Goal: Task Accomplishment & Management: Use online tool/utility

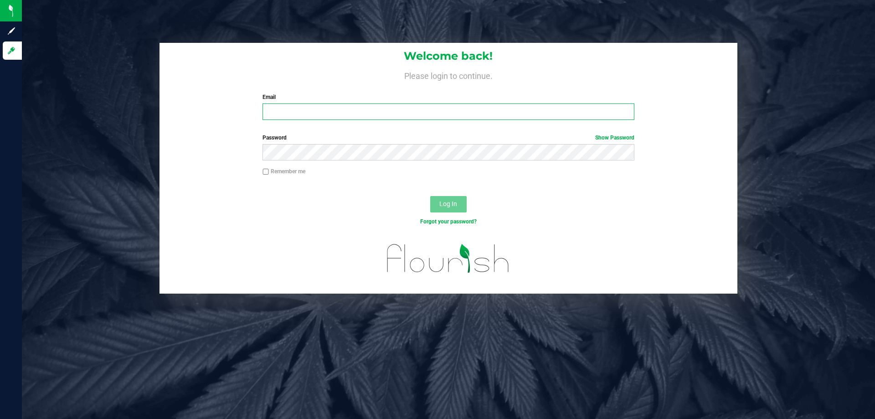
click at [445, 118] on input "Email" at bounding box center [447, 111] width 371 height 16
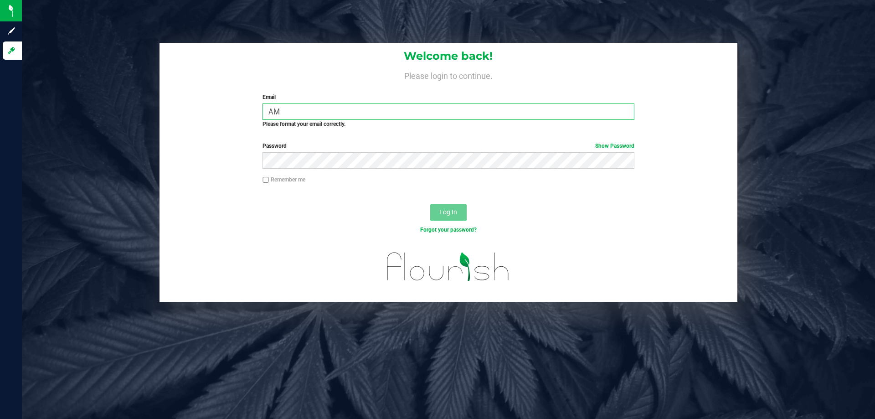
type input "A"
type input "a"
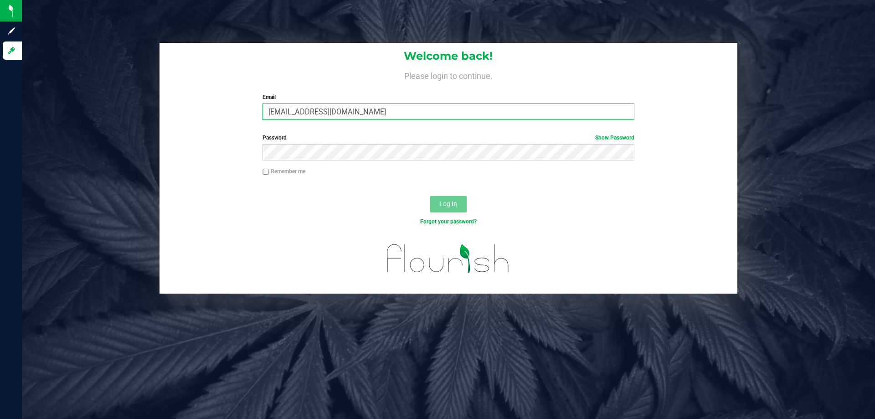
type input "[EMAIL_ADDRESS][DOMAIN_NAME]"
click at [430, 196] on button "Log In" at bounding box center [448, 204] width 36 height 16
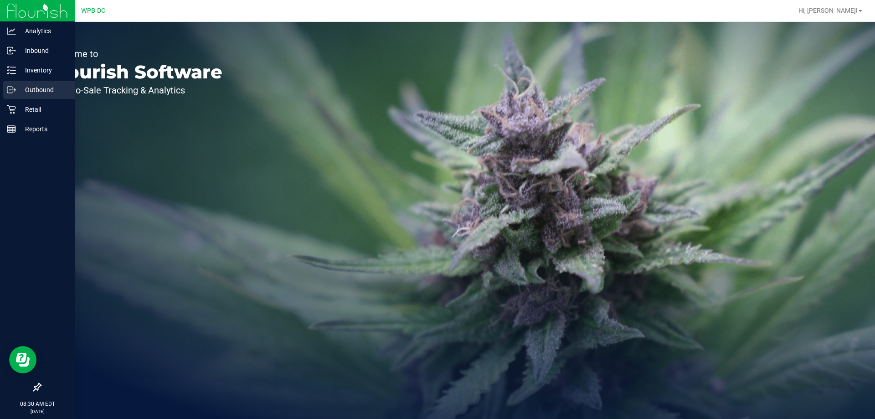
click at [45, 85] on p "Outbound" at bounding box center [43, 89] width 55 height 11
click at [68, 92] on p "Outbound" at bounding box center [43, 89] width 55 height 11
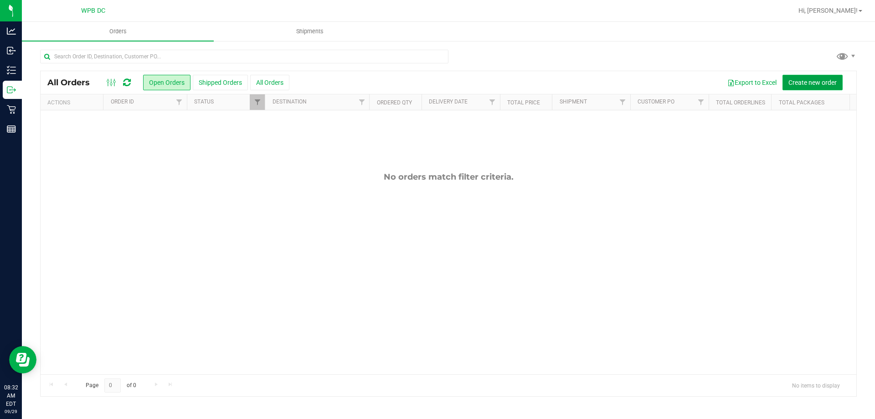
click at [819, 83] on span "Create new order" at bounding box center [812, 82] width 48 height 7
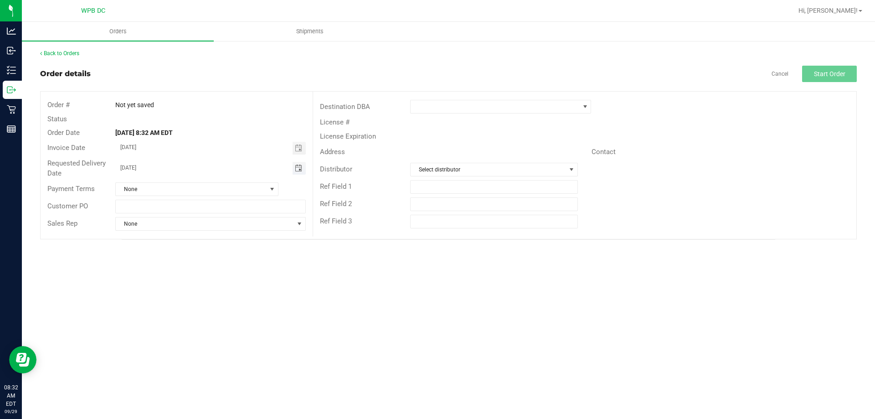
click at [297, 170] on span "Toggle calendar" at bounding box center [298, 167] width 7 height 7
click at [184, 270] on span "30" at bounding box center [183, 272] width 13 height 14
click at [302, 170] on span "Toggle calendar" at bounding box center [298, 168] width 13 height 13
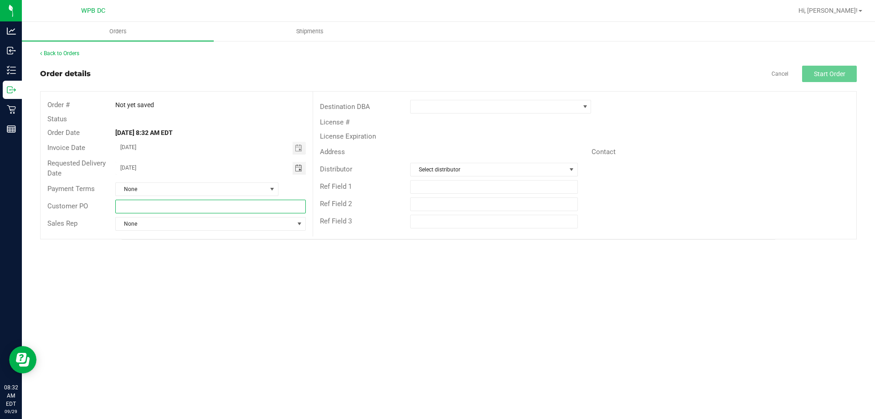
click at [180, 208] on input "text" at bounding box center [210, 207] width 190 height 14
type input "M"
type input "MIKWC09302025"
click at [508, 107] on span at bounding box center [494, 106] width 169 height 13
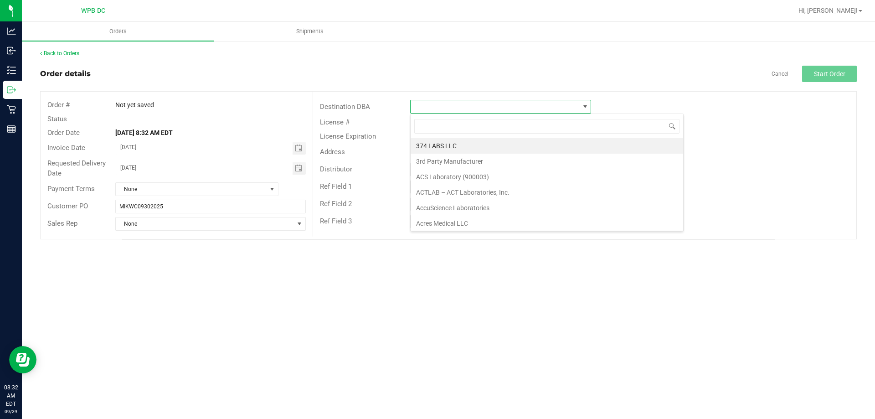
scroll to position [14, 181]
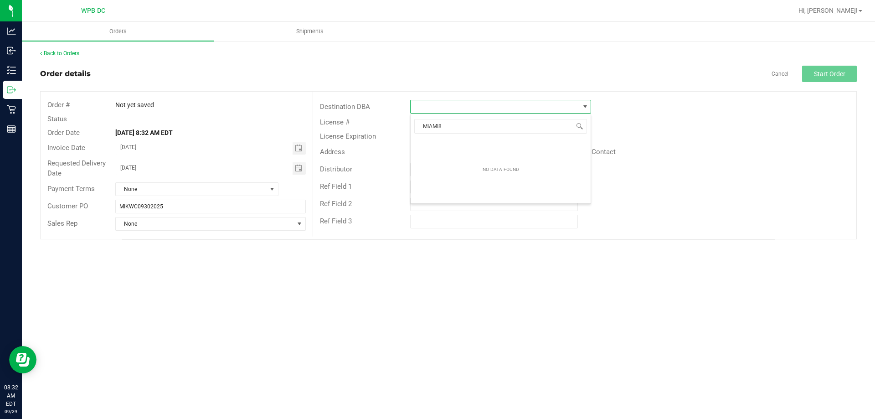
type input "[GEOGRAPHIC_DATA]"
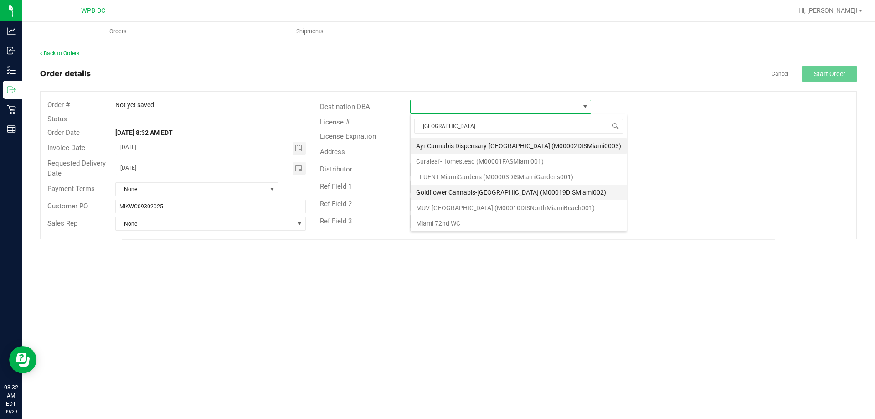
scroll to position [46, 0]
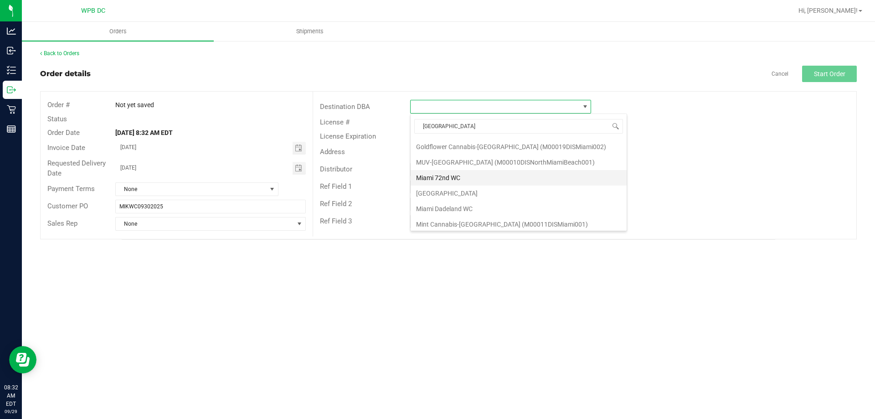
click at [466, 177] on li "Miami 72nd WC" at bounding box center [518, 177] width 216 height 15
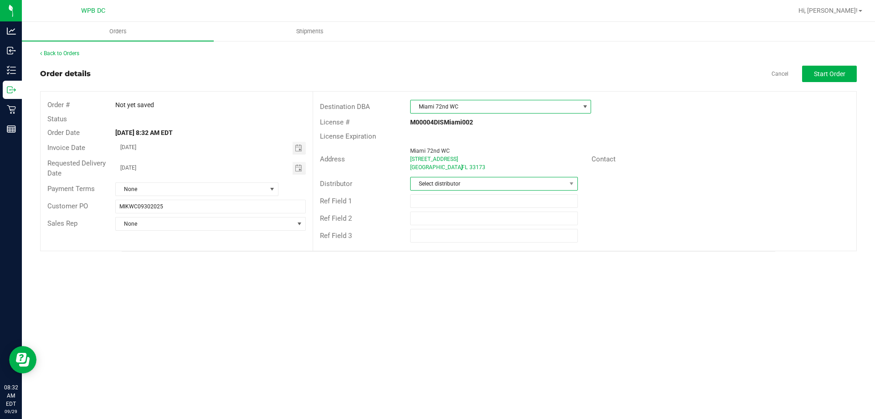
click at [522, 183] on span "Select distributor" at bounding box center [487, 183] width 155 height 13
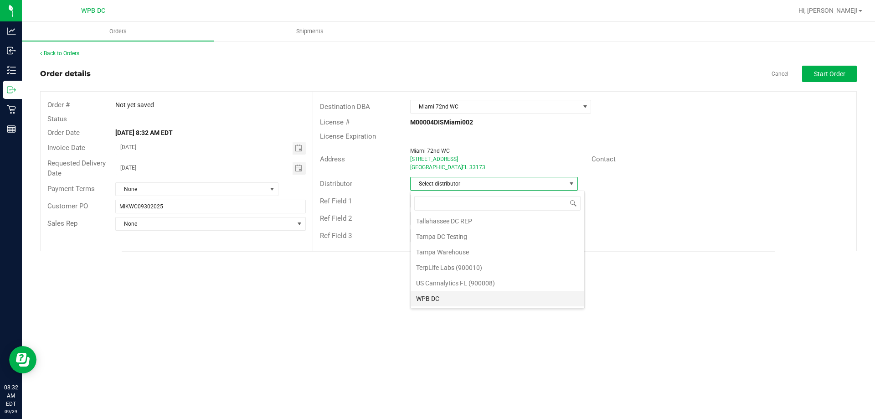
click at [456, 302] on li "WPB DC" at bounding box center [497, 298] width 174 height 15
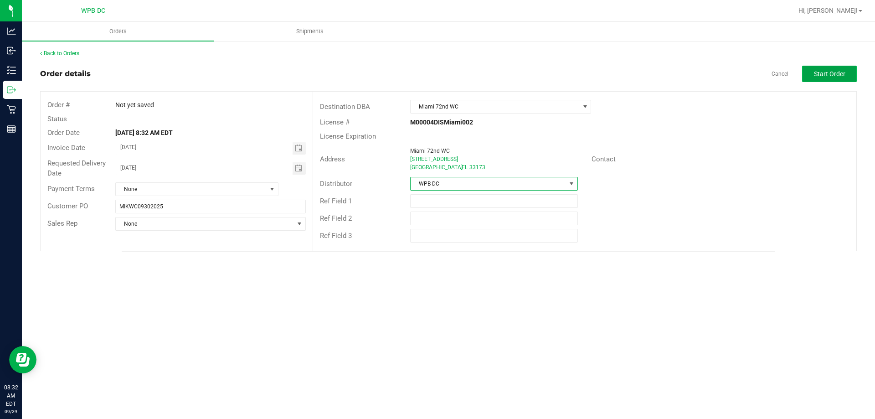
click at [829, 68] on button "Start Order" at bounding box center [829, 74] width 55 height 16
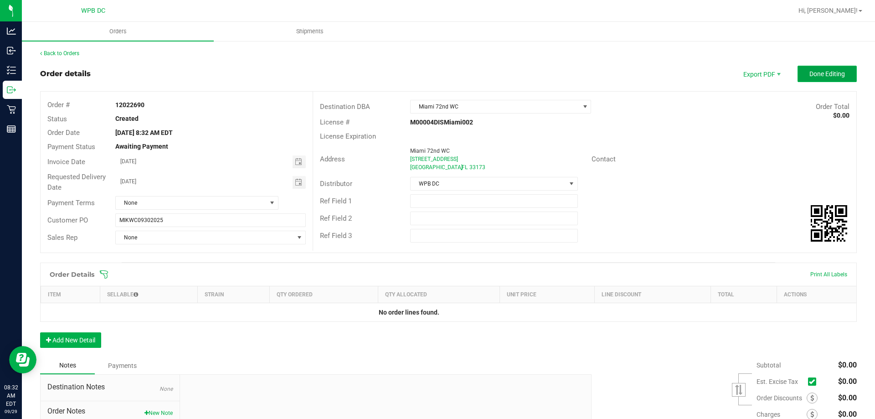
click at [831, 69] on button "Done Editing" at bounding box center [826, 74] width 59 height 16
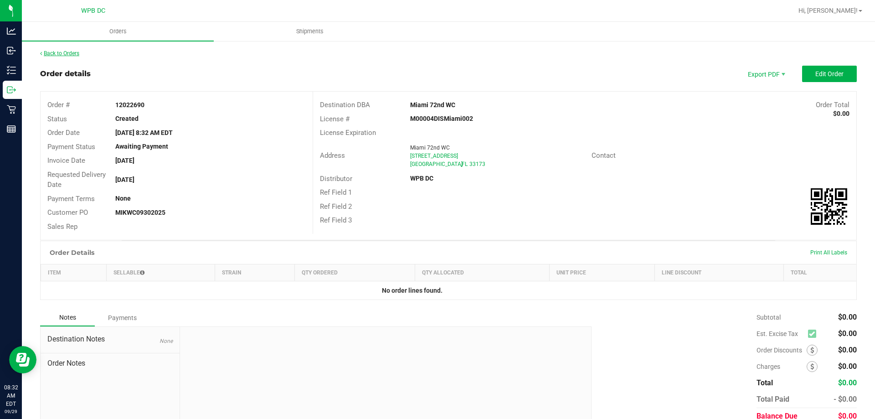
click at [60, 55] on link "Back to Orders" at bounding box center [59, 53] width 39 height 6
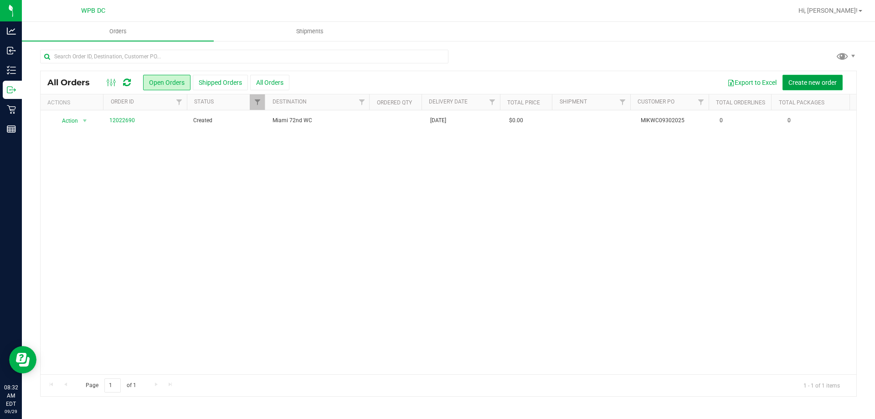
click at [822, 84] on span "Create new order" at bounding box center [812, 82] width 48 height 7
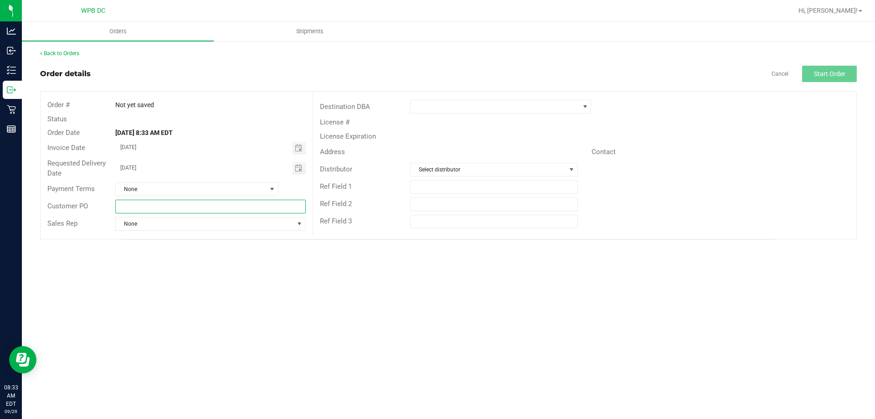
click at [235, 210] on input "text" at bounding box center [210, 207] width 190 height 14
type input "MIAWC09302025"
click at [557, 100] on div "Destination DBA" at bounding box center [584, 106] width 543 height 17
click at [557, 100] on span at bounding box center [500, 107] width 181 height 14
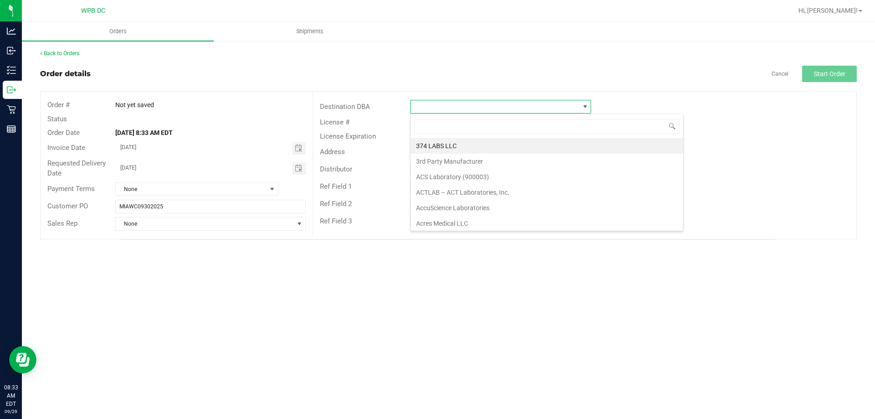
scroll to position [14, 181]
type input "[GEOGRAPHIC_DATA]"
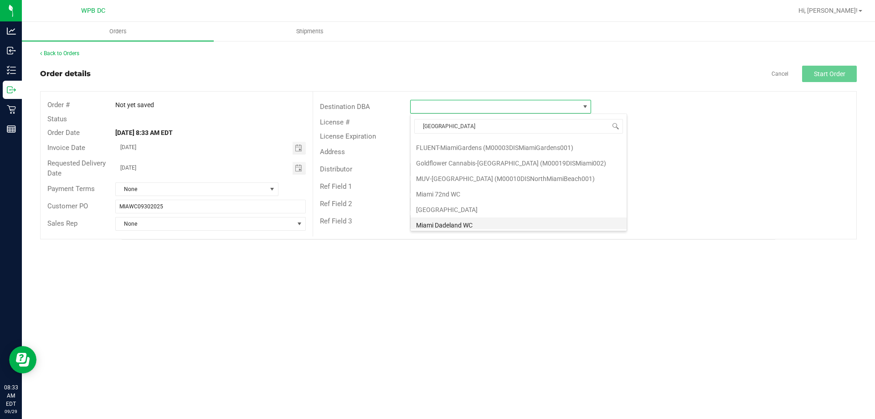
scroll to position [46, 0]
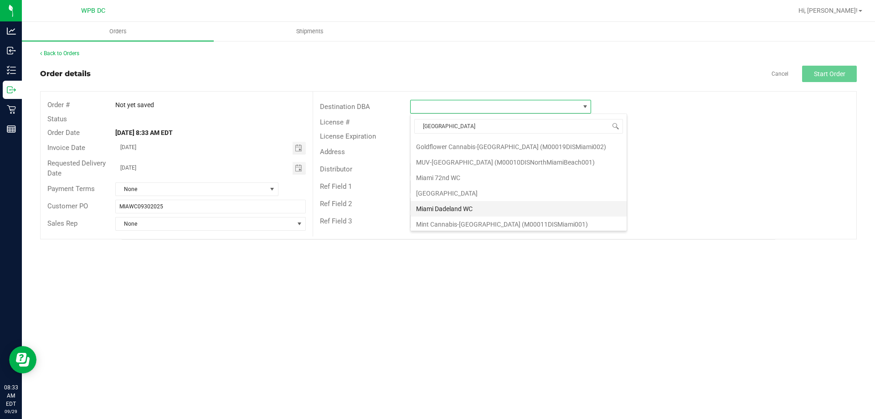
click at [485, 202] on li "Miami Dadeland WC" at bounding box center [518, 208] width 216 height 15
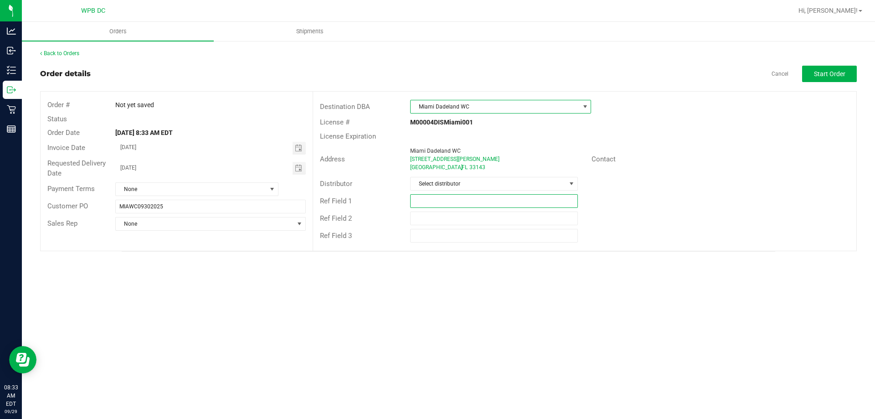
click at [475, 197] on input "text" at bounding box center [493, 201] width 167 height 14
drag, startPoint x: 512, startPoint y: 178, endPoint x: 531, endPoint y: 188, distance: 21.4
click at [512, 179] on span "Select distributor" at bounding box center [487, 183] width 155 height 13
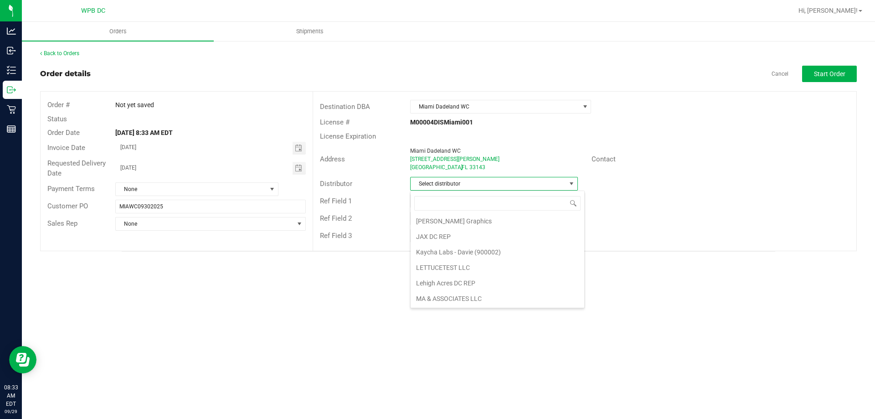
scroll to position [435, 0]
click at [516, 302] on li "WPB DC" at bounding box center [497, 298] width 174 height 15
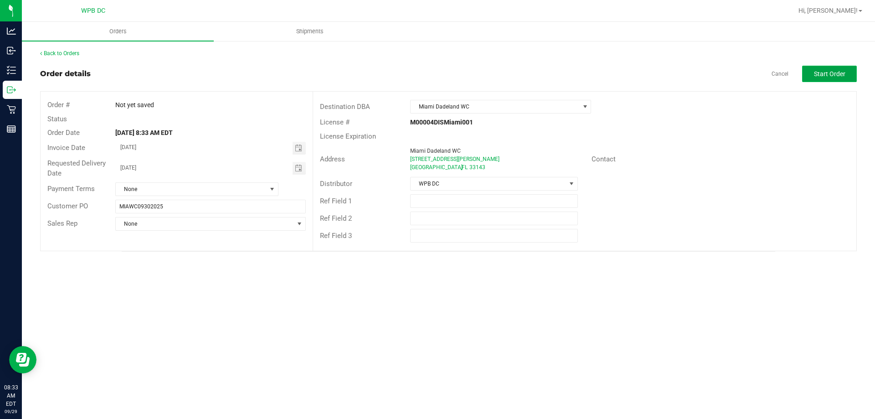
click at [818, 74] on span "Start Order" at bounding box center [829, 73] width 31 height 7
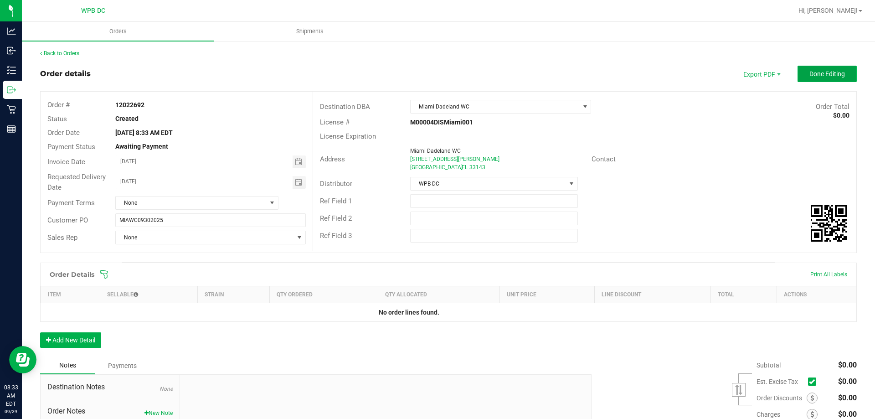
click at [833, 73] on span "Done Editing" at bounding box center [827, 73] width 36 height 7
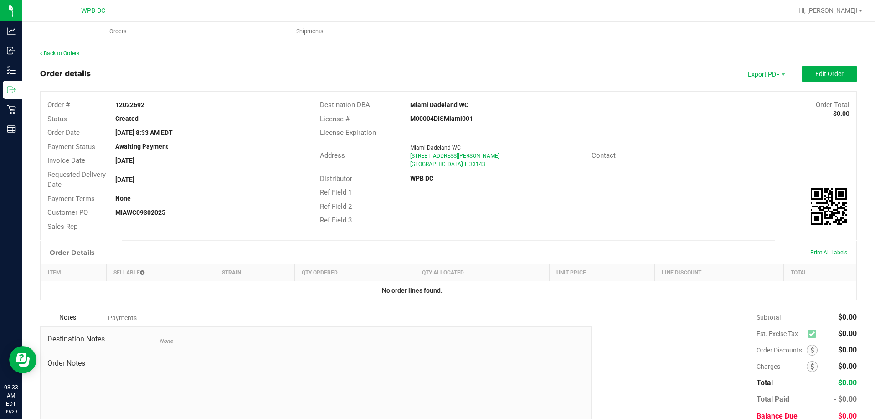
click at [56, 51] on link "Back to Orders" at bounding box center [59, 53] width 39 height 6
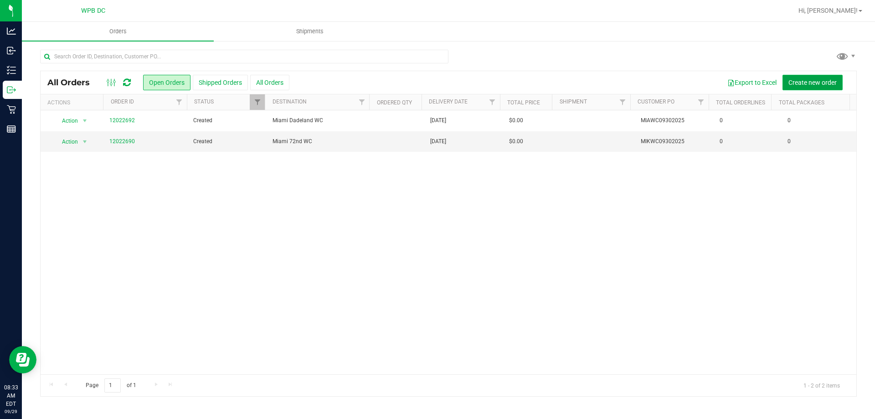
click at [827, 76] on button "Create new order" at bounding box center [812, 82] width 60 height 15
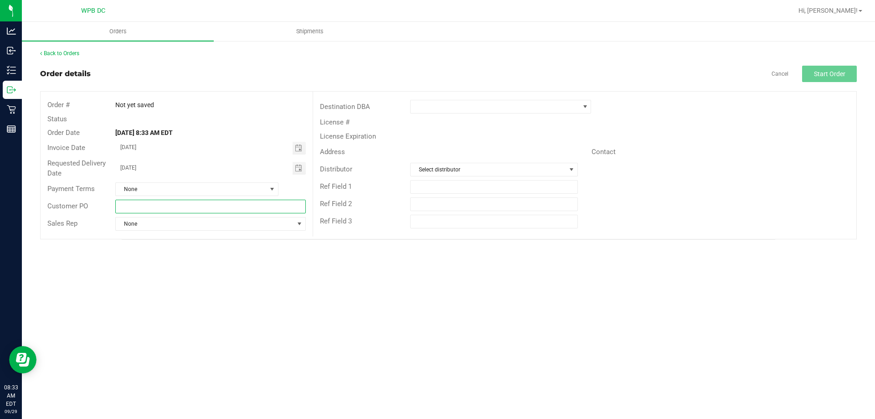
click at [228, 211] on input "text" at bounding box center [210, 207] width 190 height 14
type input "MIBWC09302025"
click at [577, 107] on span at bounding box center [494, 106] width 169 height 13
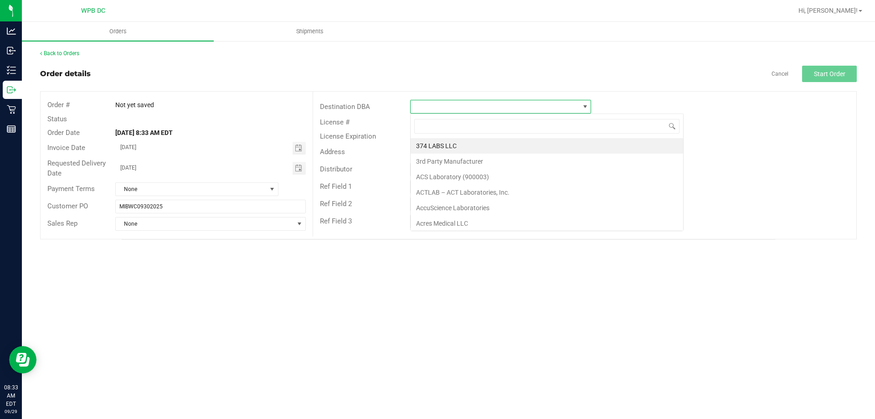
scroll to position [14, 181]
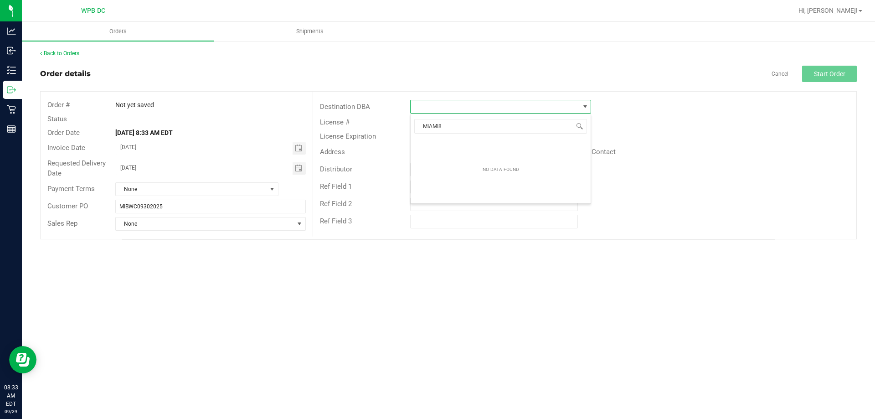
type input "[GEOGRAPHIC_DATA]"
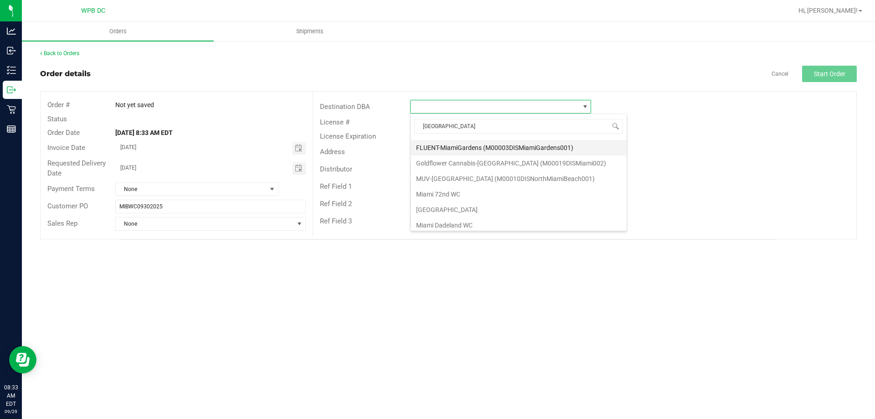
scroll to position [46, 0]
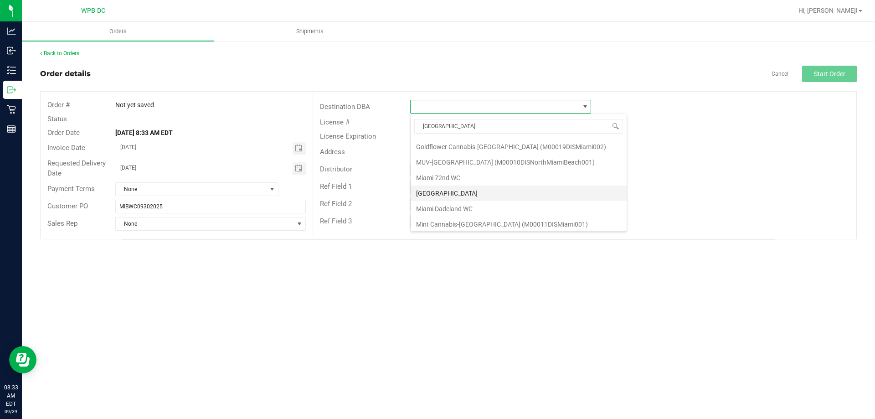
click at [500, 190] on li "[GEOGRAPHIC_DATA]" at bounding box center [518, 192] width 216 height 15
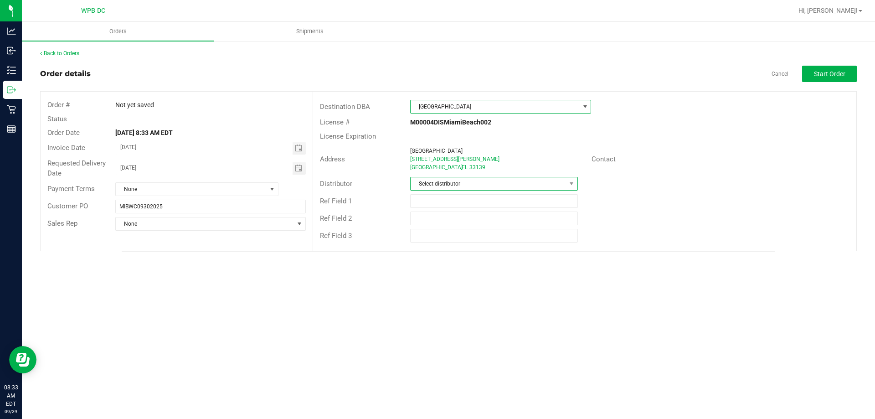
click at [562, 184] on span "Select distributor" at bounding box center [487, 183] width 155 height 13
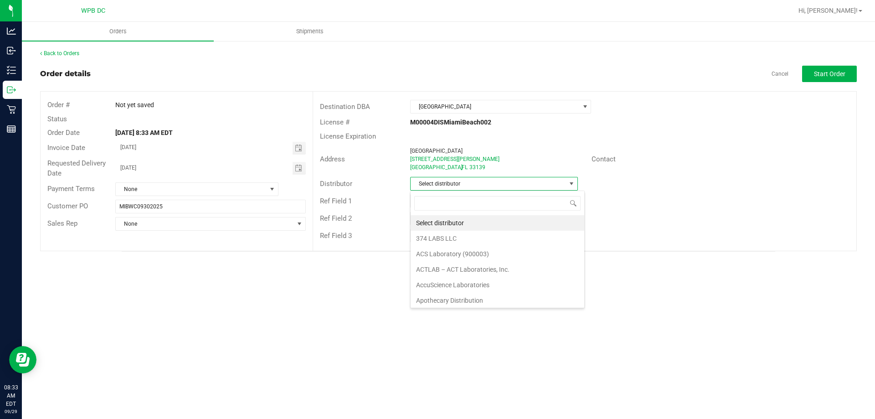
scroll to position [435, 0]
click at [497, 299] on li "WPB DC" at bounding box center [497, 298] width 174 height 15
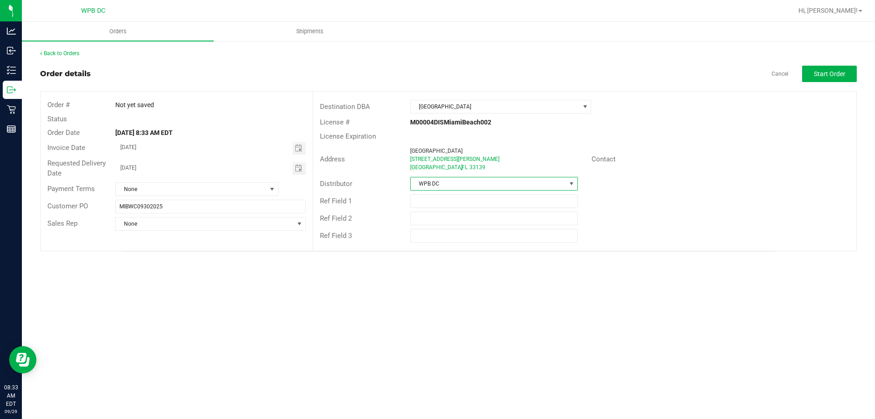
click at [842, 61] on div "Back to Orders Order details Cancel Start Order Order # Not yet saved Status Or…" at bounding box center [448, 150] width 816 height 202
click at [834, 67] on button "Start Order" at bounding box center [829, 74] width 55 height 16
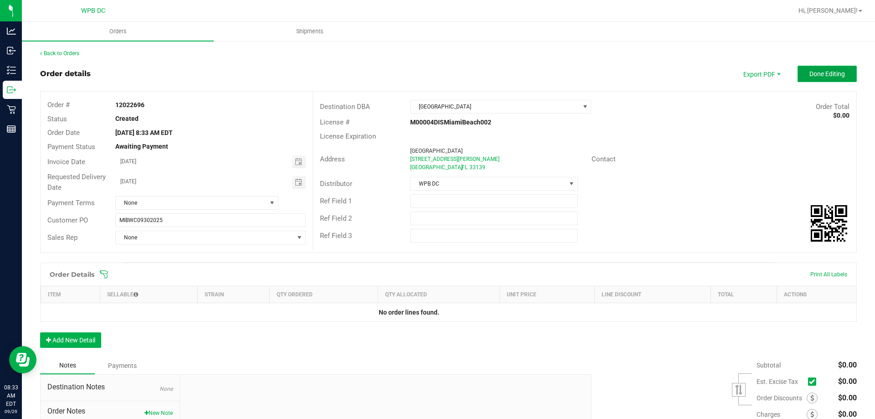
click at [809, 77] on span "Done Editing" at bounding box center [827, 73] width 36 height 7
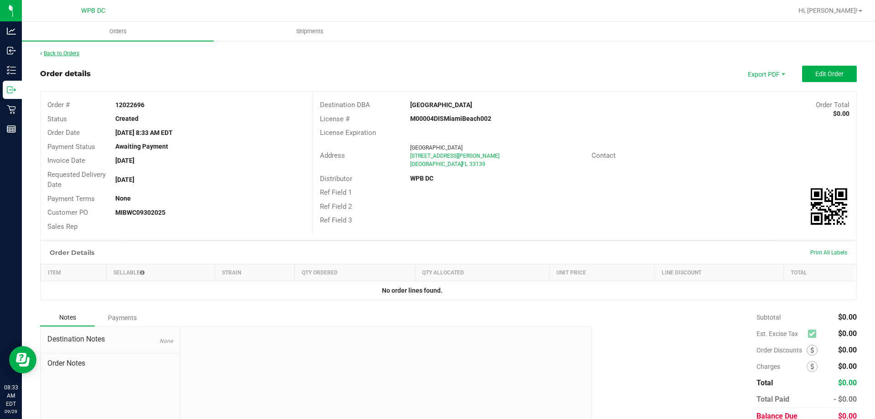
click at [67, 52] on link "Back to Orders" at bounding box center [59, 53] width 39 height 6
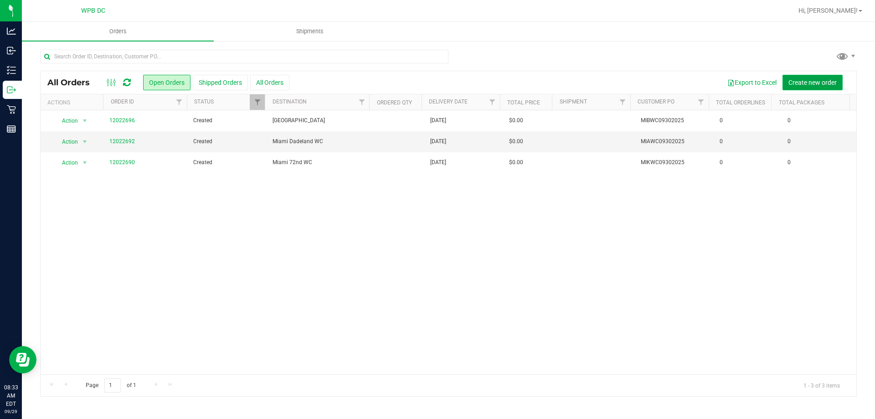
click at [805, 82] on span "Create new order" at bounding box center [812, 82] width 48 height 7
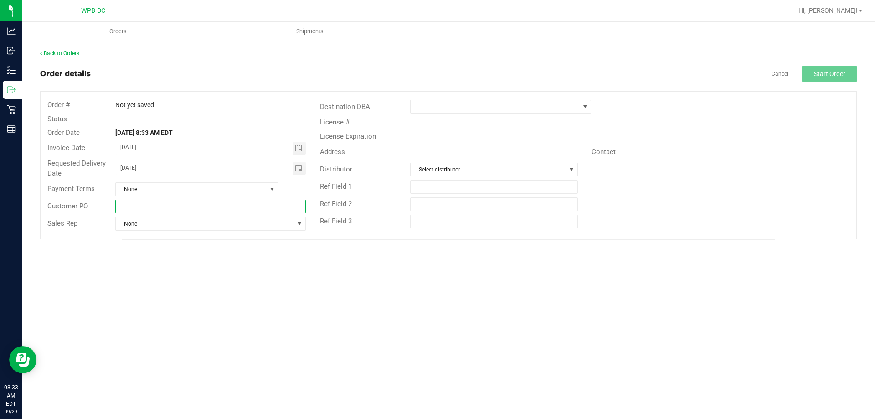
click at [234, 213] on input "text" at bounding box center [210, 207] width 190 height 14
type input "FTLWC09302025"
click at [517, 112] on span at bounding box center [494, 106] width 169 height 13
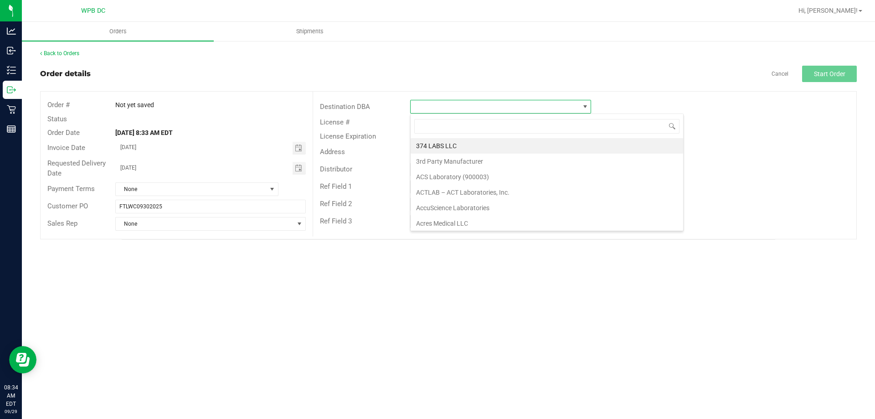
scroll to position [14, 181]
type input "FT"
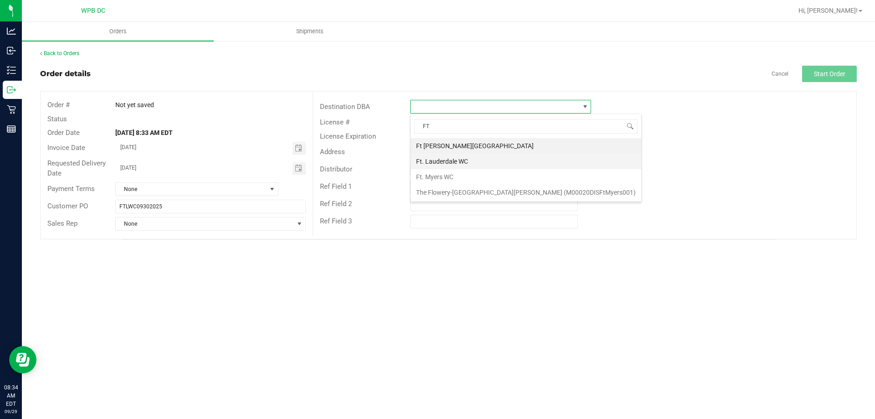
click at [521, 159] on li "Ft. Lauderdale WC" at bounding box center [525, 161] width 230 height 15
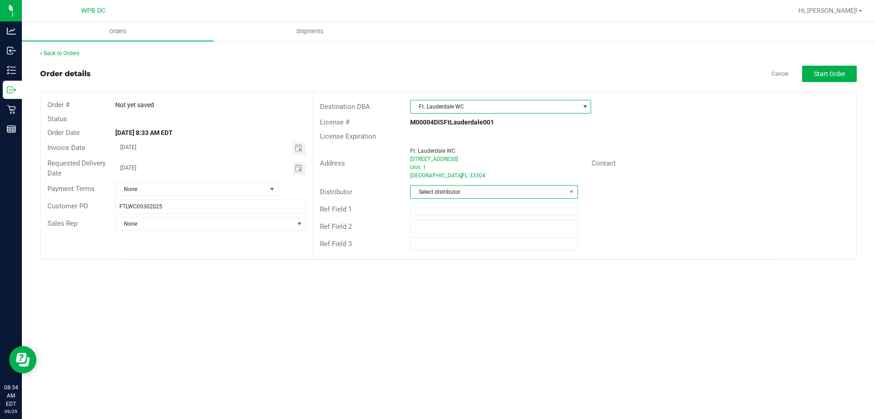
click at [481, 189] on span "Select distributor" at bounding box center [487, 191] width 155 height 13
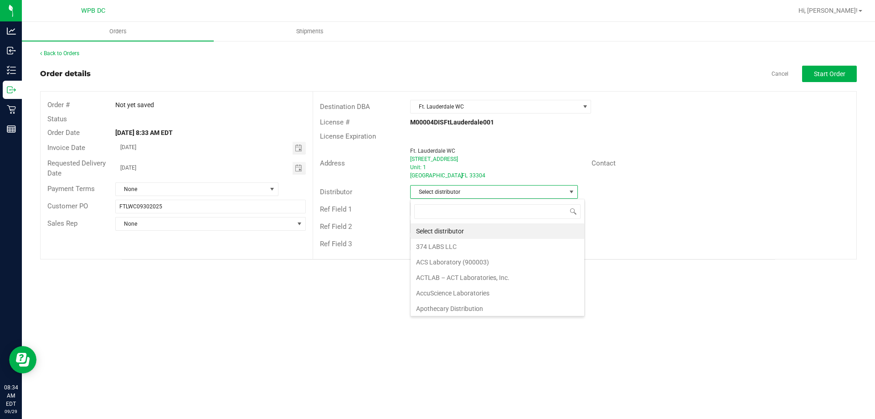
scroll to position [435, 0]
click at [542, 312] on li "WPB DC" at bounding box center [497, 306] width 174 height 15
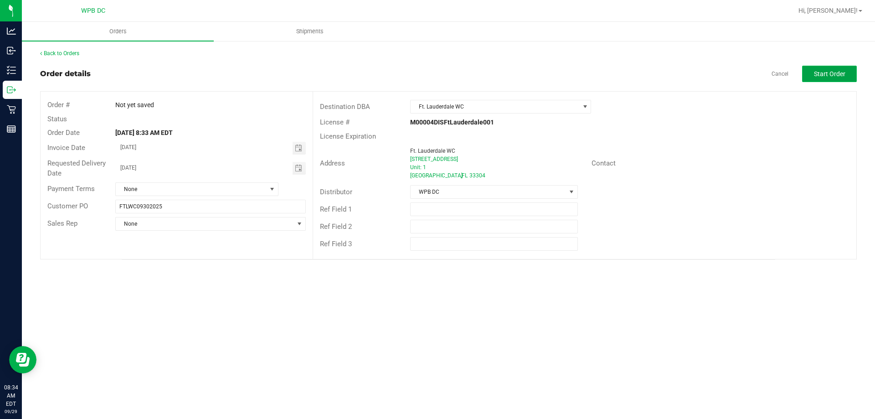
click at [834, 71] on span "Start Order" at bounding box center [829, 73] width 31 height 7
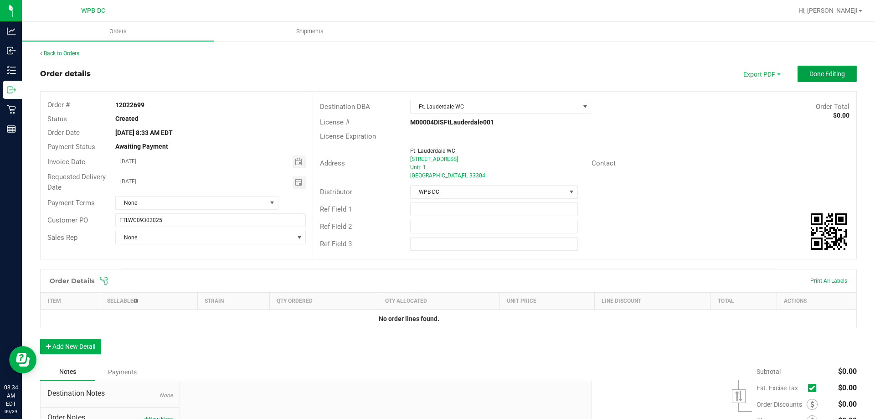
click at [828, 72] on span "Done Editing" at bounding box center [827, 73] width 36 height 7
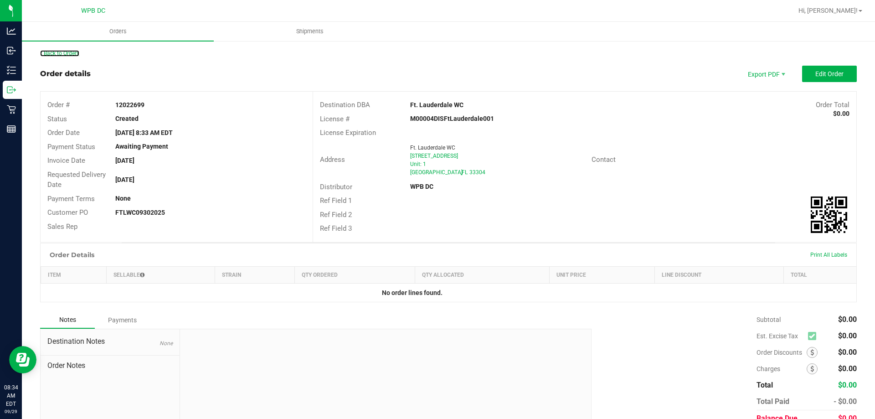
click at [67, 55] on link "Back to Orders" at bounding box center [59, 53] width 39 height 6
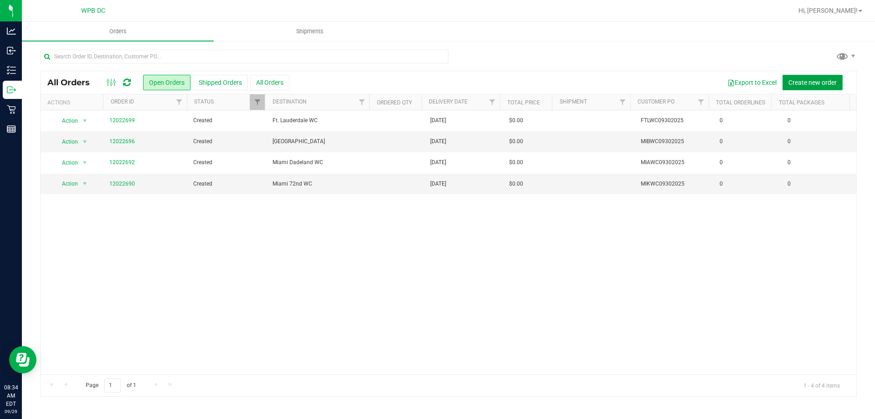
click at [814, 82] on span "Create new order" at bounding box center [812, 82] width 48 height 7
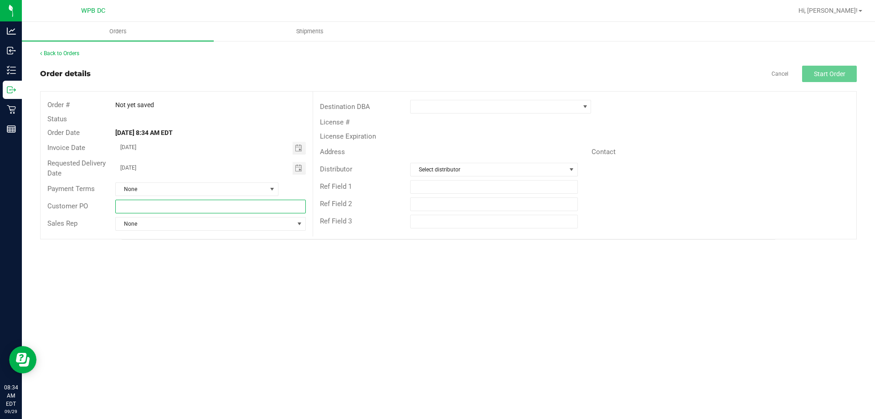
click at [254, 207] on input "text" at bounding box center [210, 207] width 190 height 14
type input "DFBWC09302025"
click at [507, 100] on span at bounding box center [494, 106] width 169 height 13
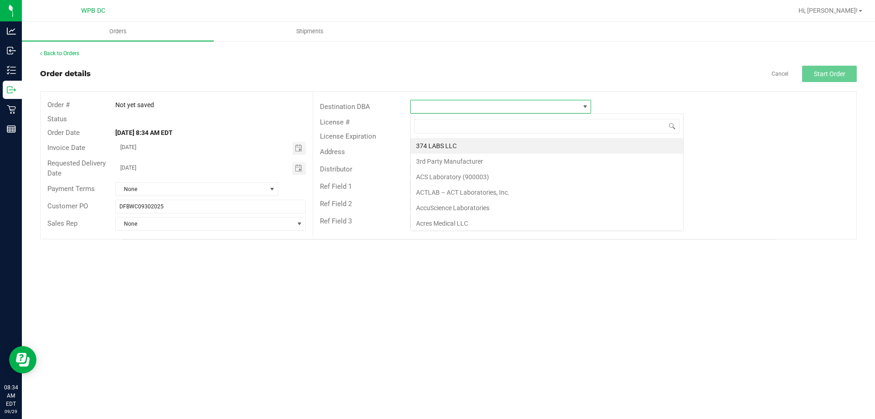
scroll to position [14, 181]
type input "DEER"
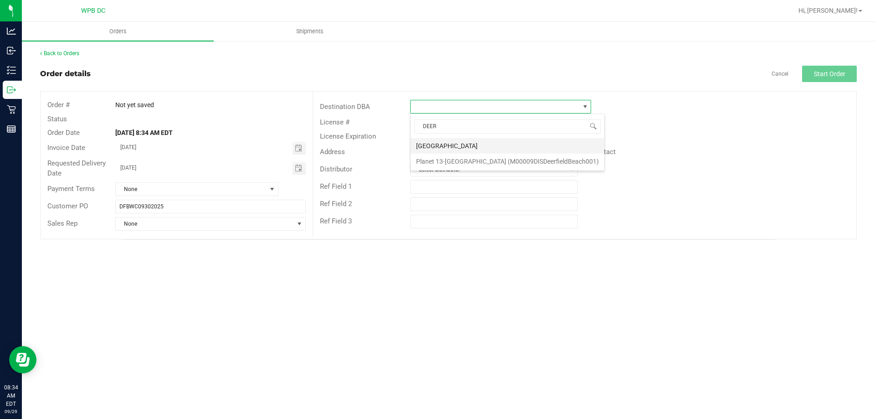
click at [485, 149] on li "[GEOGRAPHIC_DATA]" at bounding box center [507, 145] width 194 height 15
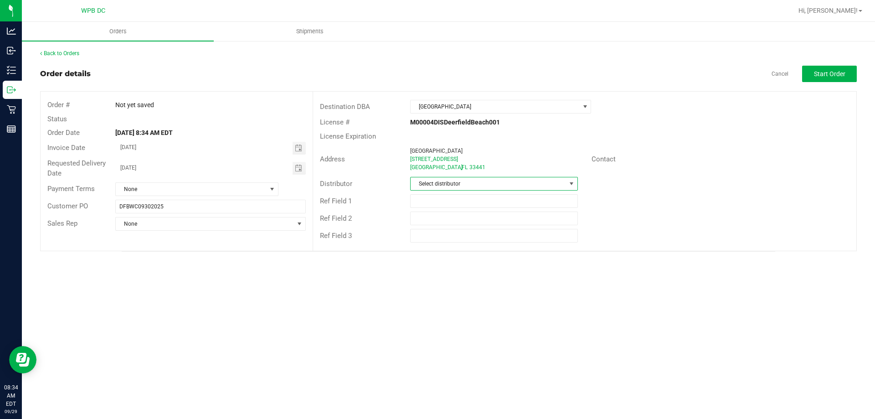
click at [543, 184] on span "Select distributor" at bounding box center [487, 183] width 155 height 13
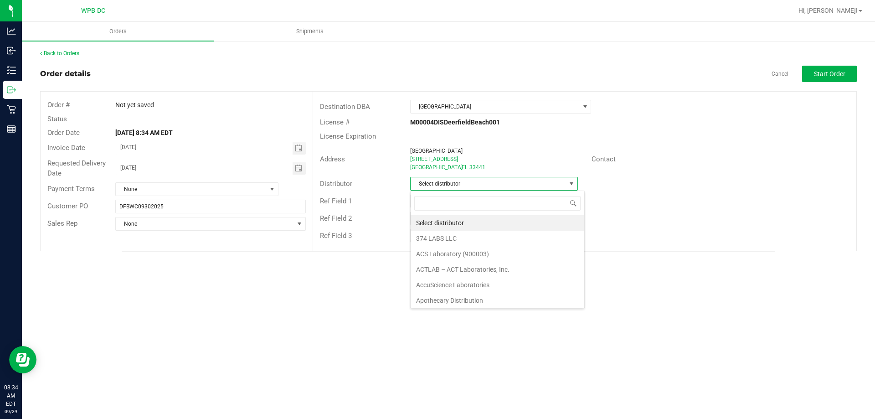
scroll to position [14, 168]
drag, startPoint x: 569, startPoint y: 226, endPoint x: 570, endPoint y: 237, distance: 11.4
click at [570, 237] on div "Select distributor 374 LABS LLC ACS Laboratory (900003) ACTLAB – ACT Laboratori…" at bounding box center [497, 260] width 174 height 91
click at [532, 304] on li "WPB DC" at bounding box center [497, 298] width 174 height 15
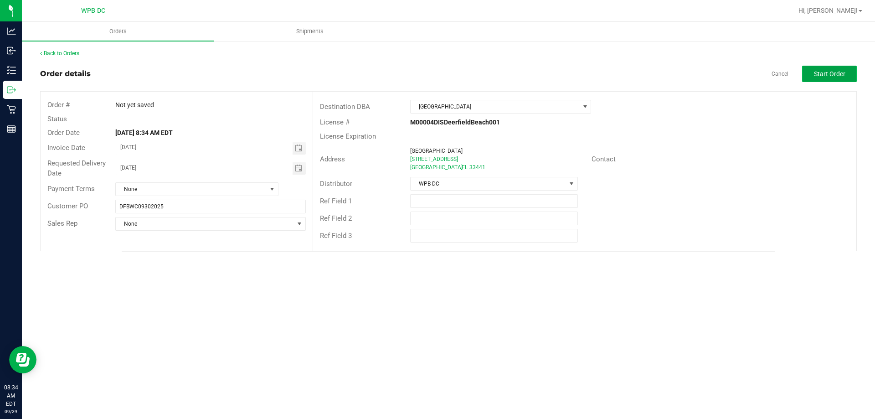
click at [843, 75] on span "Start Order" at bounding box center [829, 73] width 31 height 7
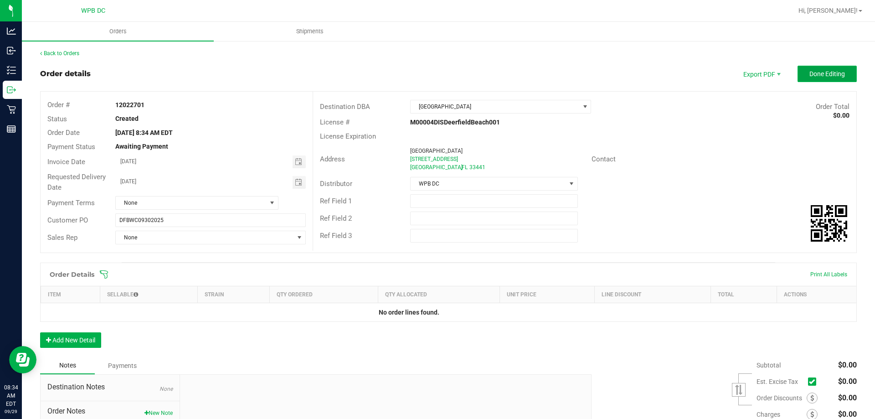
click at [820, 74] on span "Done Editing" at bounding box center [827, 73] width 36 height 7
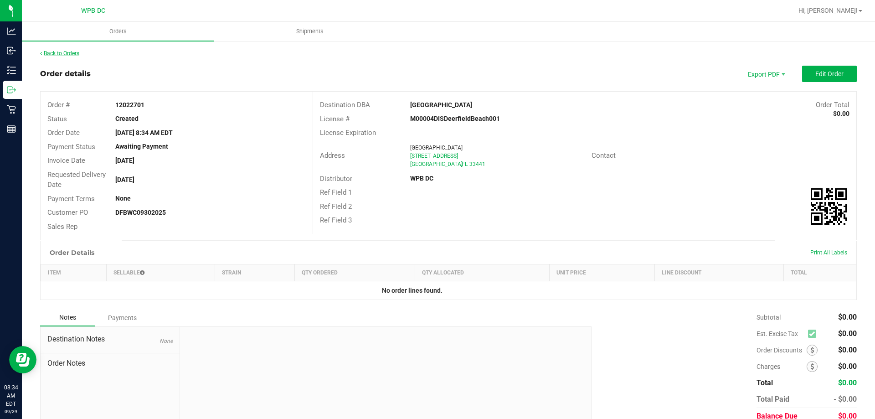
click at [72, 52] on link "Back to Orders" at bounding box center [59, 53] width 39 height 6
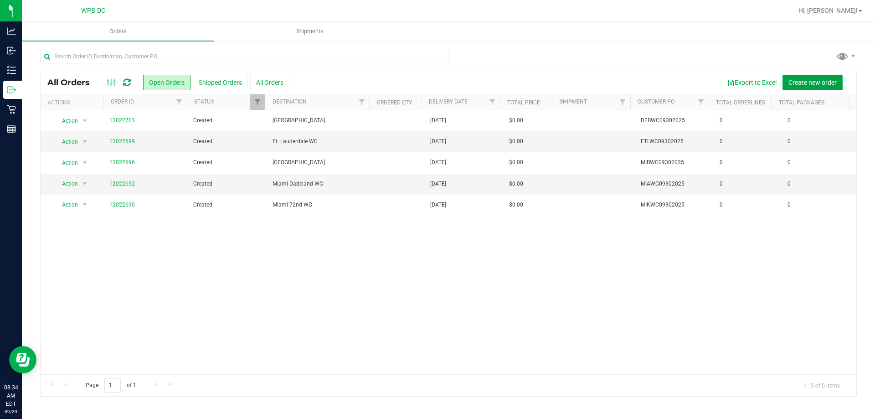
click at [816, 83] on span "Create new order" at bounding box center [812, 82] width 48 height 7
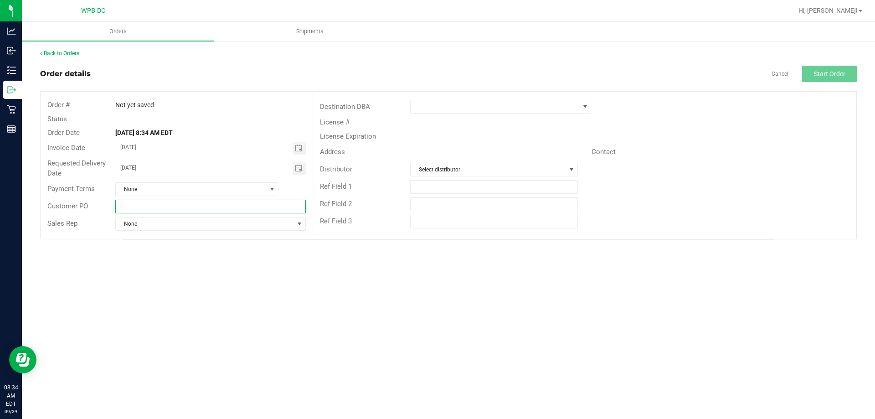
click at [233, 209] on input "text" at bounding box center [210, 207] width 190 height 14
type input "DRBWC09302025"
click at [528, 105] on span at bounding box center [494, 106] width 169 height 13
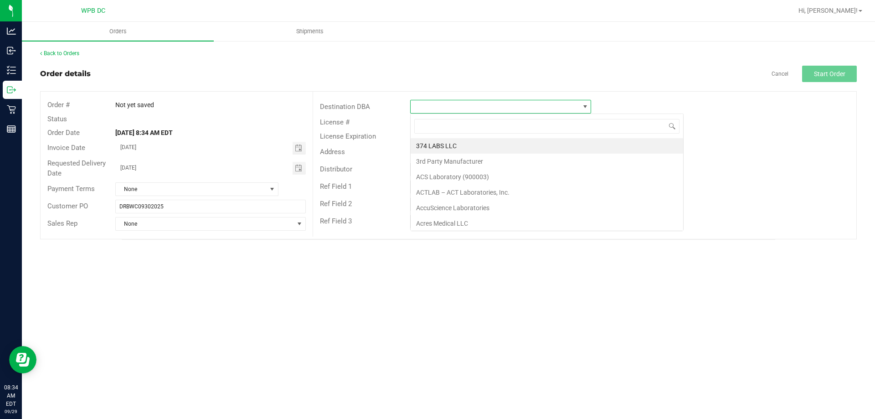
scroll to position [14, 181]
type input "DE"
click at [479, 174] on li "[GEOGRAPHIC_DATA]" at bounding box center [516, 176] width 212 height 15
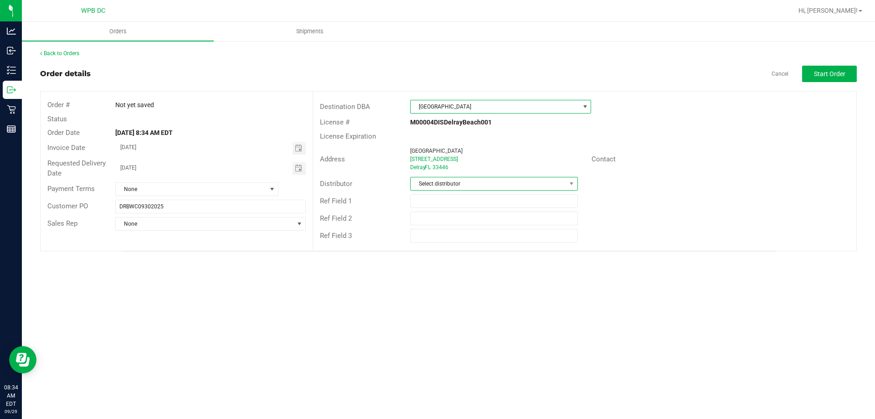
click at [565, 186] on span "Select distributor" at bounding box center [487, 183] width 155 height 13
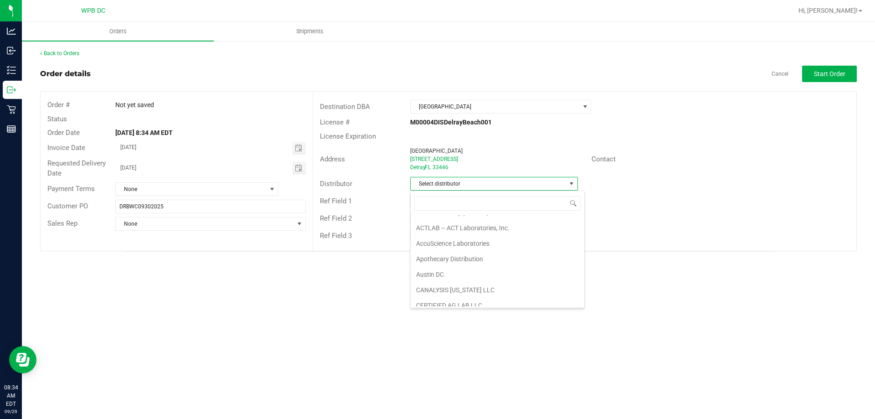
scroll to position [435, 0]
click at [477, 305] on li "WPB DC" at bounding box center [497, 298] width 174 height 15
click at [830, 77] on span "Start Order" at bounding box center [829, 73] width 31 height 7
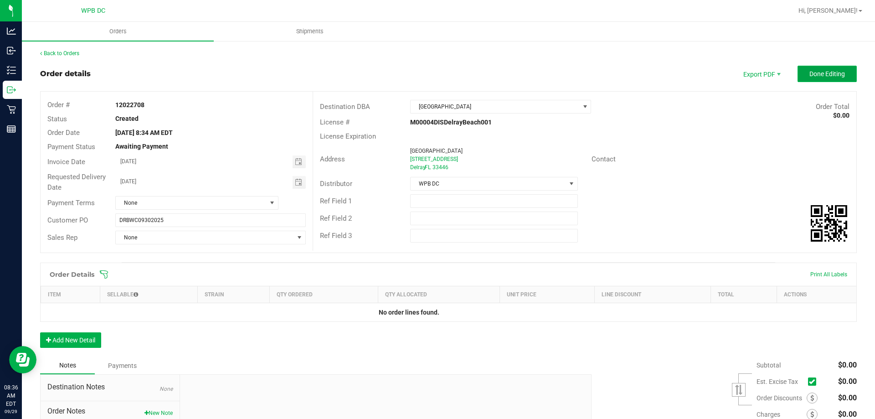
click at [821, 80] on button "Done Editing" at bounding box center [826, 74] width 59 height 16
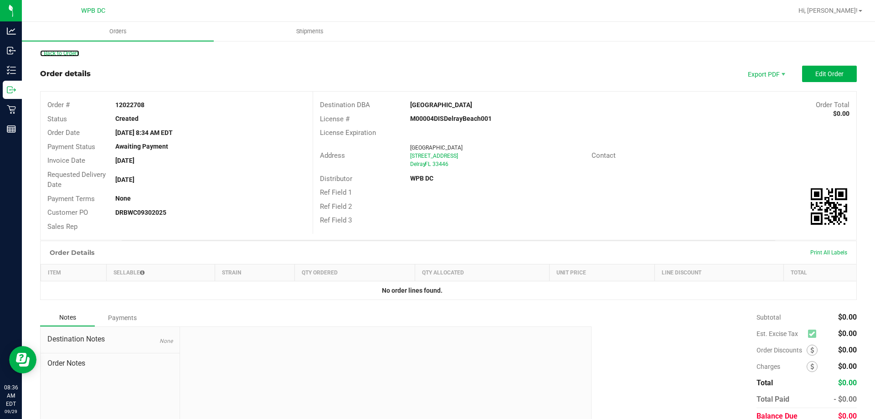
click at [59, 53] on link "Back to Orders" at bounding box center [59, 53] width 39 height 6
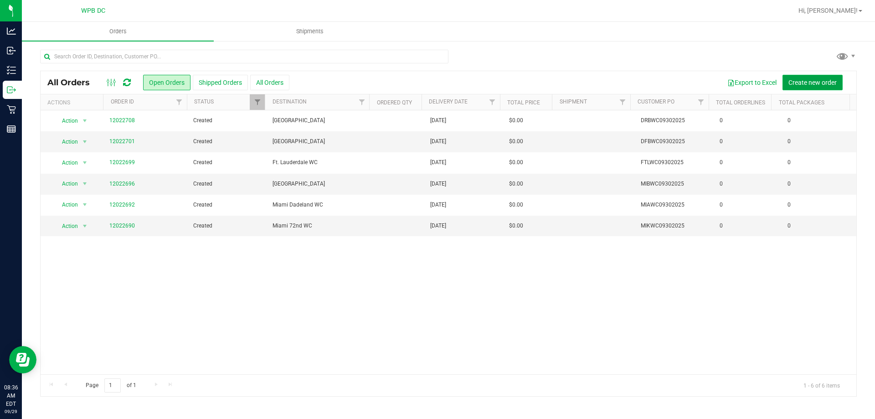
click at [822, 82] on span "Create new order" at bounding box center [812, 82] width 48 height 7
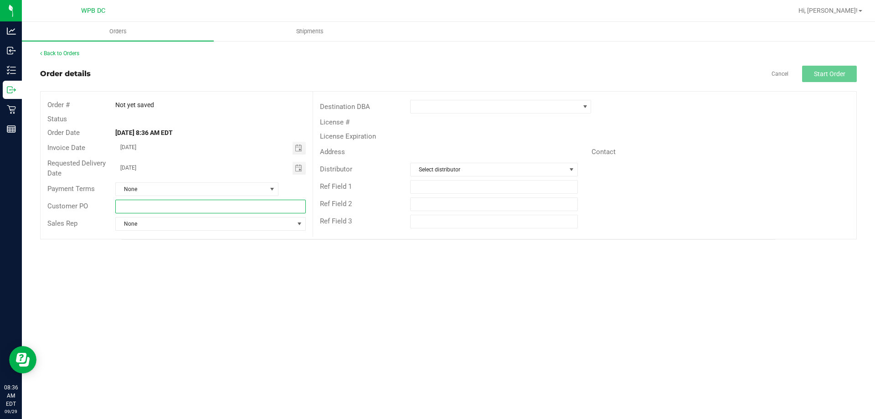
click at [261, 205] on input "text" at bounding box center [210, 207] width 190 height 14
type input "W"
type input "BYBWC09302025"
click at [572, 107] on span at bounding box center [494, 106] width 169 height 13
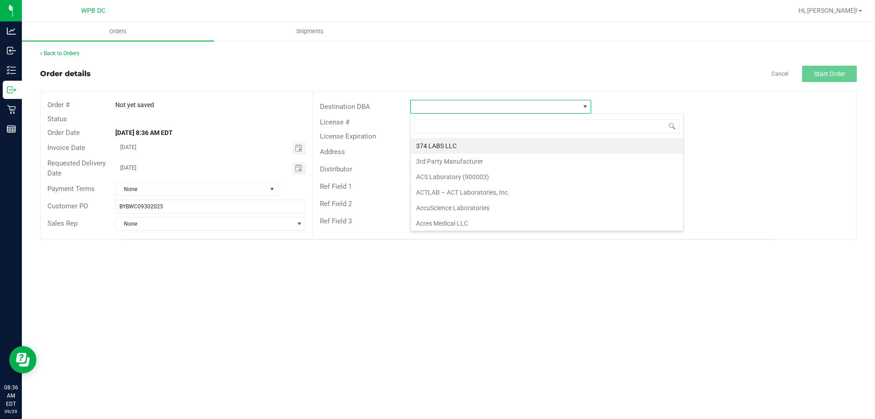
scroll to position [14, 181]
type input "BOY"
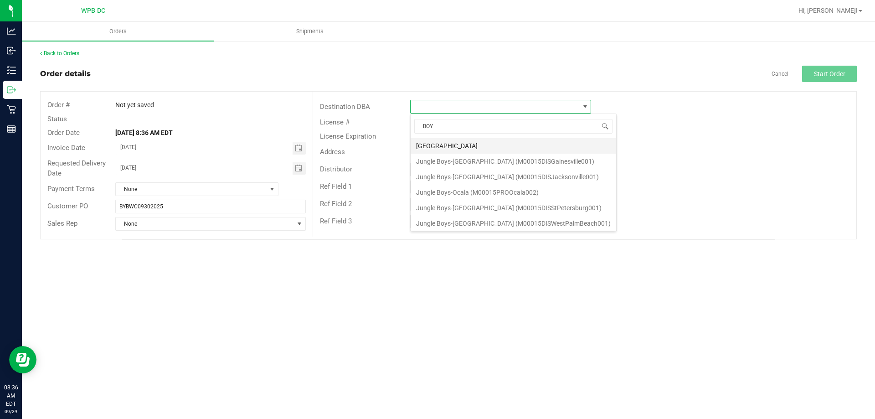
click at [519, 148] on li "[GEOGRAPHIC_DATA]" at bounding box center [512, 145] width 205 height 15
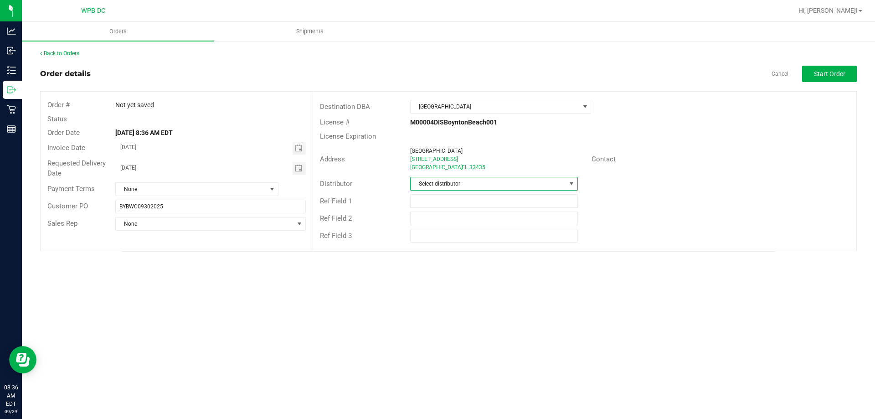
drag, startPoint x: 548, startPoint y: 189, endPoint x: 554, endPoint y: 188, distance: 6.4
click at [548, 189] on span "Select distributor" at bounding box center [487, 183] width 155 height 13
drag, startPoint x: 504, startPoint y: 291, endPoint x: 512, endPoint y: 280, distance: 13.5
click at [504, 291] on li "WPB DC" at bounding box center [497, 298] width 174 height 15
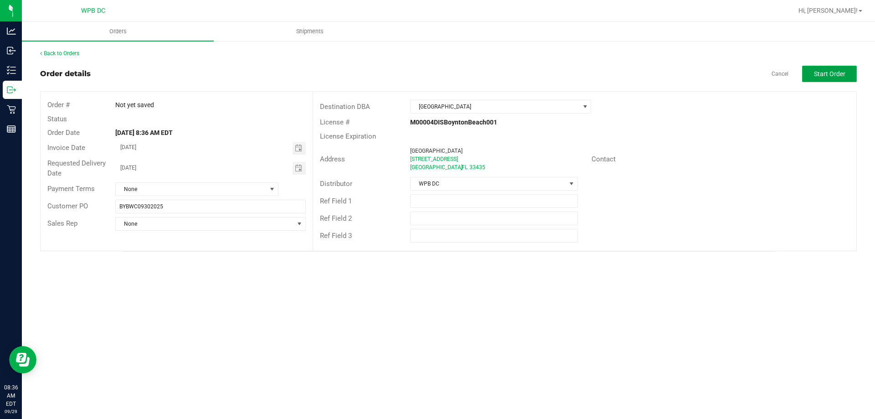
click at [841, 75] on span "Start Order" at bounding box center [829, 73] width 31 height 7
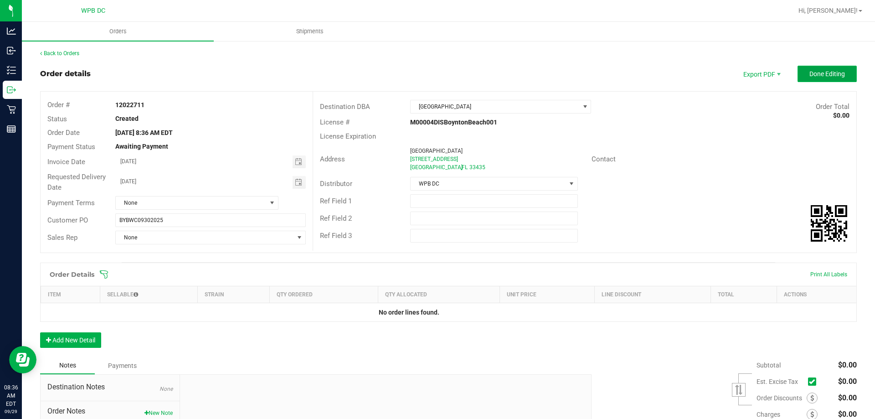
click at [826, 78] on button "Done Editing" at bounding box center [826, 74] width 59 height 16
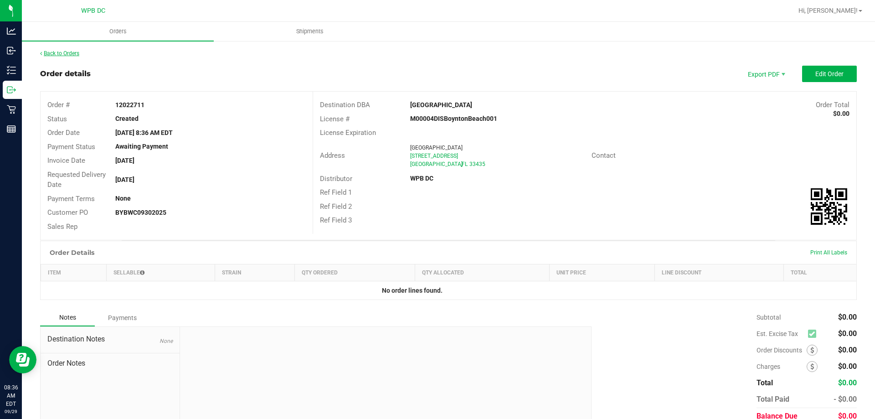
click at [77, 56] on link "Back to Orders" at bounding box center [59, 53] width 39 height 6
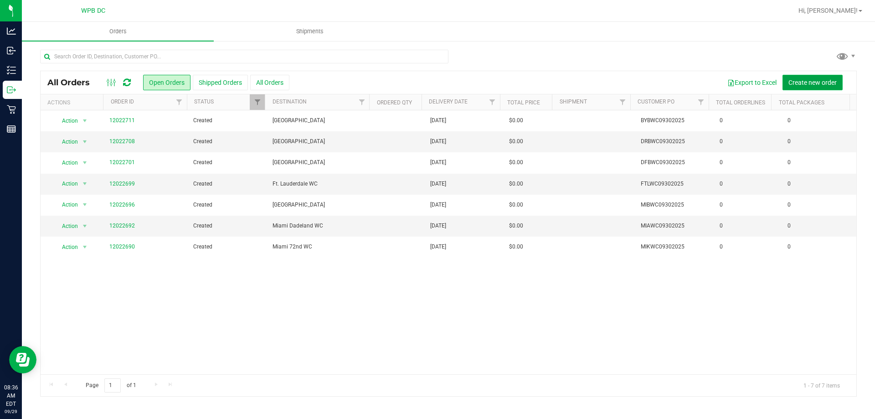
click at [821, 80] on span "Create new order" at bounding box center [812, 82] width 48 height 7
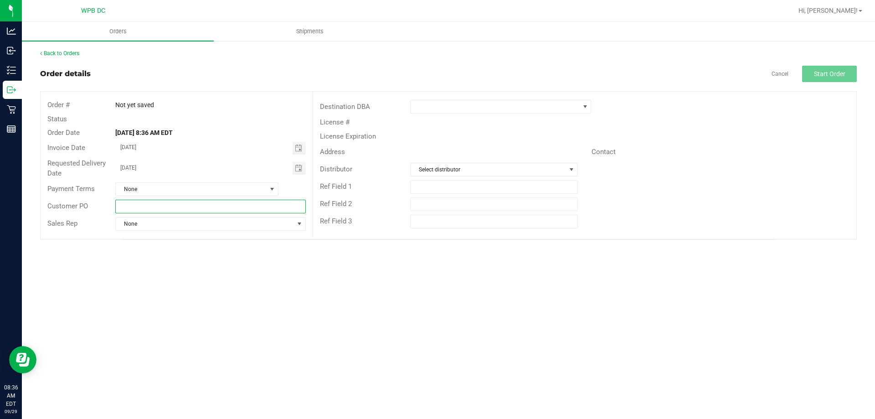
click at [253, 210] on input "text" at bounding box center [210, 207] width 190 height 14
type input "WPBWC09302025"
click at [562, 111] on span at bounding box center [494, 106] width 169 height 13
type input "W"
type input "E"
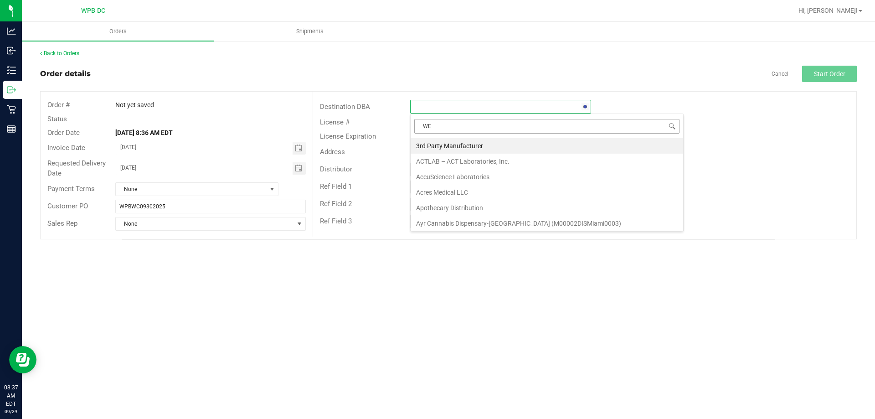
type input "[PERSON_NAME]"
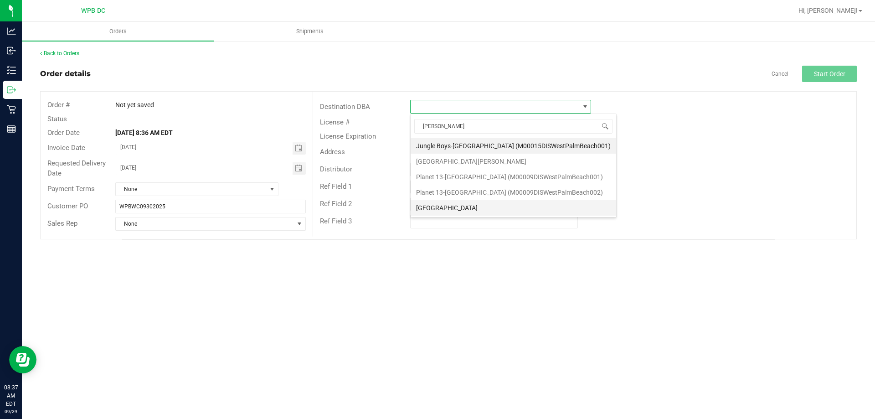
click at [498, 204] on li "[GEOGRAPHIC_DATA]" at bounding box center [512, 207] width 205 height 15
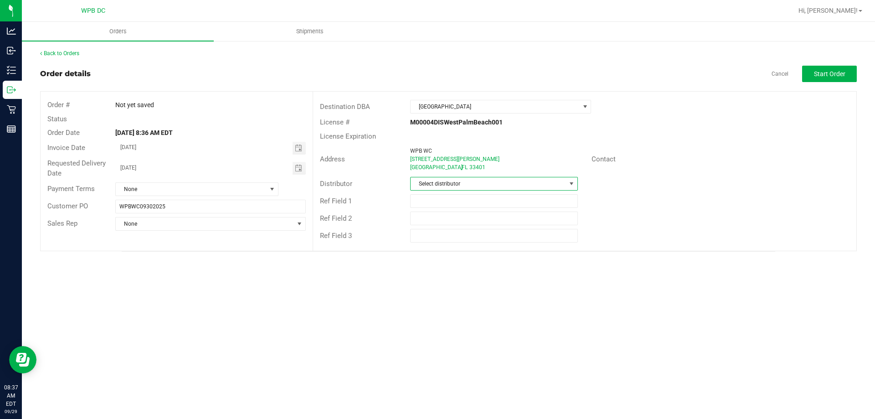
click at [564, 184] on span "Select distributor" at bounding box center [487, 183] width 155 height 13
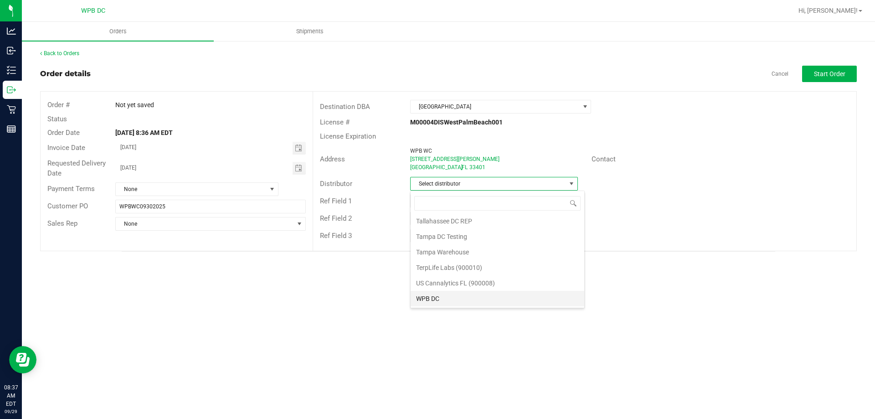
click at [461, 304] on li "WPB DC" at bounding box center [497, 298] width 174 height 15
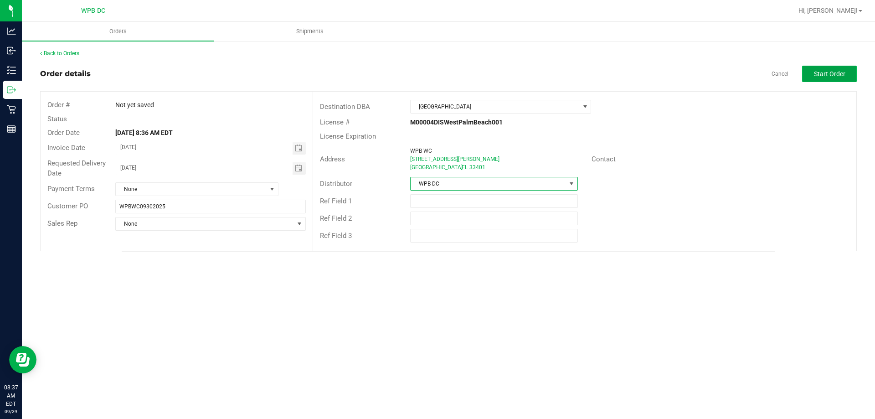
click at [833, 75] on span "Start Order" at bounding box center [829, 73] width 31 height 7
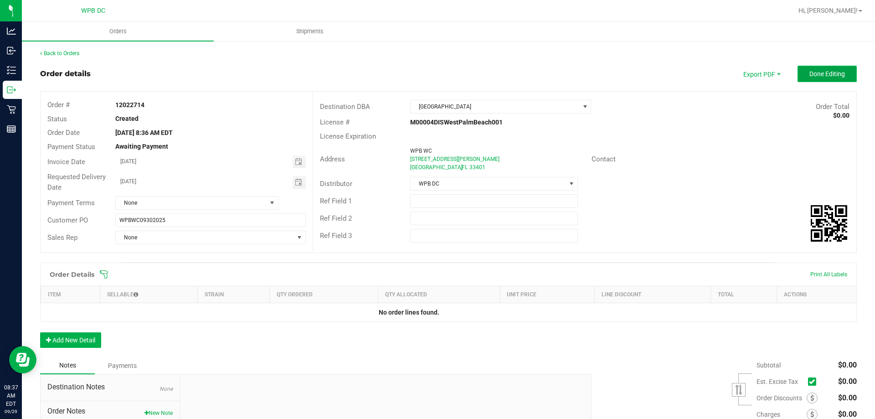
click at [827, 71] on span "Done Editing" at bounding box center [827, 73] width 36 height 7
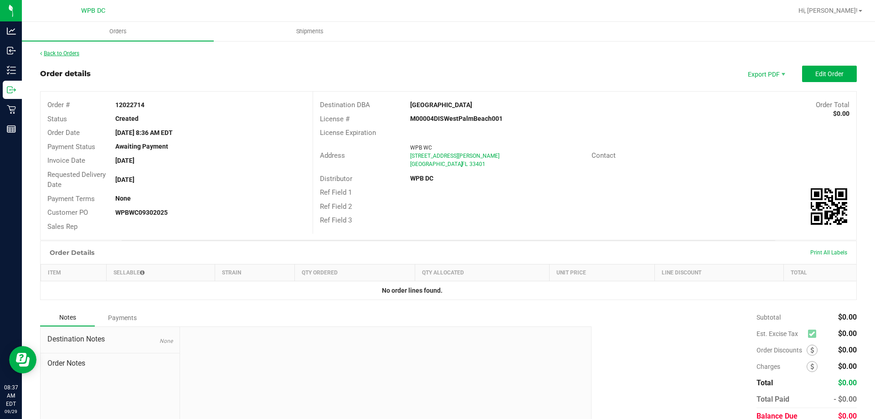
click at [60, 54] on link "Back to Orders" at bounding box center [59, 53] width 39 height 6
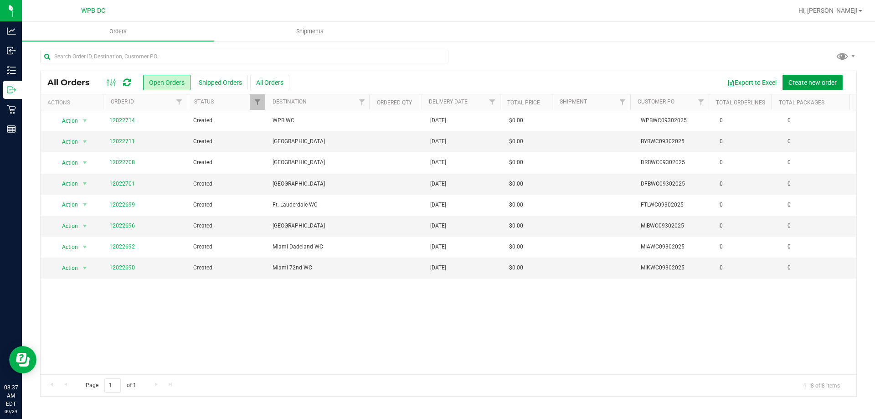
click at [827, 79] on span "Create new order" at bounding box center [812, 82] width 48 height 7
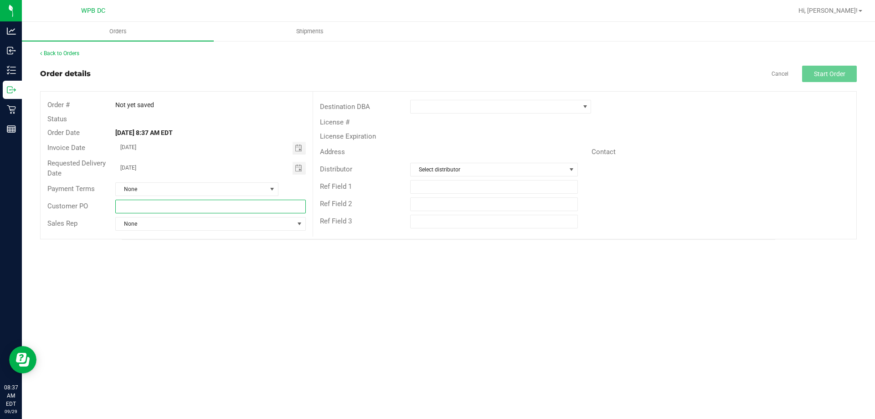
click at [266, 206] on input "text" at bounding box center [210, 207] width 190 height 14
type input "NPBWC09302025"
click at [481, 106] on span at bounding box center [494, 106] width 169 height 13
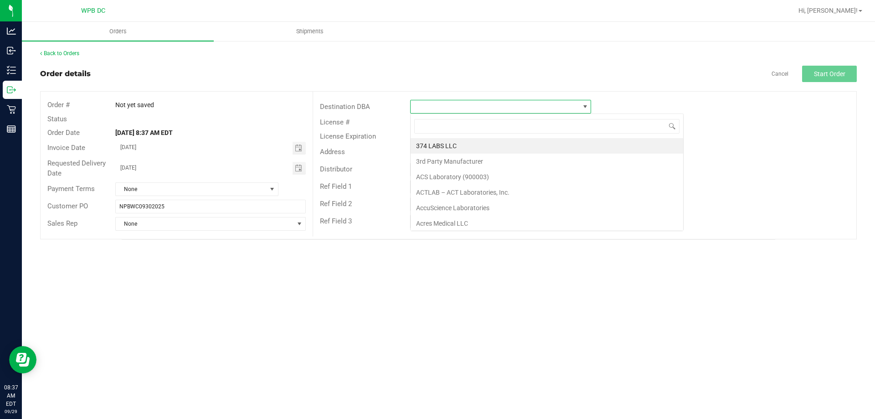
scroll to position [14, 181]
type input "NORT"
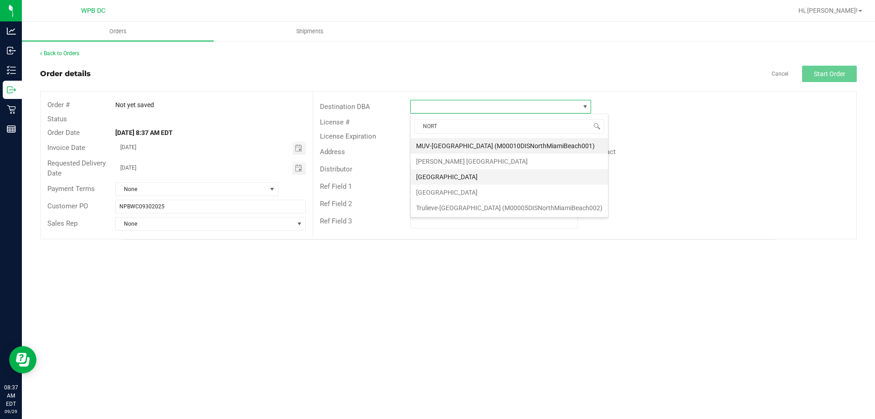
click at [494, 179] on li "[GEOGRAPHIC_DATA]" at bounding box center [508, 176] width 197 height 15
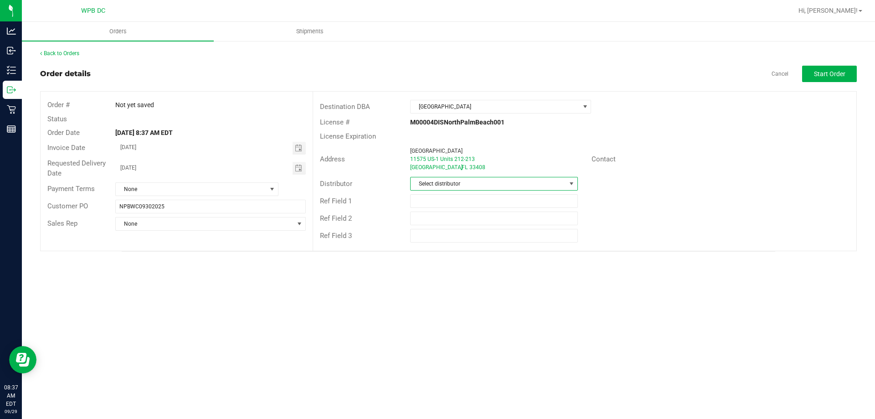
click at [507, 179] on span "Select distributor" at bounding box center [487, 183] width 155 height 13
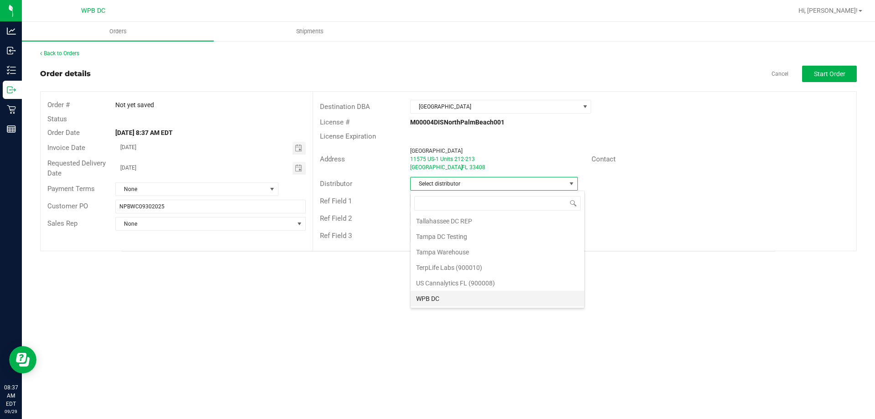
click at [505, 300] on li "WPB DC" at bounding box center [497, 298] width 174 height 15
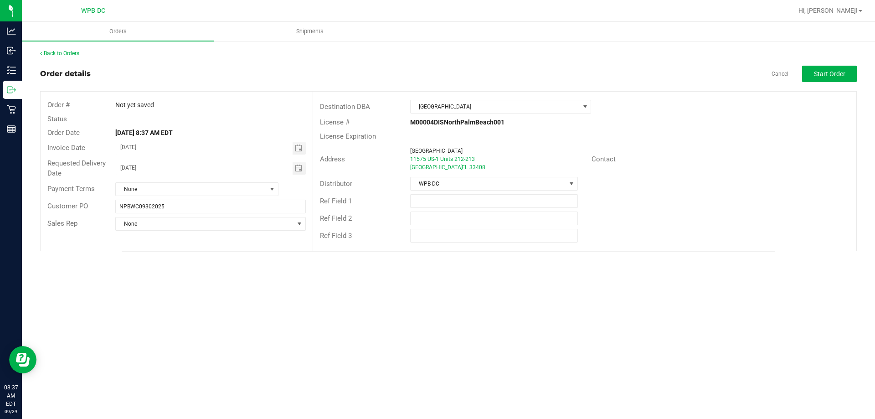
click at [822, 83] on outbound-order-header "Order details Cancel Start Order Order # Not yet saved Status Order Date [DATE]…" at bounding box center [448, 158] width 816 height 185
click at [827, 77] on span "Start Order" at bounding box center [829, 73] width 31 height 7
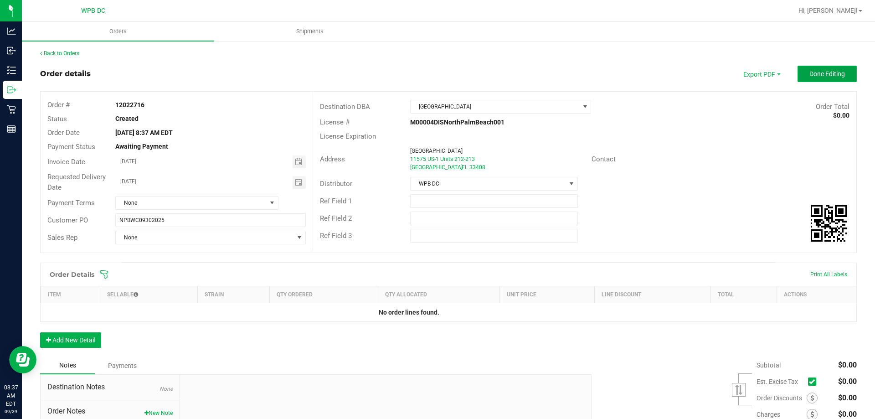
click at [823, 76] on span "Done Editing" at bounding box center [827, 73] width 36 height 7
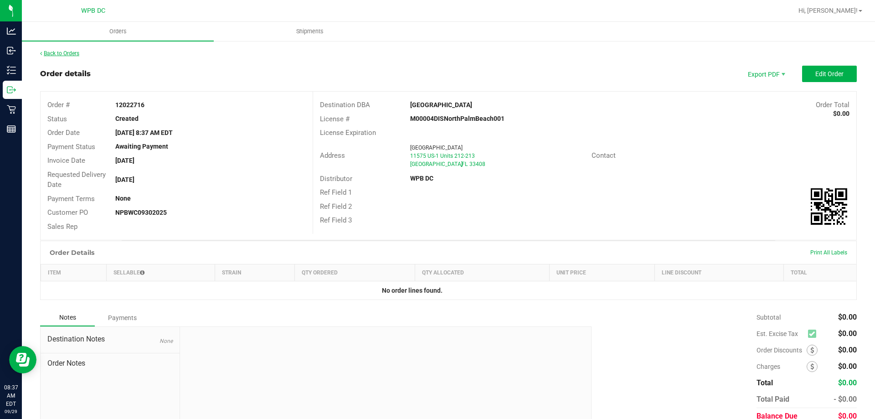
click at [74, 56] on link "Back to Orders" at bounding box center [59, 53] width 39 height 6
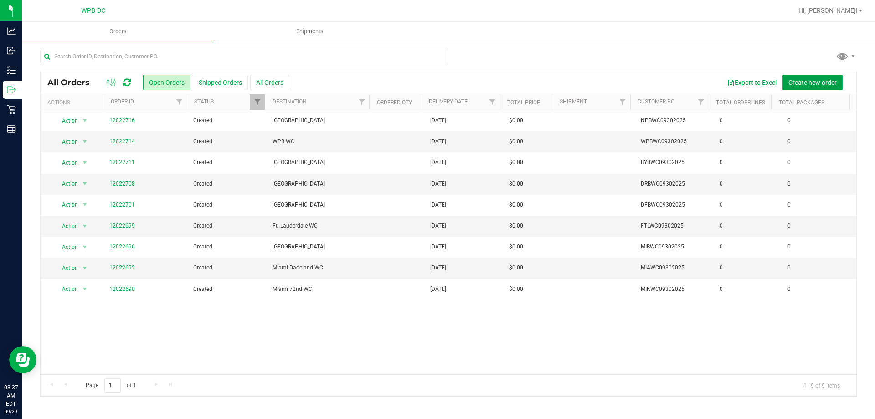
click at [837, 81] on button "Create new order" at bounding box center [812, 82] width 60 height 15
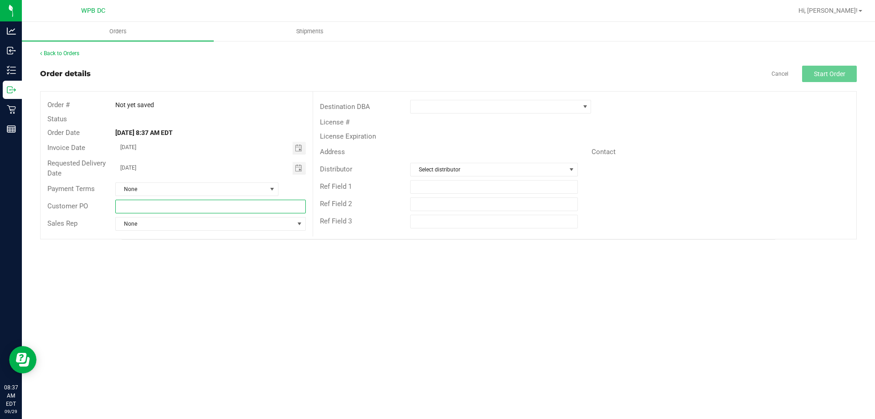
click at [250, 210] on input "text" at bounding box center [210, 207] width 190 height 14
type input "PSLWC09302025"
click at [486, 103] on span at bounding box center [494, 106] width 169 height 13
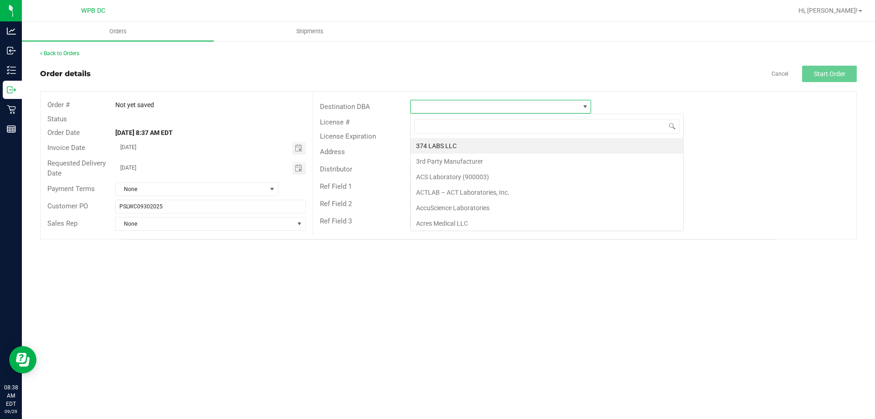
scroll to position [14, 181]
type input "PORT"
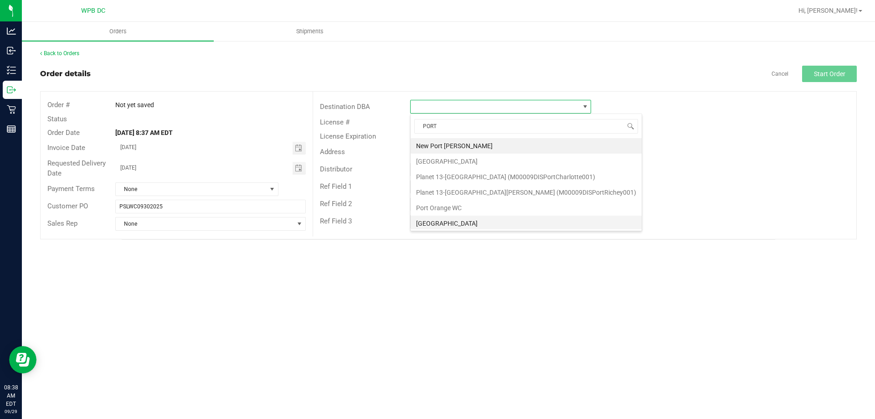
click at [493, 221] on li "[GEOGRAPHIC_DATA]" at bounding box center [525, 222] width 231 height 15
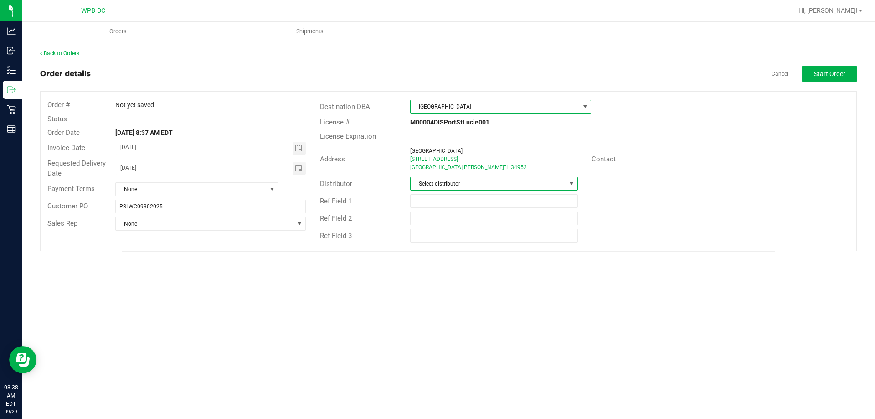
click at [568, 184] on span at bounding box center [571, 183] width 7 height 7
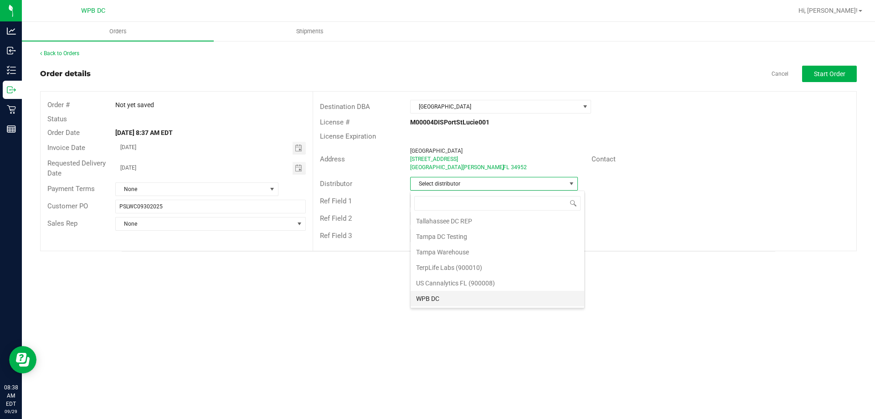
click at [494, 294] on li "WPB DC" at bounding box center [497, 298] width 174 height 15
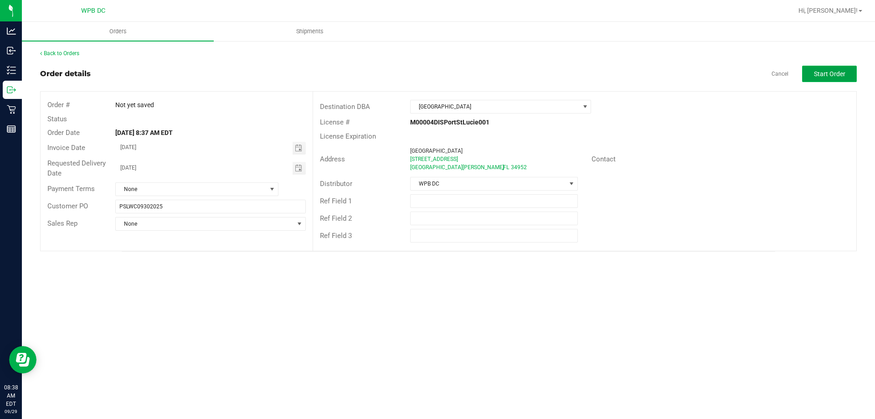
click at [832, 74] on span "Start Order" at bounding box center [829, 73] width 31 height 7
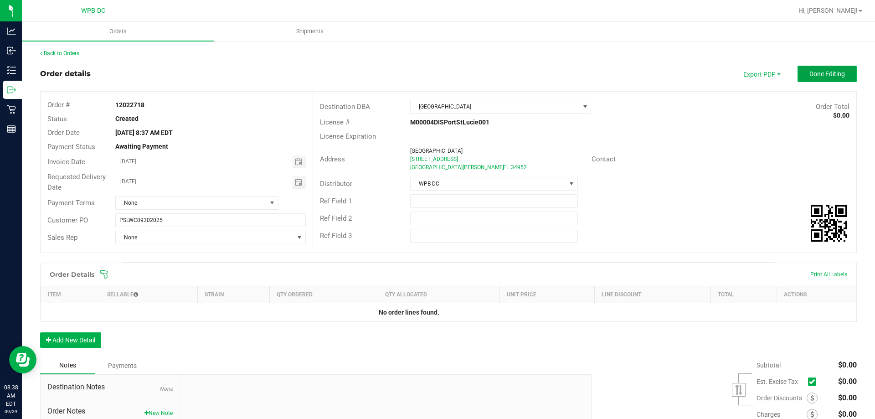
click at [819, 71] on span "Done Editing" at bounding box center [827, 73] width 36 height 7
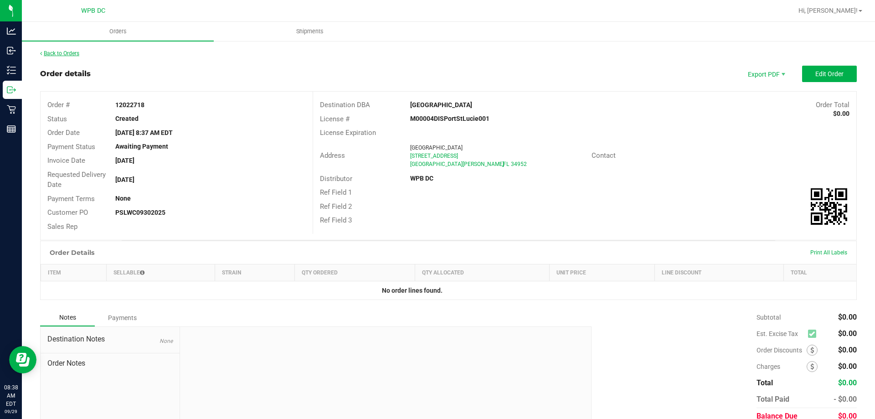
click at [78, 51] on link "Back to Orders" at bounding box center [59, 53] width 39 height 6
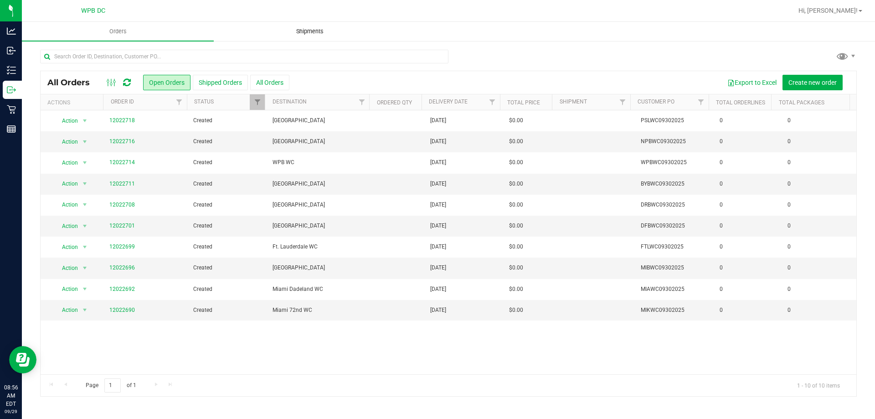
click at [323, 30] on span "Shipments" at bounding box center [310, 31] width 52 height 8
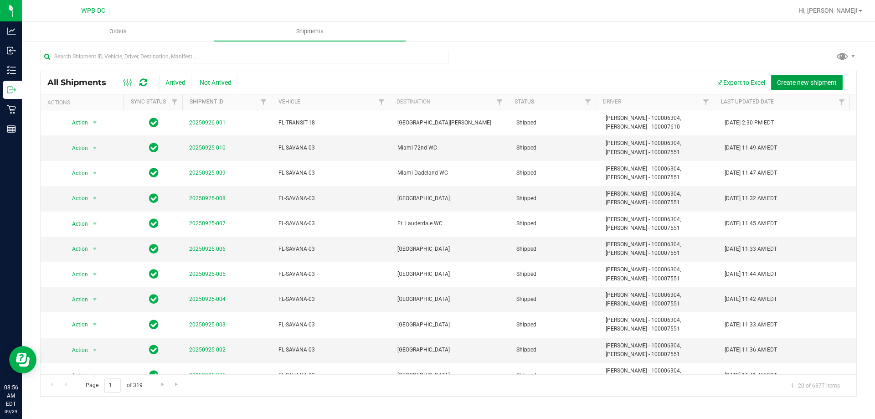
click at [835, 84] on span "Create new shipment" at bounding box center [807, 82] width 60 height 7
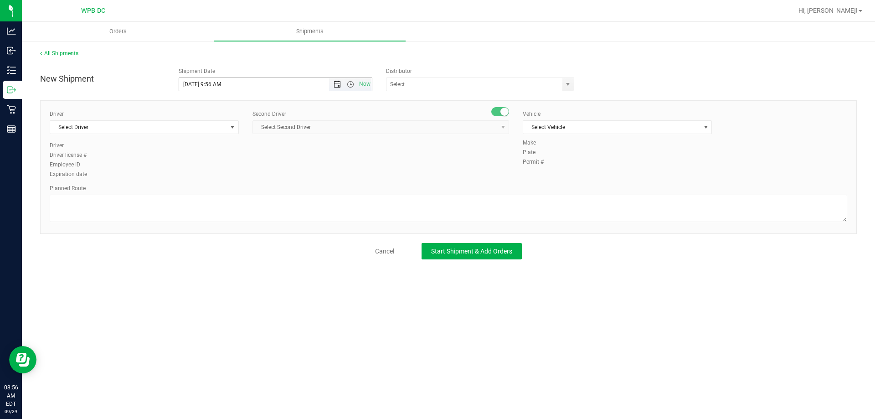
click at [336, 84] on span "Open the date view" at bounding box center [336, 84] width 7 height 7
click at [214, 194] on link "30" at bounding box center [213, 191] width 13 height 14
click at [353, 82] on span "Open the time view" at bounding box center [350, 84] width 7 height 7
click at [240, 165] on li "8:30 AM" at bounding box center [275, 161] width 192 height 12
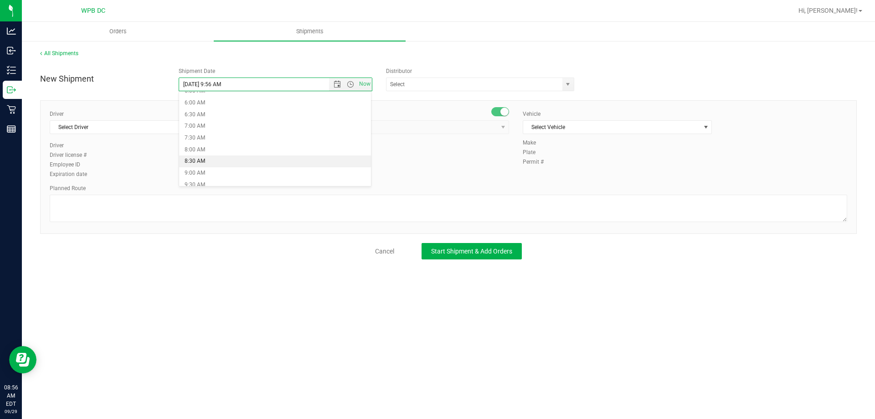
type input "[DATE] 8:30 AM"
click at [568, 86] on span "select" at bounding box center [567, 84] width 7 height 7
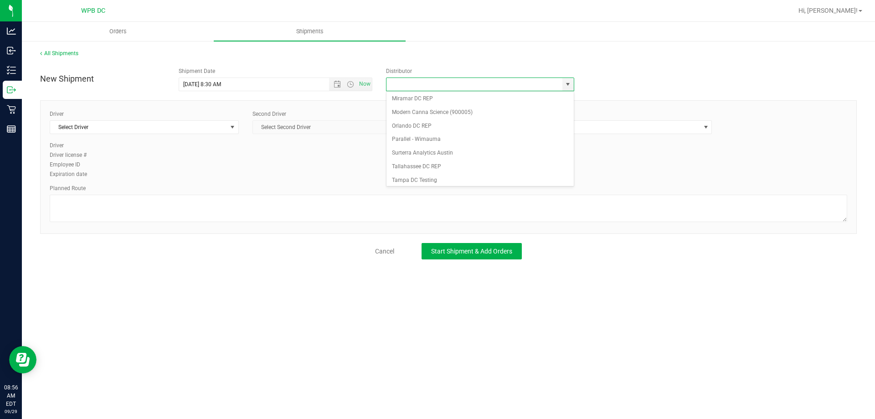
scroll to position [356, 0]
click at [454, 179] on li "WPB DC" at bounding box center [479, 177] width 187 height 14
type input "WPB DC"
click at [213, 127] on span "Select Driver" at bounding box center [138, 127] width 177 height 13
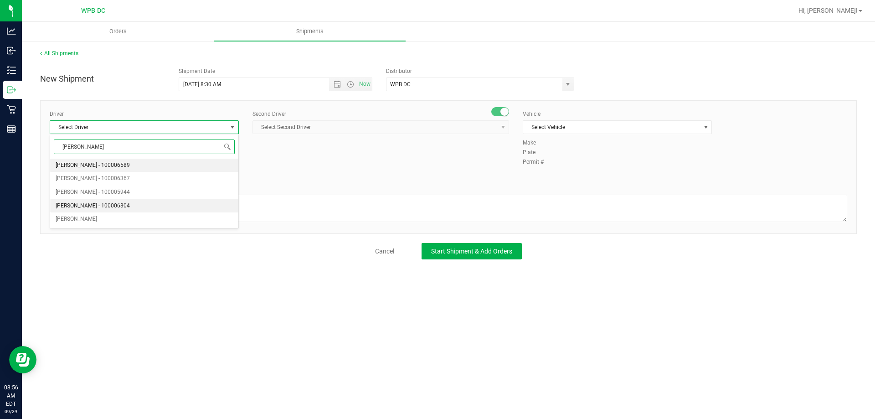
click at [169, 208] on li "[PERSON_NAME] - 100006304" at bounding box center [144, 206] width 188 height 14
type input "[PERSON_NAME]"
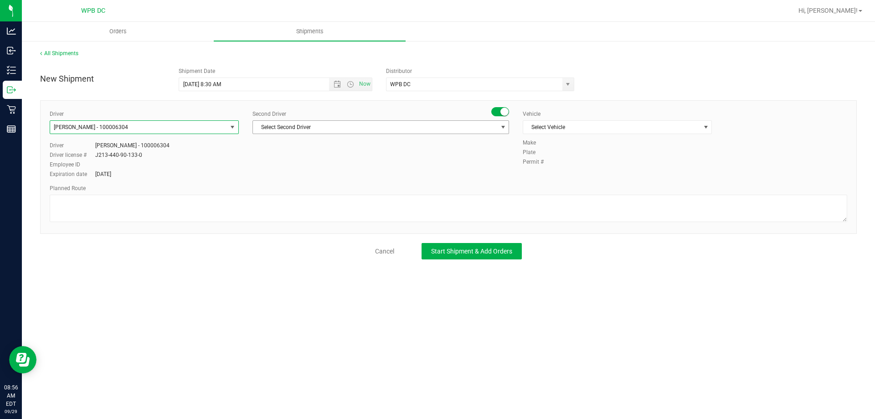
click at [358, 131] on span "Select Second Driver" at bounding box center [375, 127] width 244 height 13
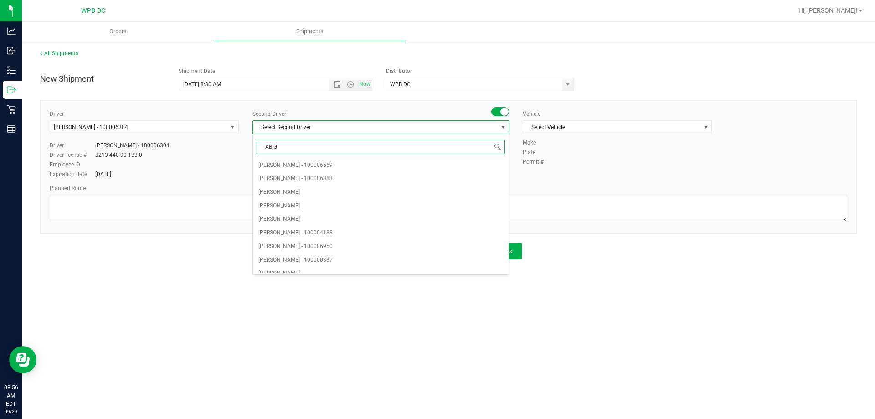
type input "ABIGA"
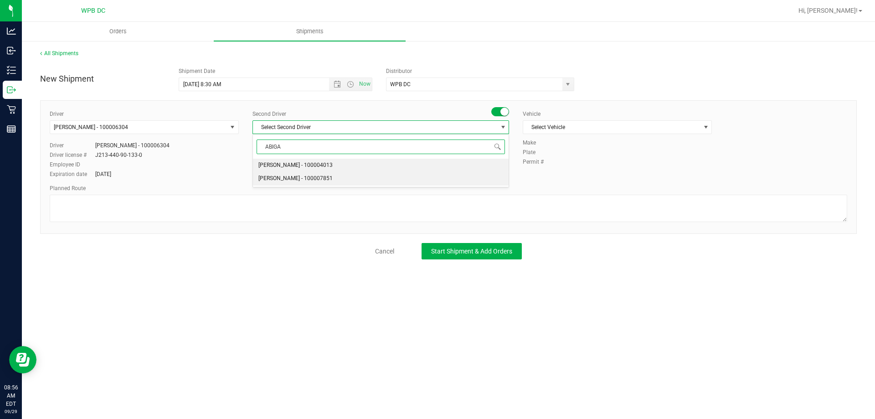
click at [376, 179] on li "[PERSON_NAME] - 100007851" at bounding box center [381, 179] width 256 height 14
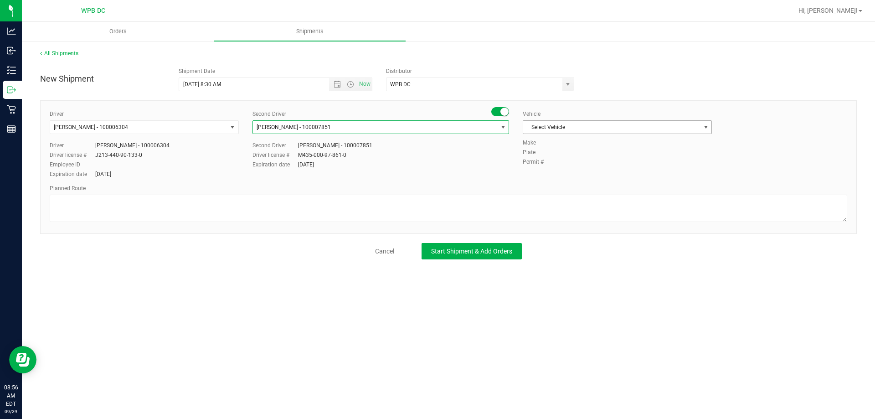
click at [664, 125] on span "Select Vehicle" at bounding box center [611, 127] width 177 height 13
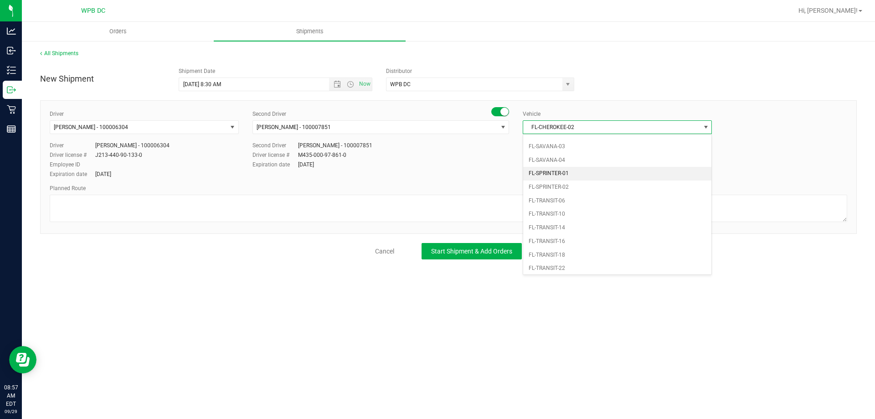
scroll to position [402, 0]
click at [594, 232] on li "FL-SPRINTER-01" at bounding box center [617, 228] width 188 height 14
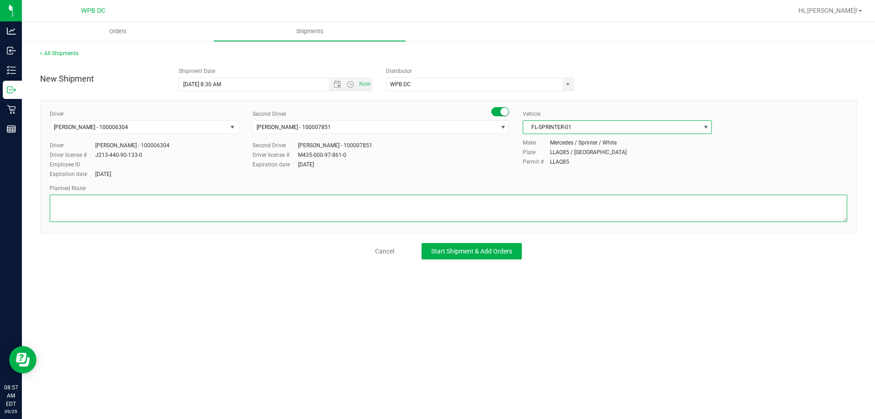
click at [404, 203] on textarea at bounding box center [448, 207] width 797 height 27
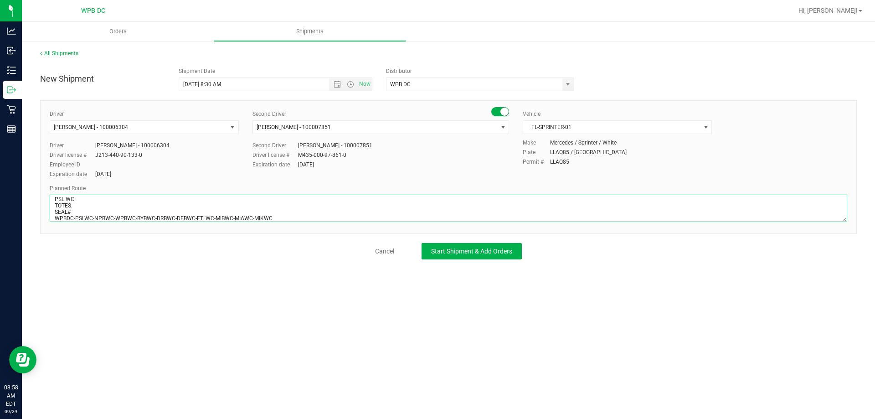
scroll to position [8, 0]
drag, startPoint x: 282, startPoint y: 216, endPoint x: 48, endPoint y: 219, distance: 233.7
click at [48, 219] on div "Driver [PERSON_NAME] - 100006304 Select Driver [PERSON_NAME] - 100006589 [PERSO…" at bounding box center [448, 166] width 816 height 133
click at [342, 214] on textarea at bounding box center [448, 207] width 797 height 27
type textarea "PSL WC TOTES: SEAL# WPBDC-PSLWC-NPBWC-WPBWC-BYBWC-DRBWC-DFBWC-FTLWC-MIBWC-MIAWC…"
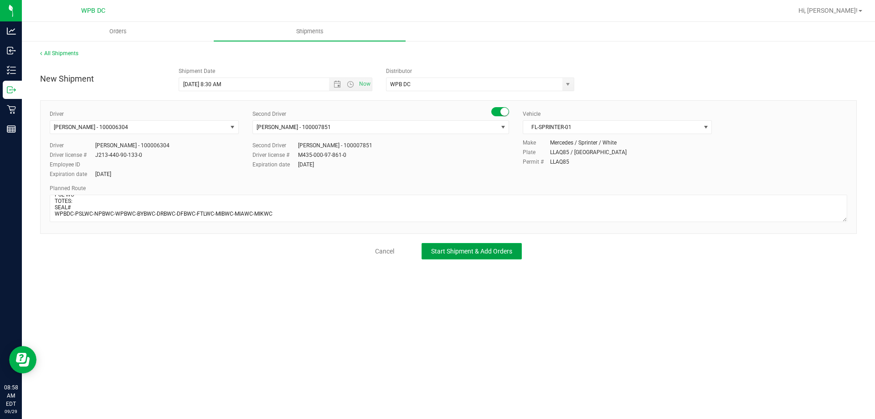
click at [495, 253] on span "Start Shipment & Add Orders" at bounding box center [471, 250] width 81 height 7
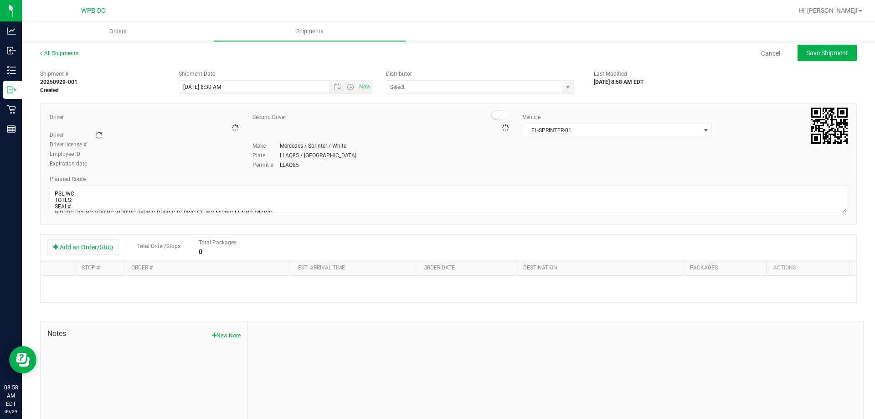
type input "WPB DC"
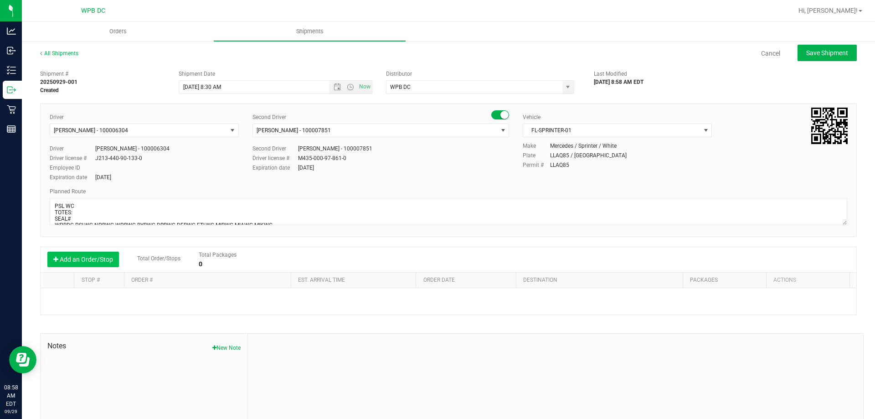
click at [96, 264] on button "Add an Order/Stop" at bounding box center [83, 258] width 72 height 15
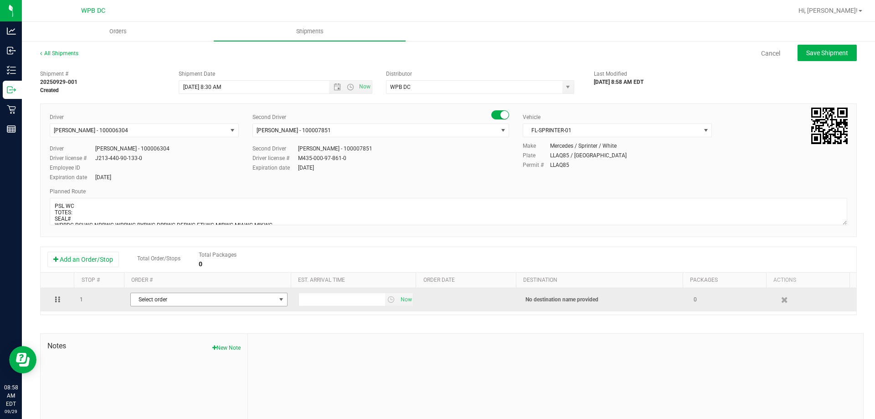
click at [207, 300] on span "Select order" at bounding box center [203, 299] width 145 height 13
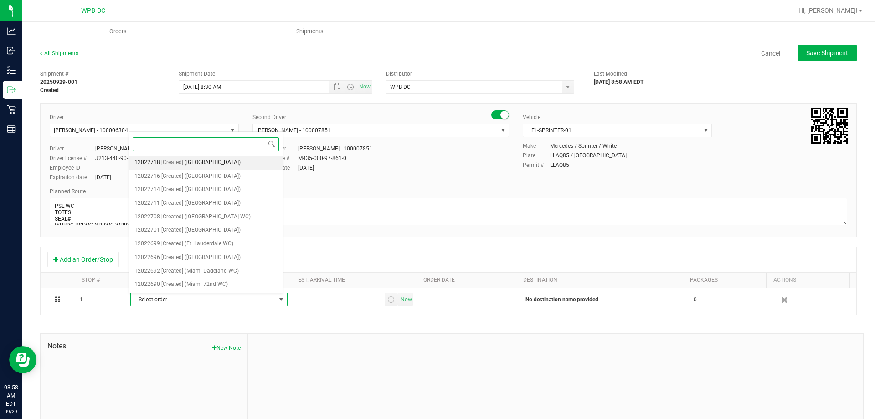
click at [259, 157] on li "12022718 [Created] ([GEOGRAPHIC_DATA])" at bounding box center [206, 163] width 154 height 14
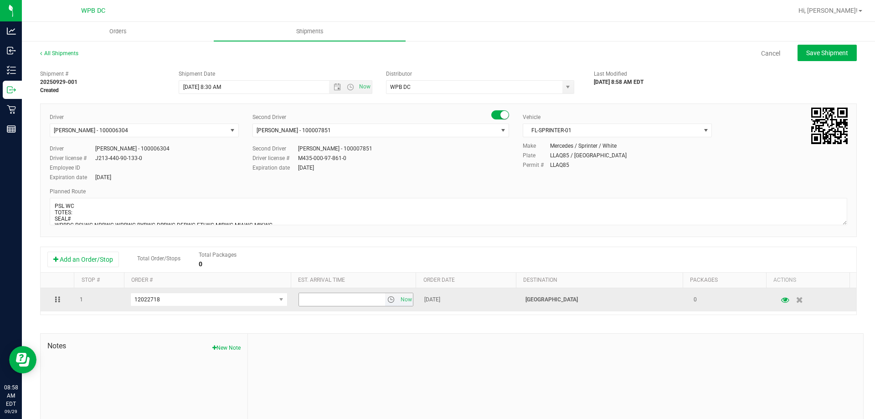
click at [387, 300] on span "select" at bounding box center [390, 299] width 7 height 7
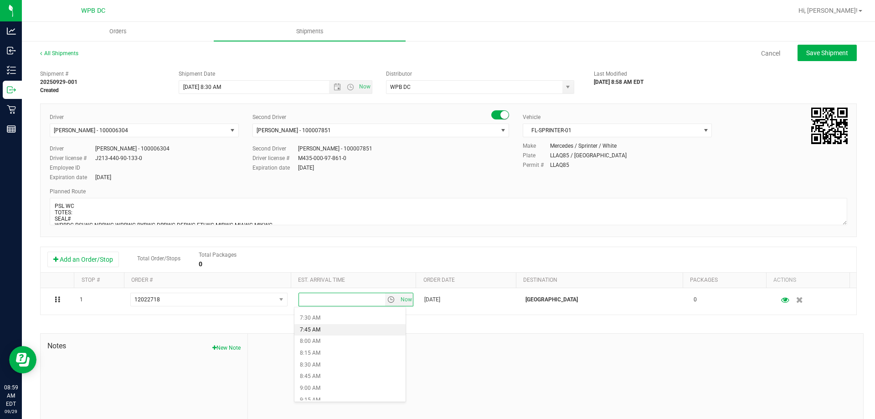
scroll to position [364, 0]
click at [346, 390] on li "9:30 AM" at bounding box center [349, 395] width 111 height 12
click at [831, 52] on span "Save Shipment" at bounding box center [827, 52] width 42 height 7
type input "[DATE] 12:30 PM"
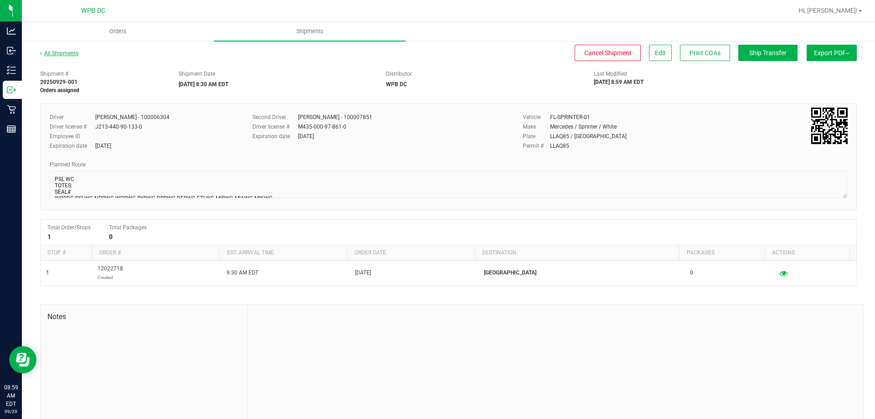
click at [62, 55] on link "All Shipments" at bounding box center [59, 53] width 38 height 6
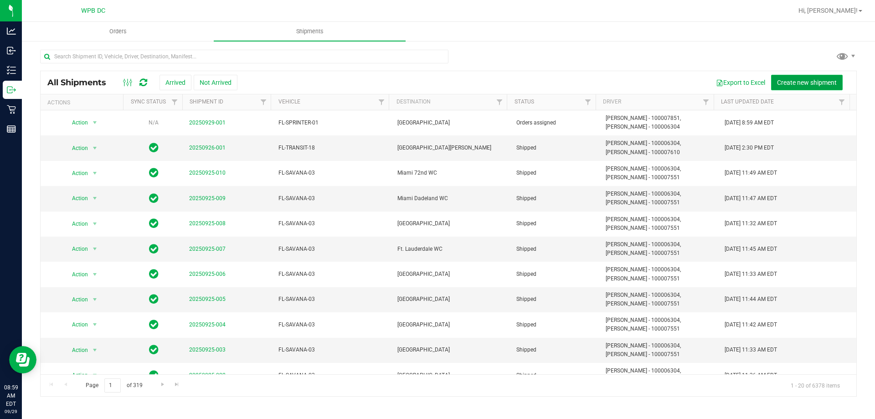
click at [832, 80] on span "Create new shipment" at bounding box center [807, 82] width 60 height 7
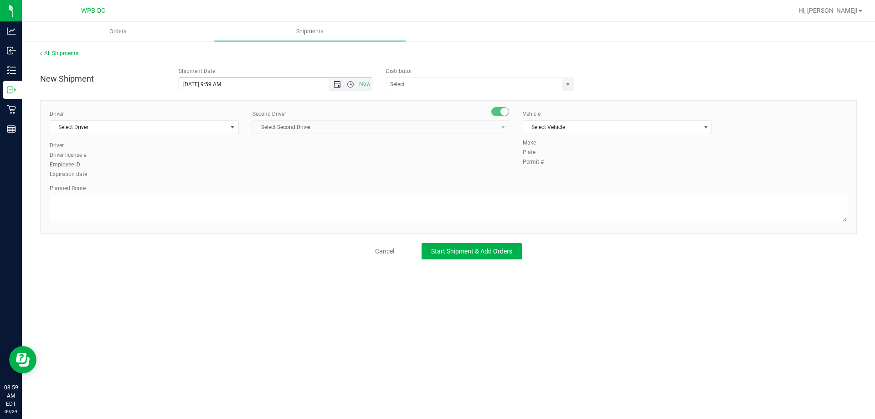
click at [333, 87] on span "Open the date view" at bounding box center [336, 84] width 15 height 7
drag, startPoint x: 217, startPoint y: 192, endPoint x: 223, endPoint y: 186, distance: 8.4
click at [217, 191] on link "30" at bounding box center [213, 191] width 13 height 14
click at [350, 83] on span "Open the time view" at bounding box center [350, 84] width 7 height 7
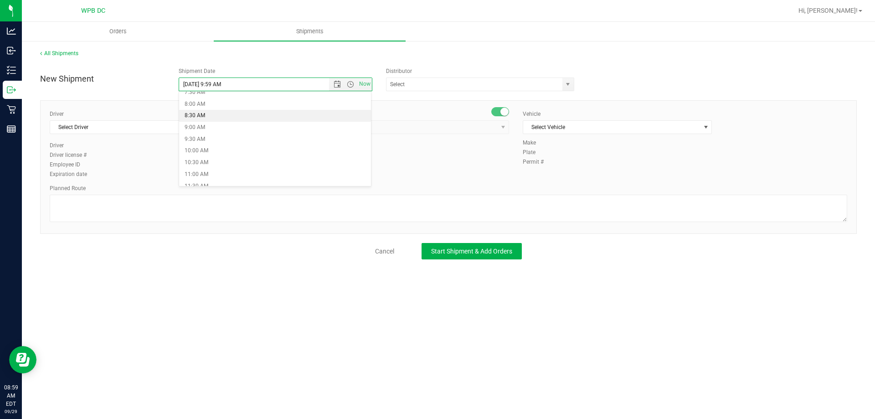
click at [251, 119] on li "8:30 AM" at bounding box center [275, 116] width 192 height 12
type input "[DATE] 8:30 AM"
click at [572, 87] on span "select" at bounding box center [567, 84] width 11 height 13
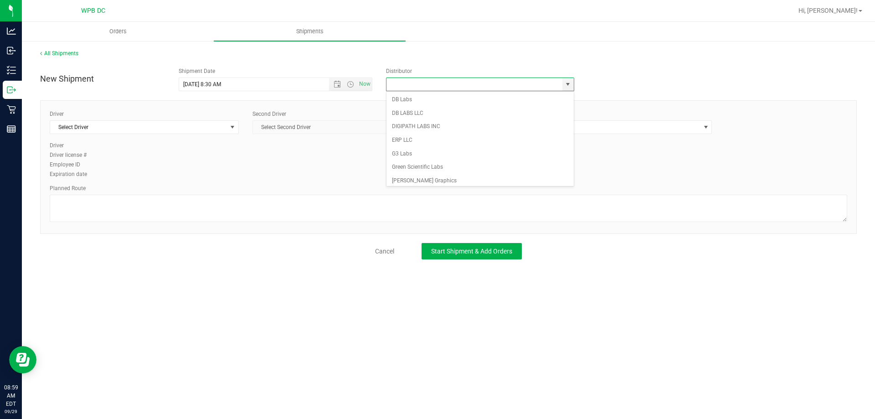
scroll to position [356, 0]
click at [458, 173] on li "WPB DC" at bounding box center [479, 177] width 187 height 14
type input "WPB DC"
click at [223, 132] on span "Select Driver" at bounding box center [138, 127] width 177 height 13
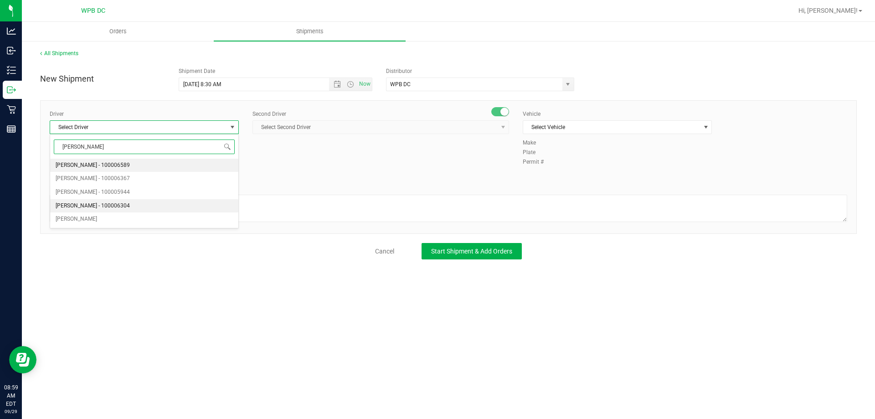
click at [110, 208] on span "[PERSON_NAME] - 100006304" at bounding box center [93, 206] width 74 height 12
type input "[PERSON_NAME]"
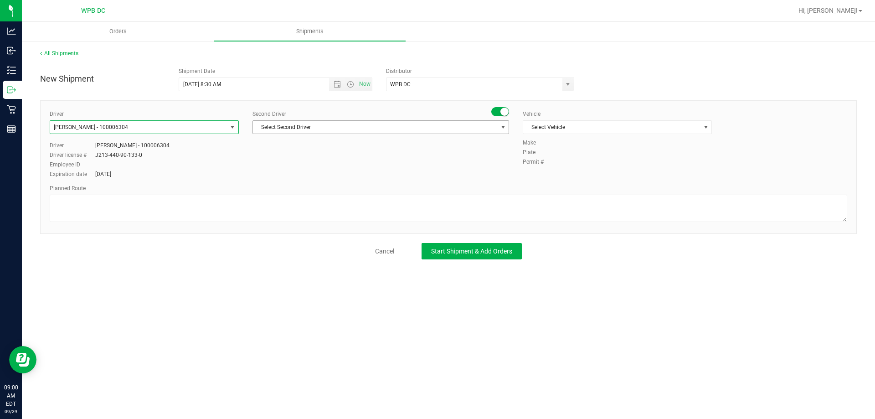
click at [388, 130] on span "Select Second Driver" at bounding box center [375, 127] width 244 height 13
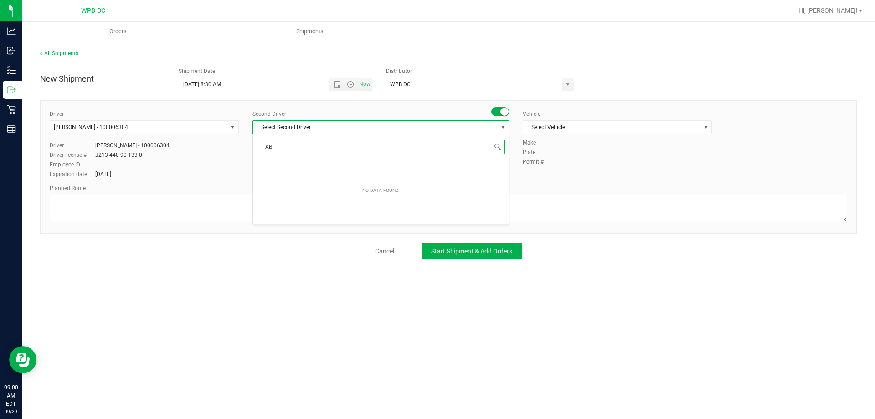
type input "A"
type input "[PERSON_NAME]"
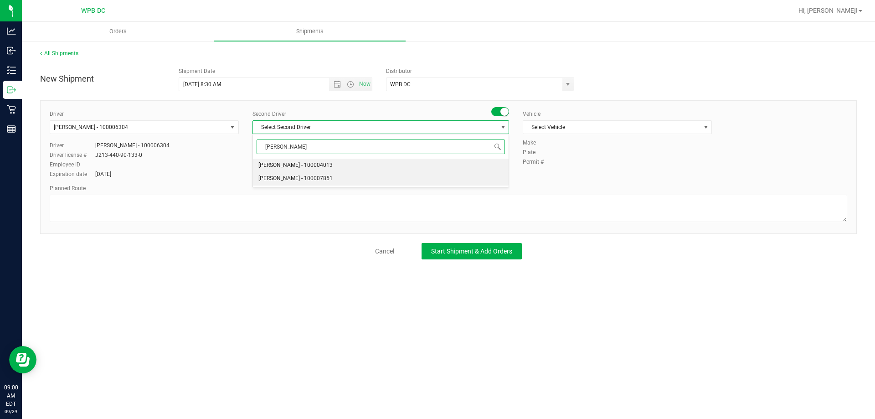
click at [354, 184] on li "[PERSON_NAME] - 100007851" at bounding box center [381, 179] width 256 height 14
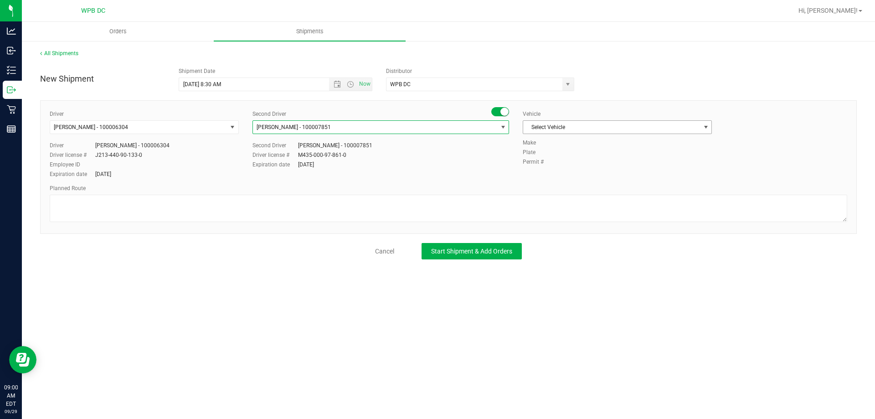
click at [606, 126] on span "Select Vehicle" at bounding box center [611, 127] width 177 height 13
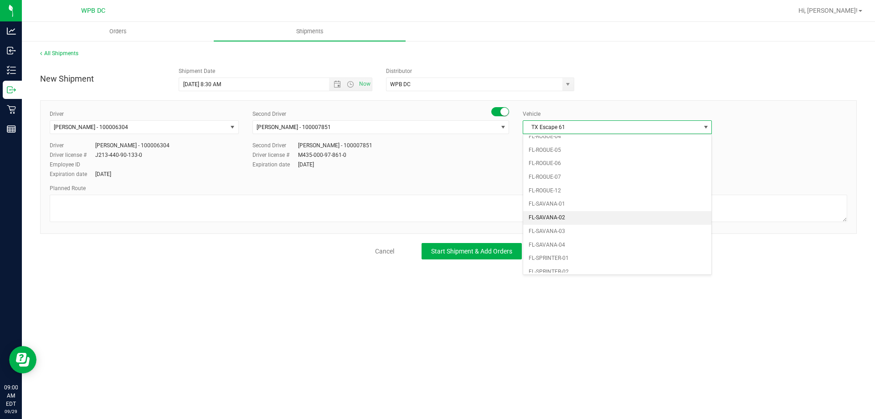
scroll to position [426, 0]
click at [599, 200] on li "FL-SPRINTER-01" at bounding box center [617, 204] width 188 height 14
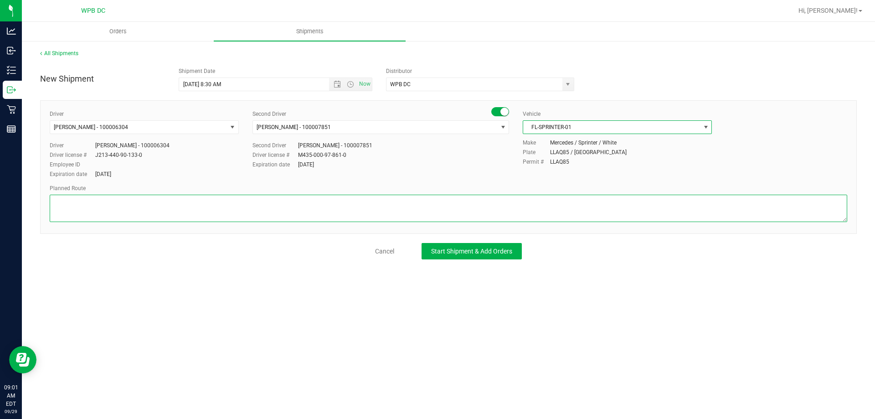
click at [485, 211] on textarea at bounding box center [448, 207] width 797 height 27
type textarea "N"
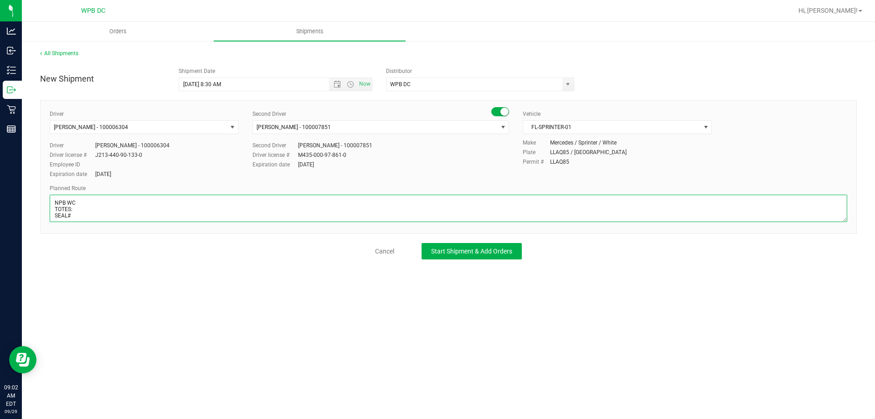
scroll to position [4, 0]
paste textarea "WPBDC-PSLWC-NPBWC-WPBWC-BYBWC-DRBWC-DFBWC-FTLWC-MIBWC-MIAWC-MIKWC"
type textarea "NPB WC TOTES: SEAL# WPBDC-PSLWC-NPBWC-WPBWC-BYBWC-DRBWC-DFBWC-FTLWC-MIBWC-MIAWC…"
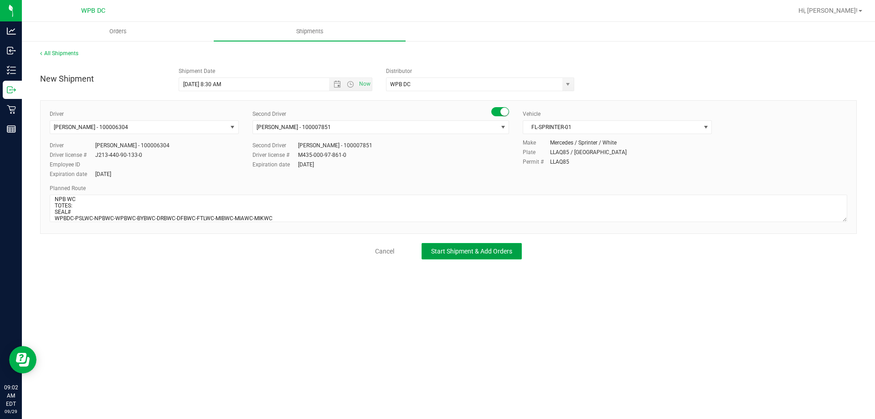
click at [470, 251] on span "Start Shipment & Add Orders" at bounding box center [471, 250] width 81 height 7
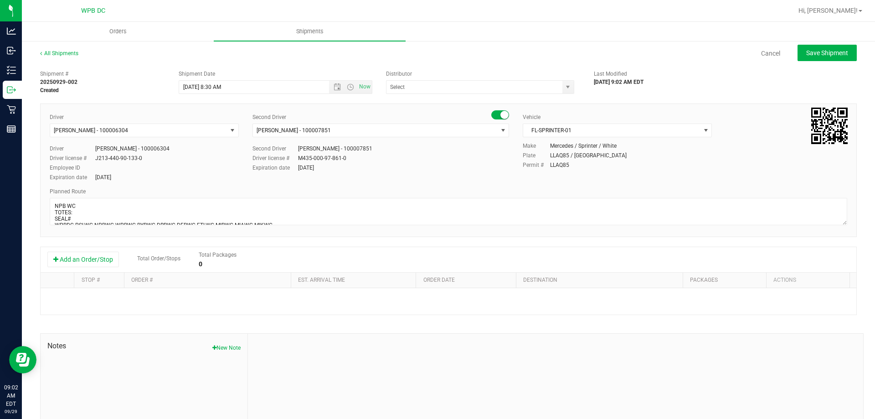
type input "WPB DC"
click at [96, 261] on button "Add an Order/Stop" at bounding box center [83, 258] width 72 height 15
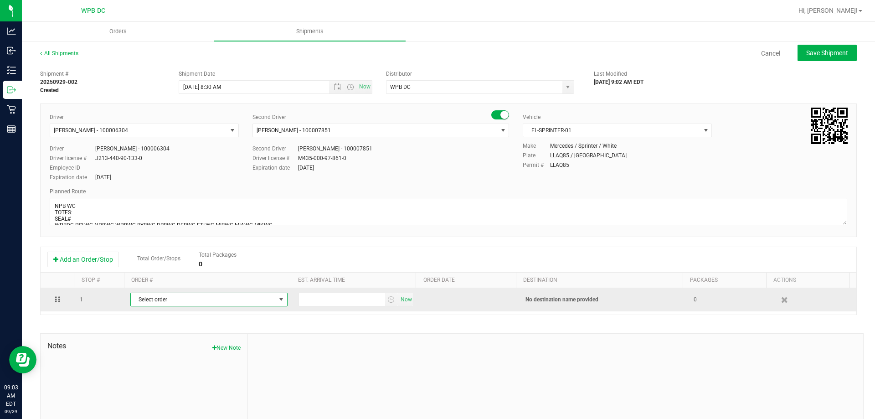
click at [266, 304] on span "Select order" at bounding box center [203, 299] width 145 height 13
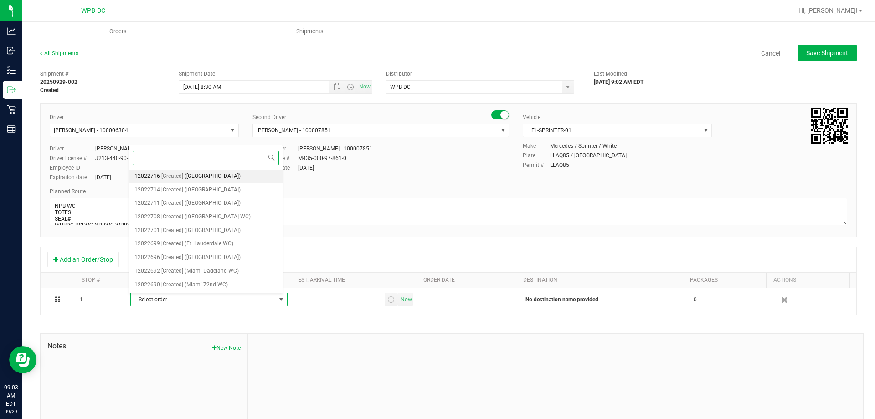
click at [251, 177] on li "12022716 [Created] ([GEOGRAPHIC_DATA])" at bounding box center [206, 176] width 154 height 14
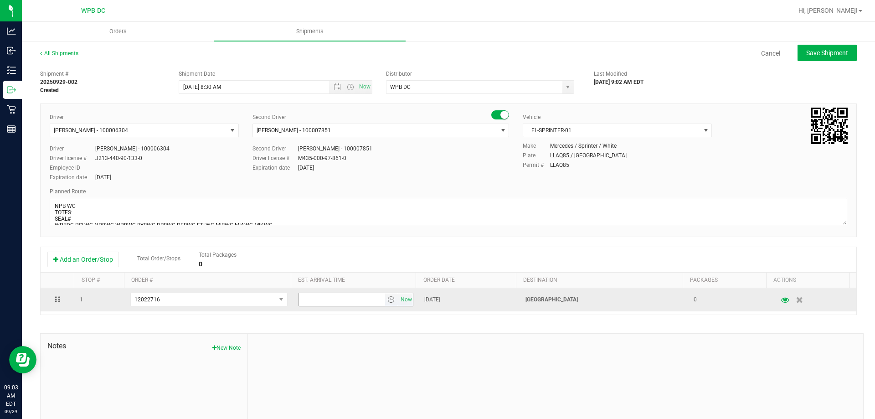
click at [387, 303] on span "select" at bounding box center [390, 299] width 7 height 7
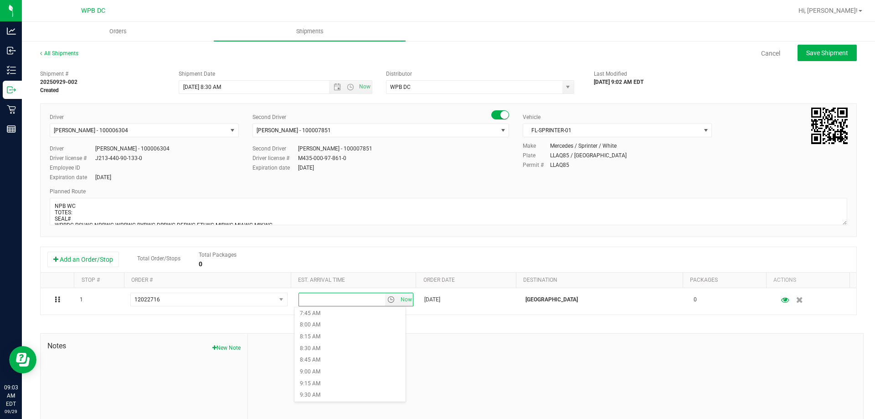
scroll to position [456, 0]
click at [350, 351] on li "10:30 AM" at bounding box center [349, 351] width 111 height 12
click at [821, 47] on button "Save Shipment" at bounding box center [826, 53] width 59 height 16
type input "[DATE] 12:30 PM"
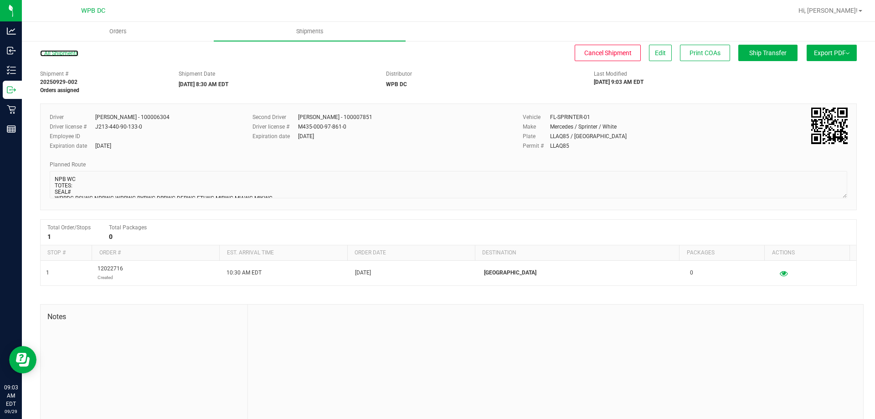
click at [67, 54] on link "All Shipments" at bounding box center [59, 53] width 38 height 6
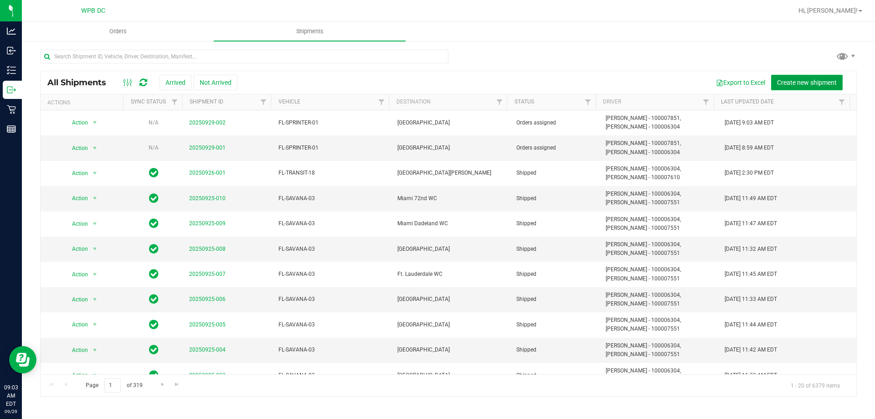
click at [817, 82] on span "Create new shipment" at bounding box center [807, 82] width 60 height 7
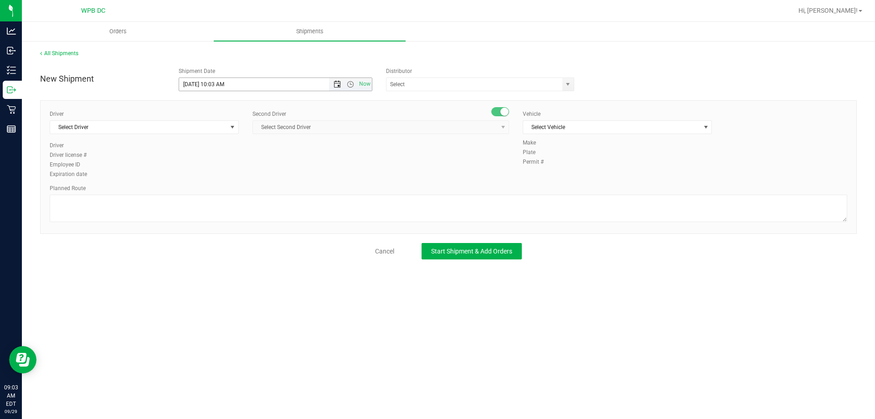
click at [333, 84] on span "Open the date view" at bounding box center [336, 84] width 15 height 7
drag, startPoint x: 215, startPoint y: 190, endPoint x: 238, endPoint y: 170, distance: 30.3
click at [215, 190] on link "30" at bounding box center [213, 191] width 13 height 14
click at [350, 88] on span "Now" at bounding box center [350, 84] width 43 height 13
click at [352, 84] on span "Open the time view" at bounding box center [350, 84] width 7 height 7
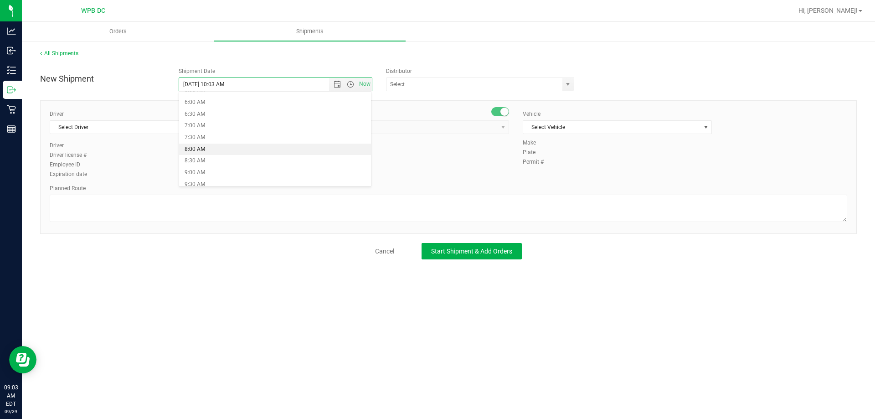
scroll to position [137, 0]
drag, startPoint x: 228, startPoint y: 159, endPoint x: 383, endPoint y: 128, distance: 157.3
click at [229, 159] on li "8:30 AM" at bounding box center [275, 161] width 192 height 12
type input "[DATE] 8:30 AM"
click at [565, 85] on span "select" at bounding box center [567, 84] width 7 height 7
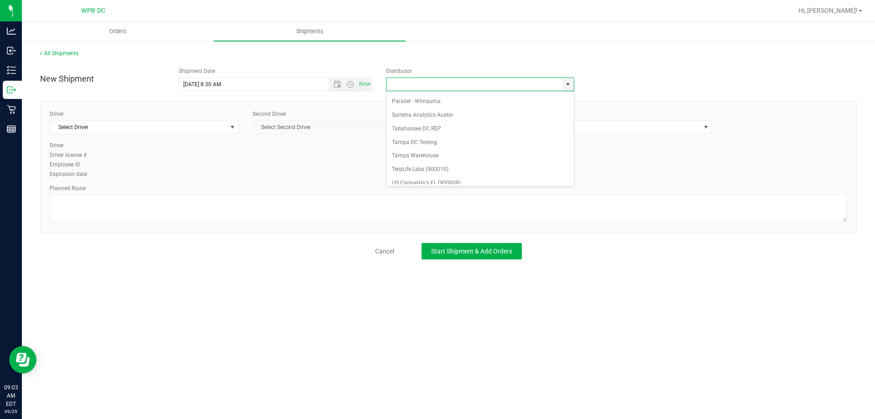
scroll to position [356, 0]
click at [495, 179] on li "WPB DC" at bounding box center [479, 177] width 187 height 14
type input "WPB DC"
click at [107, 128] on span "Select Driver" at bounding box center [138, 127] width 177 height 13
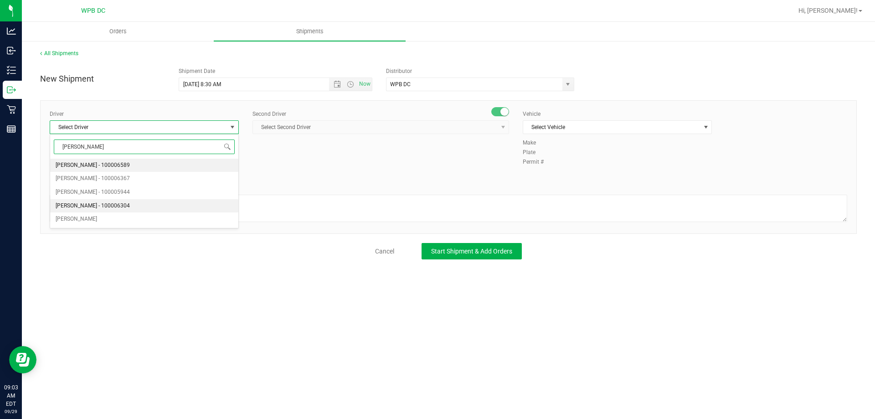
click at [161, 206] on li "[PERSON_NAME] - 100006304" at bounding box center [144, 206] width 188 height 14
type input "[PERSON_NAME]"
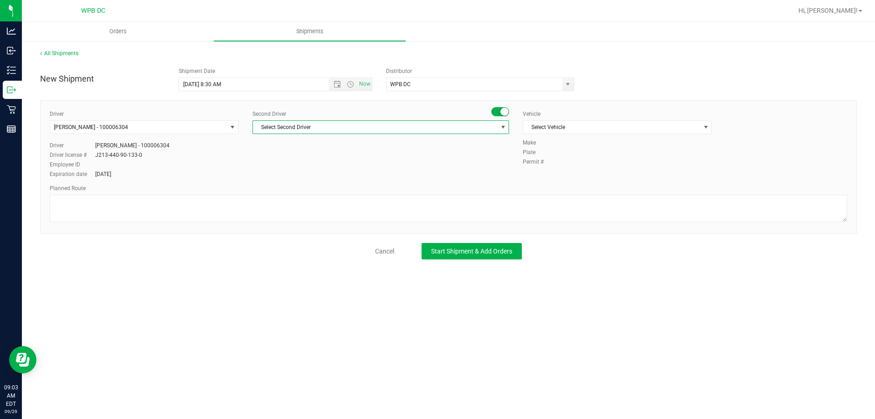
click at [380, 122] on span "Select Second Driver" at bounding box center [375, 127] width 244 height 13
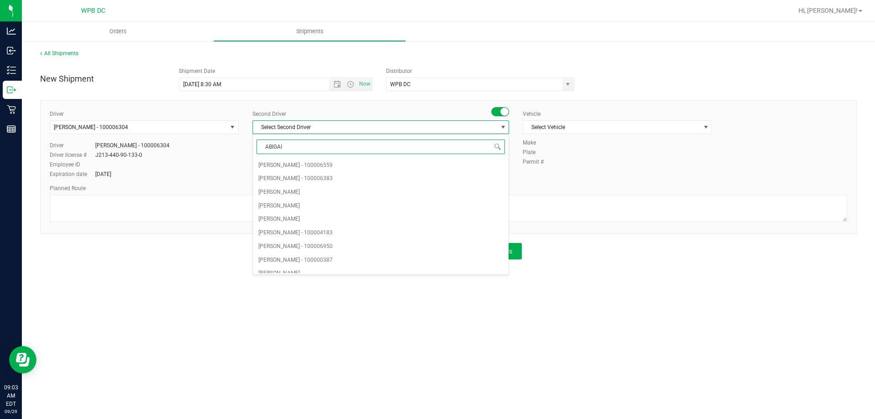
type input "[PERSON_NAME]"
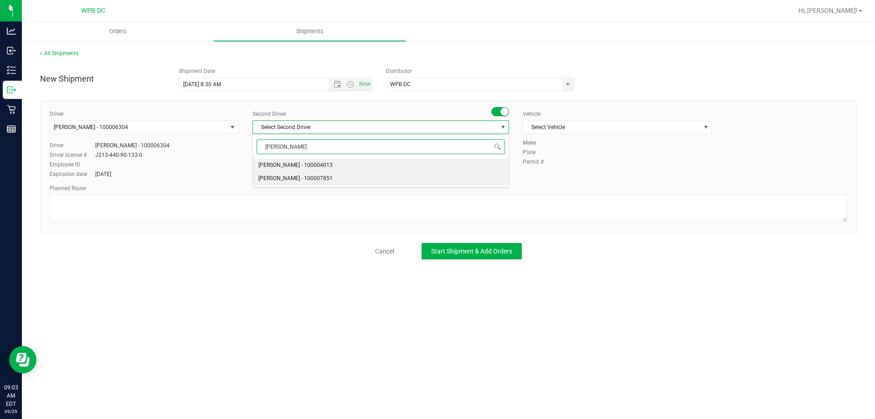
click at [369, 178] on li "[PERSON_NAME] - 100007851" at bounding box center [381, 179] width 256 height 14
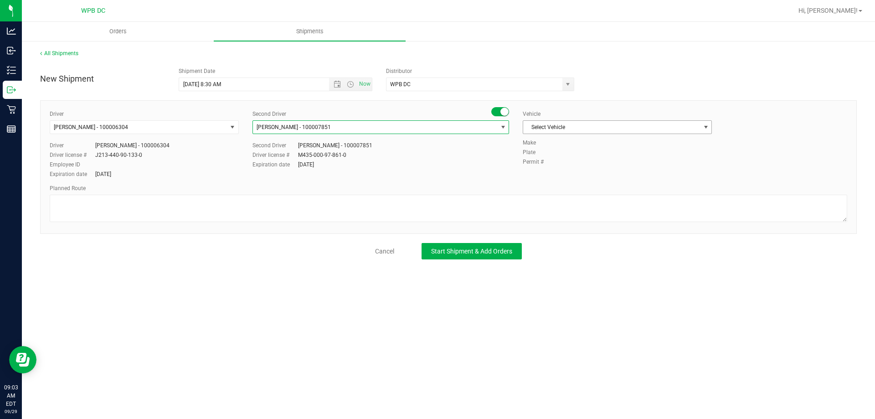
click at [628, 131] on span "Select Vehicle" at bounding box center [611, 127] width 177 height 13
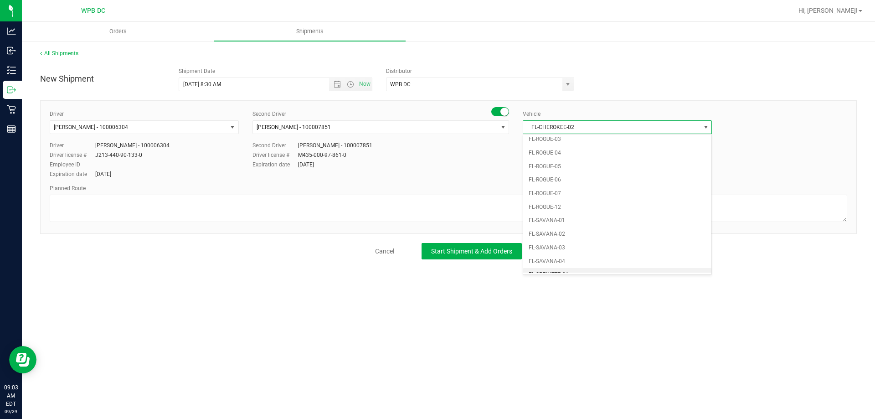
scroll to position [410, 0]
click at [586, 217] on li "FL-SPRINTER-01" at bounding box center [617, 220] width 188 height 14
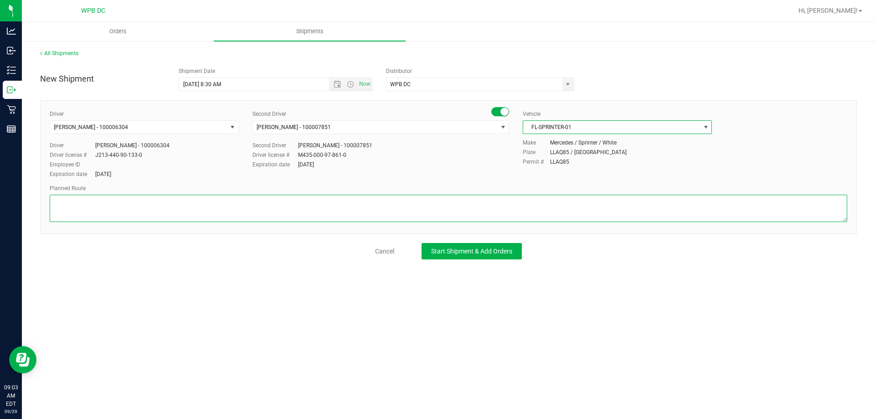
click at [480, 213] on textarea at bounding box center [448, 207] width 797 height 27
paste textarea "WPBDC-PSLWC-NPBWC-WPBWC-BYBWC-DRBWC-DFBWC-FTLWC-MIBWC-MIAWC-MIKWC"
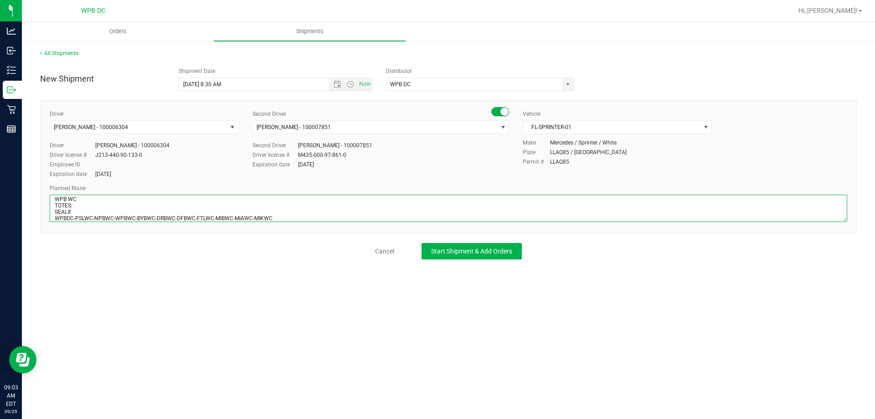
type textarea "WPB WC TOTES: SEAL# WPBDC-PSLWC-NPBWC-WPBWC-BYBWC-DRBWC-DFBWC-FTLWC-MIBWC-MIAWC…"
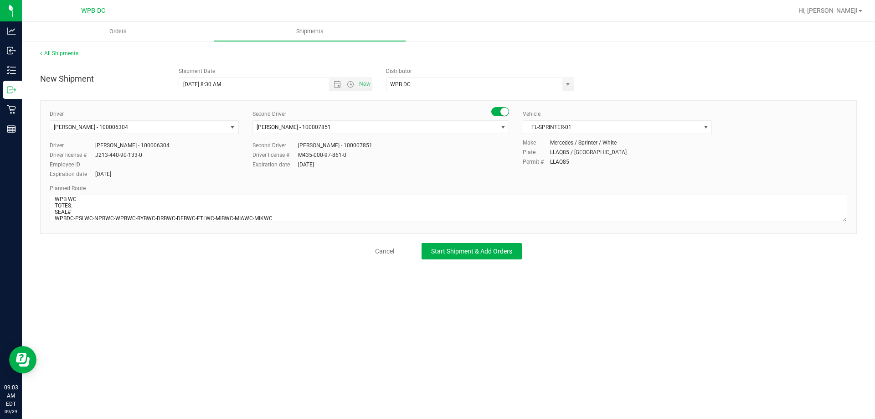
click at [504, 260] on div "All Shipments New Shipment Shipment Date [DATE] 8:30 AM Now Distributor WPB DC …" at bounding box center [448, 154] width 853 height 228
click at [500, 257] on button "Start Shipment & Add Orders" at bounding box center [471, 251] width 100 height 16
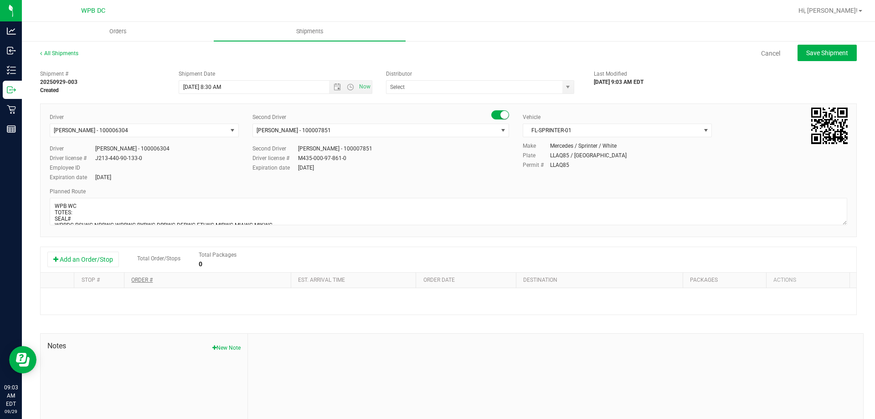
type input "WPB DC"
click at [118, 254] on button "Add an Order/Stop" at bounding box center [83, 258] width 72 height 15
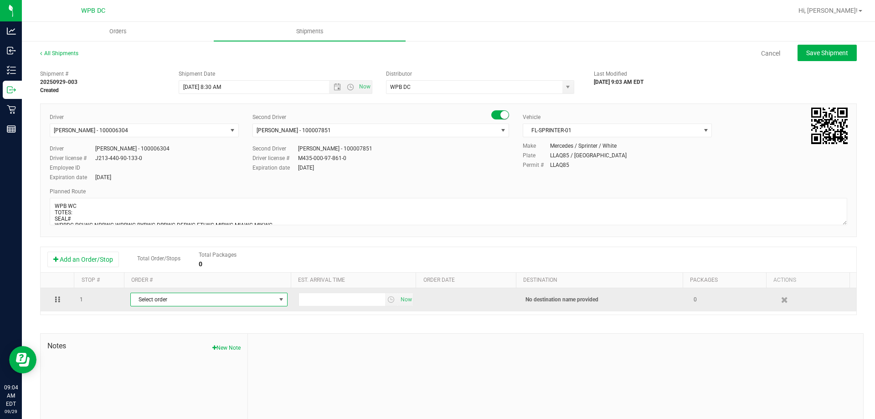
click at [247, 298] on span "Select order" at bounding box center [203, 299] width 145 height 13
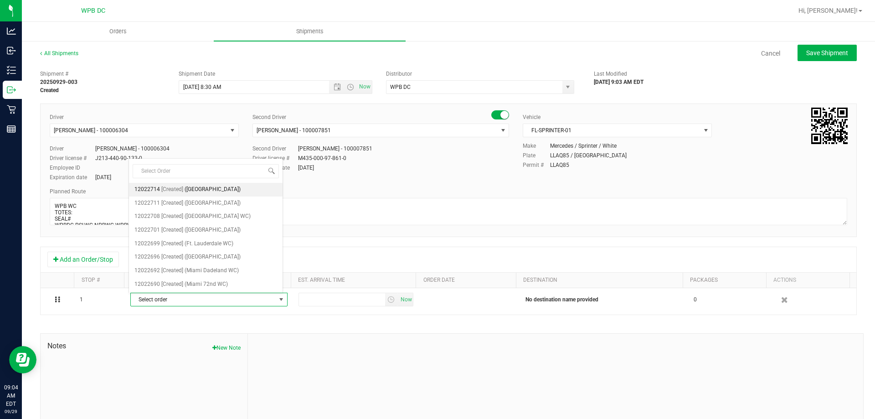
click at [247, 184] on li "12022714 [Created] ([GEOGRAPHIC_DATA])" at bounding box center [206, 190] width 154 height 14
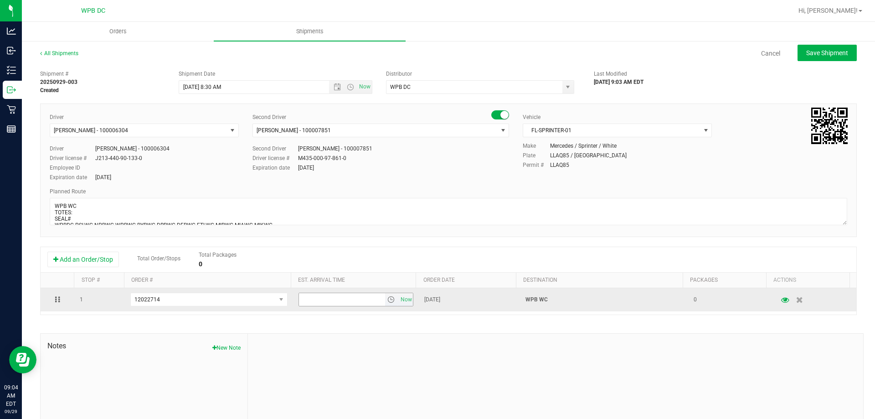
click at [387, 302] on span "select" at bounding box center [390, 299] width 7 height 7
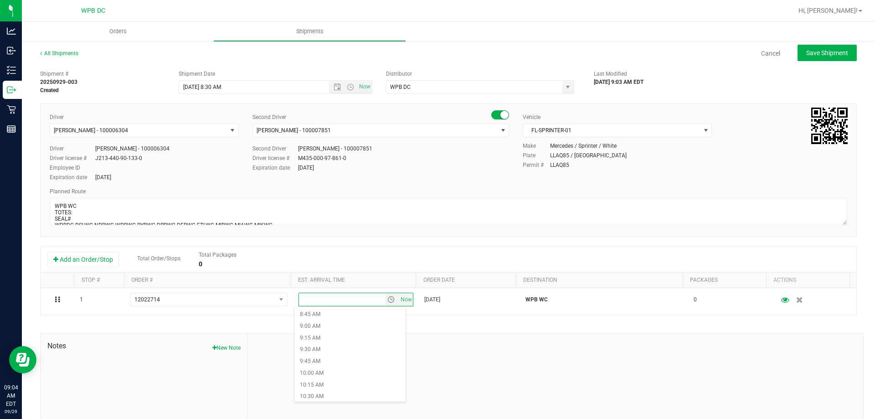
scroll to position [456, 0]
click at [339, 326] on li "10:00 AM" at bounding box center [349, 328] width 111 height 12
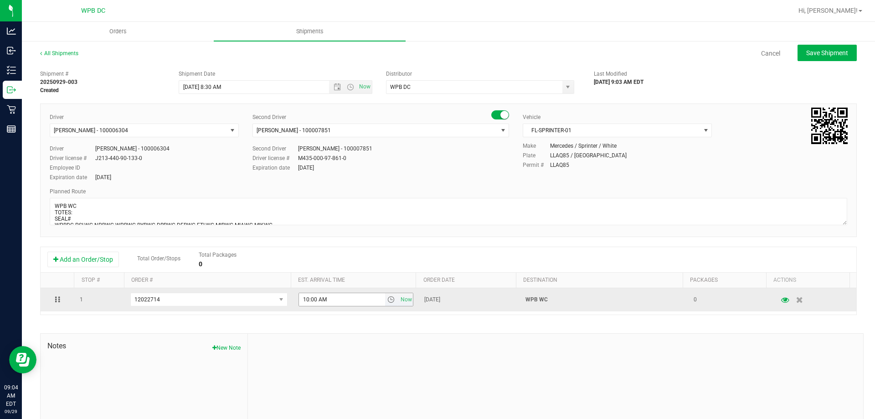
click at [387, 297] on span "select" at bounding box center [390, 299] width 7 height 7
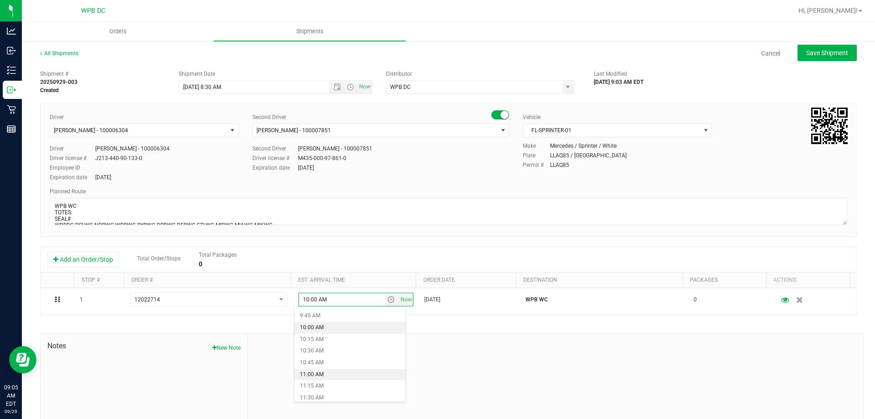
click at [353, 370] on li "11:00 AM" at bounding box center [349, 375] width 111 height 12
click at [819, 60] on button "Save Shipment" at bounding box center [826, 53] width 59 height 16
type input "[DATE] 12:30 PM"
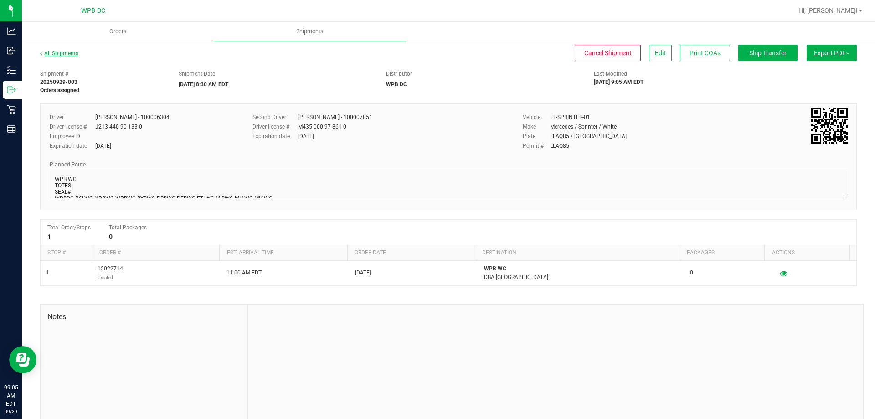
click at [63, 56] on link "All Shipments" at bounding box center [59, 53] width 38 height 6
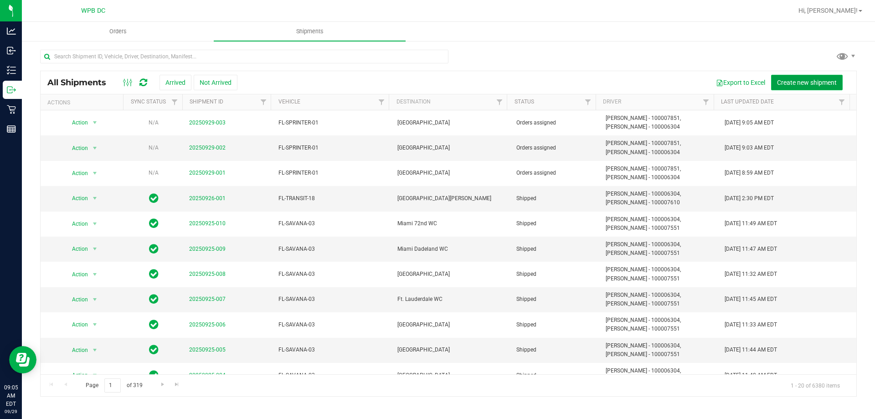
click at [806, 80] on span "Create new shipment" at bounding box center [807, 82] width 60 height 7
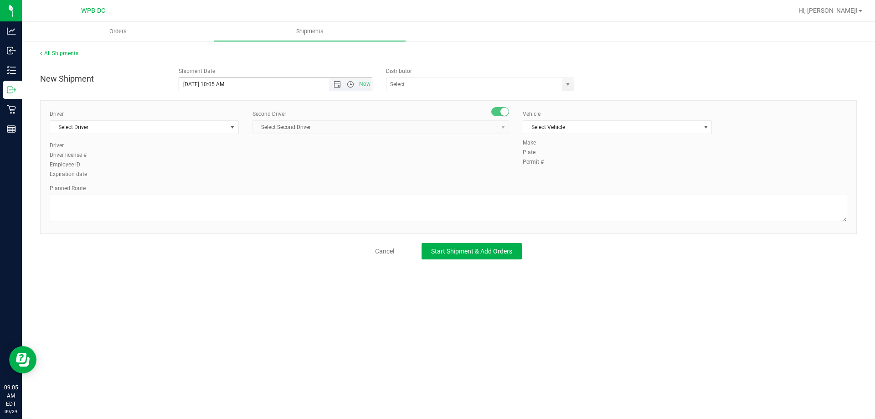
click at [336, 80] on span "Now" at bounding box center [350, 84] width 43 height 13
click at [336, 84] on span "Open the date view" at bounding box center [336, 84] width 7 height 7
click at [216, 188] on link "30" at bounding box center [213, 191] width 13 height 14
click at [349, 82] on span "Open the time view" at bounding box center [350, 84] width 7 height 7
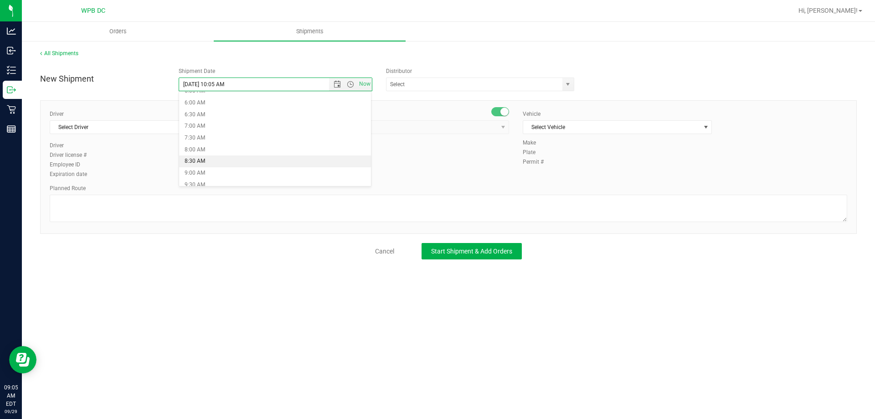
click at [244, 159] on li "8:30 AM" at bounding box center [275, 161] width 192 height 12
type input "[DATE] 8:30 AM"
click at [566, 80] on span "select" at bounding box center [567, 84] width 11 height 13
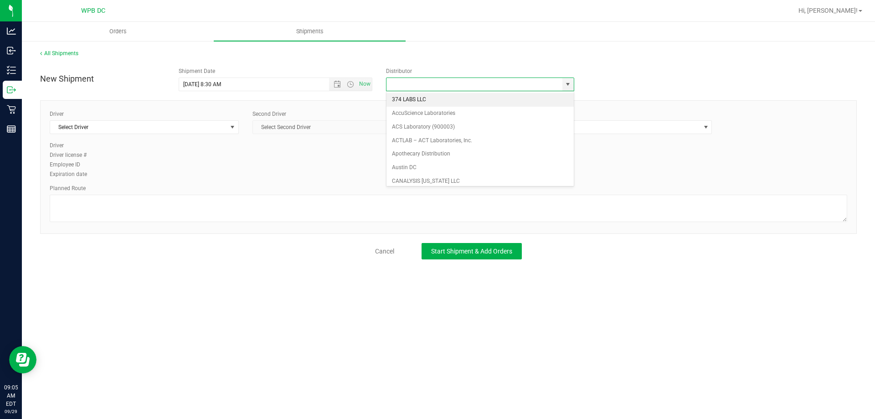
scroll to position [356, 0]
click at [496, 181] on li "WPB DC" at bounding box center [479, 177] width 187 height 14
type input "WPB DC"
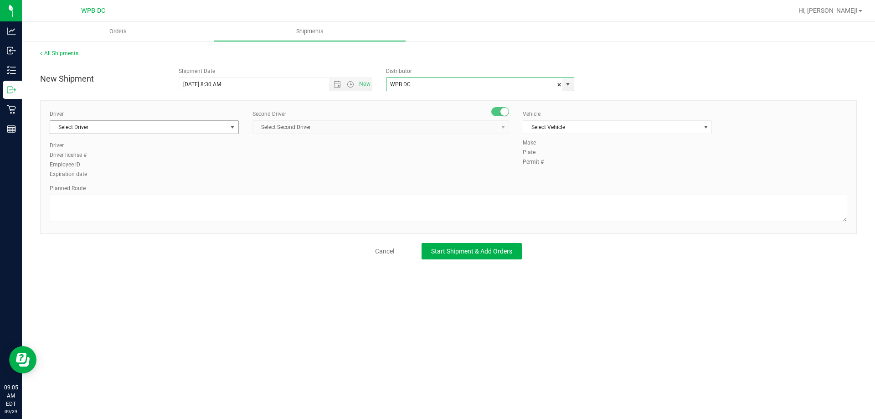
click at [192, 122] on span "Select Driver" at bounding box center [138, 127] width 177 height 13
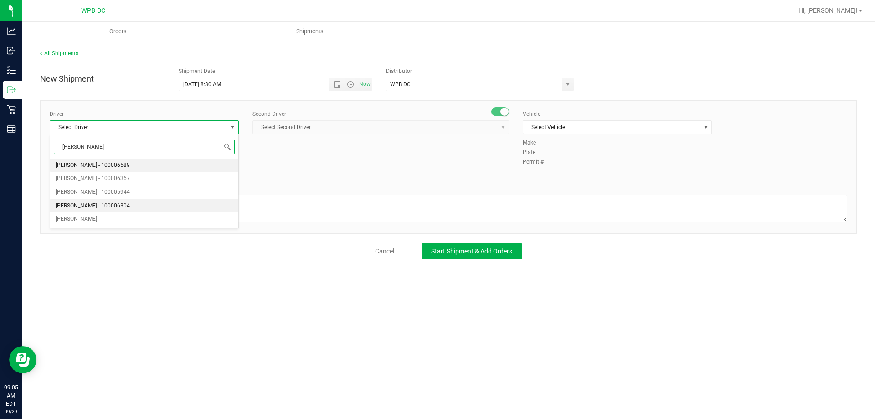
click at [166, 204] on li "[PERSON_NAME] - 100006304" at bounding box center [144, 206] width 188 height 14
type input "[PERSON_NAME]"
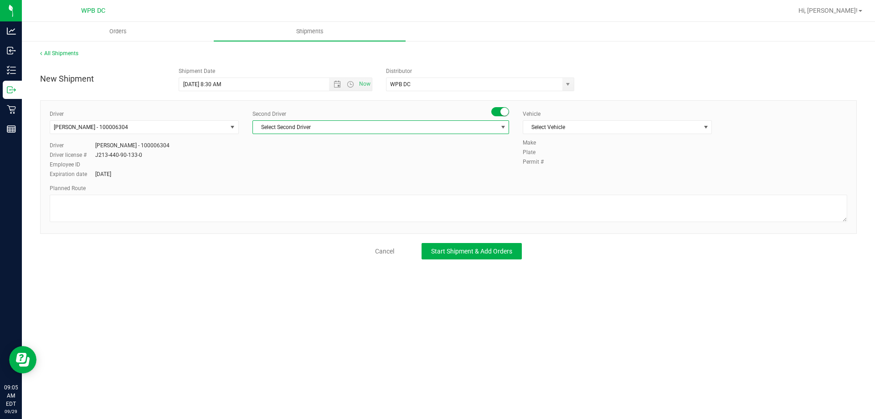
click at [426, 124] on span "Select Second Driver" at bounding box center [375, 127] width 244 height 13
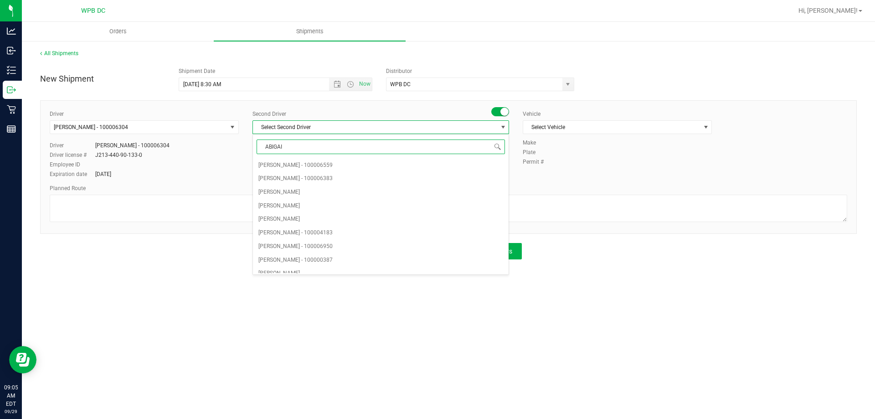
type input "[PERSON_NAME]"
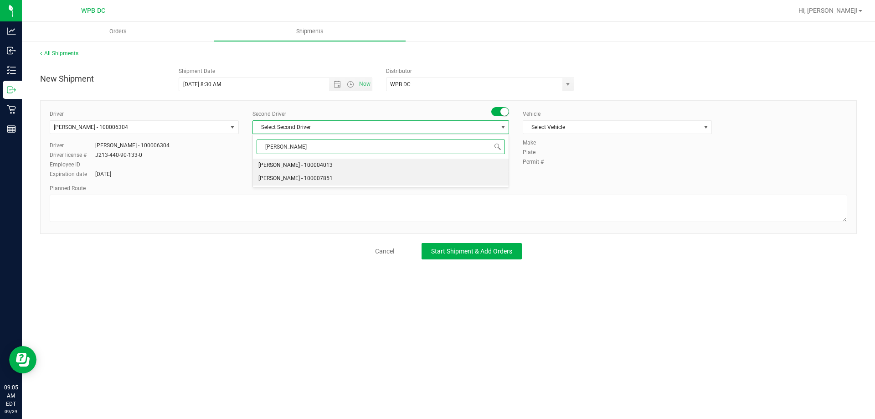
click at [365, 183] on li "[PERSON_NAME] - 100007851" at bounding box center [381, 179] width 256 height 14
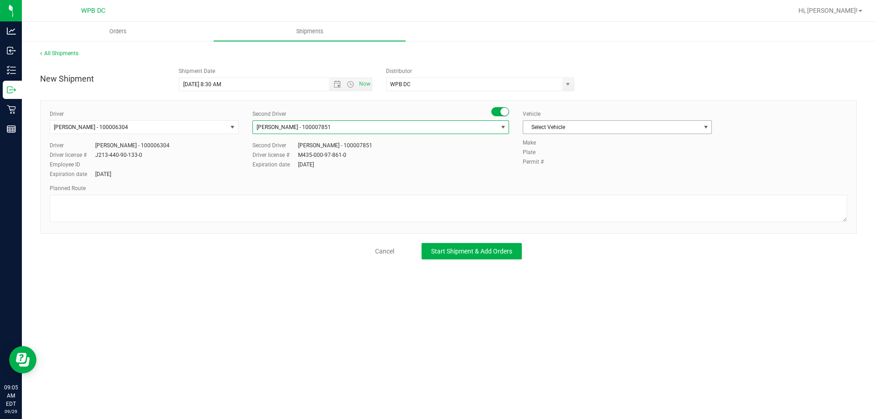
click at [631, 126] on span "Select Vehicle" at bounding box center [611, 127] width 177 height 13
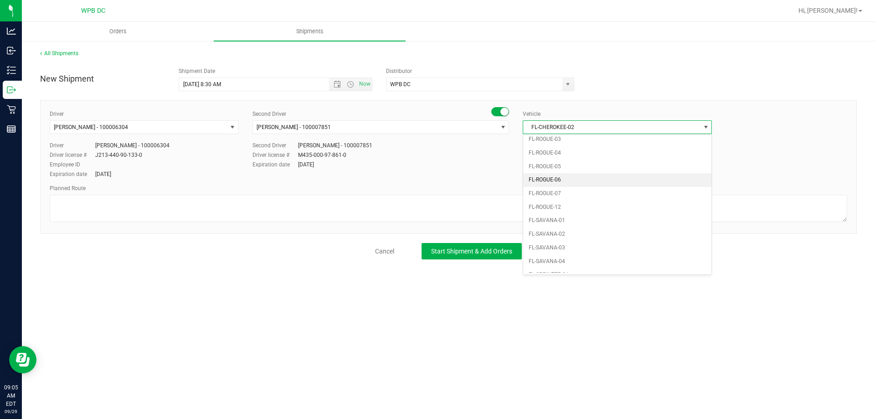
scroll to position [456, 0]
click at [599, 179] on li "FL-SPRINTER-01" at bounding box center [617, 175] width 188 height 14
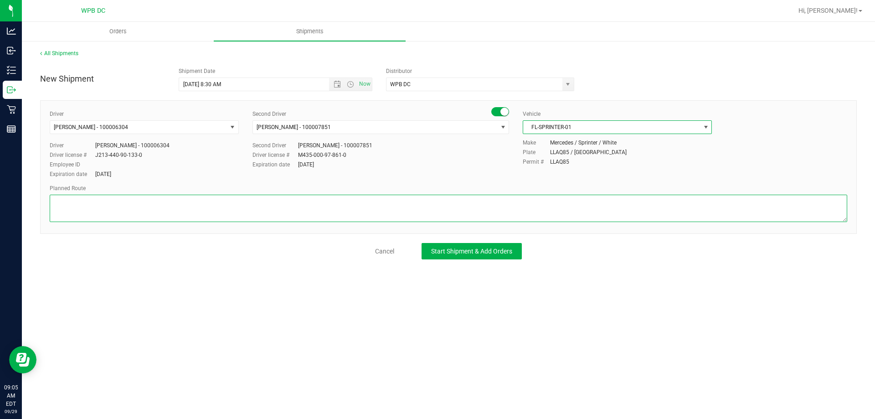
click at [425, 213] on textarea at bounding box center [448, 207] width 797 height 27
paste textarea "WPBDC-PSLWC-NPBWC-WPBWC-BYBWC-DRBWC-DFBWC-FTLWC-MIBWC-MIAWC-MIKWC"
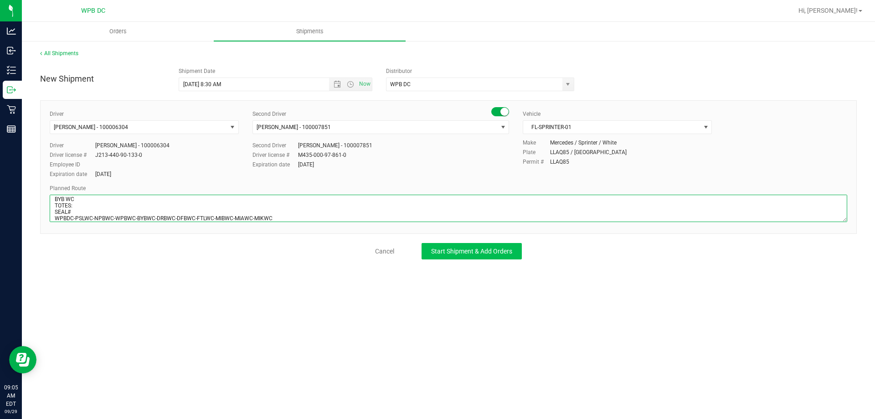
type textarea "BYB WC TOTES: SEAL# WPBDC-PSLWC-NPBWC-WPBWC-BYBWC-DRBWC-DFBWC-FTLWC-MIBWC-MIAWC…"
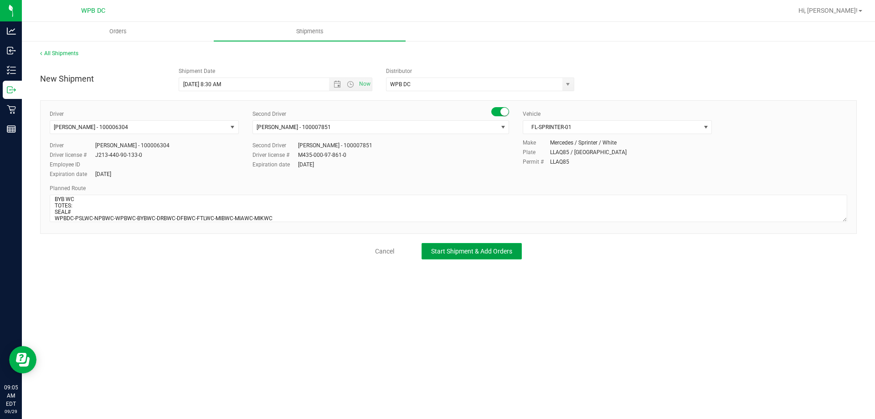
click at [477, 256] on button "Start Shipment & Add Orders" at bounding box center [471, 251] width 100 height 16
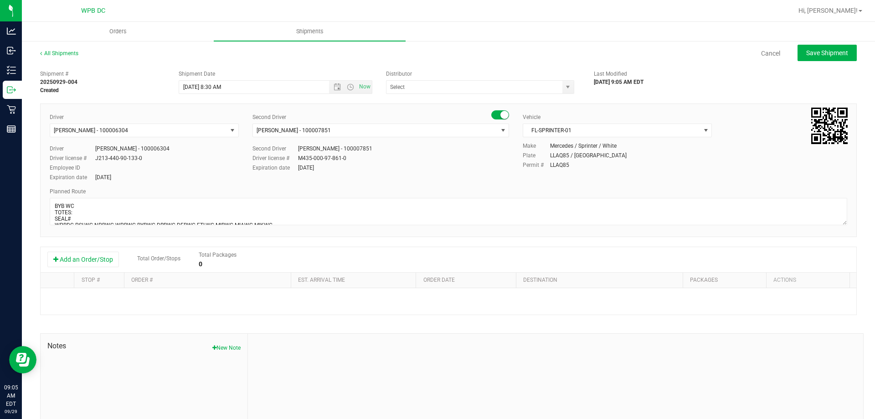
type input "WPB DC"
click at [99, 261] on button "Add an Order/Stop" at bounding box center [83, 258] width 72 height 15
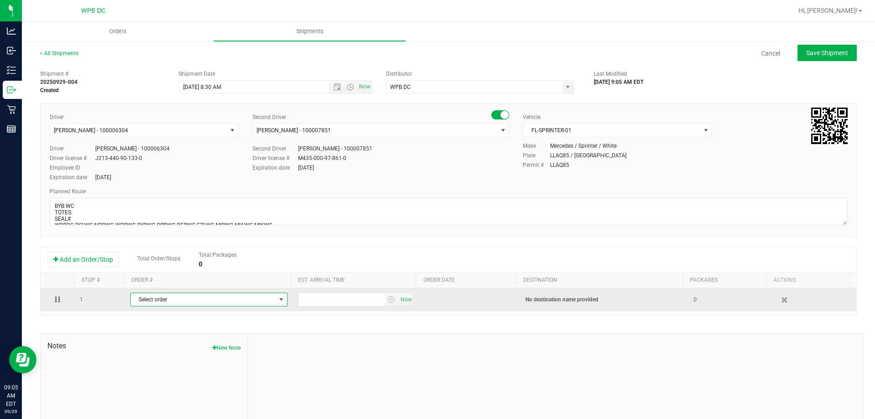
click at [210, 297] on span "Select order" at bounding box center [203, 299] width 145 height 13
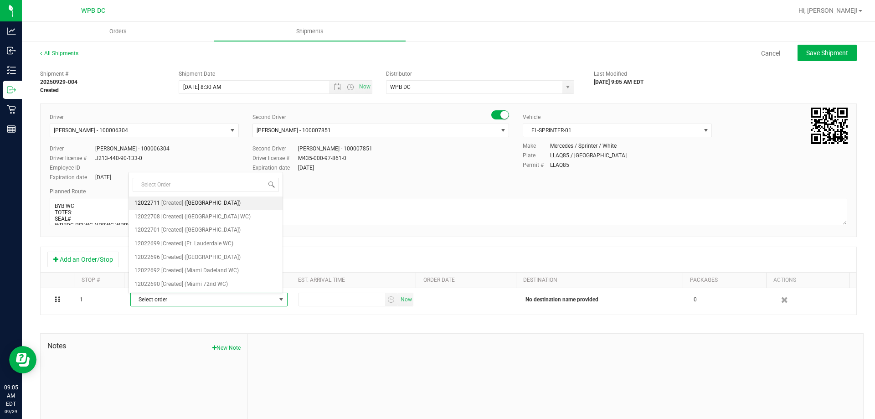
click at [252, 204] on li "12022711 [Created] ([GEOGRAPHIC_DATA])" at bounding box center [206, 203] width 154 height 14
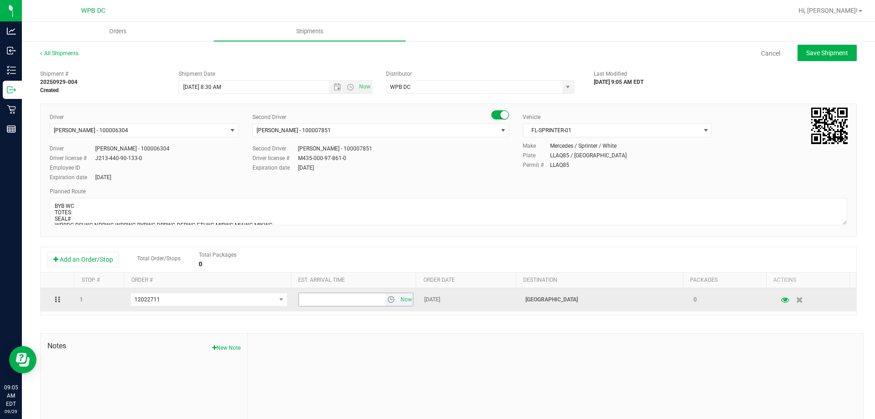
click at [387, 299] on span "select" at bounding box center [390, 299] width 7 height 7
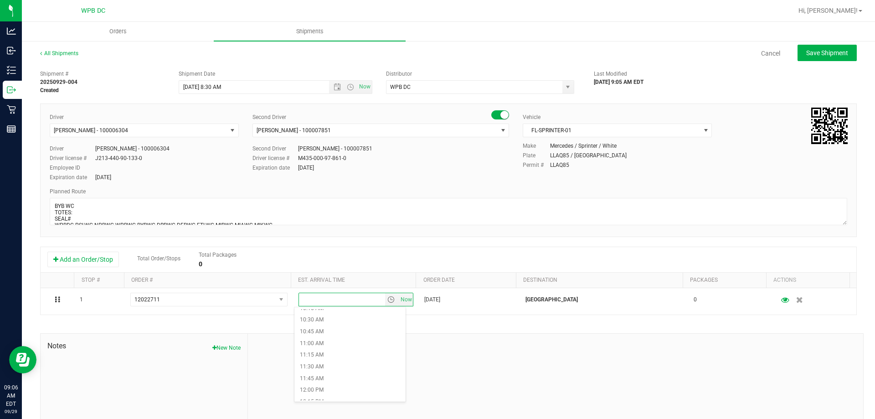
scroll to position [501, 0]
click at [353, 351] on li "11:30 AM" at bounding box center [349, 352] width 111 height 12
click at [831, 52] on span "Save Shipment" at bounding box center [827, 52] width 42 height 7
type input "[DATE] 12:30 PM"
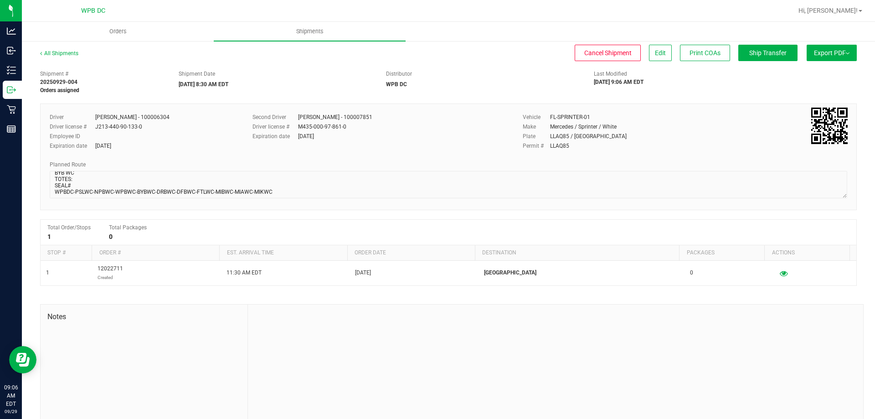
scroll to position [8, 0]
click at [68, 55] on link "All Shipments" at bounding box center [59, 53] width 38 height 6
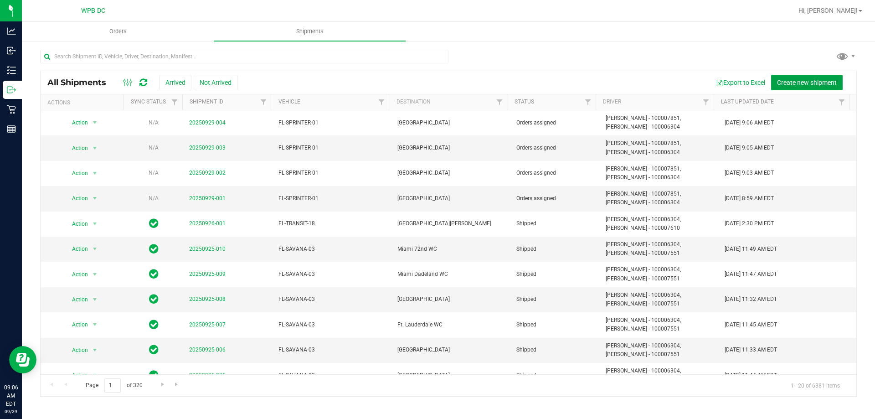
click at [796, 79] on span "Create new shipment" at bounding box center [807, 82] width 60 height 7
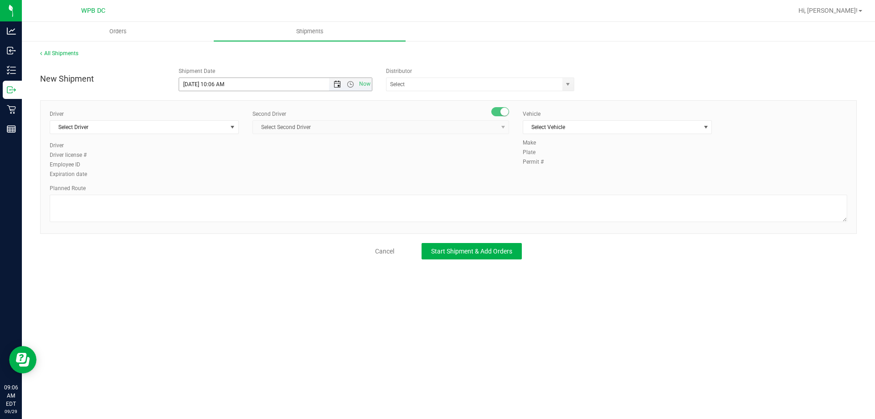
click at [338, 83] on span "Open the date view" at bounding box center [336, 84] width 7 height 7
click at [214, 188] on link "30" at bounding box center [213, 191] width 13 height 14
click at [351, 84] on span "Open the time view" at bounding box center [350, 84] width 7 height 7
click at [257, 164] on li "8:30 AM" at bounding box center [275, 161] width 192 height 12
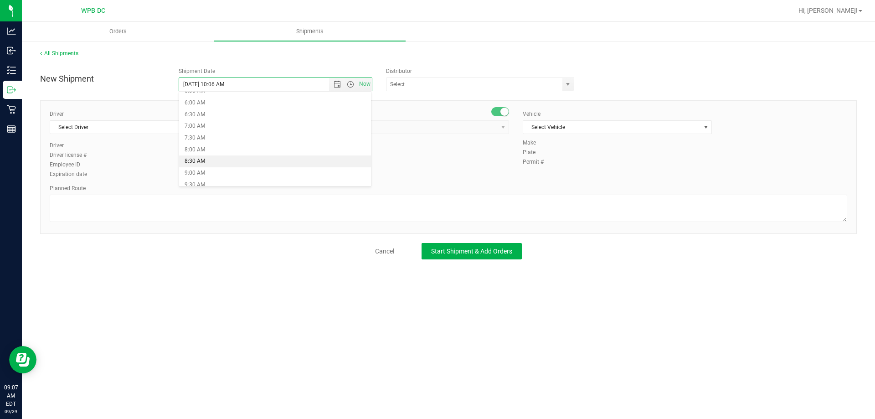
type input "[DATE] 8:30 AM"
click at [570, 79] on span "select" at bounding box center [567, 84] width 11 height 13
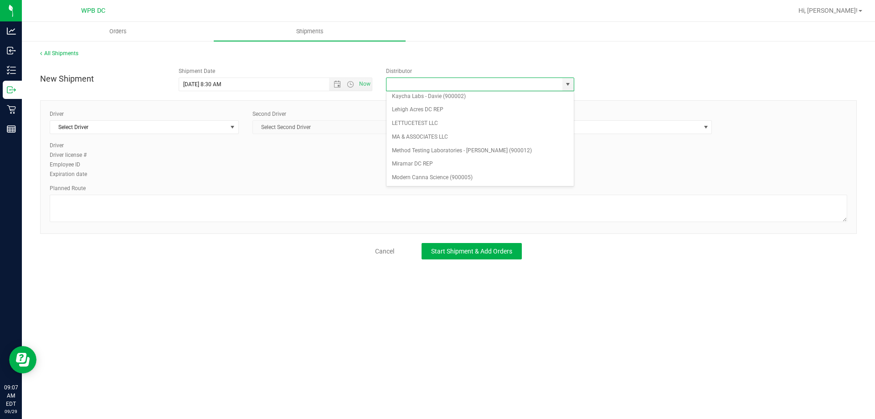
scroll to position [356, 0]
click at [430, 177] on li "WPB DC" at bounding box center [479, 177] width 187 height 14
type input "WPB DC"
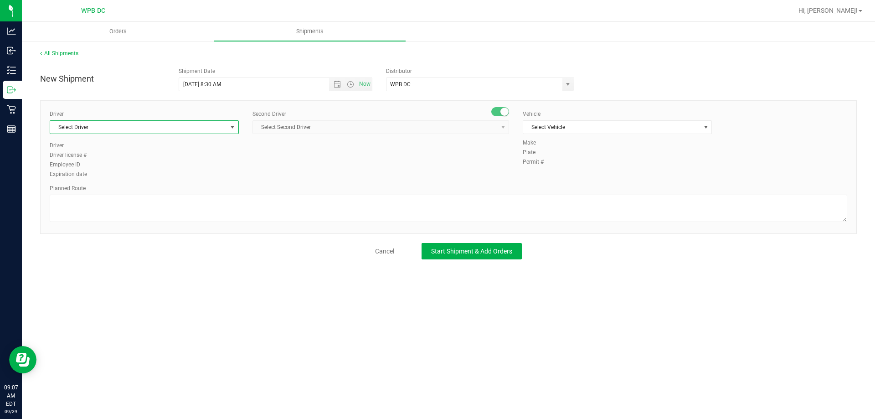
click at [211, 128] on span "Select Driver" at bounding box center [138, 127] width 177 height 13
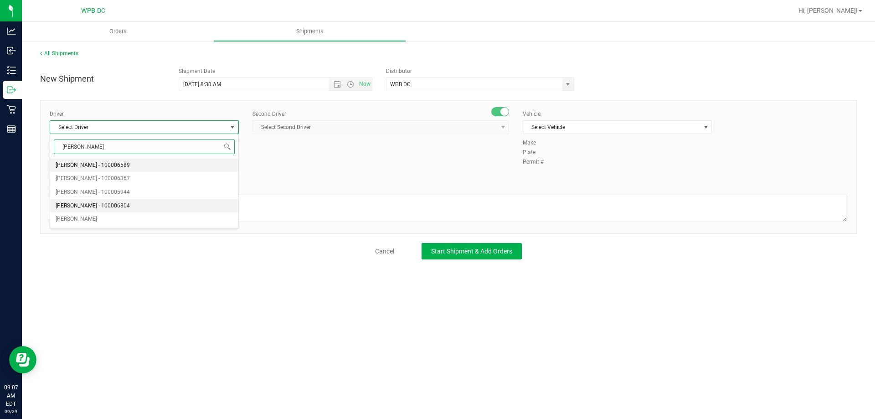
click at [136, 204] on li "[PERSON_NAME] - 100006304" at bounding box center [144, 206] width 188 height 14
type input "[PERSON_NAME]"
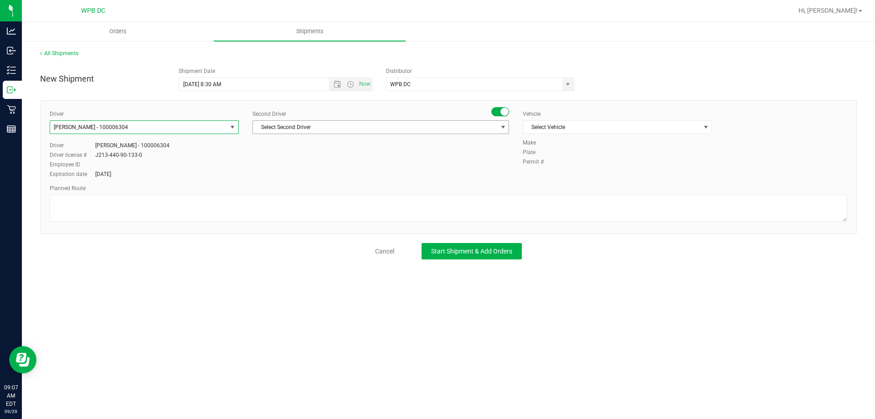
click at [364, 127] on span "Select Second Driver" at bounding box center [375, 127] width 244 height 13
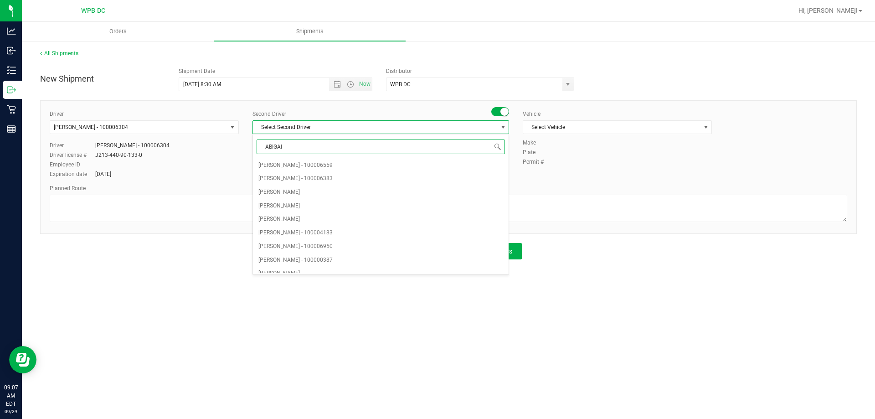
type input "[PERSON_NAME]"
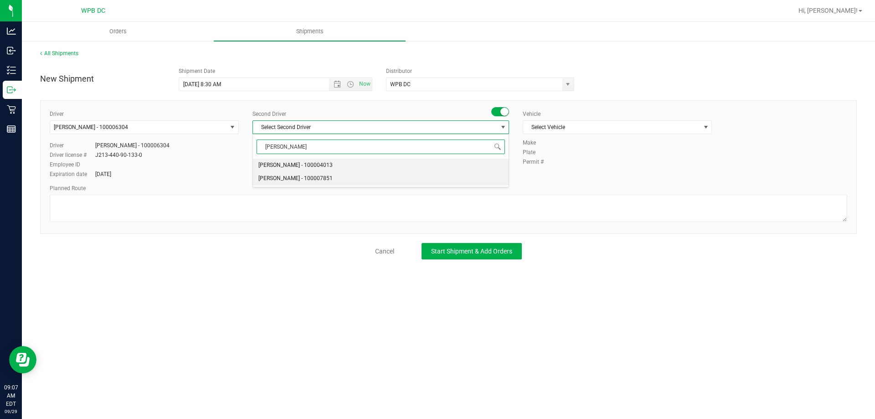
click at [328, 182] on span "[PERSON_NAME] - 100007851" at bounding box center [295, 179] width 74 height 12
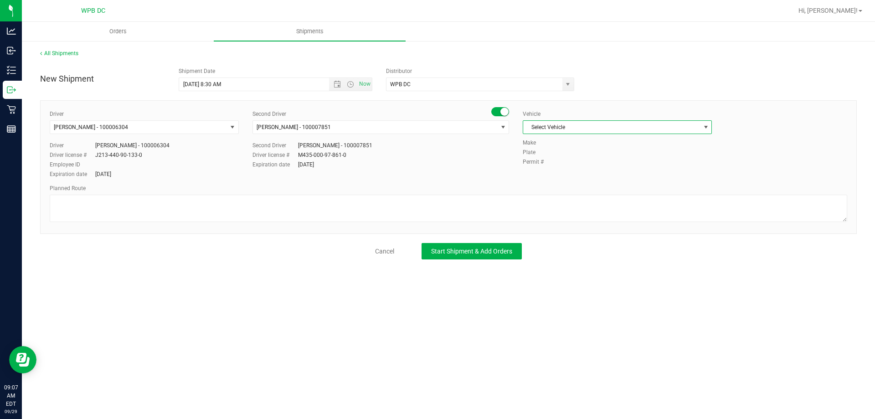
click at [628, 122] on span "Select Vehicle" at bounding box center [611, 127] width 177 height 13
click at [581, 223] on li "FL-SPRINTER-01" at bounding box center [617, 220] width 188 height 14
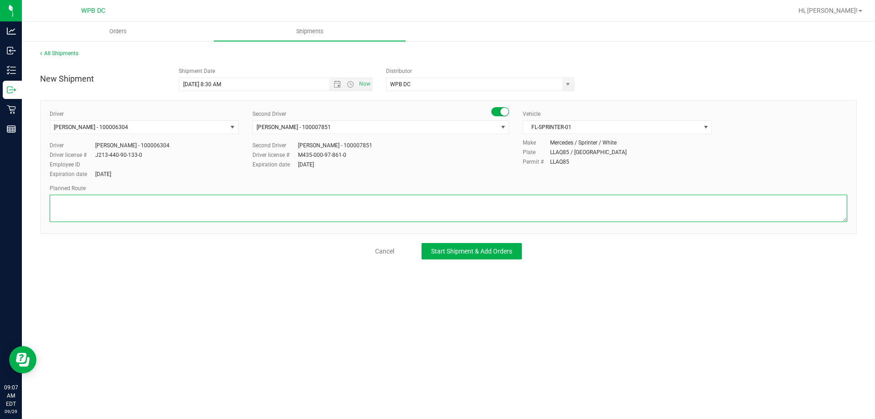
click at [298, 208] on textarea at bounding box center [448, 207] width 797 height 27
paste textarea "WPBDC-PSLWC-NPBWC-WPBWC-BYBWC-DRBWC-DFBWC-FTLWC-MIBWC-MIAWC-MIKWC"
type textarea "DRB WC TOTES: SEAL# WPBDC-PSLWC-NPBWC-WPBWC-BYBWC-DRBWC-DFBWC-FTLWC-MIBWC-MIAWC…"
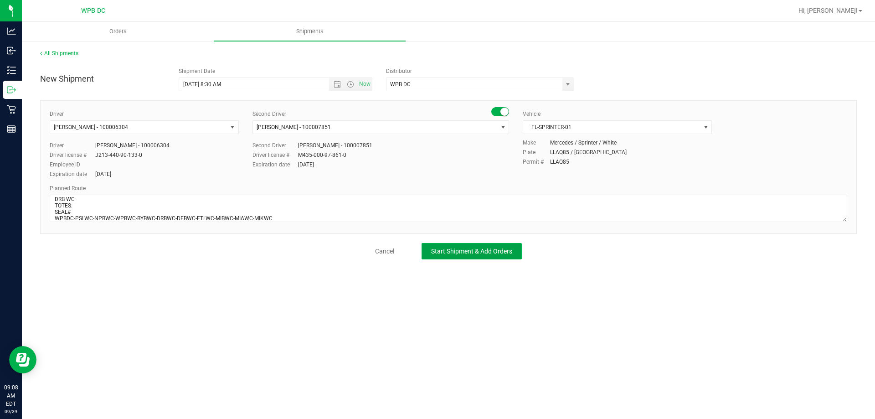
click at [480, 250] on span "Start Shipment & Add Orders" at bounding box center [471, 250] width 81 height 7
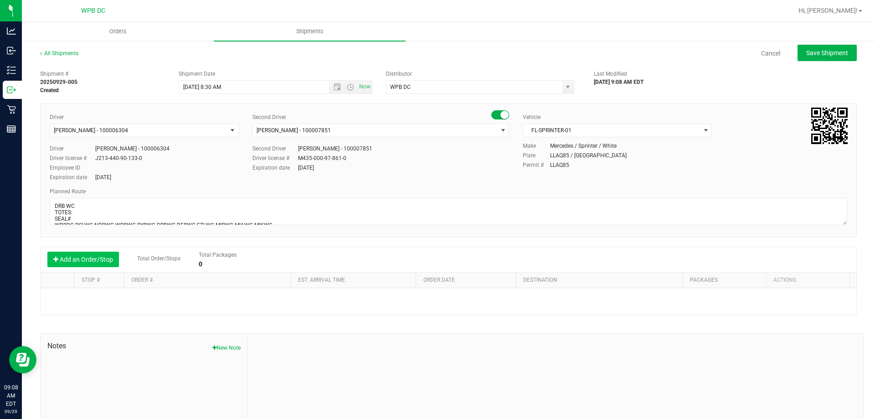
click at [110, 256] on button "Add an Order/Stop" at bounding box center [83, 258] width 72 height 15
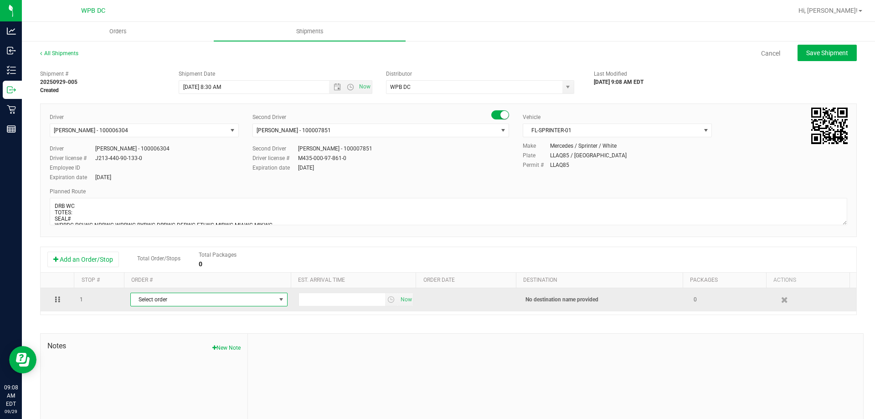
click at [235, 304] on span "Select order" at bounding box center [203, 299] width 145 height 13
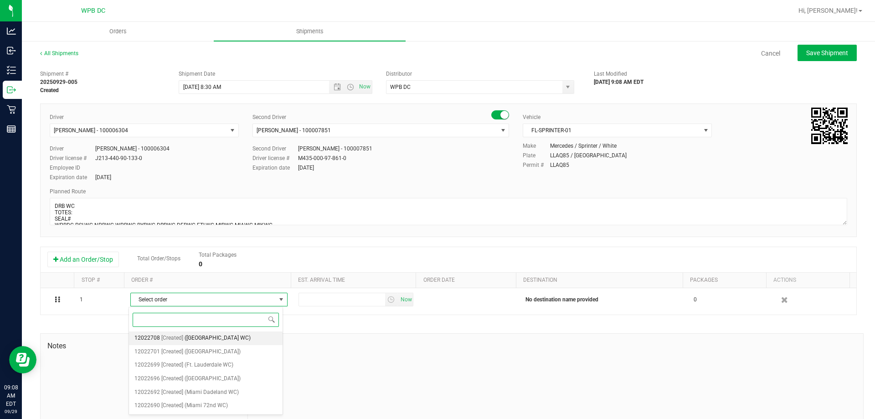
click at [247, 342] on li "12022708 [Created] ([GEOGRAPHIC_DATA])" at bounding box center [206, 338] width 154 height 14
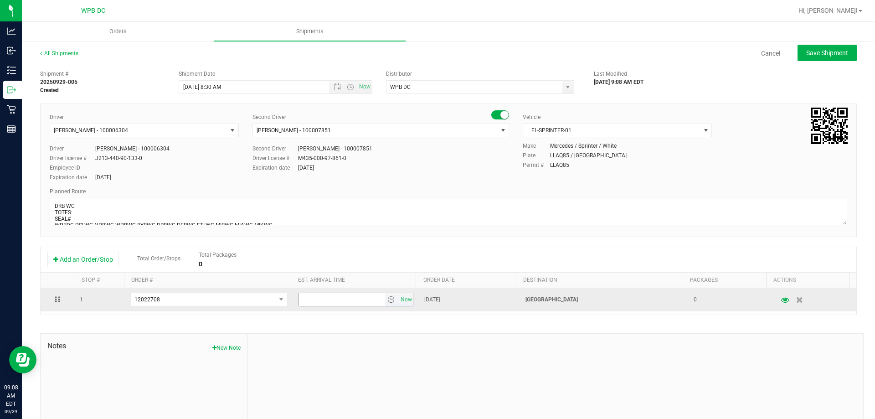
click at [387, 299] on span "select" at bounding box center [390, 299] width 7 height 7
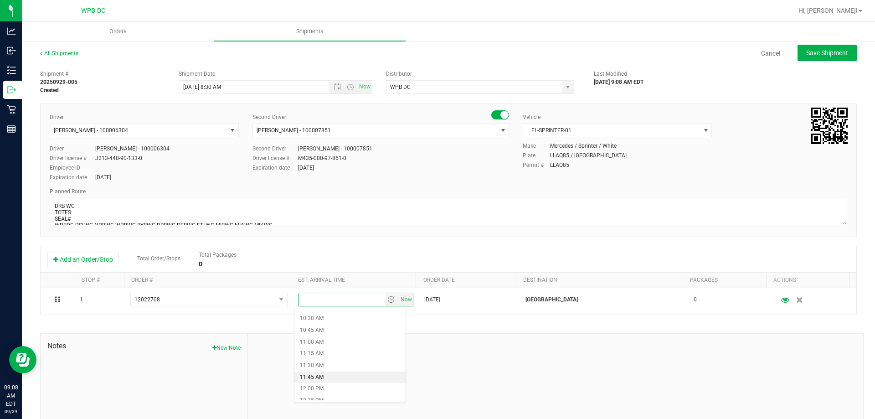
scroll to position [501, 0]
click at [351, 370] on li "12:00 PM" at bounding box center [349, 375] width 111 height 12
click at [823, 53] on span "Save Shipment" at bounding box center [827, 52] width 42 height 7
type input "[DATE] 12:30 PM"
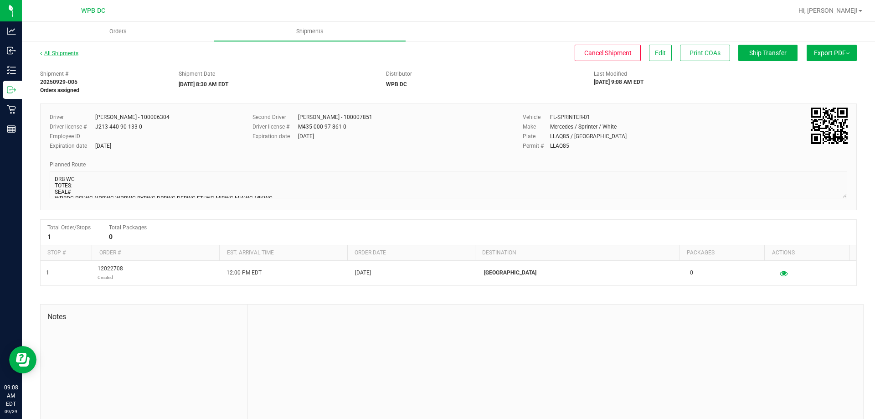
click at [66, 56] on link "All Shipments" at bounding box center [59, 53] width 38 height 6
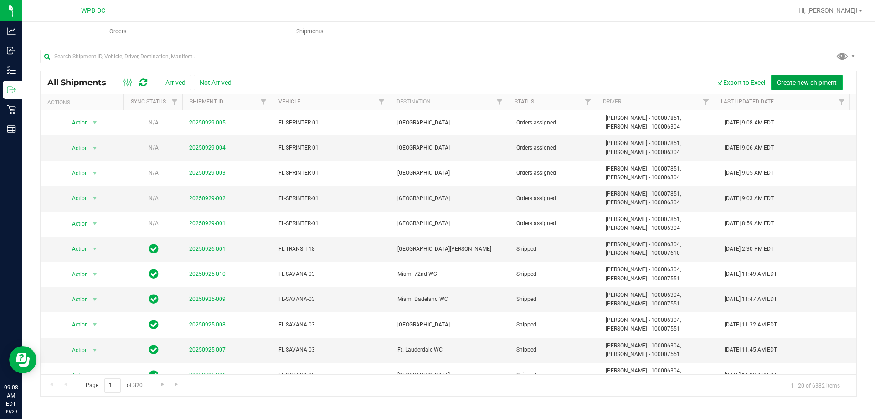
click at [817, 81] on span "Create new shipment" at bounding box center [807, 82] width 60 height 7
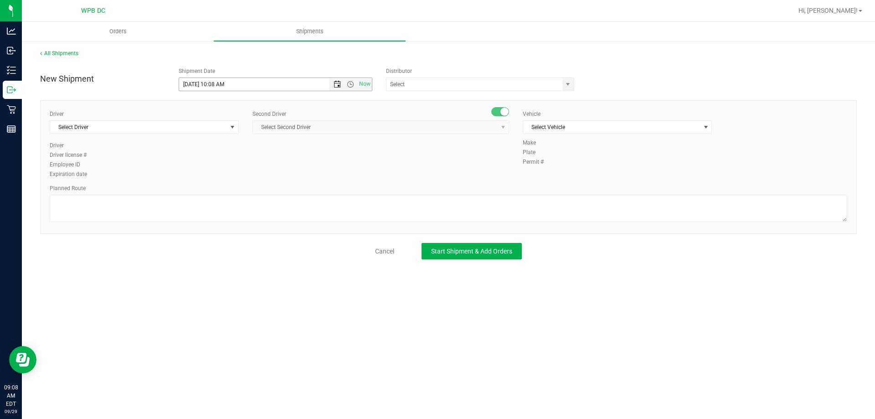
click at [339, 82] on span "Open the date view" at bounding box center [336, 84] width 7 height 7
click at [216, 190] on link "30" at bounding box center [213, 191] width 13 height 14
click at [349, 83] on span "Open the time view" at bounding box center [350, 84] width 7 height 7
click at [220, 166] on li "8:30 AM" at bounding box center [275, 161] width 192 height 12
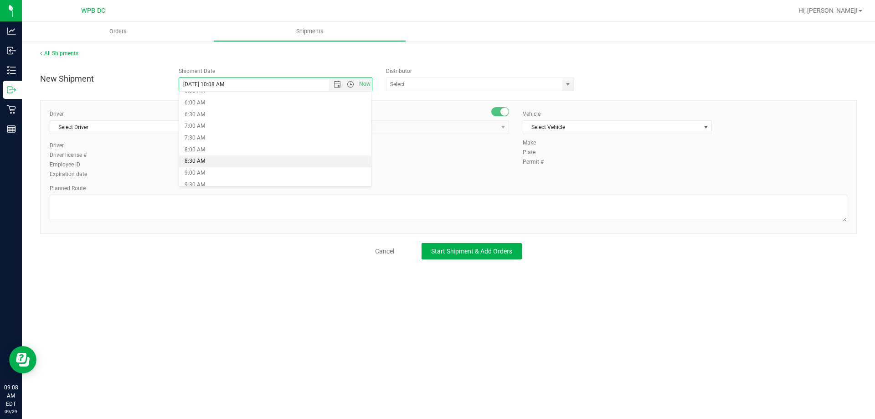
type input "[DATE] 8:30 AM"
click at [568, 84] on span "select" at bounding box center [567, 84] width 7 height 7
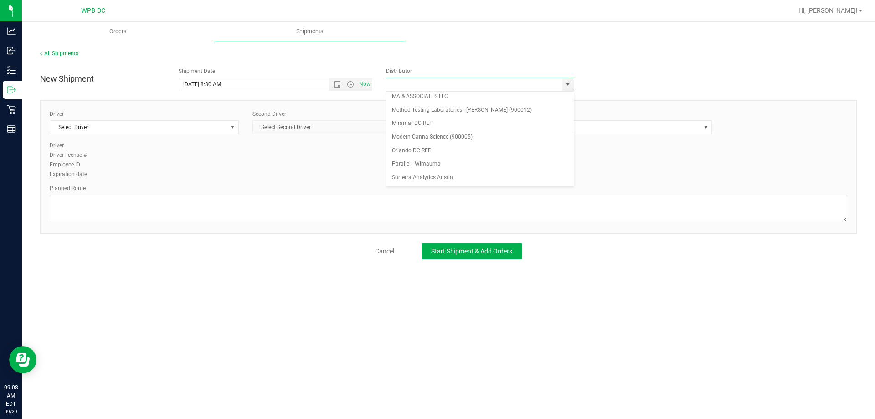
scroll to position [356, 0]
click at [457, 177] on li "WPB DC" at bounding box center [479, 177] width 187 height 14
type input "WPB DC"
click at [133, 126] on span "Select Driver" at bounding box center [138, 127] width 177 height 13
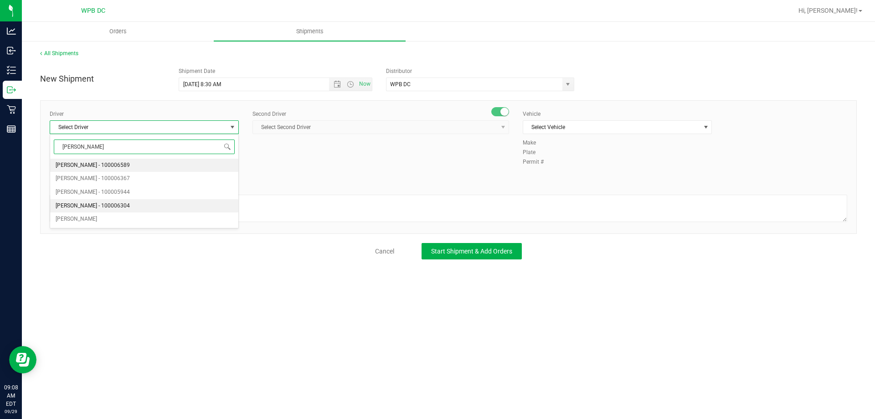
click at [161, 204] on li "[PERSON_NAME] - 100006304" at bounding box center [144, 206] width 188 height 14
type input "[PERSON_NAME]"
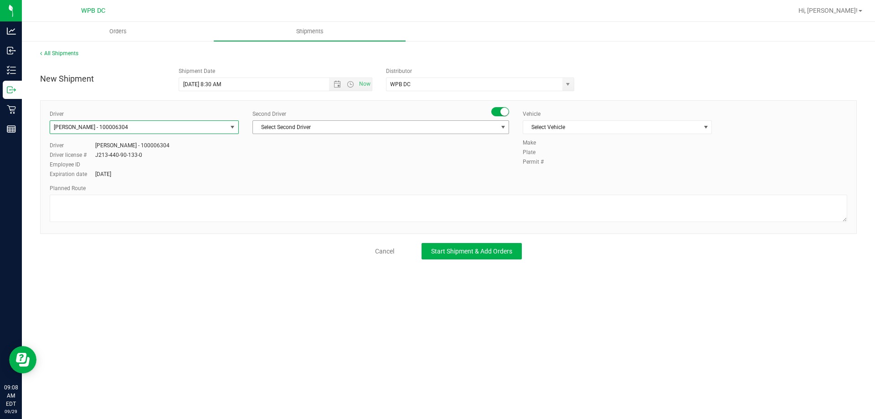
click at [376, 128] on span "Select Second Driver" at bounding box center [375, 127] width 244 height 13
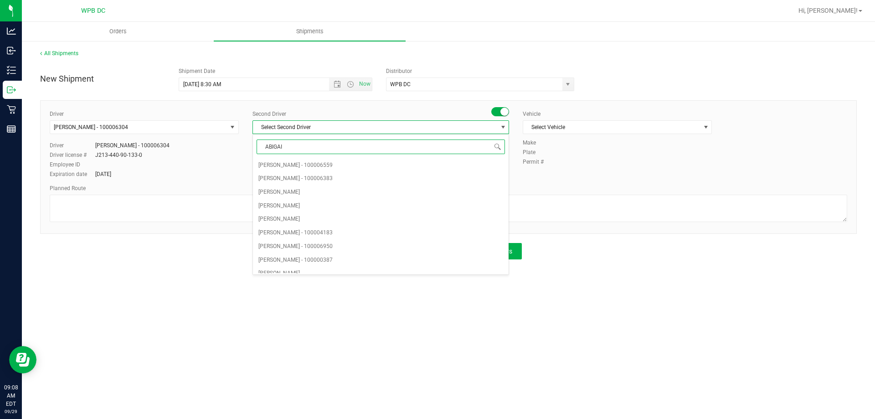
type input "[PERSON_NAME]"
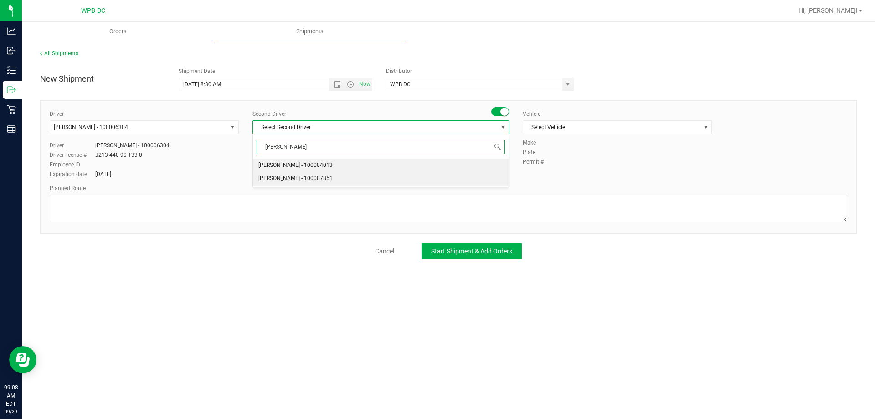
click at [385, 179] on li "[PERSON_NAME] - 100007851" at bounding box center [381, 179] width 256 height 14
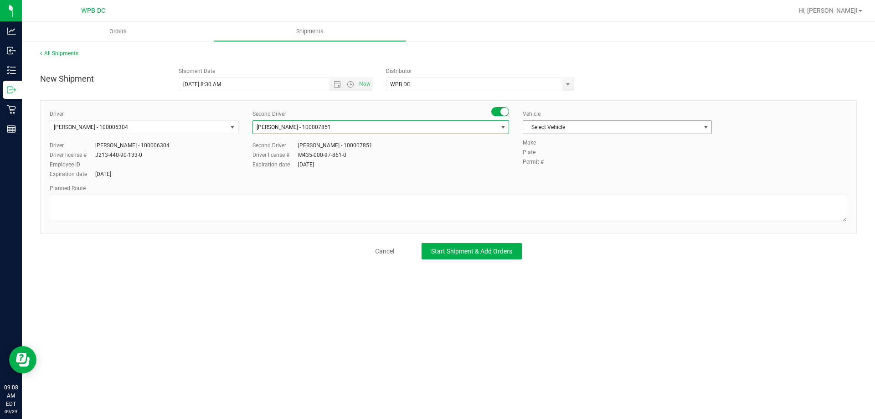
click at [674, 128] on span "Select Vehicle" at bounding box center [611, 127] width 177 height 13
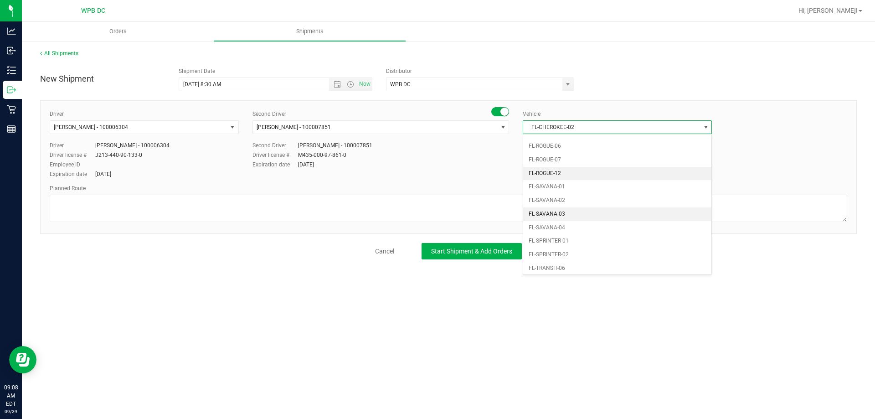
scroll to position [410, 0]
click at [599, 217] on li "FL-SPRINTER-01" at bounding box center [617, 220] width 188 height 14
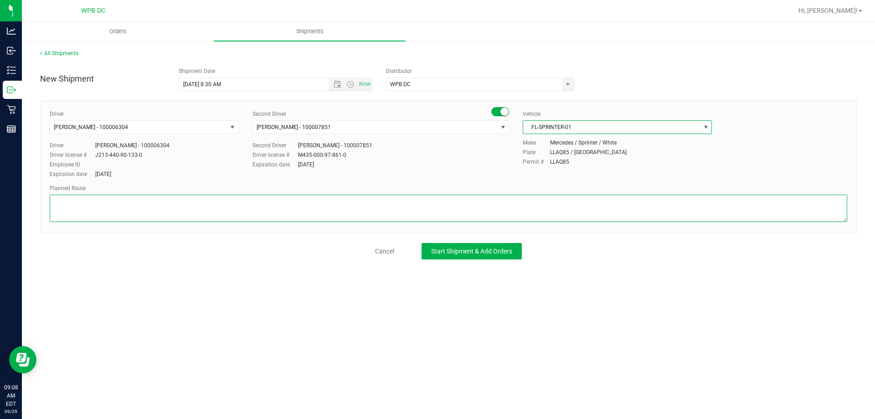
click at [448, 216] on textarea at bounding box center [448, 207] width 797 height 27
paste textarea "WPBDC-PSLWC-NPBWC-WPBWC-BYBWC-DRBWC-DFBWC-FTLWC-MIBWC-MIAWC-MIKWC"
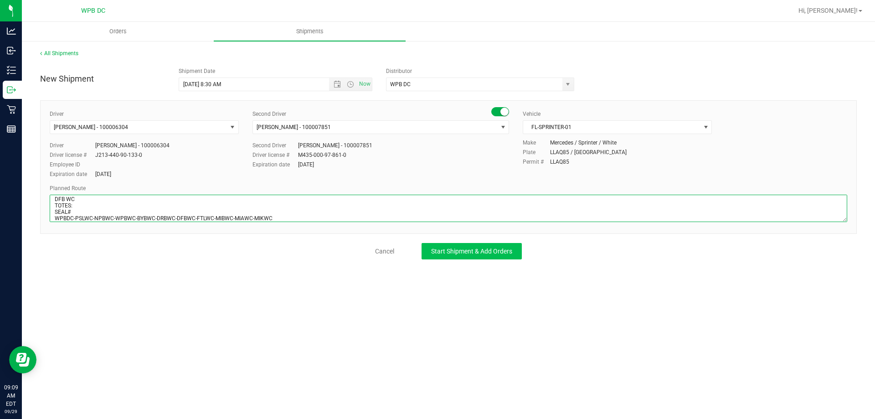
type textarea "DFB WC TOTES: SEAL# WPBDC-PSLWC-NPBWC-WPBWC-BYBWC-DRBWC-DFBWC-FTLWC-MIBWC-MIAWC…"
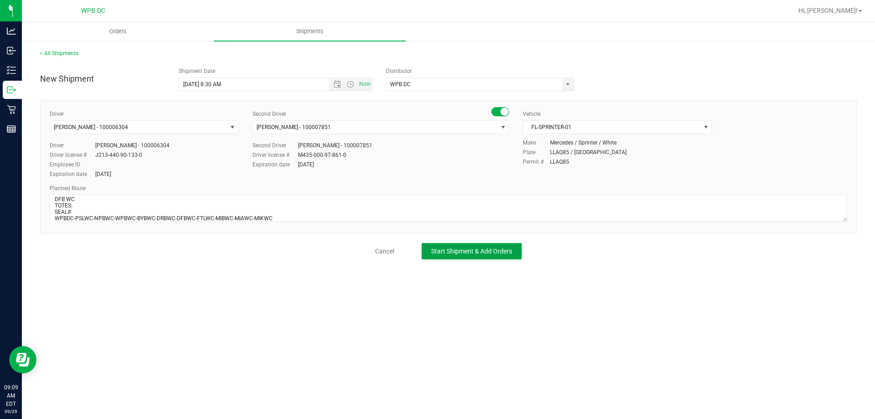
click at [482, 245] on button "Start Shipment & Add Orders" at bounding box center [471, 251] width 100 height 16
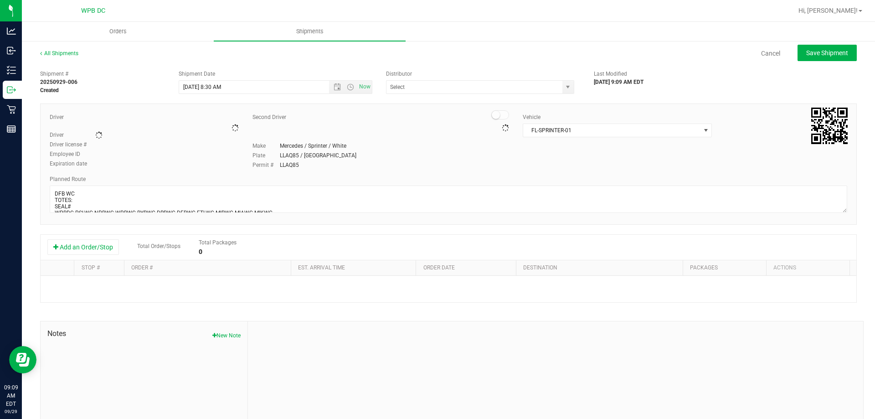
type input "WPB DC"
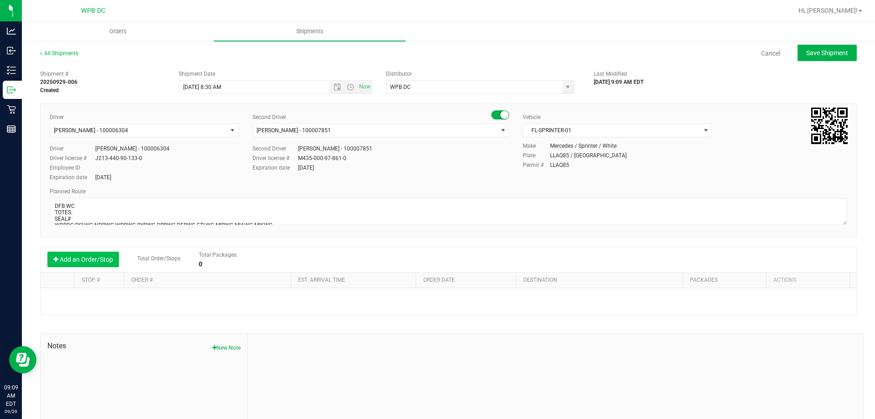
click at [92, 257] on button "Add an Order/Stop" at bounding box center [83, 258] width 72 height 15
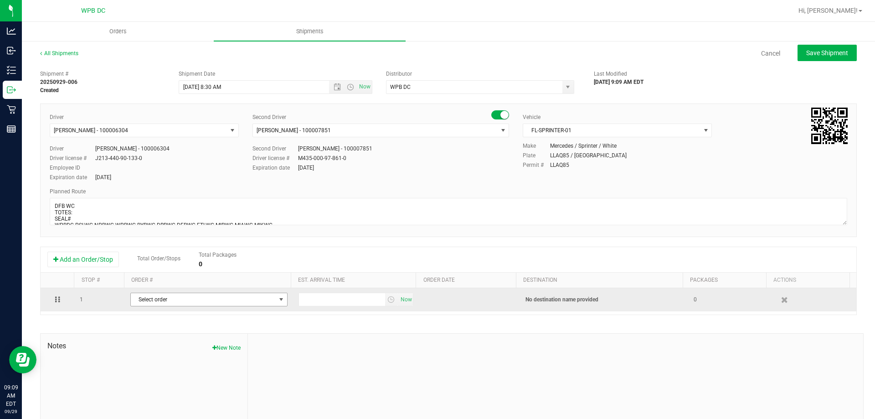
click at [248, 295] on span "Select order" at bounding box center [203, 299] width 145 height 13
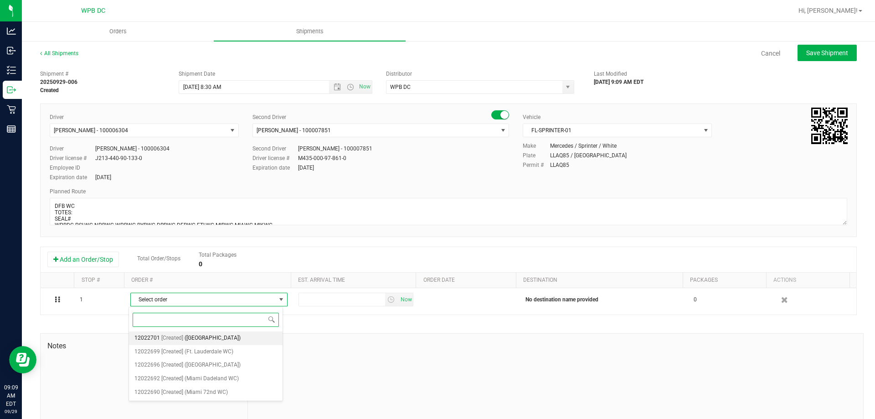
click at [259, 337] on li "12022701 [Created] ([GEOGRAPHIC_DATA])" at bounding box center [206, 338] width 154 height 14
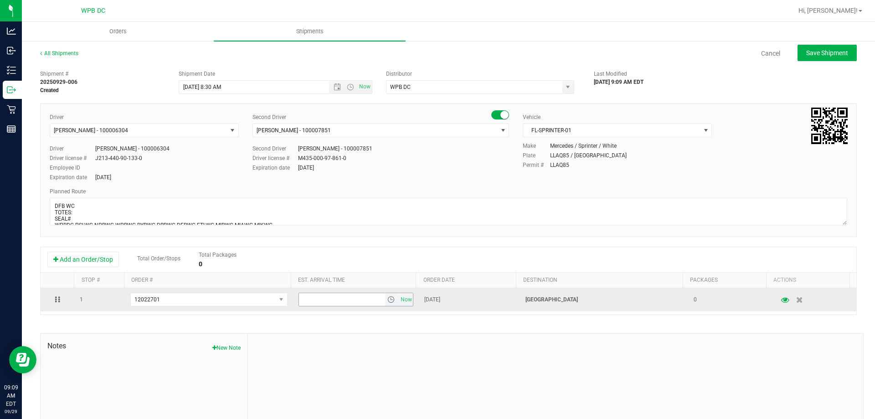
click at [387, 302] on span "select" at bounding box center [390, 299] width 7 height 7
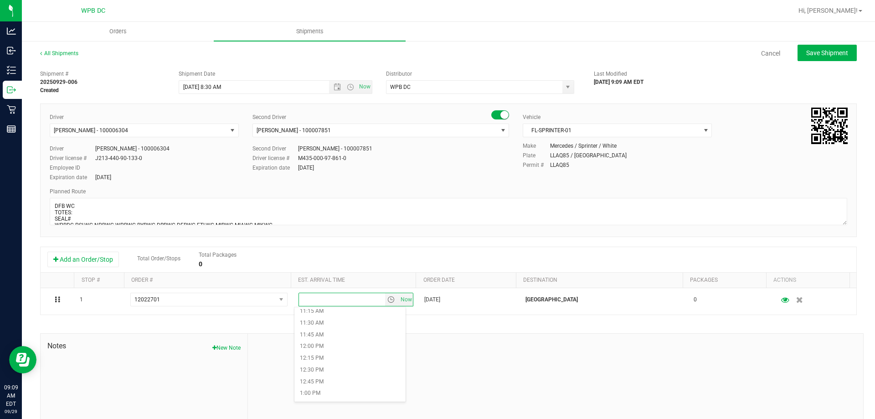
scroll to position [547, 0]
click at [311, 351] on li "12:30 PM" at bounding box center [349, 354] width 111 height 12
click at [826, 52] on span "Save Shipment" at bounding box center [827, 52] width 42 height 7
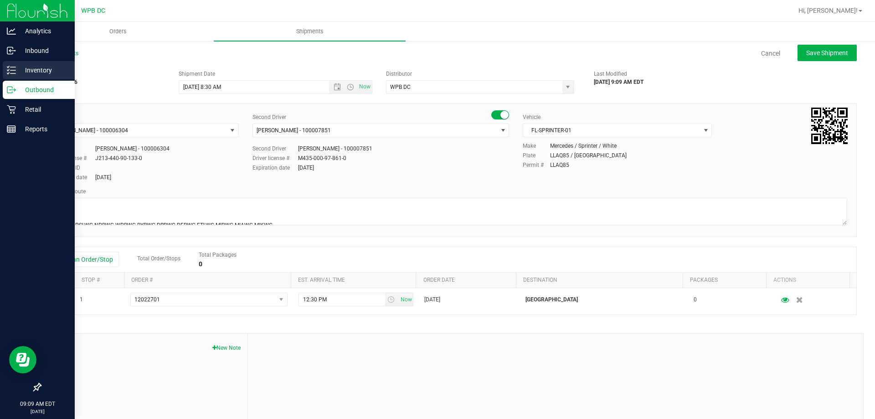
type input "[DATE] 12:30 PM"
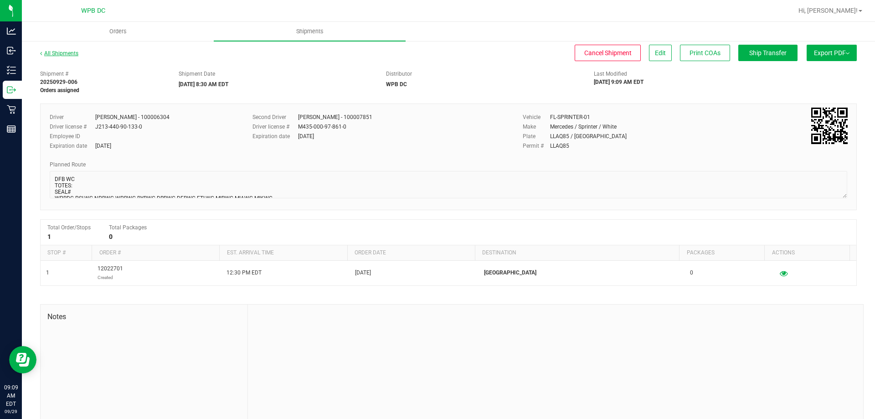
click at [58, 53] on link "All Shipments" at bounding box center [59, 53] width 38 height 6
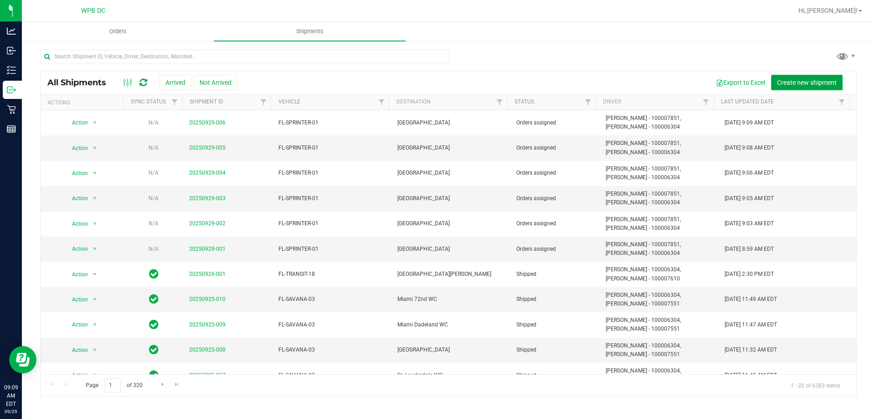
click at [824, 82] on span "Create new shipment" at bounding box center [807, 82] width 60 height 7
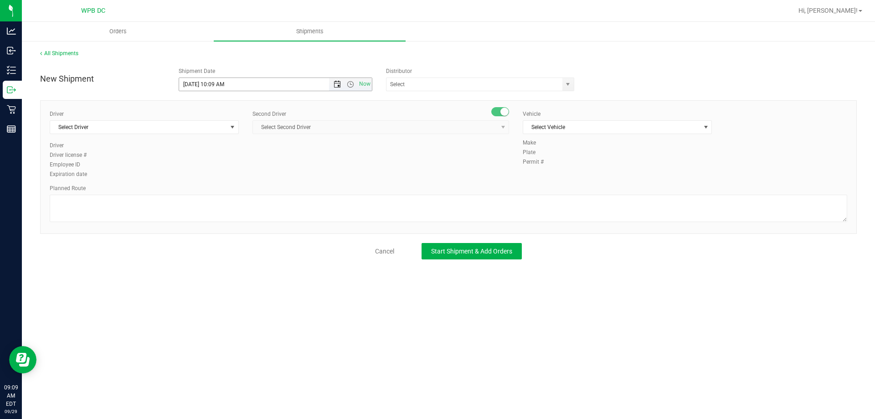
click at [333, 82] on span "Open the date view" at bounding box center [336, 84] width 15 height 7
click at [219, 193] on link "30" at bounding box center [213, 191] width 13 height 14
click at [353, 83] on span "Open the time view" at bounding box center [350, 84] width 7 height 7
click at [230, 119] on li "8:30 AM" at bounding box center [275, 116] width 192 height 12
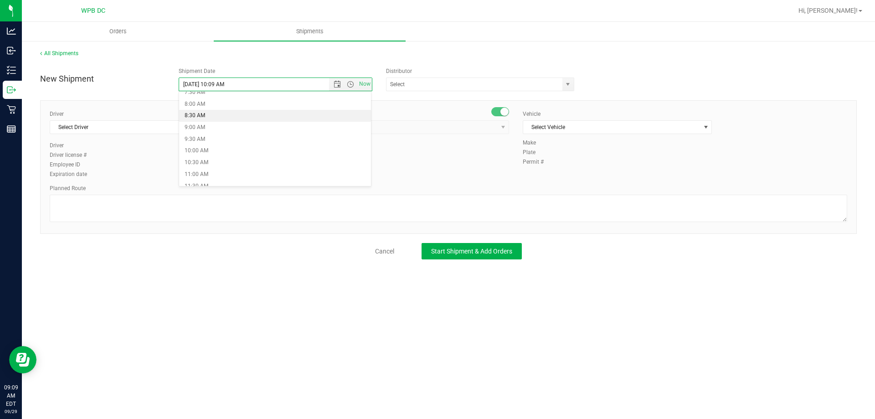
type input "[DATE] 8:30 AM"
click at [563, 84] on span "select" at bounding box center [567, 84] width 11 height 13
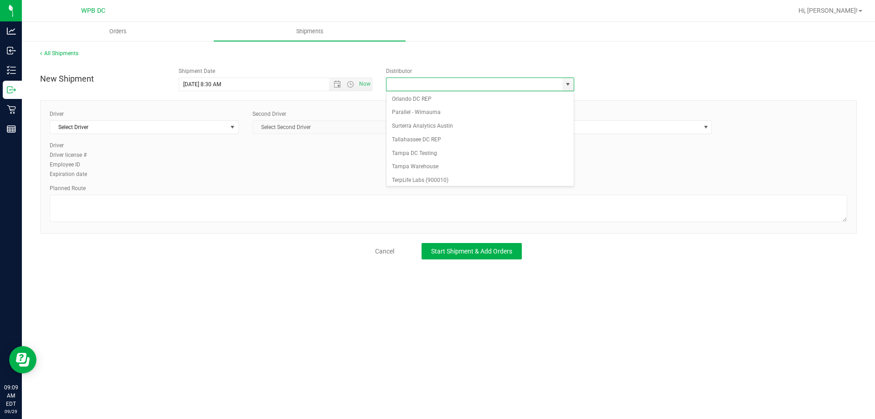
scroll to position [356, 0]
click at [462, 184] on li "WPB DC" at bounding box center [479, 177] width 187 height 14
type input "WPB DC"
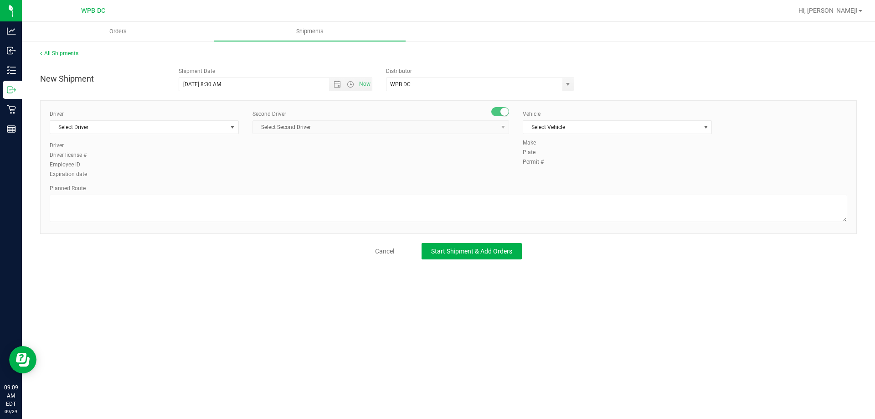
click at [199, 134] on div "Driver Select Driver Select Driver [PERSON_NAME] - 100006559 [PERSON_NAME] - 10…" at bounding box center [144, 125] width 189 height 31
click at [203, 128] on span "Select Driver" at bounding box center [138, 127] width 177 height 13
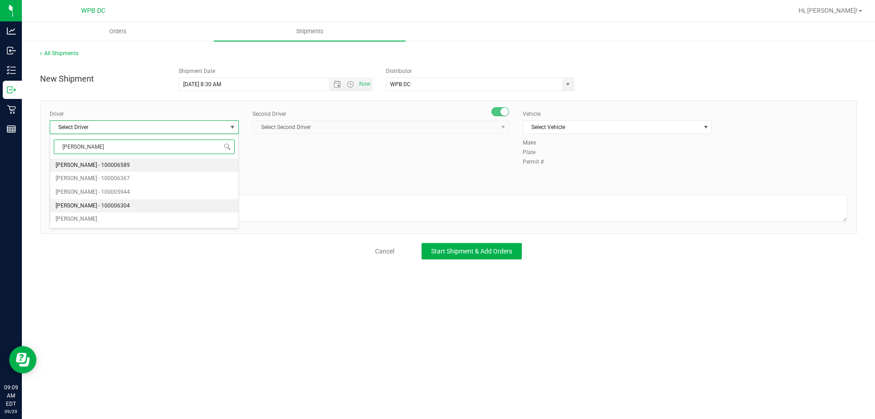
click at [127, 209] on span "[PERSON_NAME] - 100006304" at bounding box center [93, 206] width 74 height 12
type input "[PERSON_NAME]"
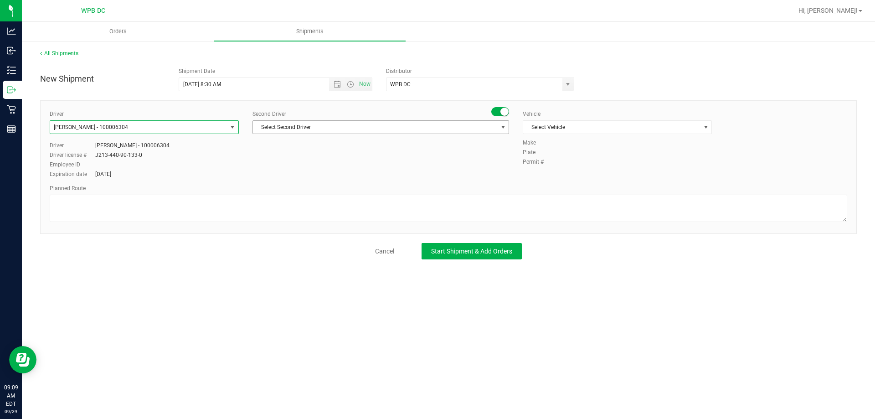
click at [402, 133] on span "Select Second Driver" at bounding box center [375, 127] width 244 height 13
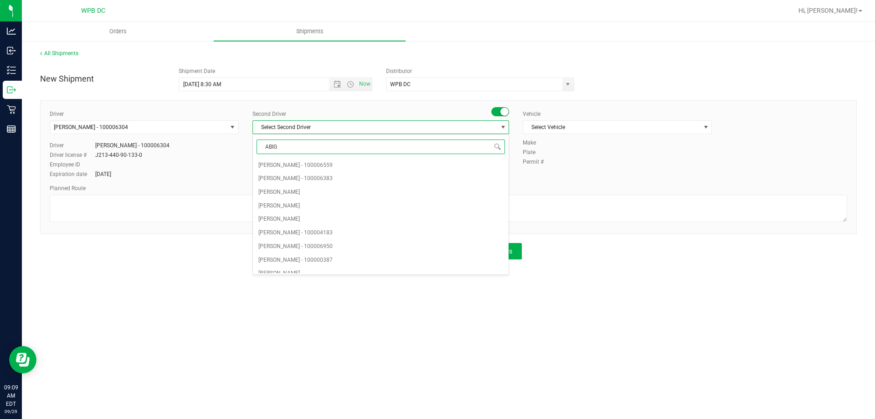
type input "ABIGA"
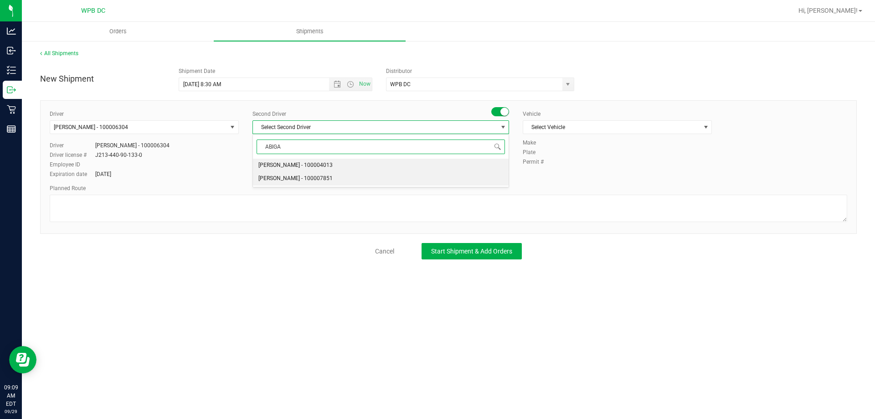
click at [355, 177] on li "[PERSON_NAME] - 100007851" at bounding box center [381, 179] width 256 height 14
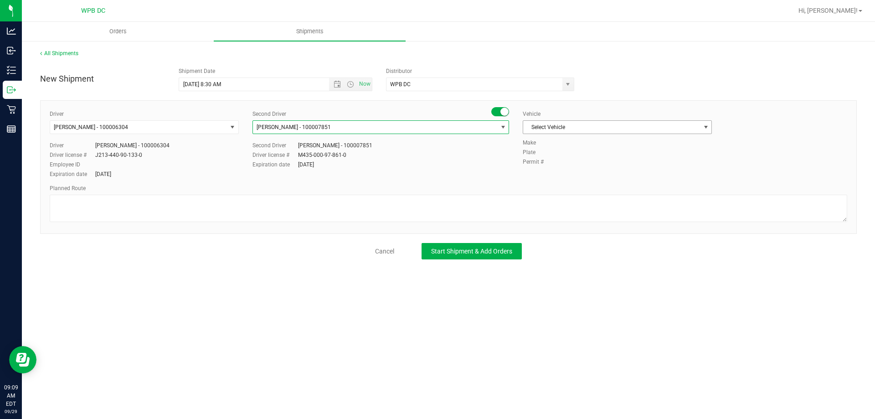
click at [670, 130] on span "Select Vehicle" at bounding box center [611, 127] width 177 height 13
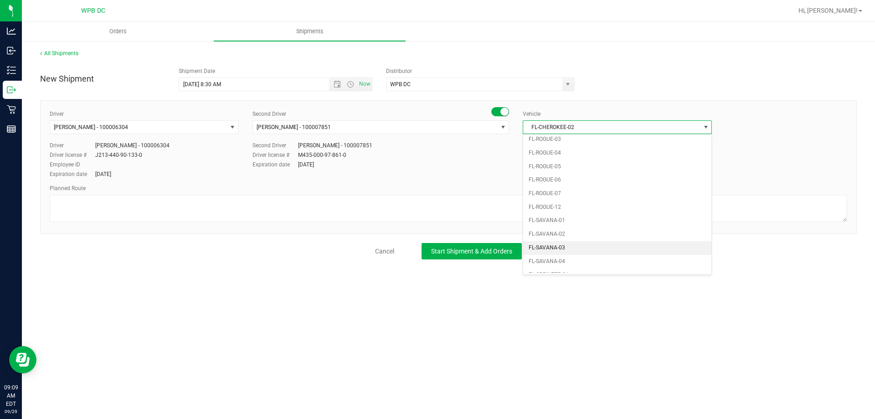
scroll to position [410, 0]
click at [571, 221] on li "FL-SPRINTER-01" at bounding box center [617, 220] width 188 height 14
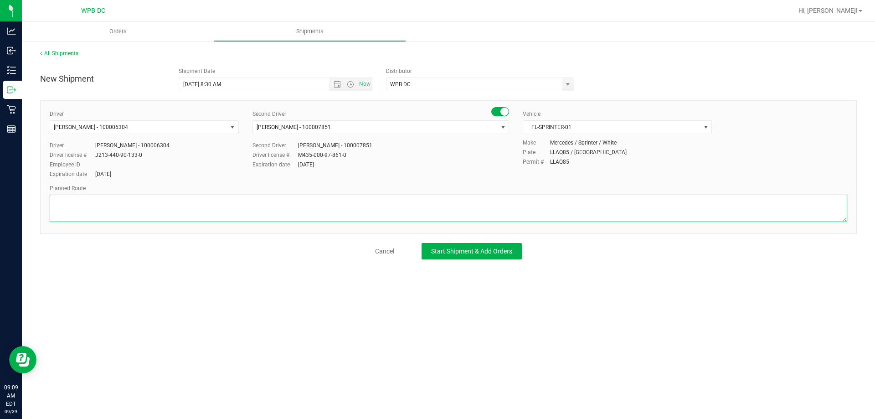
click at [472, 215] on textarea at bounding box center [448, 207] width 797 height 27
type textarea "B"
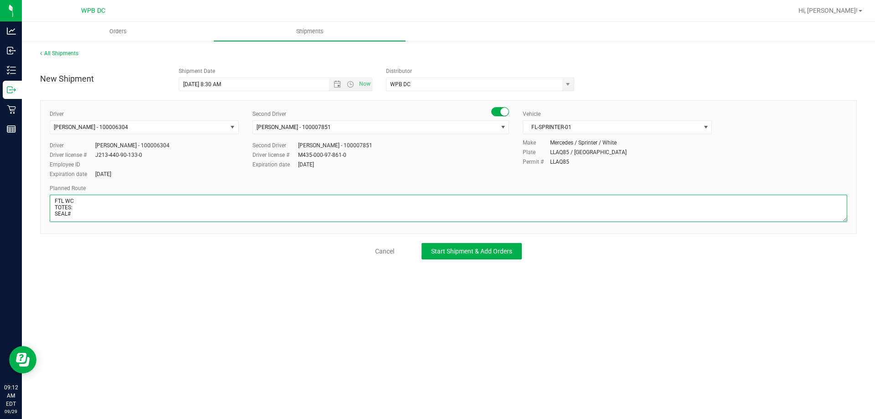
paste textarea "WPBDC-PSLWC-NPBWC-WPBWC-BYBWC-DRBWC-DFBWC-FTLWC-MIBWC-MIAWC-MIKWC"
type textarea "FTL WC TOTES: SEAL# WPBDC-PSLWC-NPBWC-WPBWC-BYBWC-DRBWC-DFBWC-FTLWC-MIBWC-MIAWC…"
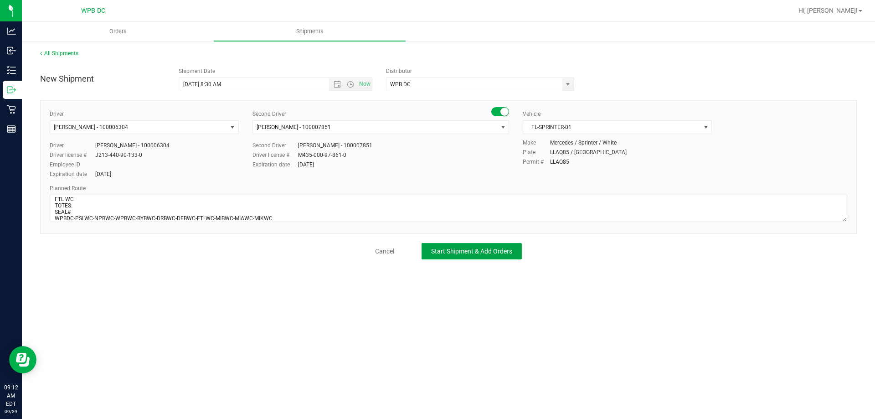
click at [465, 246] on button "Start Shipment & Add Orders" at bounding box center [471, 251] width 100 height 16
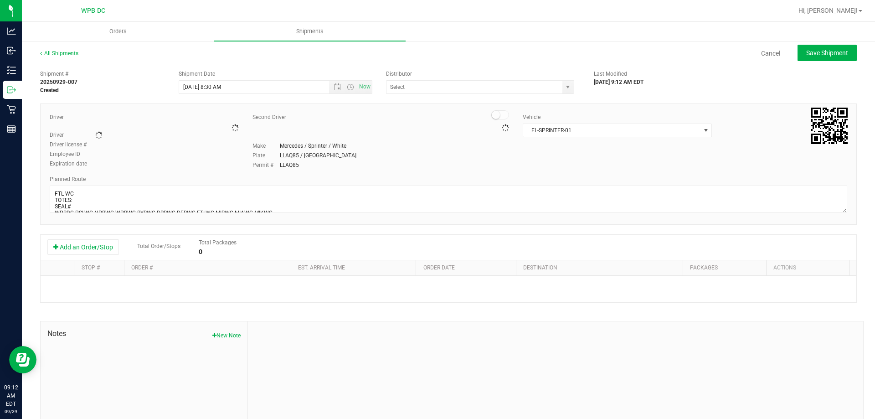
type input "WPB DC"
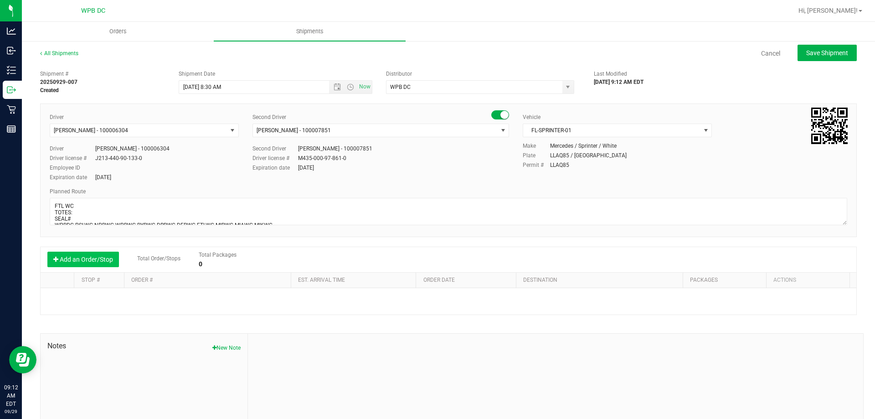
click at [93, 264] on button "Add an Order/Stop" at bounding box center [83, 258] width 72 height 15
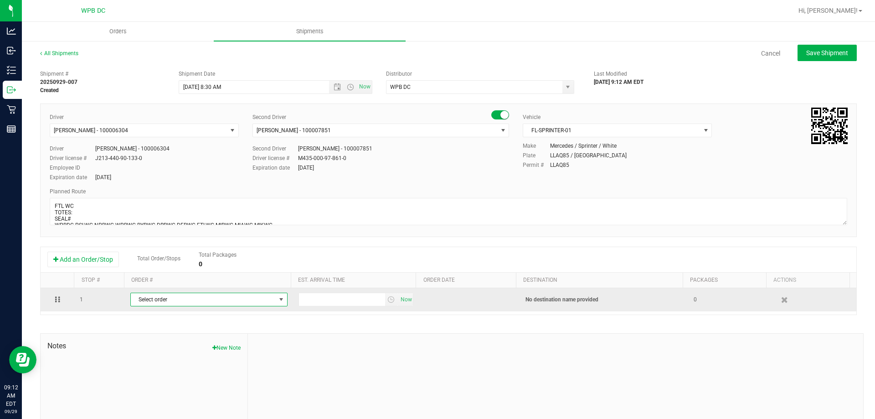
click at [268, 300] on span "Select order" at bounding box center [203, 299] width 145 height 13
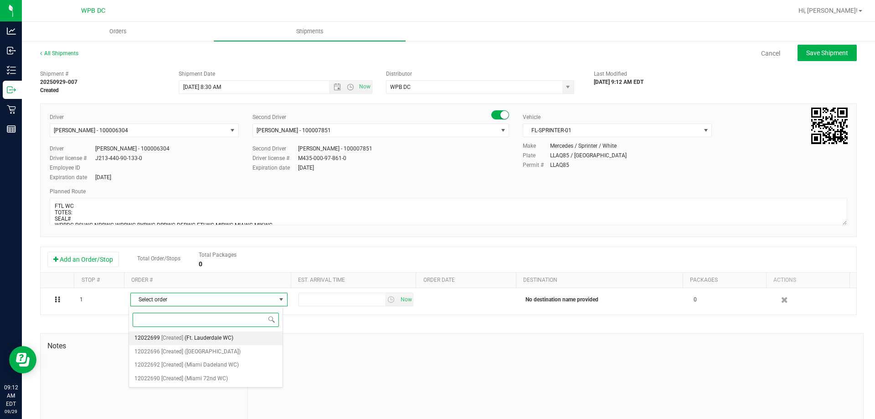
click at [253, 337] on li "12022699 [Created] (Ft. Lauderdale WC)" at bounding box center [206, 338] width 154 height 14
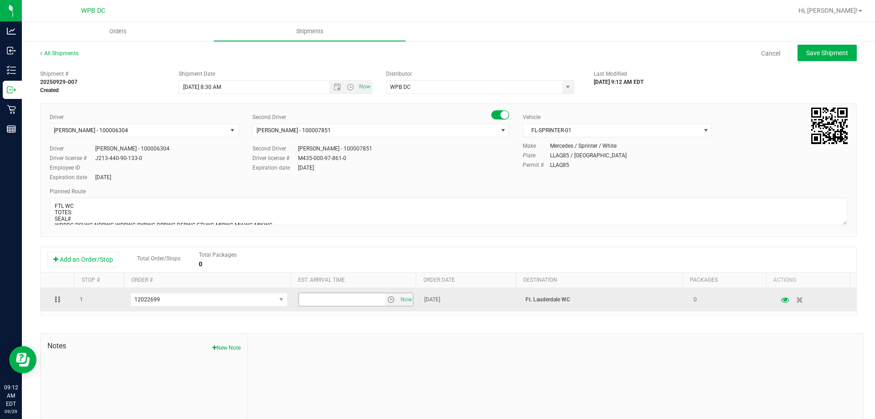
click at [387, 298] on span "select" at bounding box center [390, 299] width 7 height 7
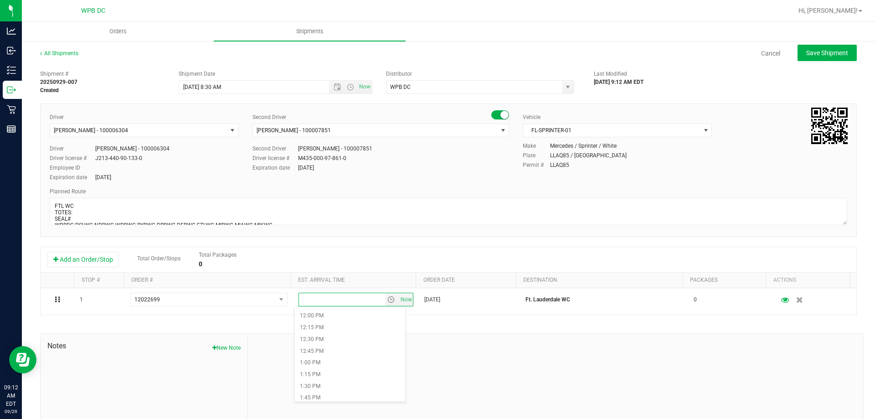
scroll to position [592, 0]
click at [357, 329] on li "1:00 PM" at bounding box center [349, 331] width 111 height 12
click at [819, 59] on button "Save Shipment" at bounding box center [826, 53] width 59 height 16
type input "[DATE] 12:30 PM"
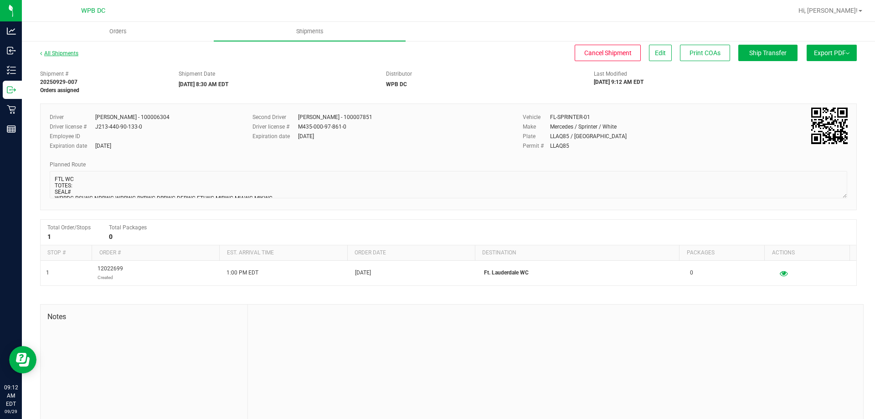
click at [77, 52] on link "All Shipments" at bounding box center [59, 53] width 38 height 6
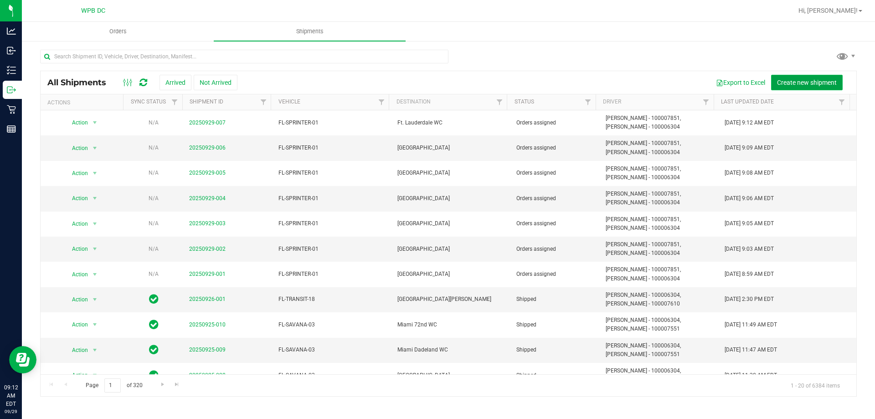
click at [811, 80] on span "Create new shipment" at bounding box center [807, 82] width 60 height 7
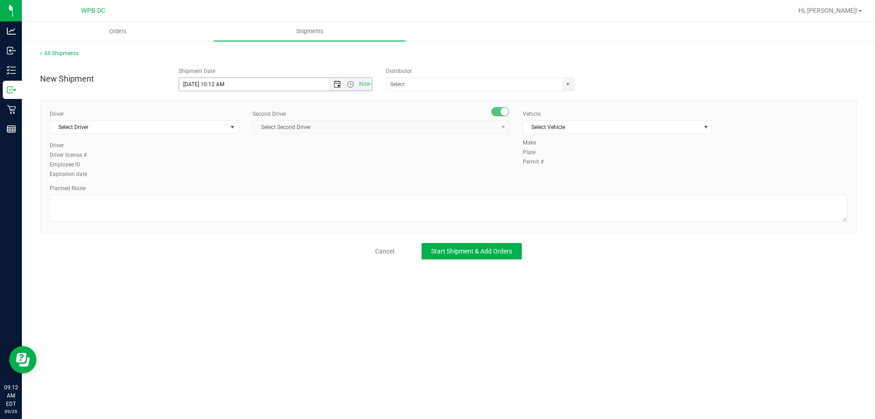
click at [337, 82] on span "Open the date view" at bounding box center [336, 84] width 7 height 7
click at [215, 191] on link "30" at bounding box center [213, 191] width 13 height 14
click at [350, 83] on span "Open the time view" at bounding box center [350, 84] width 7 height 7
click at [258, 160] on li "8:30 AM" at bounding box center [275, 161] width 192 height 12
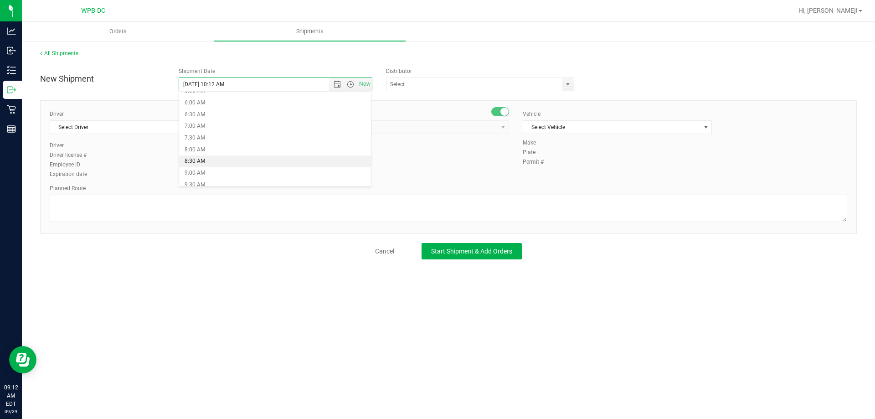
type input "[DATE] 8:30 AM"
click at [566, 87] on span "select" at bounding box center [567, 84] width 7 height 7
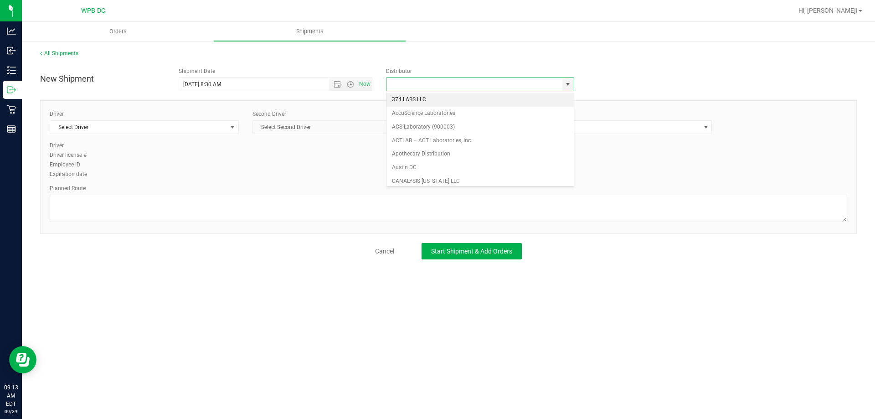
scroll to position [356, 0]
click at [448, 174] on li "WPB DC" at bounding box center [479, 177] width 187 height 14
type input "WPB DC"
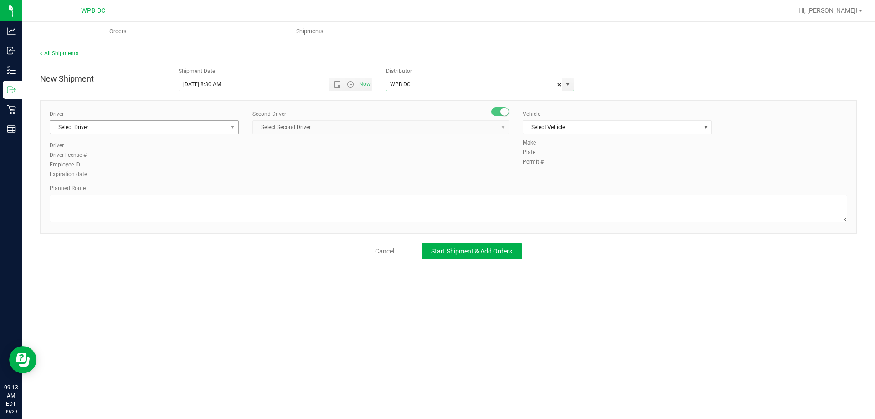
click at [176, 133] on span "Select Driver" at bounding box center [138, 127] width 177 height 13
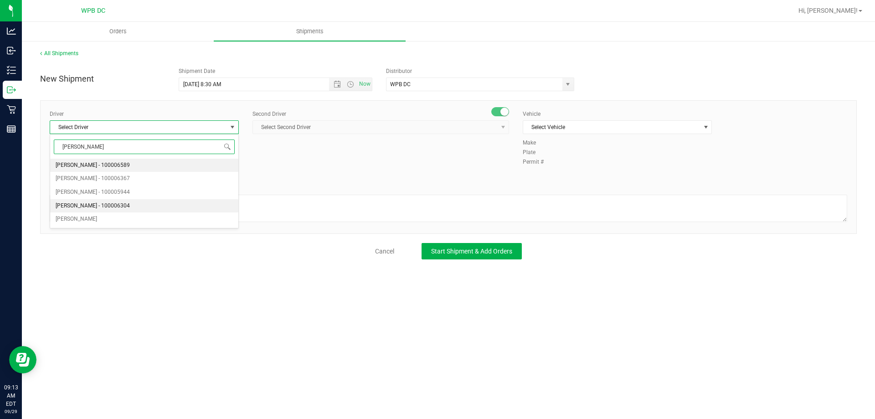
click at [168, 201] on li "[PERSON_NAME] - 100006304" at bounding box center [144, 206] width 188 height 14
type input "[PERSON_NAME]"
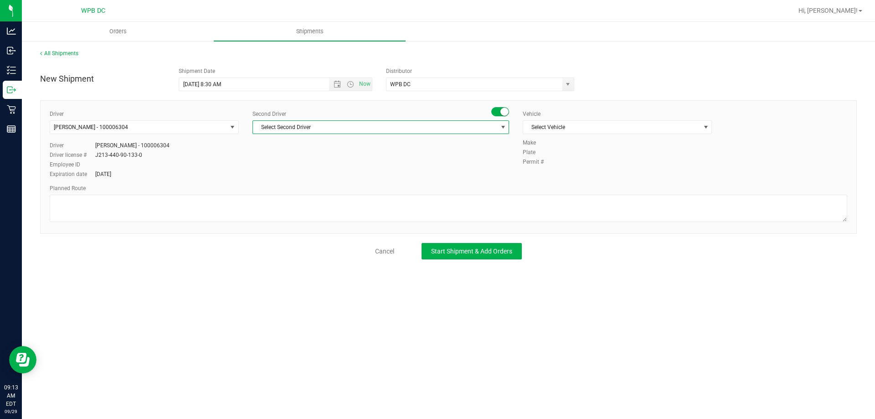
click at [418, 123] on span "Select Second Driver" at bounding box center [375, 127] width 244 height 13
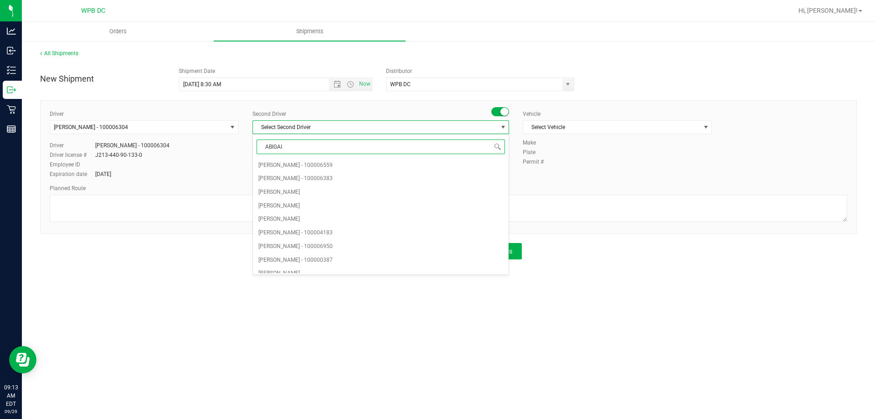
type input "[PERSON_NAME]"
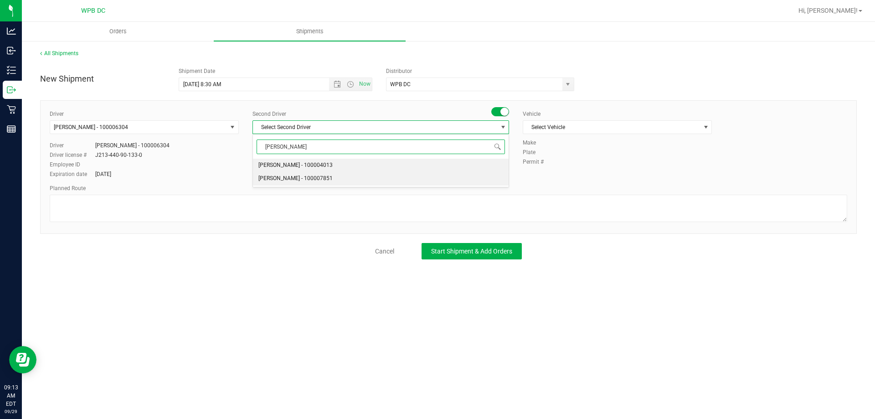
click at [395, 176] on li "[PERSON_NAME] - 100007851" at bounding box center [381, 179] width 256 height 14
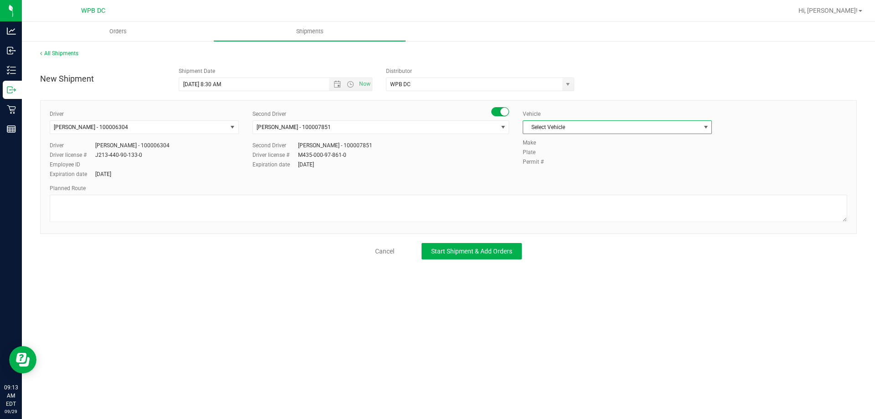
click at [615, 122] on span "Select Vehicle" at bounding box center [611, 127] width 177 height 13
click at [558, 219] on li "FL-SPRINTER-01" at bounding box center [617, 220] width 188 height 14
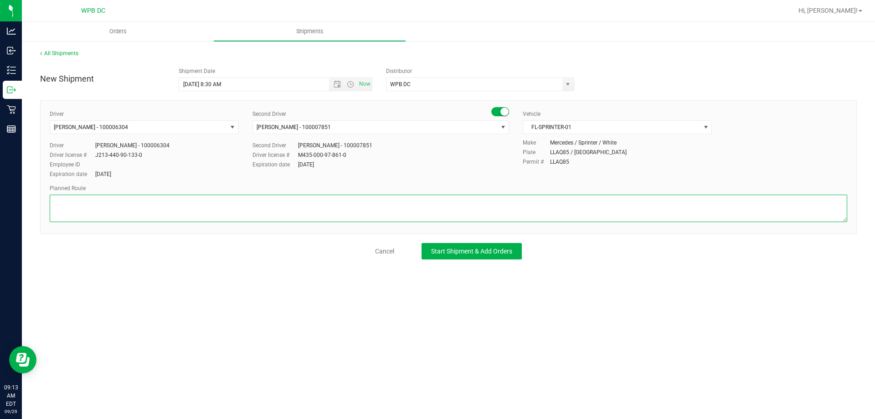
click at [456, 215] on textarea at bounding box center [448, 207] width 797 height 27
paste textarea "WPBDC-PSLWC-NPBWC-WPBWC-BYBWC-DRBWC-DFBWC-FTLWC-MIBWC-MIAWC-MIKWC"
type textarea "MIB WC TOTES: SEAL# WPBDC-PSLWC-NPBWC-WPBWC-BYBWC-DRBWC-DFBWC-FTLWC-MIBWC-MIAWC…"
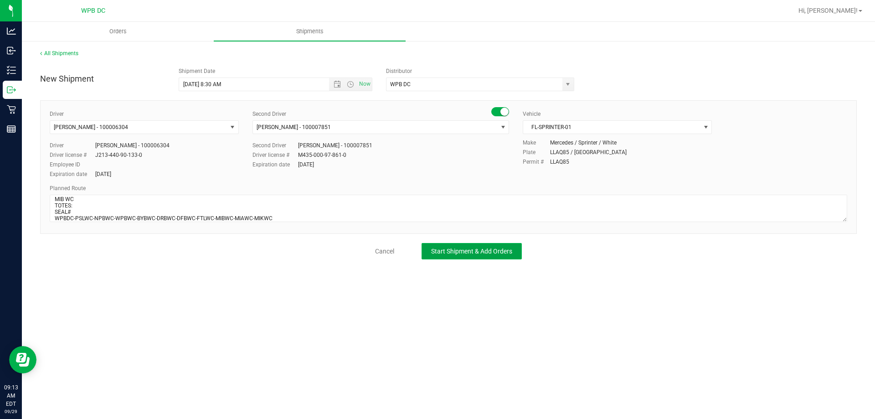
click at [490, 248] on span "Start Shipment & Add Orders" at bounding box center [471, 250] width 81 height 7
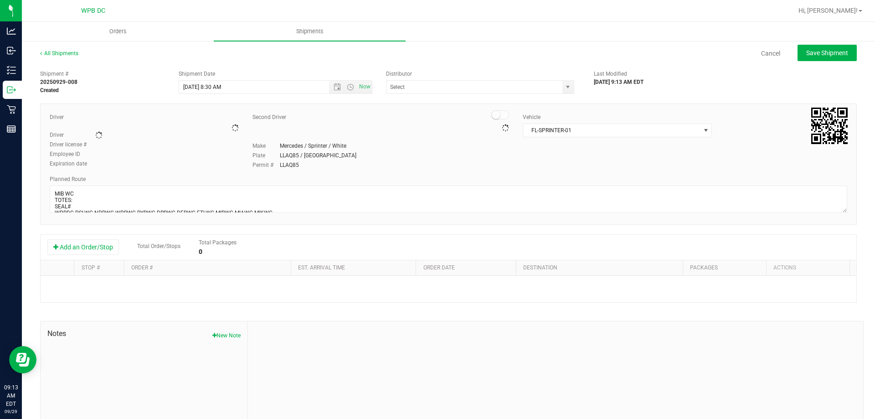
type input "WPB DC"
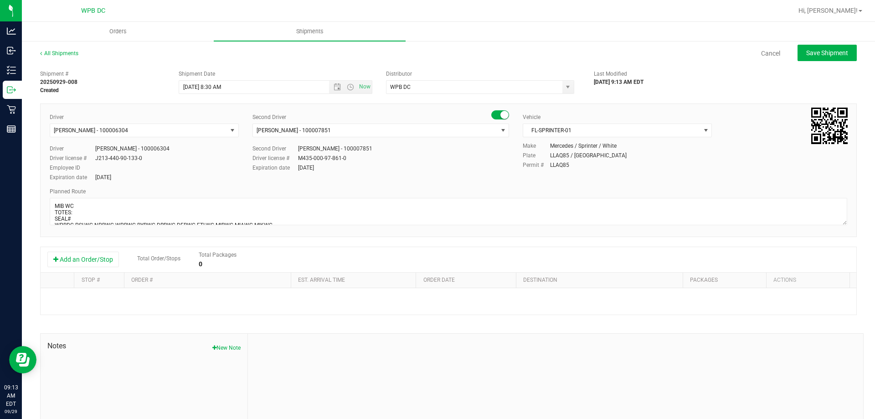
click at [96, 250] on div "Add an Order/Stop Total Order/Stops Total Packages 0" at bounding box center [448, 260] width 815 height 26
click at [109, 262] on button "Add an Order/Stop" at bounding box center [83, 258] width 72 height 15
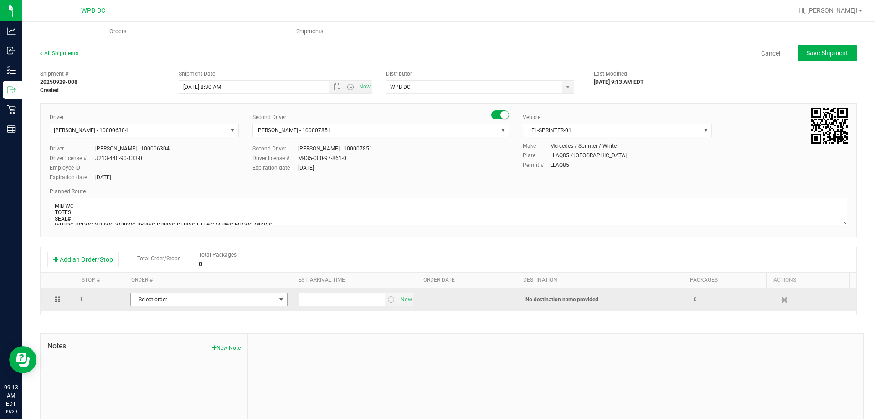
click at [213, 300] on span "Select order" at bounding box center [203, 299] width 145 height 13
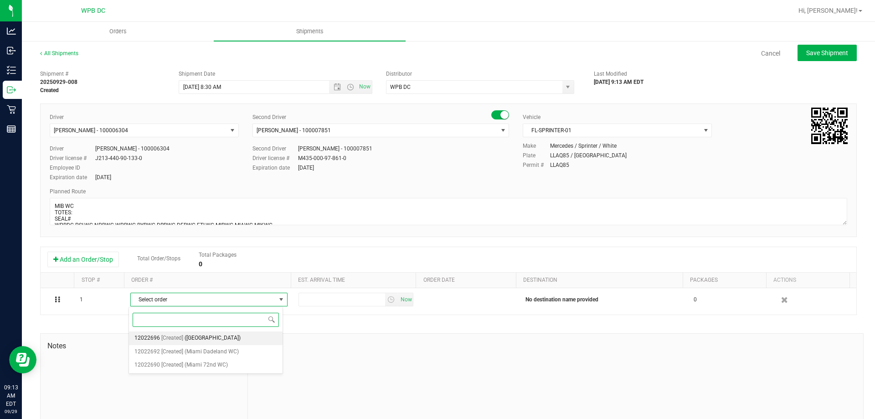
click at [252, 337] on li "12022696 [Created] ([GEOGRAPHIC_DATA])" at bounding box center [206, 338] width 154 height 14
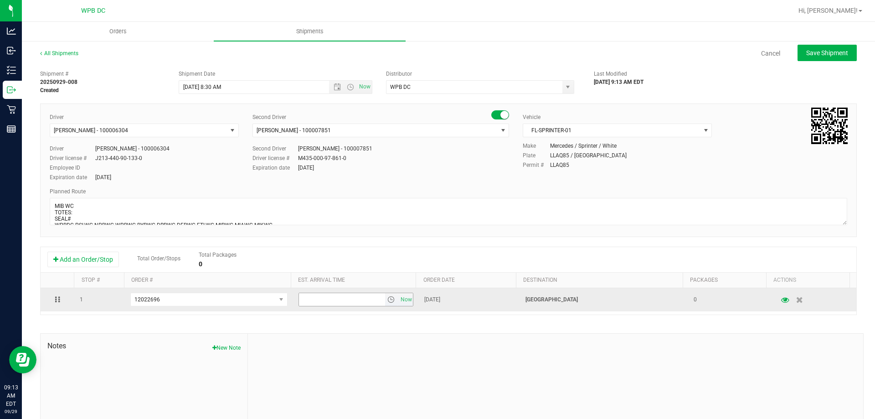
click at [387, 298] on span "select" at bounding box center [390, 299] width 7 height 7
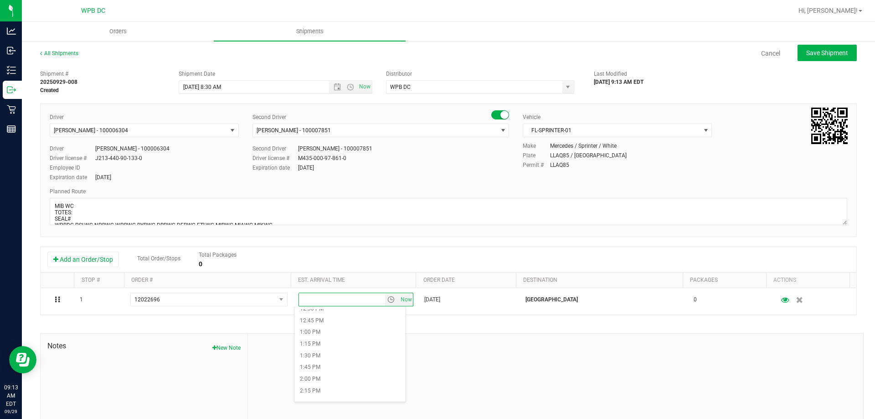
scroll to position [592, 0]
click at [345, 377] on li "2:00 PM" at bounding box center [349, 378] width 111 height 12
click at [813, 55] on span "Save Shipment" at bounding box center [827, 52] width 42 height 7
type input "[DATE] 12:30 PM"
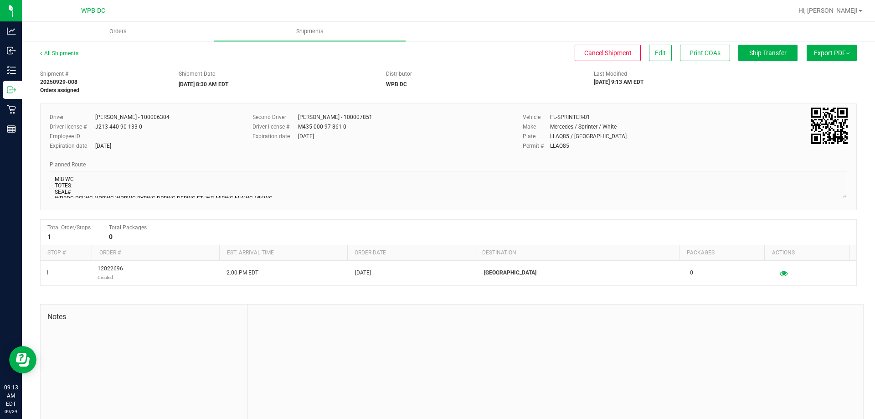
click at [65, 58] on div "All Shipments" at bounding box center [67, 56] width 55 height 14
click at [63, 51] on link "All Shipments" at bounding box center [59, 53] width 38 height 6
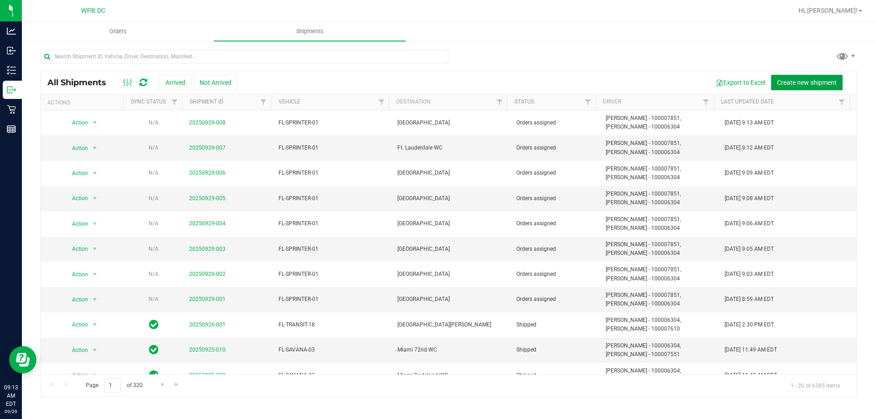
click at [816, 84] on span "Create new shipment" at bounding box center [807, 82] width 60 height 7
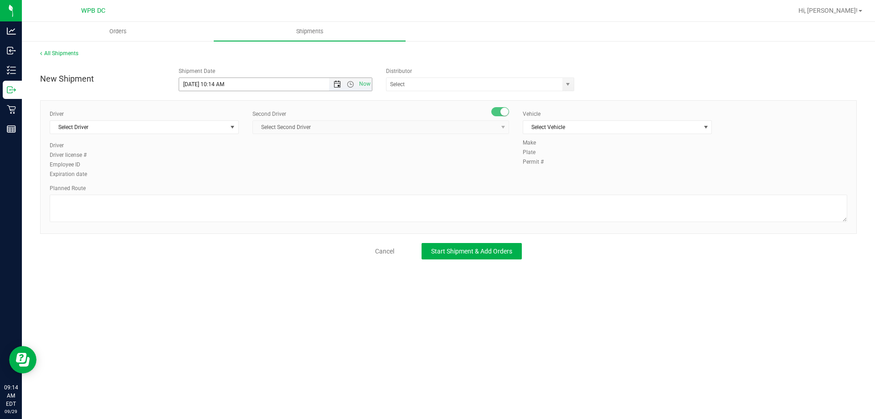
click at [337, 84] on span "Open the date view" at bounding box center [336, 84] width 7 height 7
click at [214, 186] on link "30" at bounding box center [213, 191] width 13 height 14
click at [350, 84] on span "Open the time view" at bounding box center [350, 84] width 7 height 7
click at [244, 159] on li "8:30 AM" at bounding box center [275, 161] width 192 height 12
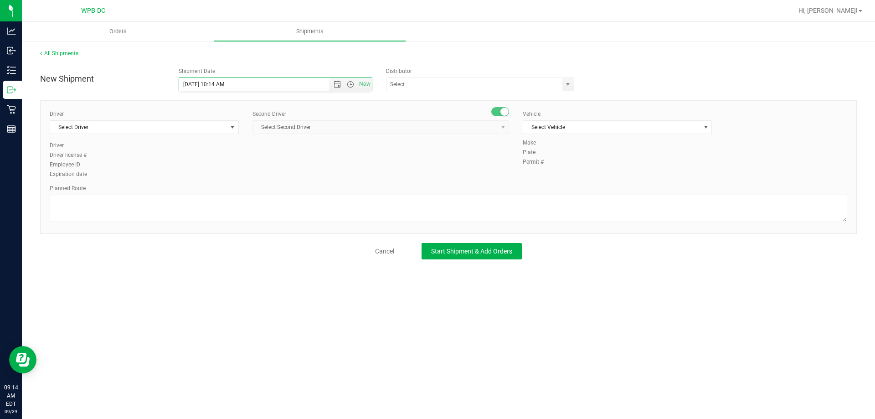
type input "[DATE] 8:30 AM"
click at [565, 79] on span "select" at bounding box center [567, 84] width 11 height 13
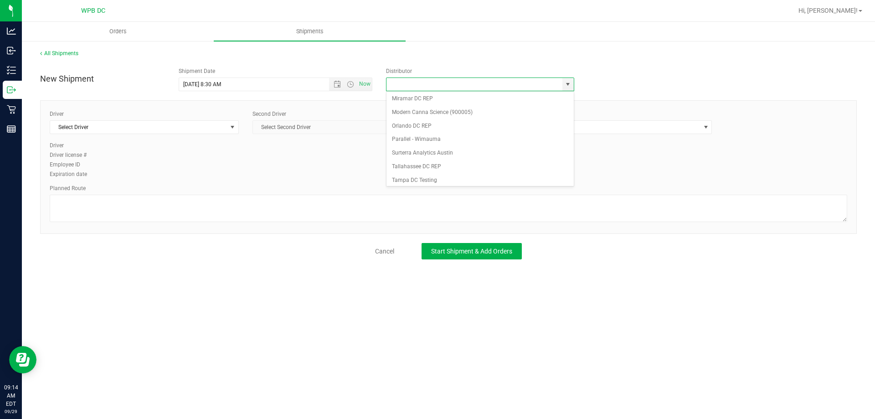
scroll to position [356, 0]
click at [496, 175] on li "WPB DC" at bounding box center [479, 177] width 187 height 14
type input "WPB DC"
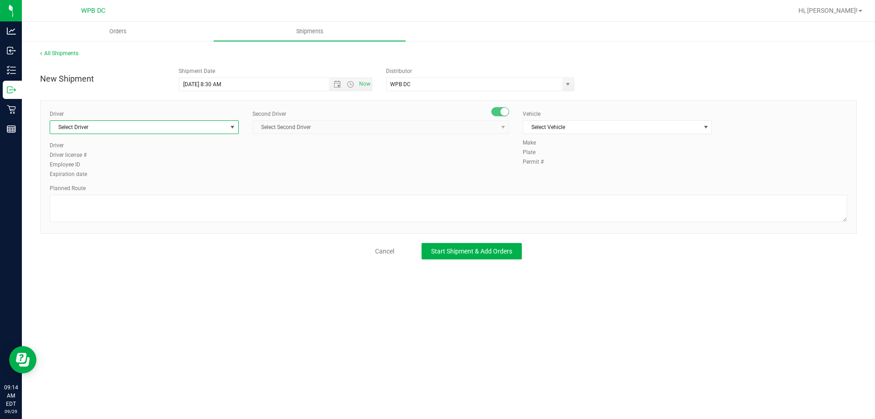
click at [226, 131] on span "Select Driver" at bounding box center [138, 127] width 177 height 13
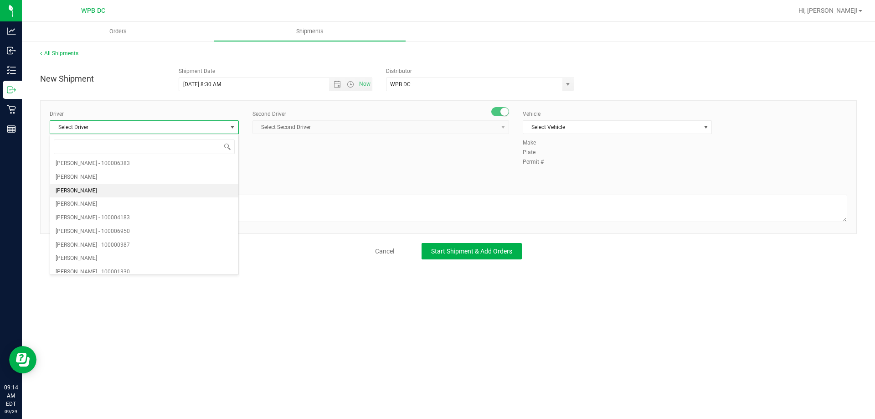
scroll to position [0, 0]
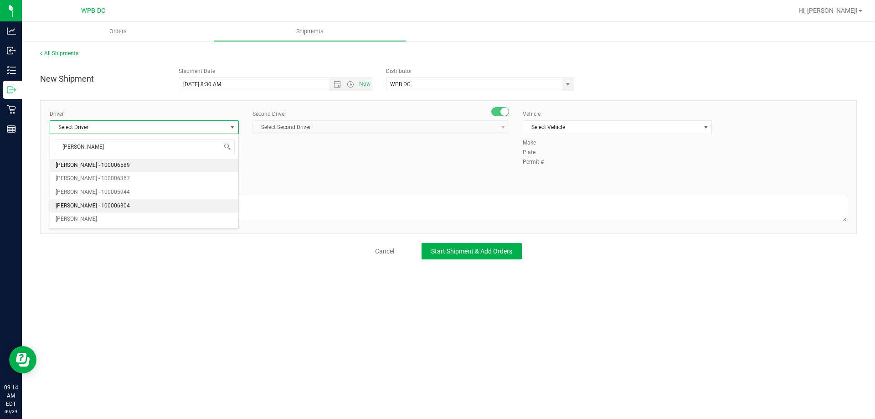
click at [154, 201] on li "[PERSON_NAME] - 100006304" at bounding box center [144, 206] width 188 height 14
type input "[PERSON_NAME]"
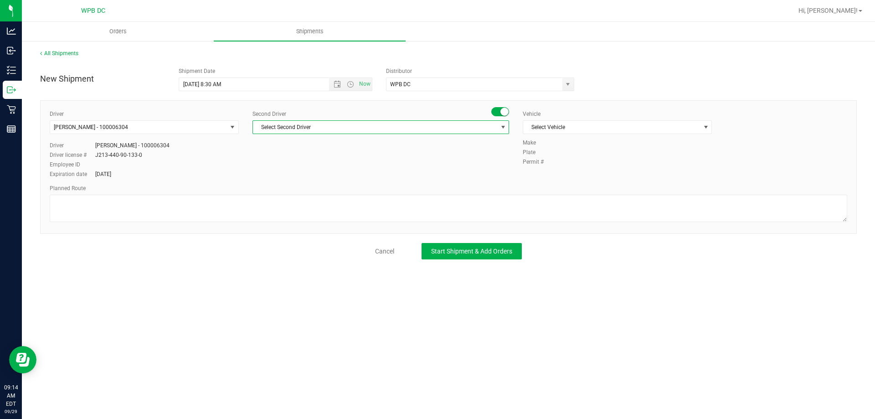
click at [353, 127] on span "Select Second Driver" at bounding box center [375, 127] width 244 height 13
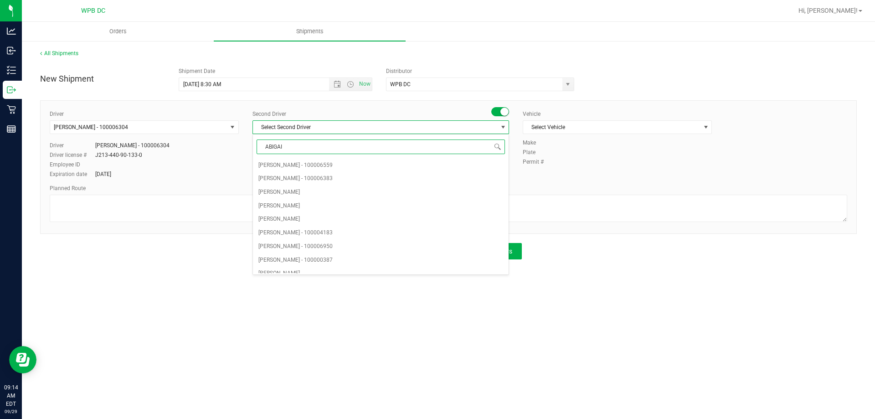
type input "[PERSON_NAME]"
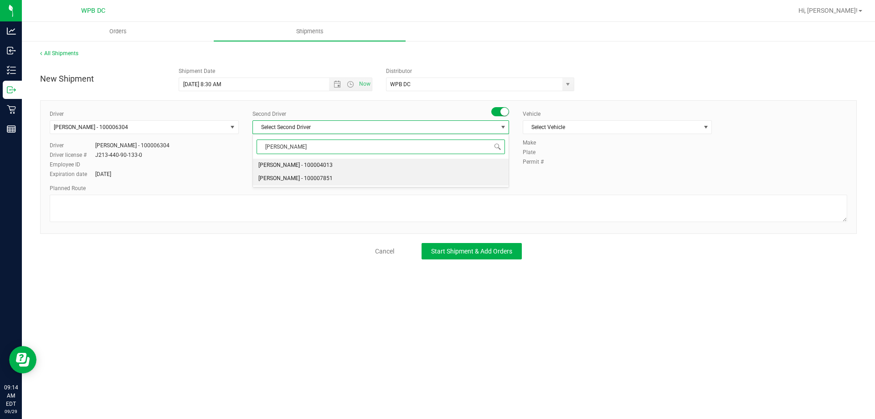
click at [364, 175] on li "[PERSON_NAME] - 100007851" at bounding box center [381, 179] width 256 height 14
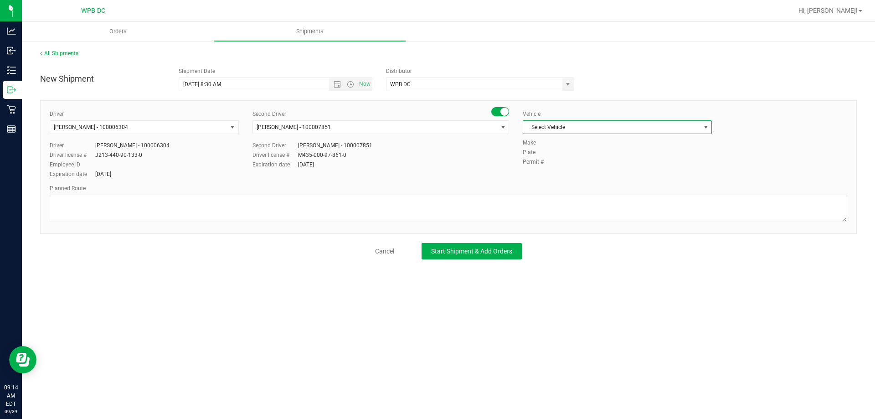
click at [613, 122] on span "Select Vehicle" at bounding box center [611, 127] width 177 height 13
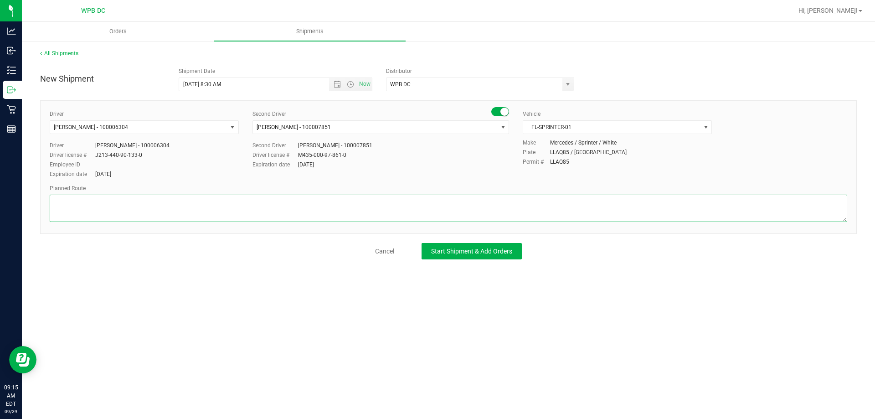
click at [423, 202] on textarea at bounding box center [448, 207] width 797 height 27
paste textarea "WPBDC-PSLWC-NPBWC-WPBWC-BYBWC-DRBWC-DFBWC-FTLWC-MIBWC-MIAWC-MIKWC"
type textarea "MIA WC TOTES: SEAL# WPBDC-PSLWC-NPBWC-WPBWC-BYBWC-DRBWC-DFBWC-FTLWC-MIBWC-MIAWC…"
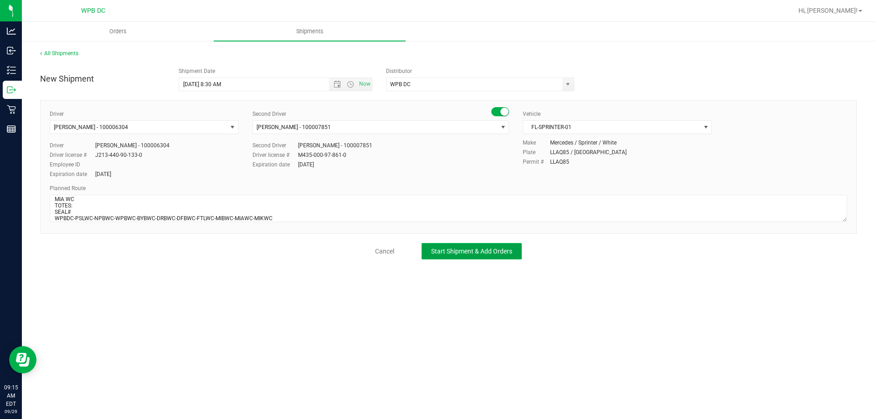
click at [498, 246] on button "Start Shipment & Add Orders" at bounding box center [471, 251] width 100 height 16
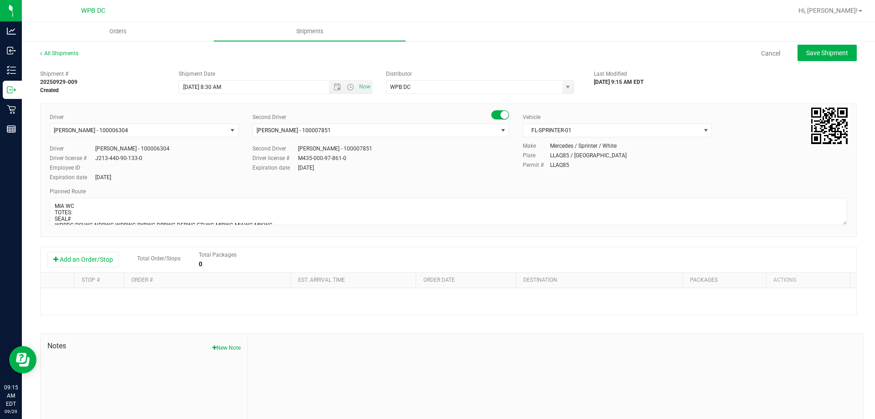
drag, startPoint x: 100, startPoint y: 264, endPoint x: 219, endPoint y: 276, distance: 119.0
click at [101, 264] on button "Add an Order/Stop" at bounding box center [83, 258] width 72 height 15
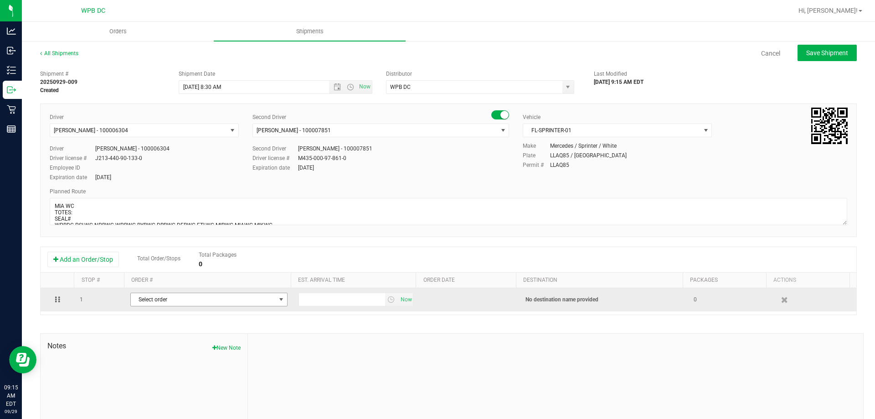
click at [246, 302] on span "Select order" at bounding box center [203, 299] width 145 height 13
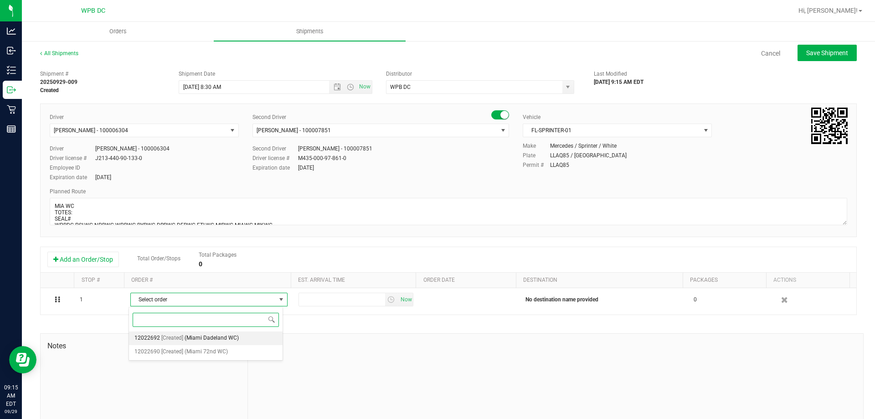
click at [249, 335] on li "12022692 [Created] ([GEOGRAPHIC_DATA] WC)" at bounding box center [206, 338] width 154 height 14
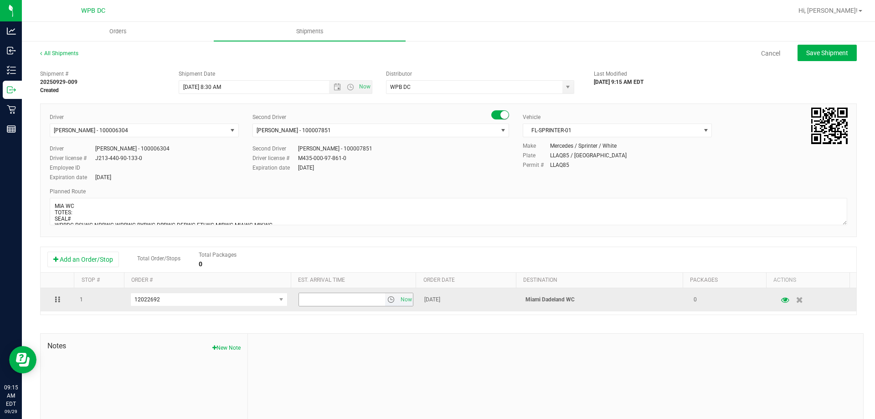
click at [387, 300] on span "select" at bounding box center [390, 299] width 7 height 7
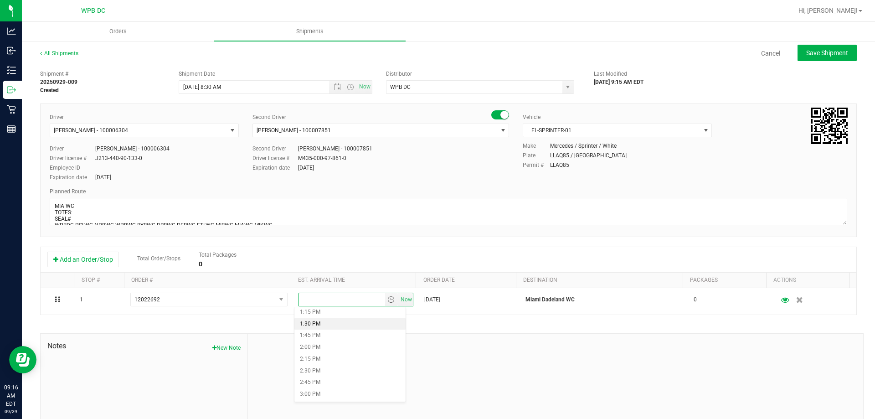
scroll to position [638, 0]
click at [361, 381] on li "3:00 PM" at bounding box center [349, 380] width 111 height 12
click at [806, 51] on span "Save Shipment" at bounding box center [827, 52] width 42 height 7
type input "[DATE] 12:30 PM"
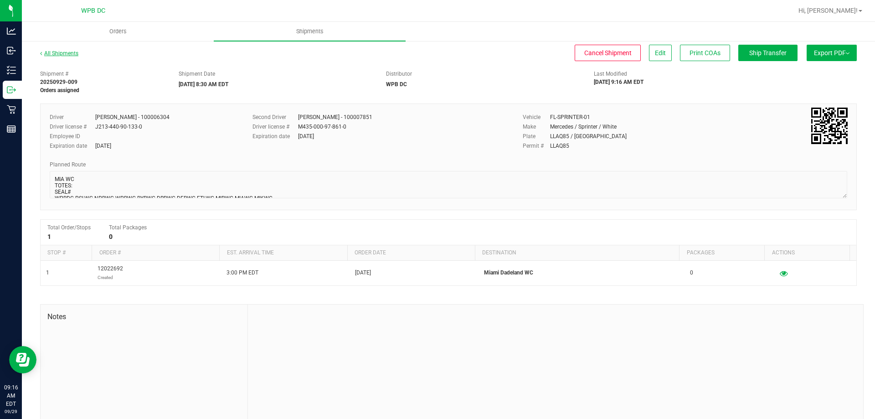
click at [68, 53] on link "All Shipments" at bounding box center [59, 53] width 38 height 6
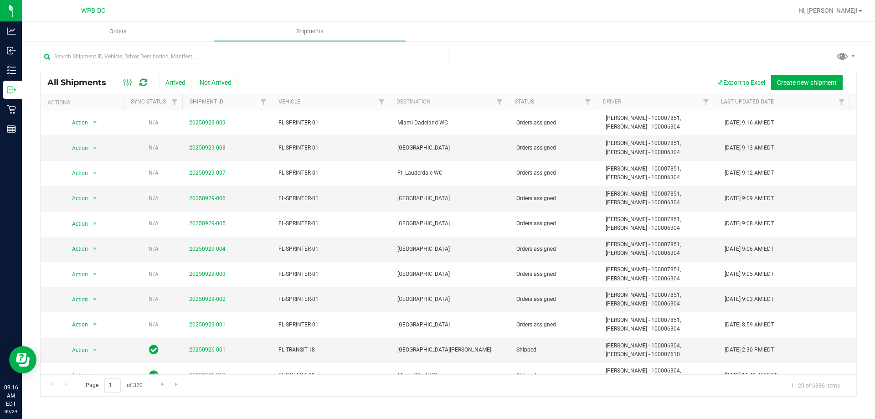
click at [798, 94] on th "Last Updated Date" at bounding box center [781, 102] width 136 height 16
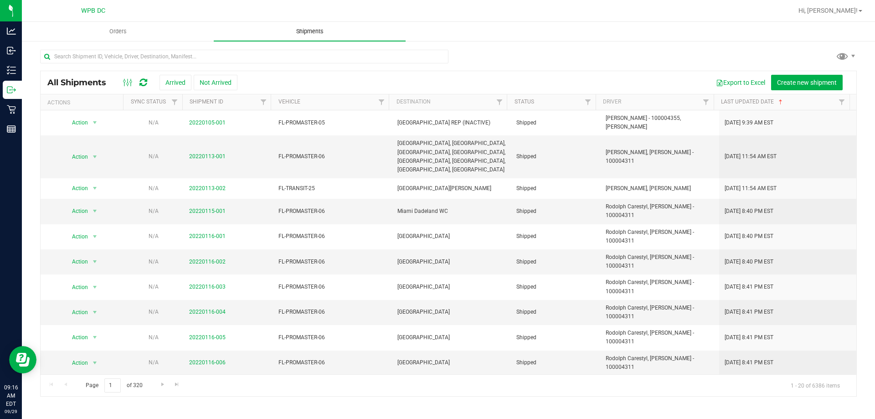
click at [302, 26] on uib-tab-heading "Shipments" at bounding box center [310, 31] width 192 height 19
click at [314, 28] on span "Shipments" at bounding box center [310, 31] width 52 height 8
click at [120, 40] on uib-tab-heading "Orders" at bounding box center [117, 31] width 191 height 18
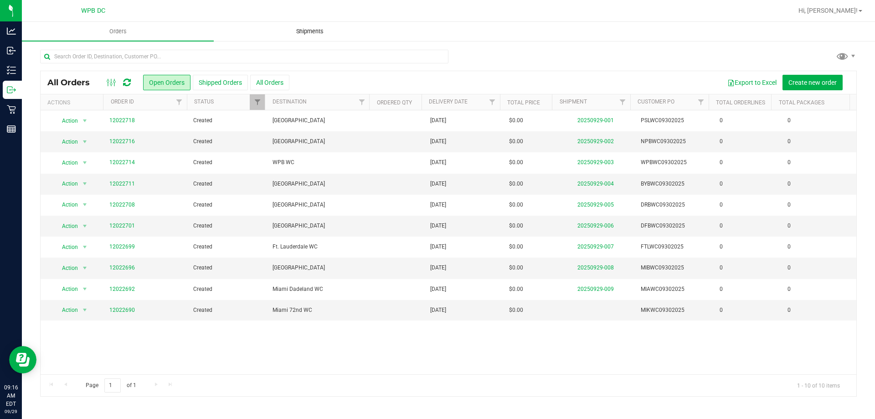
click at [313, 23] on uib-tab-heading "Shipments" at bounding box center [309, 31] width 191 height 18
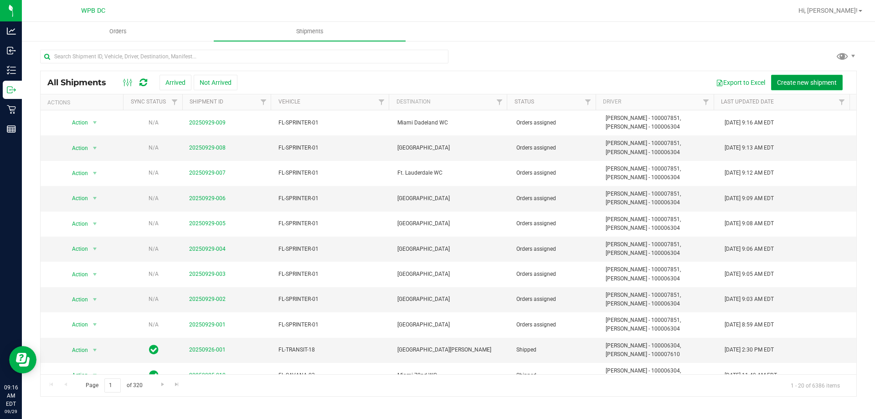
click at [803, 84] on span "Create new shipment" at bounding box center [807, 82] width 60 height 7
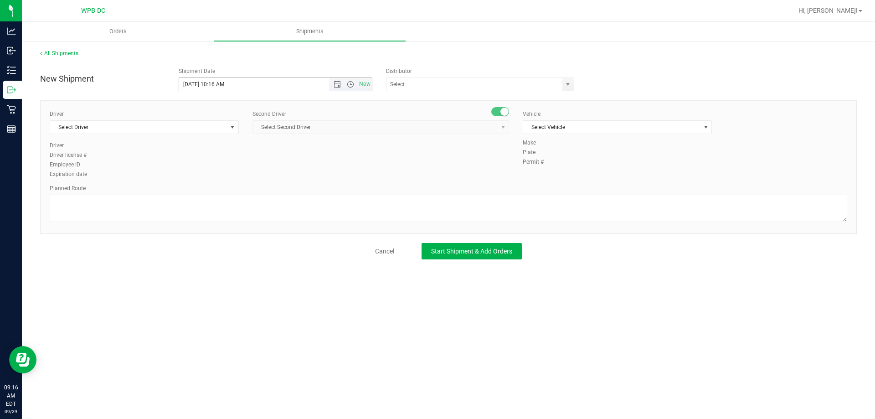
click at [338, 88] on span "Now" at bounding box center [350, 84] width 43 height 13
click at [339, 84] on span "Open the date view" at bounding box center [336, 84] width 7 height 7
click at [216, 190] on link "30" at bounding box center [213, 191] width 13 height 14
click at [350, 85] on span "Open the time view" at bounding box center [350, 84] width 7 height 7
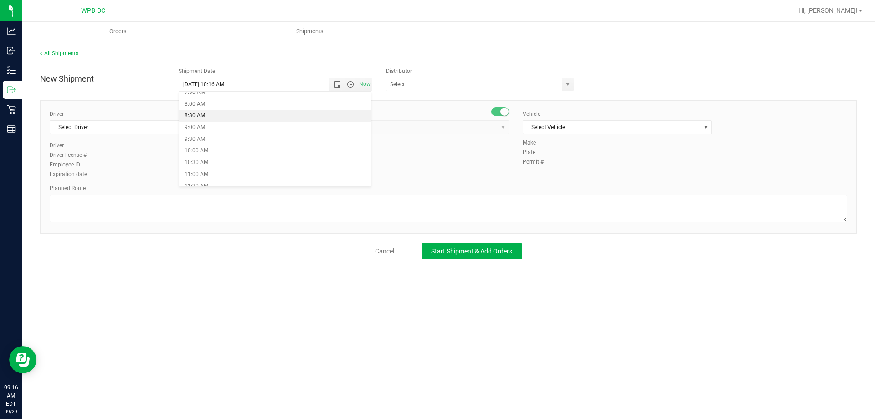
click at [241, 113] on li "8:30 AM" at bounding box center [275, 116] width 192 height 12
type input "[DATE] 8:30 AM"
click at [566, 82] on span "select" at bounding box center [567, 84] width 7 height 7
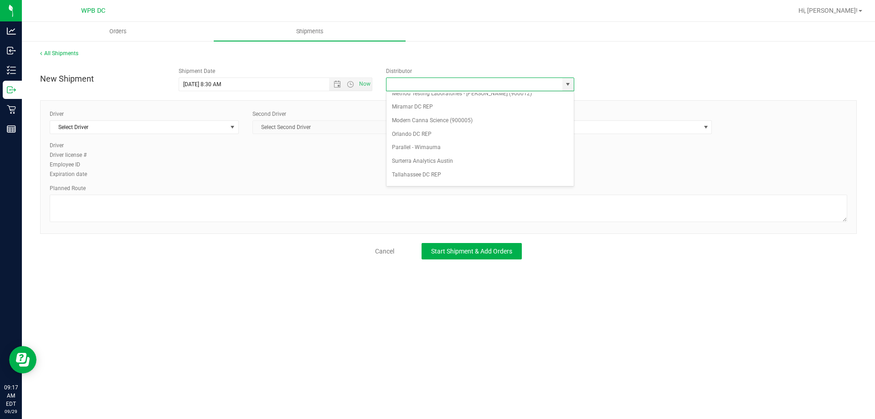
scroll to position [356, 0]
click at [444, 175] on li "WPB DC" at bounding box center [479, 177] width 187 height 14
type input "WPB DC"
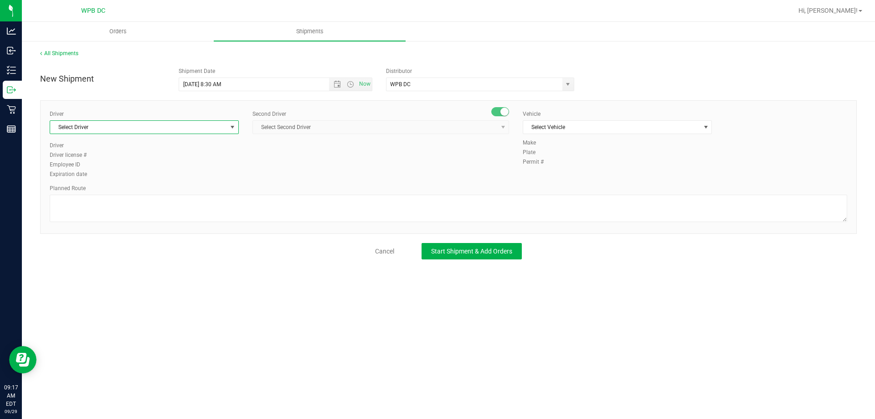
click at [190, 124] on span "Select Driver" at bounding box center [138, 127] width 177 height 13
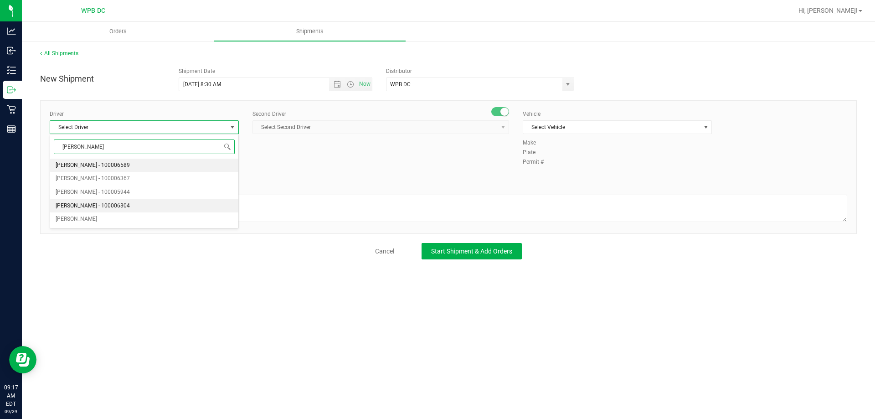
click at [166, 204] on li "[PERSON_NAME] - 100006304" at bounding box center [144, 206] width 188 height 14
type input "[PERSON_NAME]"
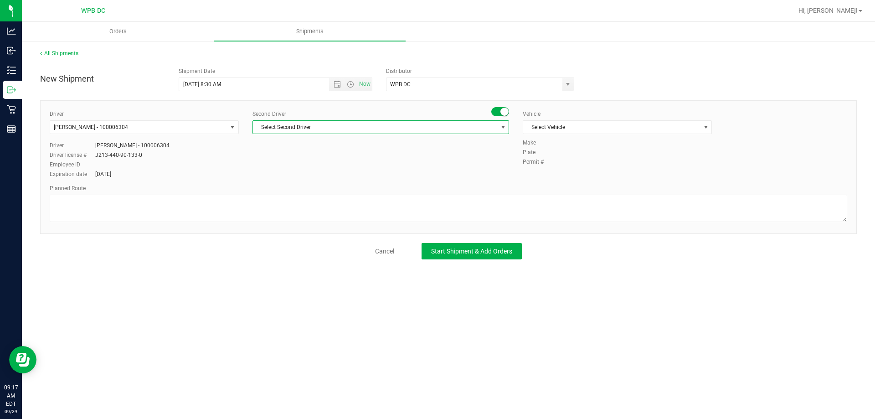
click at [379, 132] on span "Select Second Driver" at bounding box center [375, 127] width 244 height 13
type input "A"
type input "[PERSON_NAME]"
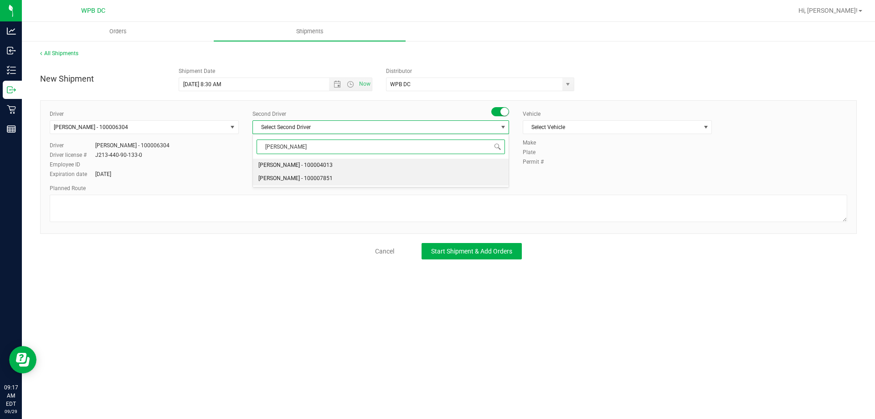
click at [387, 179] on li "[PERSON_NAME] - 100007851" at bounding box center [381, 179] width 256 height 14
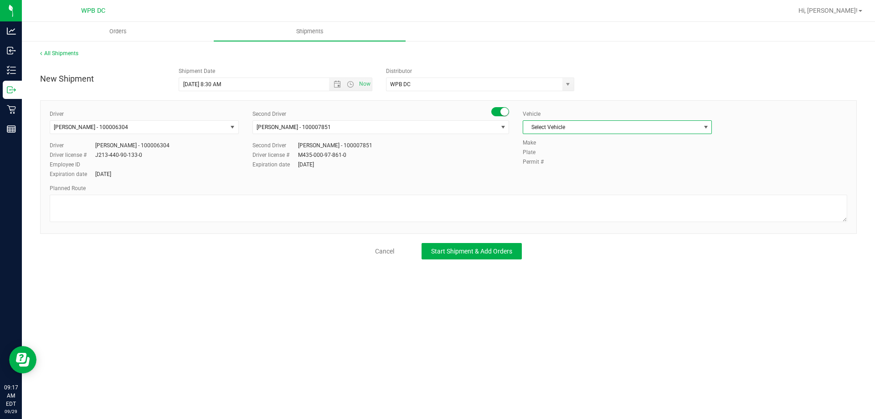
click at [635, 131] on span "Select Vehicle" at bounding box center [611, 127] width 177 height 13
click at [592, 173] on li "FL-SPRINTER-01" at bounding box center [617, 175] width 188 height 14
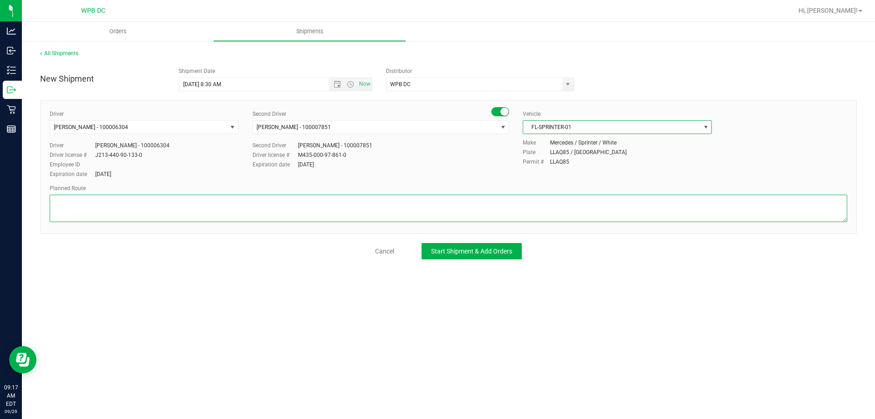
drag, startPoint x: 531, startPoint y: 208, endPoint x: 565, endPoint y: 203, distance: 34.5
click at [532, 208] on textarea at bounding box center [448, 207] width 797 height 27
click at [200, 212] on textarea at bounding box center [448, 207] width 797 height 27
paste textarea "WPBDC-PSLWC-NPBWC-WPBWC-BYBWC-DRBWC-DFBWC-FTLWC-MIBWC-MIAWC-MIKWC"
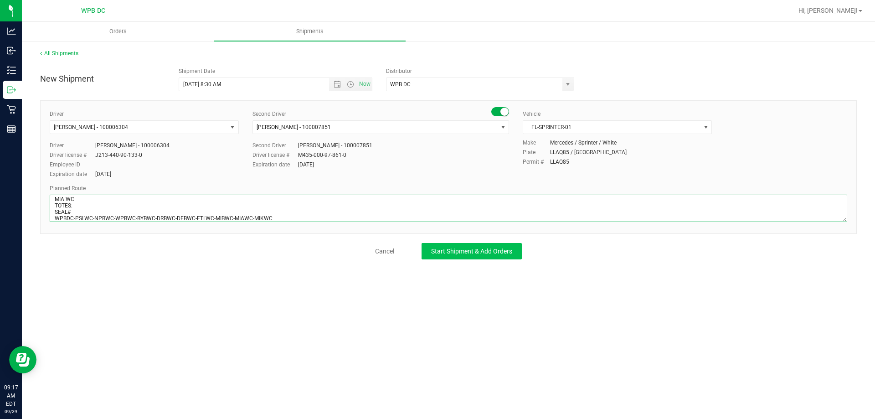
type textarea "MIA WC TOTES: SEAL# WPBDC-PSLWC-NPBWC-WPBWC-BYBWC-DRBWC-DFBWC-FTLWC-MIBWC-MIAWC…"
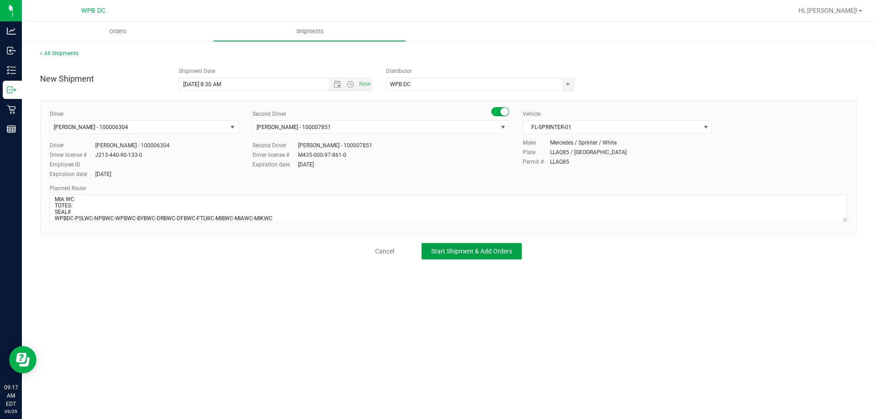
click at [491, 253] on span "Start Shipment & Add Orders" at bounding box center [471, 250] width 81 height 7
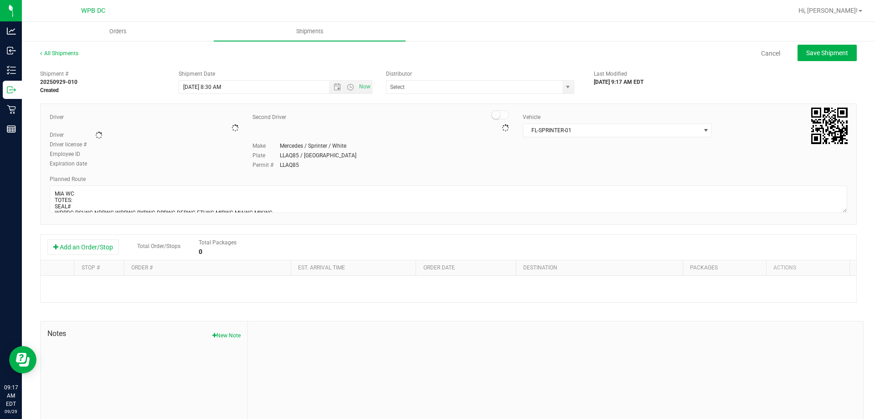
type input "WPB DC"
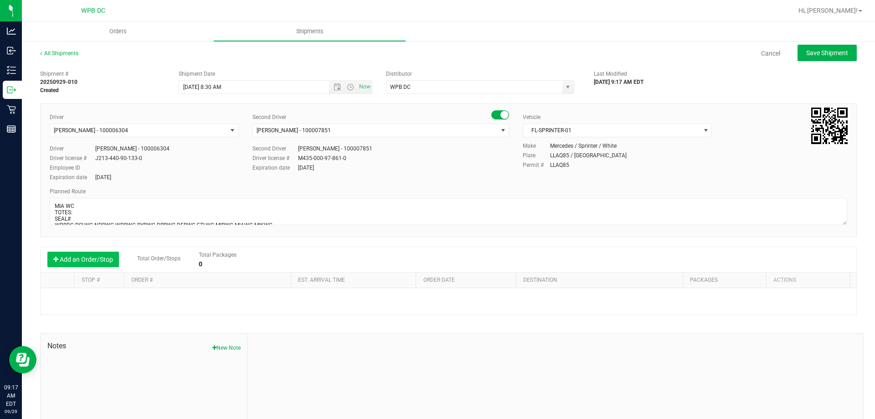
click at [81, 265] on button "Add an Order/Stop" at bounding box center [83, 258] width 72 height 15
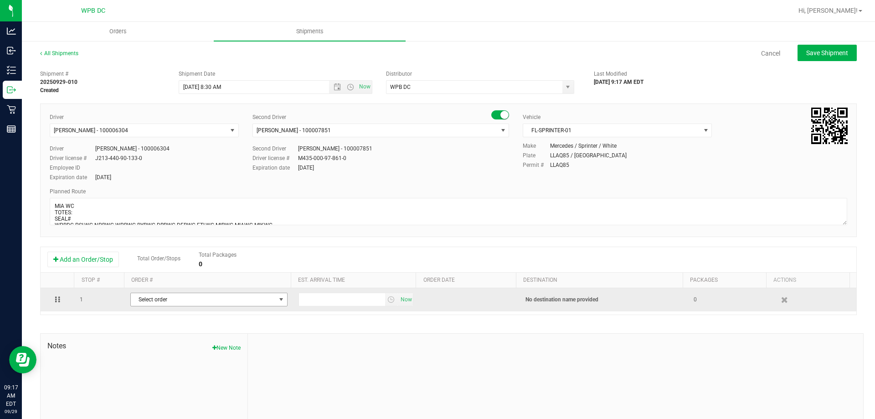
click at [224, 302] on span "Select order" at bounding box center [203, 299] width 145 height 13
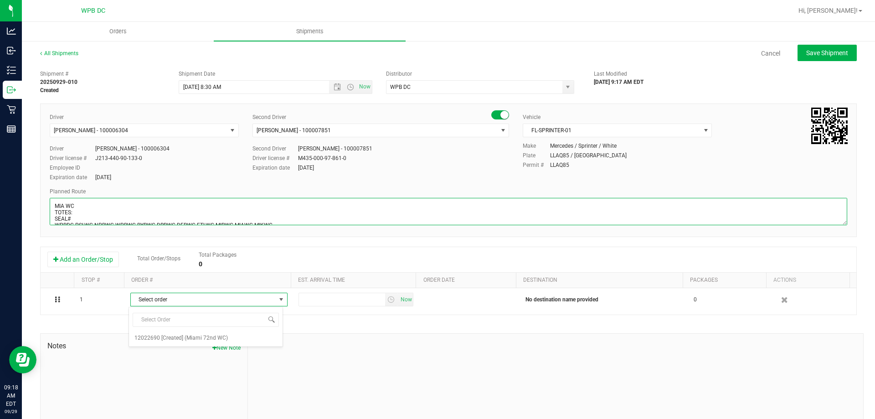
click at [61, 205] on textarea at bounding box center [448, 211] width 797 height 27
click at [63, 205] on textarea at bounding box center [448, 211] width 797 height 27
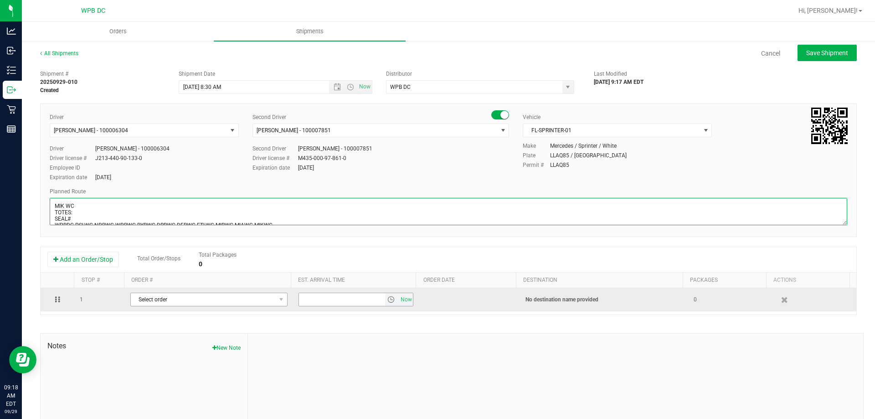
type textarea "MIK WC TOTES: SEAL# WPBDC-PSLWC-NPBWC-WPBWC-BYBWC-DRBWC-DFBWC-FTLWC-MIBWC-MIAWC…"
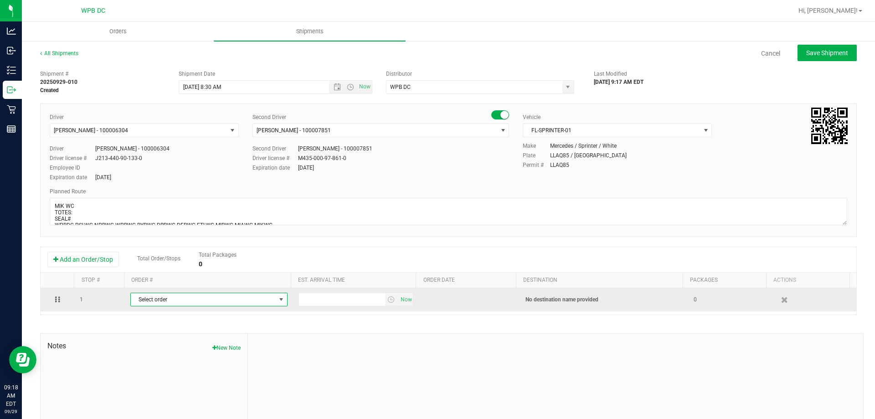
click at [251, 297] on span "Select order" at bounding box center [203, 299] width 145 height 13
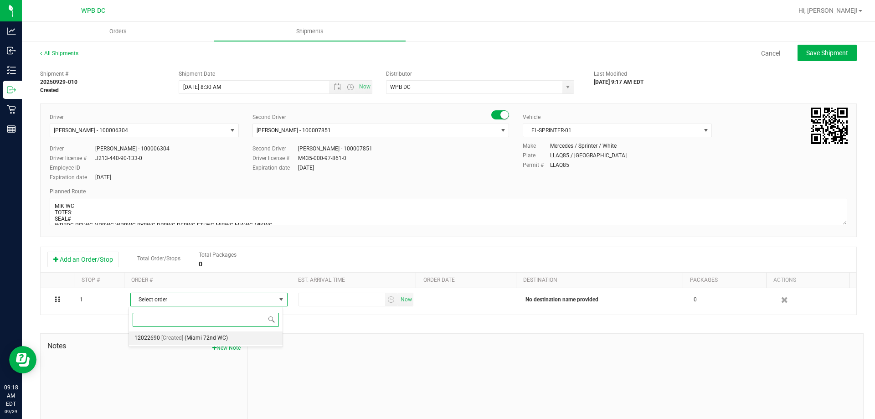
click at [257, 338] on li "12022690 [Created] (Miami 72nd WC)" at bounding box center [206, 338] width 154 height 14
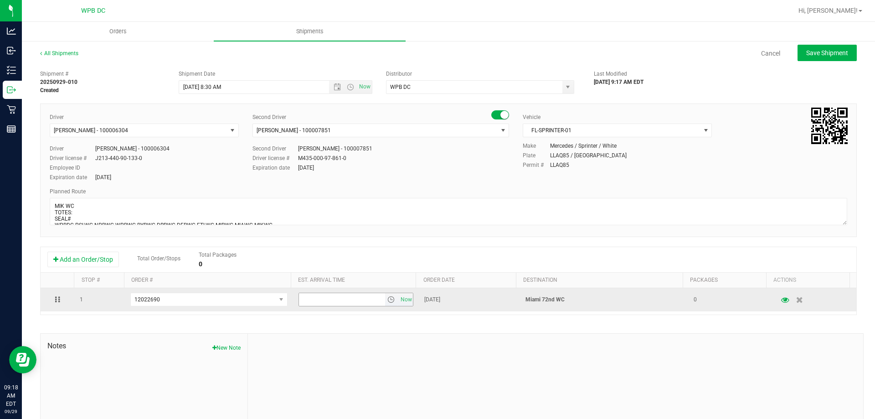
click at [387, 300] on span "select" at bounding box center [390, 299] width 7 height 7
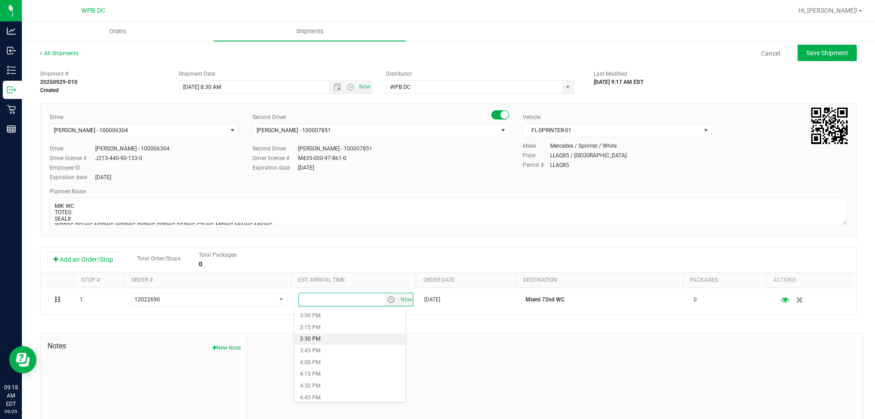
scroll to position [683, 0]
click at [353, 352] on li "3:30 PM" at bounding box center [349, 357] width 111 height 12
click at [821, 48] on button "Save Shipment" at bounding box center [826, 53] width 59 height 16
type input "[DATE] 12:30 PM"
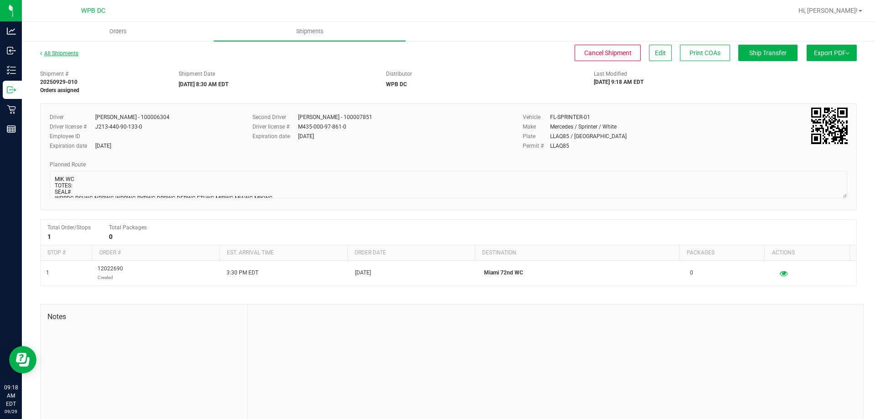
click at [58, 53] on link "All Shipments" at bounding box center [59, 53] width 38 height 6
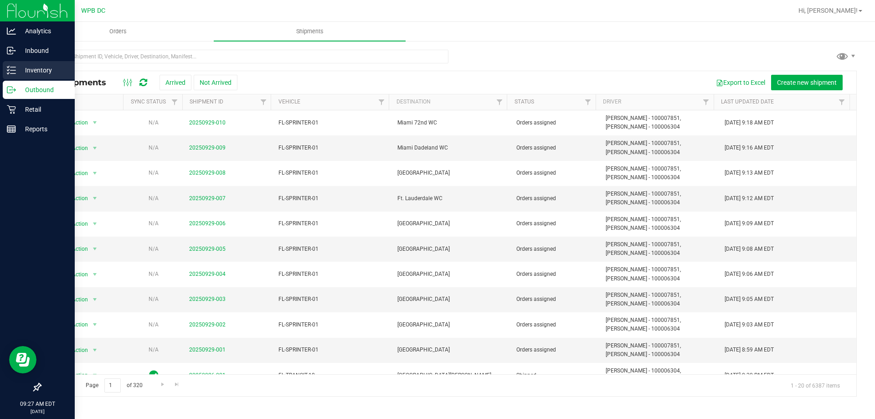
click at [55, 72] on p "Inventory" at bounding box center [43, 70] width 55 height 11
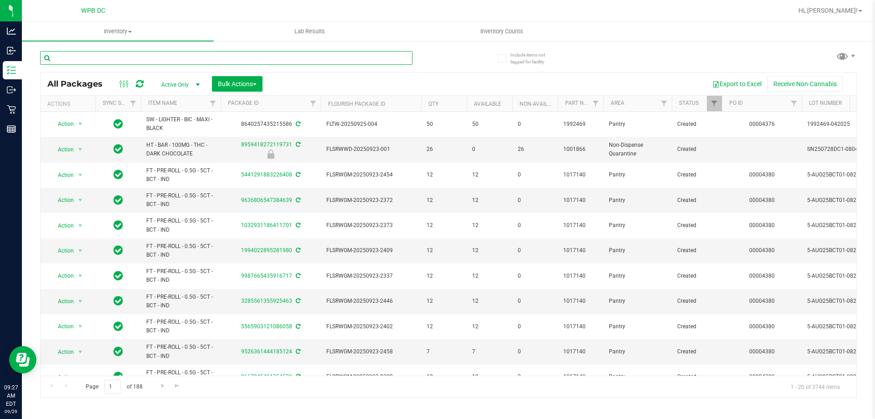
click at [314, 56] on input "text" at bounding box center [226, 58] width 372 height 14
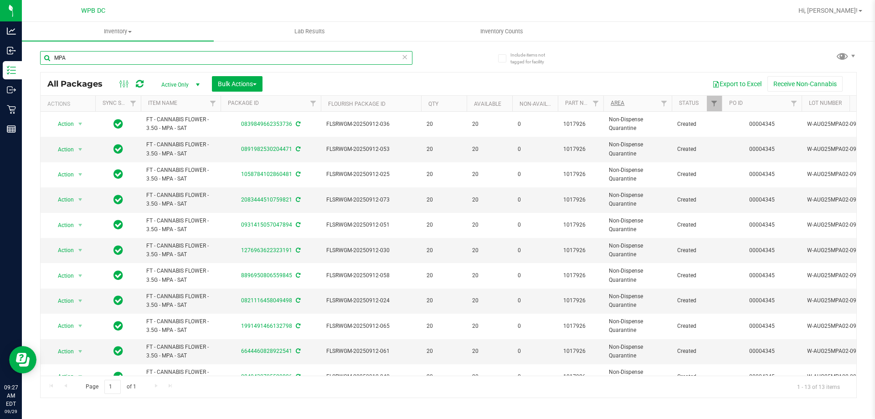
type input "MPA"
click at [615, 105] on link "Area" at bounding box center [617, 103] width 14 height 6
click at [254, 82] on span "Bulk Actions" at bounding box center [237, 83] width 39 height 7
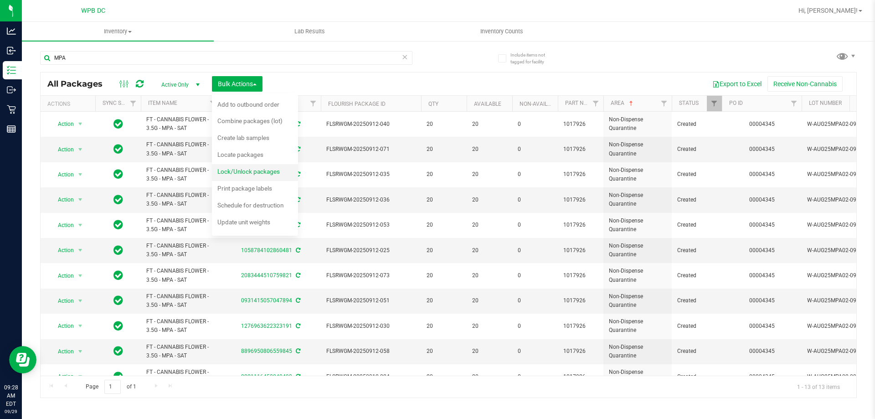
click at [259, 170] on span "Lock/Unlock packages" at bounding box center [248, 171] width 62 height 7
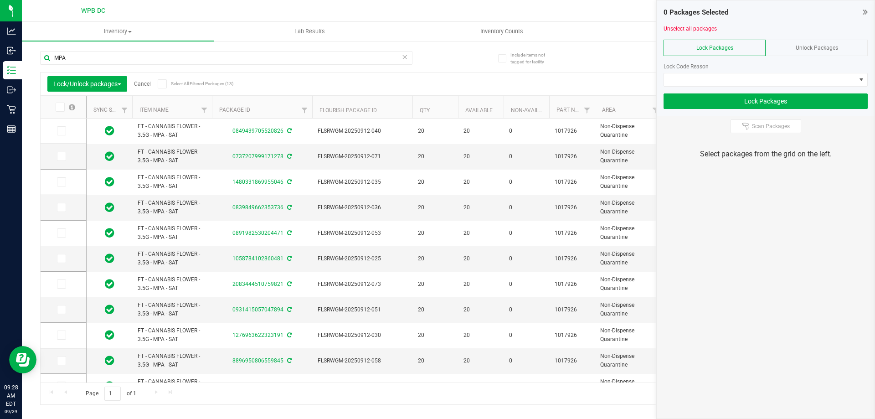
click at [61, 107] on icon at bounding box center [59, 107] width 6 height 0
click at [0, 0] on input "checkbox" at bounding box center [0, 0] width 0 height 0
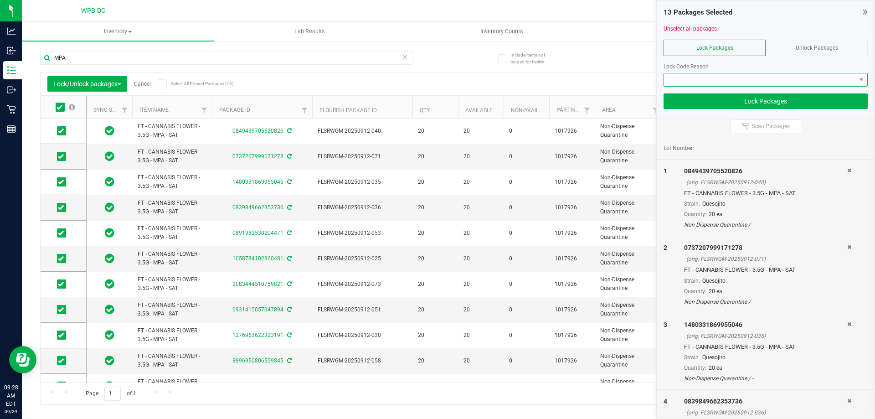
click at [800, 76] on span at bounding box center [760, 79] width 192 height 13
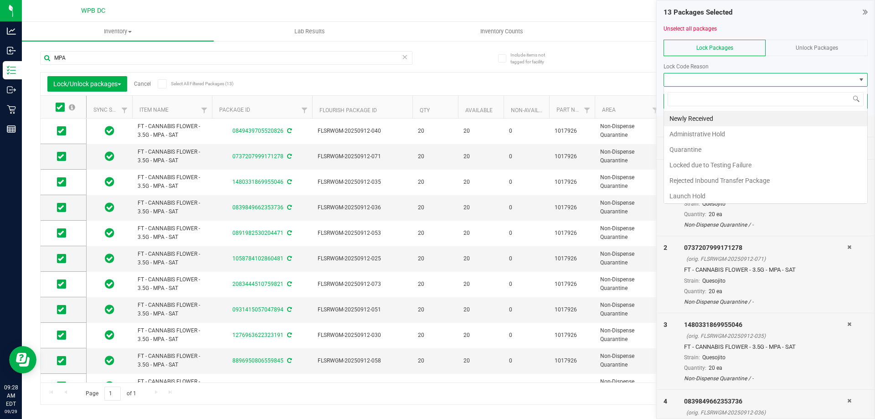
scroll to position [14, 204]
click at [849, 82] on span at bounding box center [760, 79] width 192 height 13
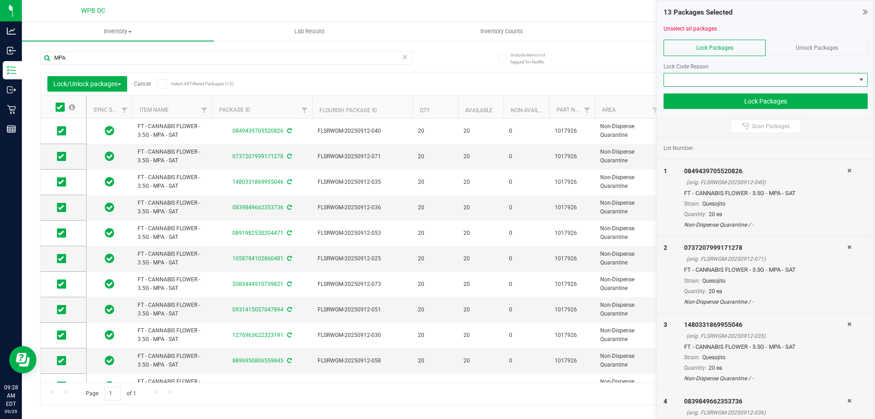
click at [835, 50] on span "Unlock Packages" at bounding box center [816, 48] width 42 height 6
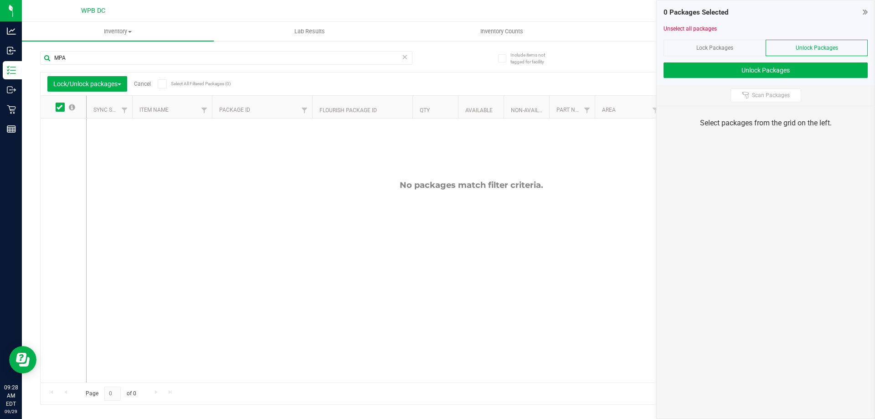
click at [718, 49] on span "Lock Packages" at bounding box center [714, 48] width 37 height 6
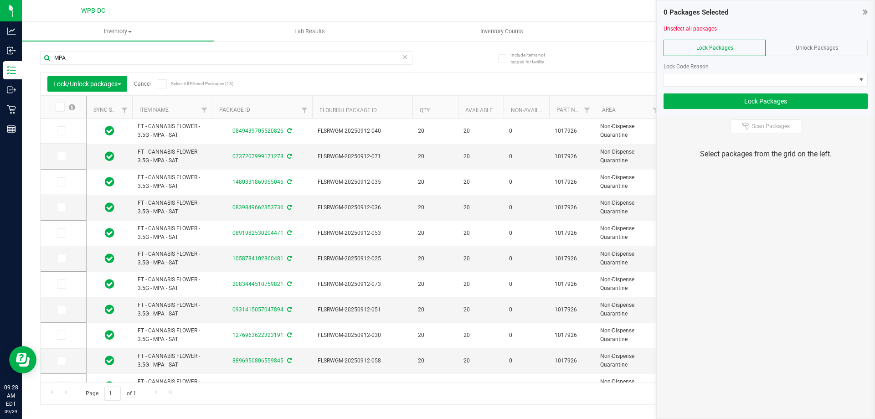
click at [580, 85] on div "Export to Excel Receive Non-Cannabis" at bounding box center [532, 83] width 633 height 15
click at [804, 41] on div "Unlock Packages" at bounding box center [816, 48] width 102 height 16
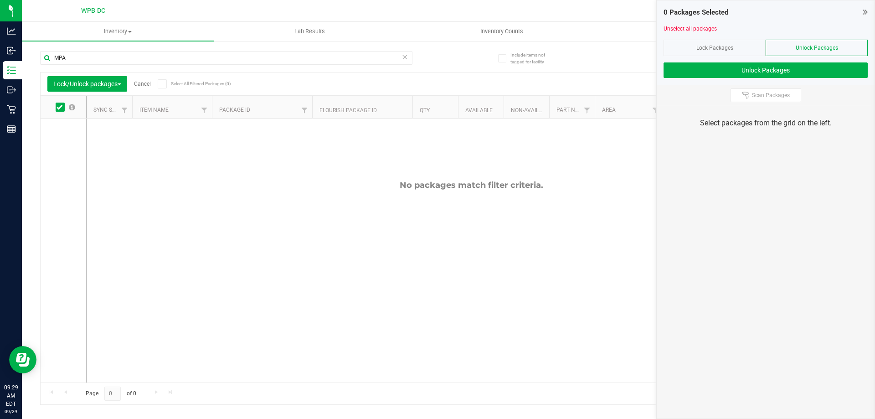
click at [62, 108] on span at bounding box center [60, 106] width 9 height 9
click at [0, 0] on input "checkbox" at bounding box center [0, 0] width 0 height 0
click at [862, 11] on icon at bounding box center [864, 11] width 5 height 9
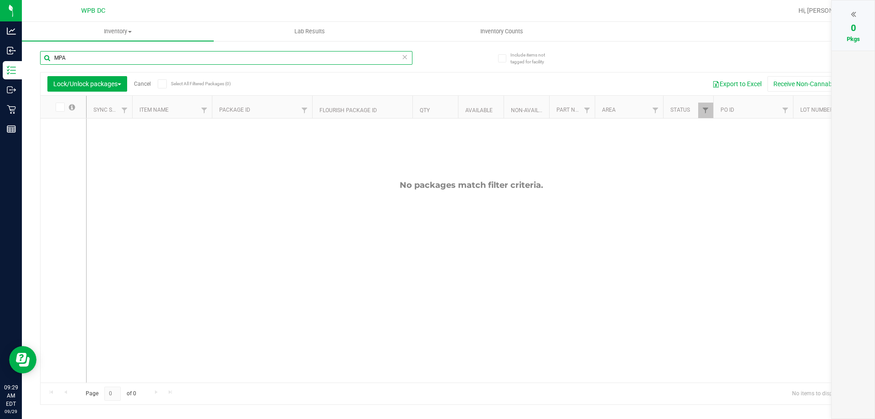
click at [327, 61] on input "MPA" at bounding box center [226, 58] width 372 height 14
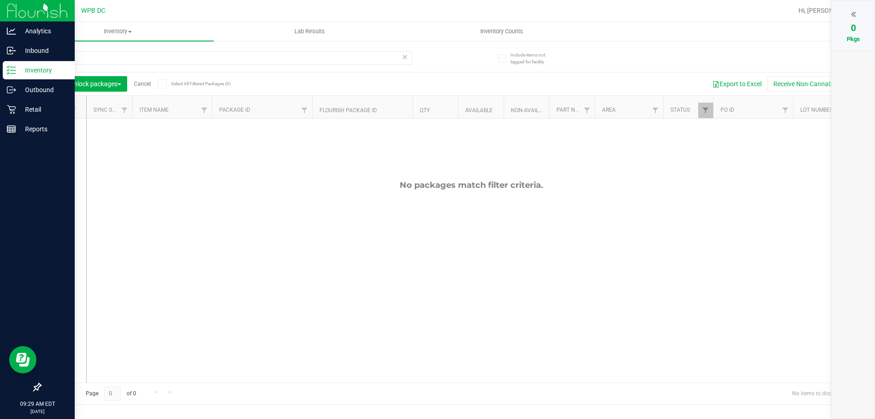
click at [31, 68] on p "Inventory" at bounding box center [43, 70] width 55 height 11
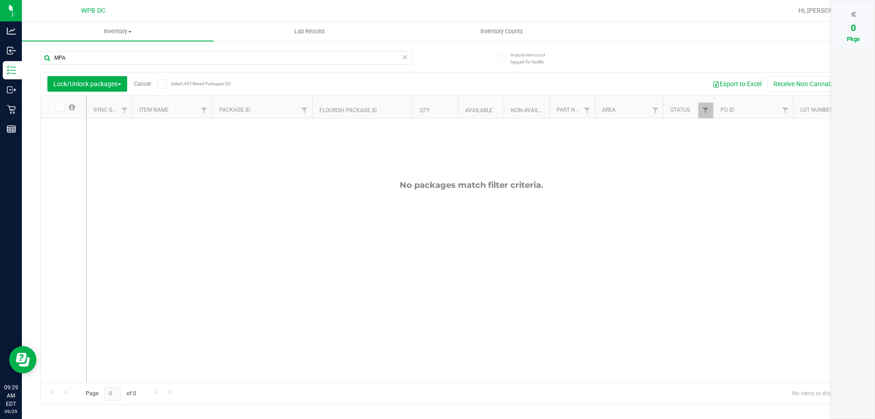
click at [856, 7] on div "0 Pkgs" at bounding box center [852, 25] width 43 height 50
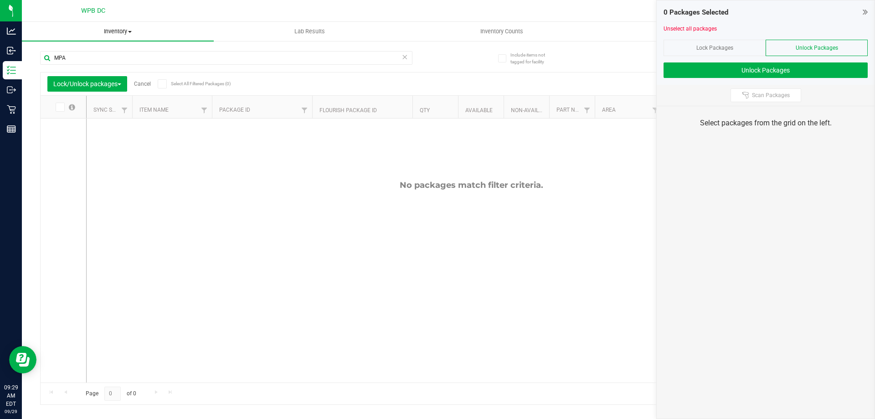
click at [123, 32] on span "Inventory" at bounding box center [118, 31] width 192 height 8
click at [105, 55] on li "All packages" at bounding box center [118, 55] width 192 height 11
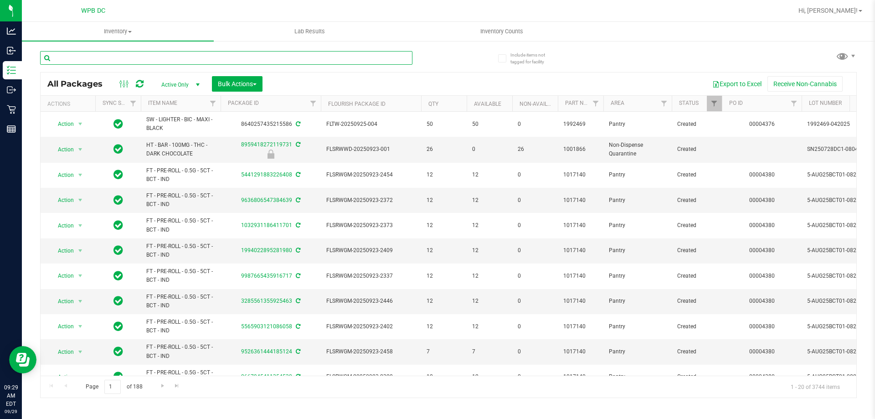
click at [302, 61] on input "text" at bounding box center [226, 58] width 372 height 14
type input "m"
type input "MPA"
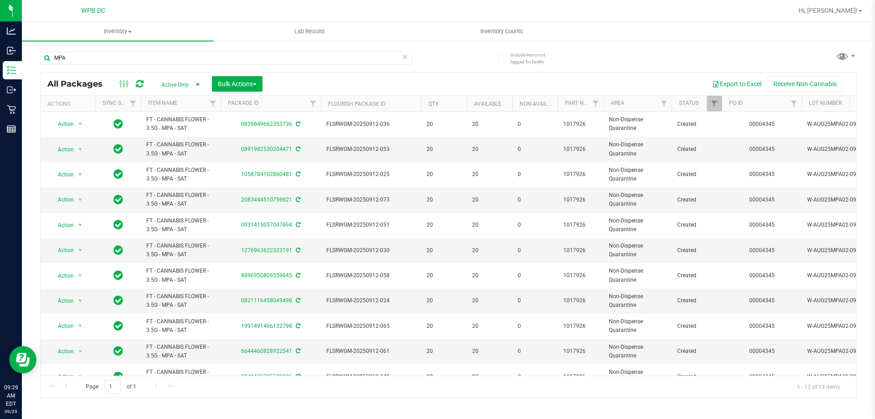
click at [195, 86] on span "select" at bounding box center [197, 84] width 7 height 7
click at [182, 124] on li "Locked" at bounding box center [178, 127] width 49 height 14
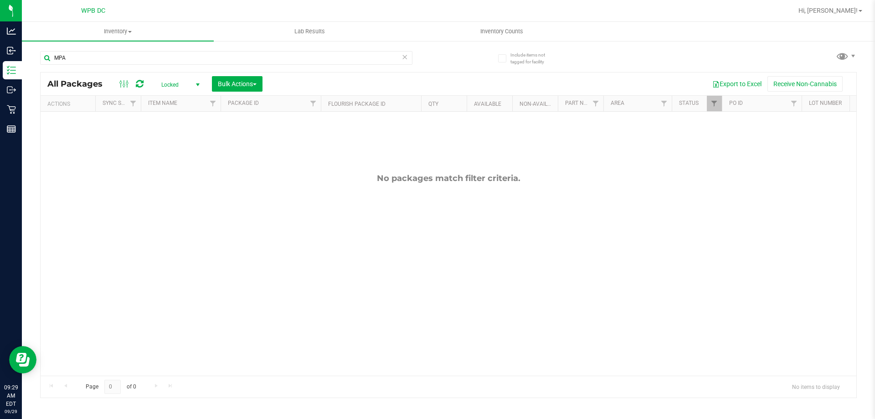
click at [182, 82] on span "Locked" at bounding box center [179, 84] width 50 height 13
click at [189, 100] on li "Active Only" at bounding box center [178, 99] width 49 height 14
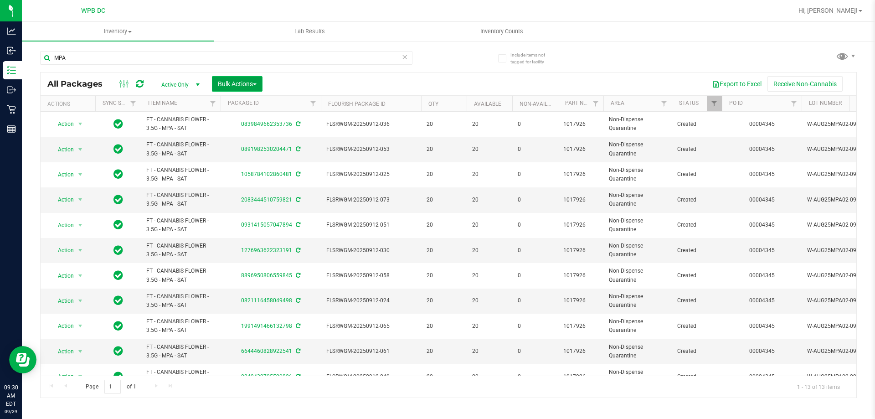
click at [245, 89] on button "Bulk Actions" at bounding box center [237, 83] width 51 height 15
click at [460, 77] on div "Export to Excel Receive Non-Cannabis" at bounding box center [559, 83] width 580 height 15
click at [252, 80] on span "Bulk Actions" at bounding box center [237, 83] width 39 height 7
click at [223, 85] on span "Bulk Actions" at bounding box center [237, 83] width 39 height 7
click at [324, 84] on div "Export to Excel Receive Non-Cannabis" at bounding box center [559, 83] width 580 height 15
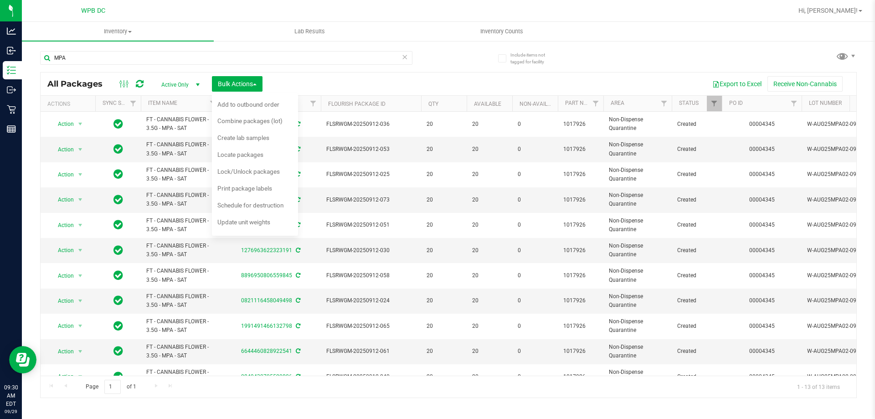
click at [409, 73] on div "All Packages Active Only Active Only Lab Samples Locked All External Internal B…" at bounding box center [448, 83] width 815 height 23
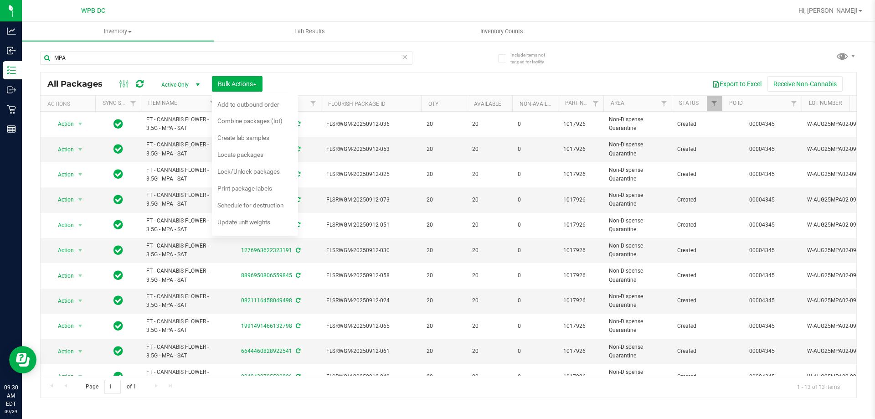
click at [586, 78] on div "Export to Excel Receive Non-Cannabis" at bounding box center [559, 83] width 580 height 15
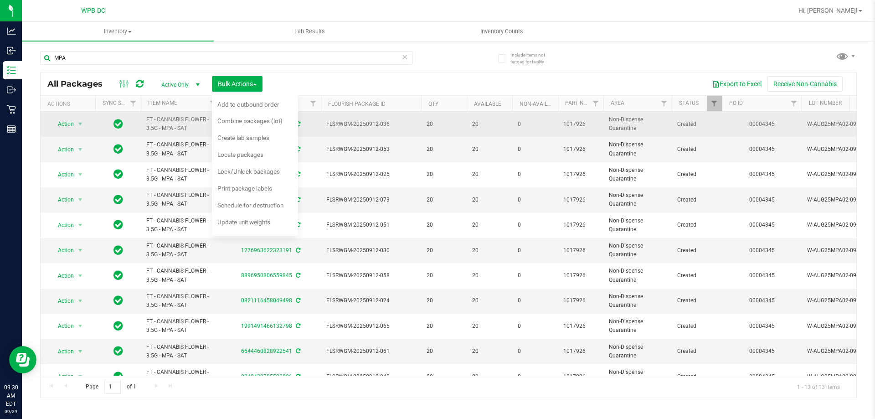
click at [178, 120] on span "FT - CANNABIS FLOWER - 3.5G - MPA - SAT" at bounding box center [180, 123] width 69 height 17
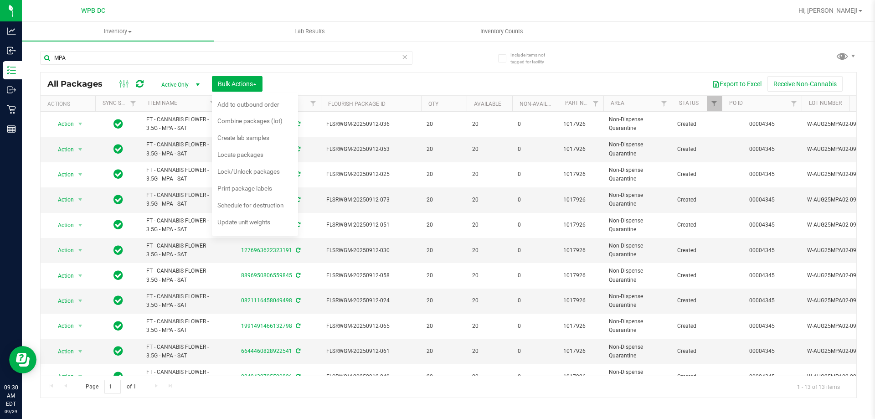
click at [307, 87] on div "Export to Excel Receive Non-Cannabis" at bounding box center [559, 83] width 580 height 15
click at [256, 85] on span "Bulk Actions" at bounding box center [237, 83] width 39 height 7
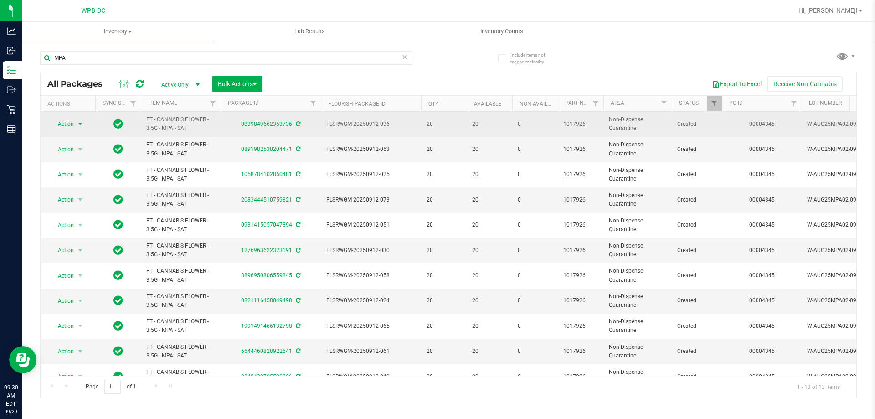
click at [73, 123] on span "Action" at bounding box center [62, 124] width 25 height 13
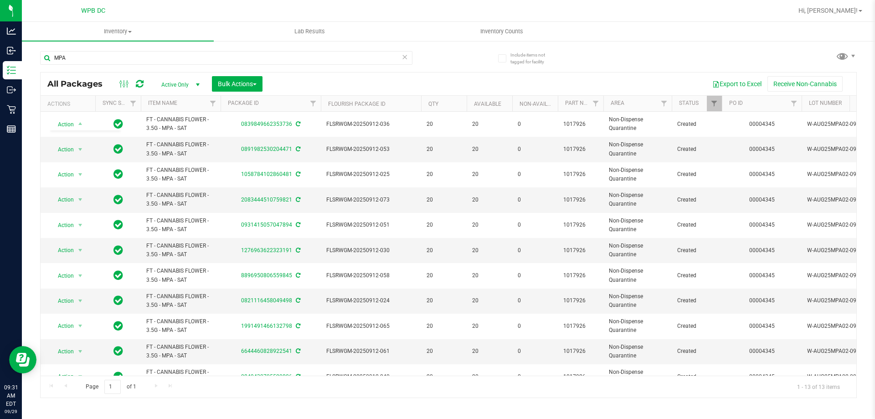
click at [410, 81] on div "Export to Excel Receive Non-Cannabis" at bounding box center [559, 83] width 580 height 15
click at [665, 105] on span "Filter" at bounding box center [663, 103] width 7 height 7
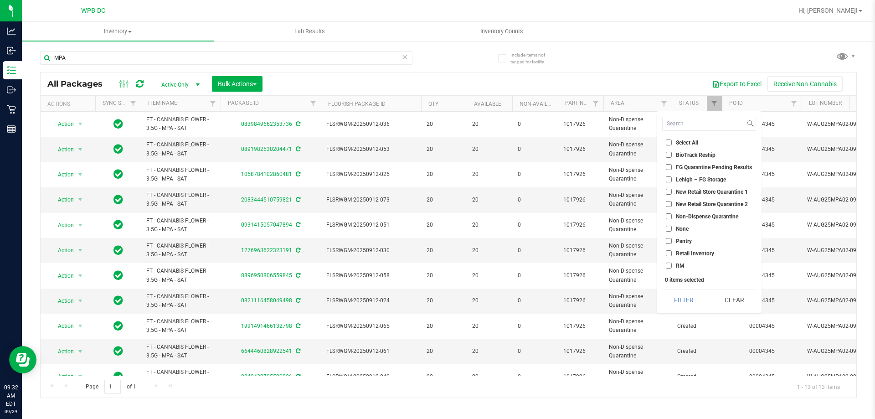
click at [670, 238] on input "Pantry" at bounding box center [668, 241] width 6 height 6
checkbox input "true"
click at [674, 300] on button "Filter" at bounding box center [684, 300] width 44 height 20
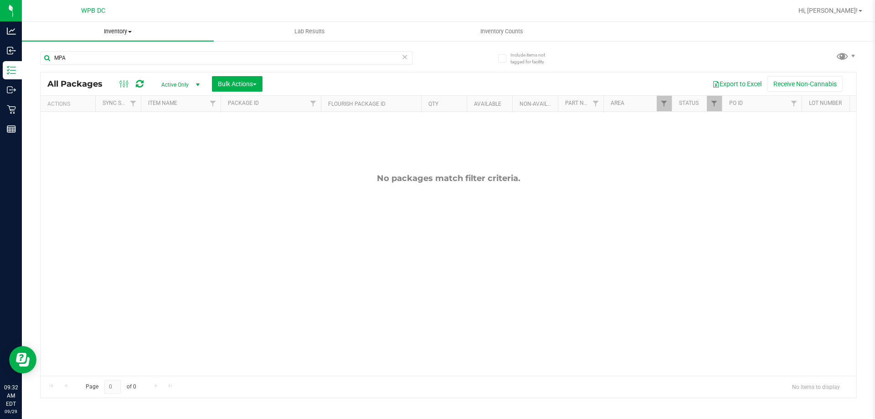
click at [110, 30] on span "Inventory" at bounding box center [118, 31] width 192 height 8
click at [110, 50] on li "All packages" at bounding box center [118, 55] width 192 height 11
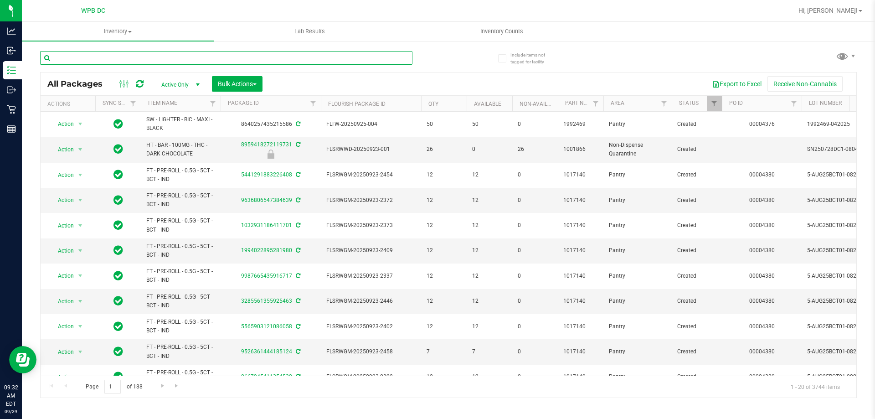
click at [261, 60] on input "text" at bounding box center [226, 58] width 372 height 14
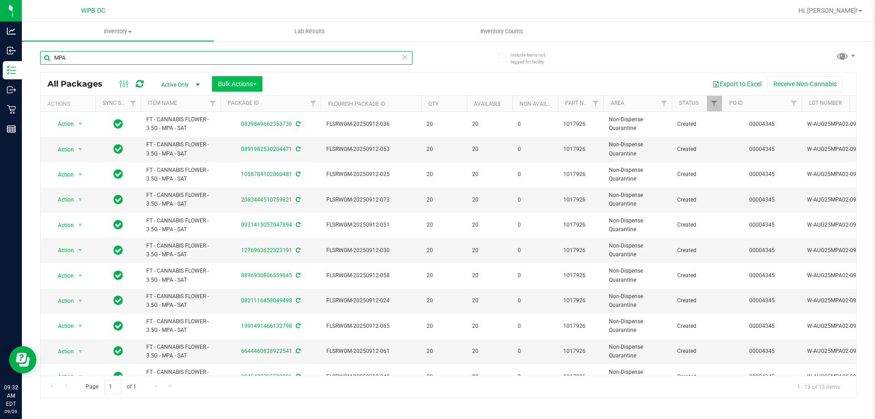
type input "MPA"
click at [246, 82] on span "Bulk Actions" at bounding box center [237, 83] width 39 height 7
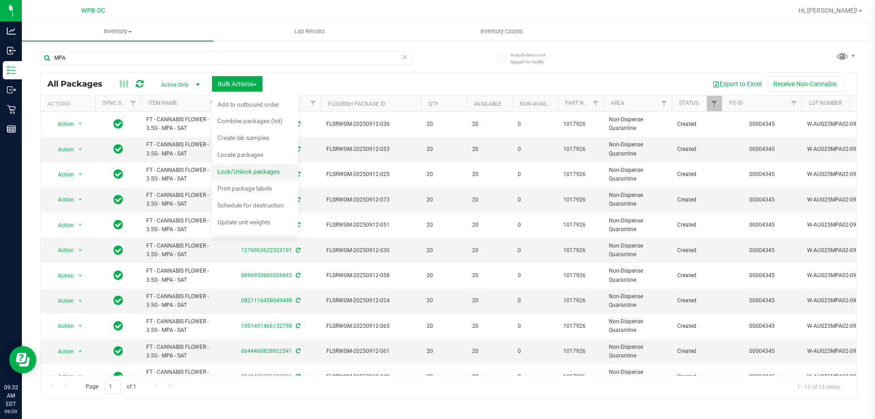
click at [260, 175] on div "Lock/Unlock packages" at bounding box center [254, 172] width 75 height 15
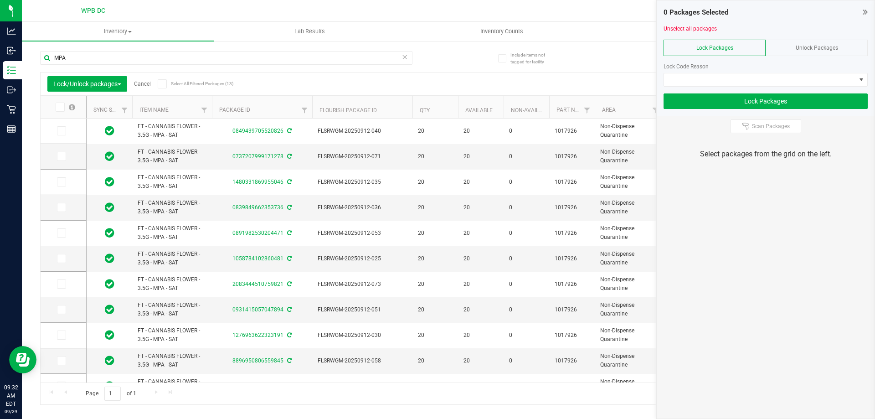
click at [56, 109] on span at bounding box center [60, 106] width 9 height 9
click at [0, 0] on input "checkbox" at bounding box center [0, 0] width 0 height 0
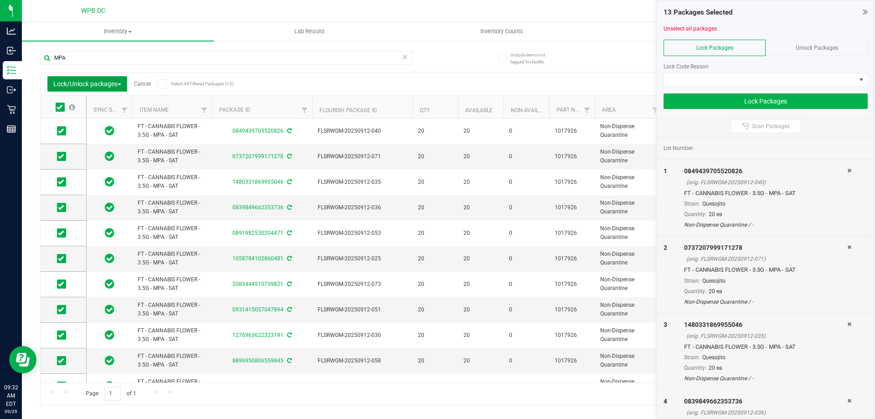
click at [121, 84] on span "button" at bounding box center [120, 84] width 4 height 2
click at [821, 48] on span "Unlock Packages" at bounding box center [816, 48] width 42 height 6
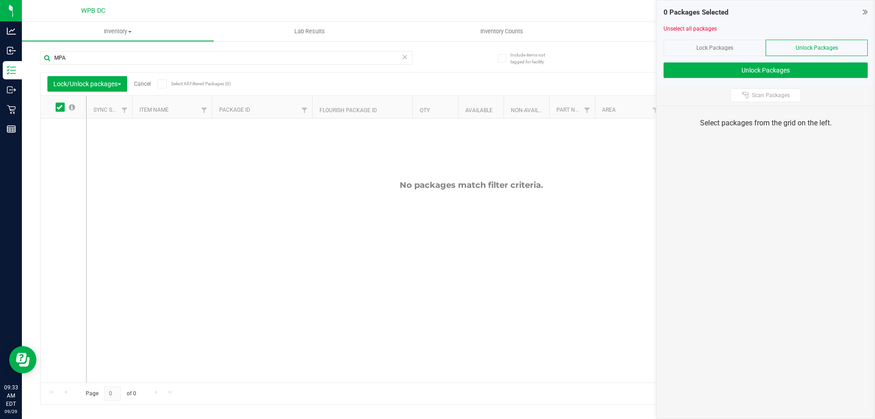
click at [716, 51] on span "Lock Packages" at bounding box center [714, 48] width 37 height 6
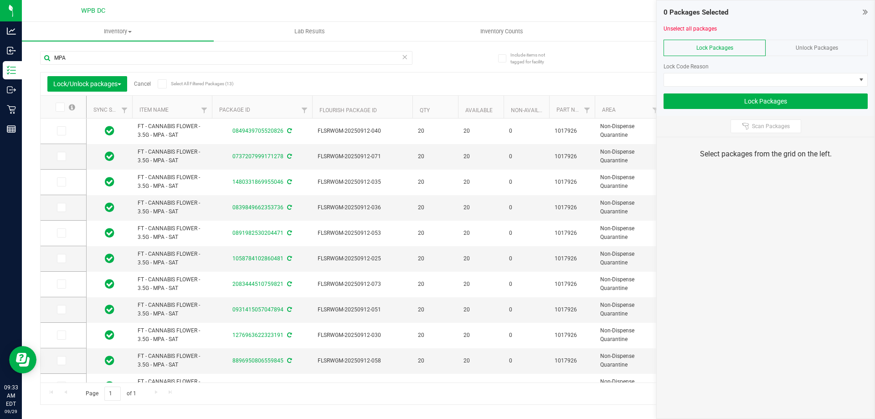
click at [59, 107] on icon at bounding box center [59, 107] width 6 height 0
click at [0, 0] on input "checkbox" at bounding box center [0, 0] width 0 height 0
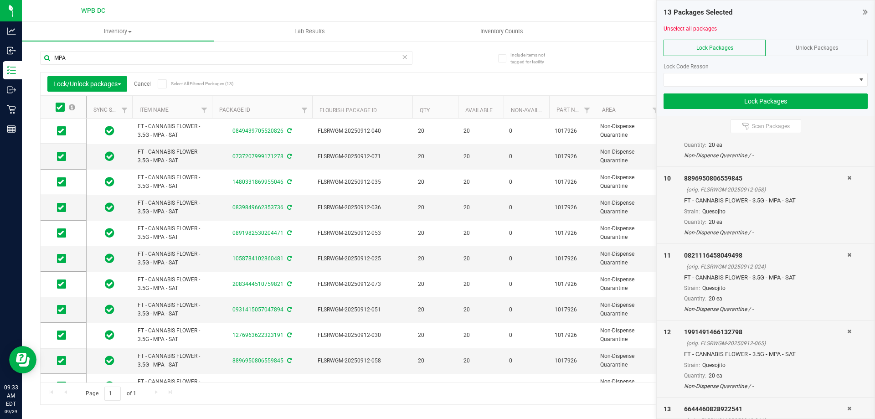
scroll to position [739, 0]
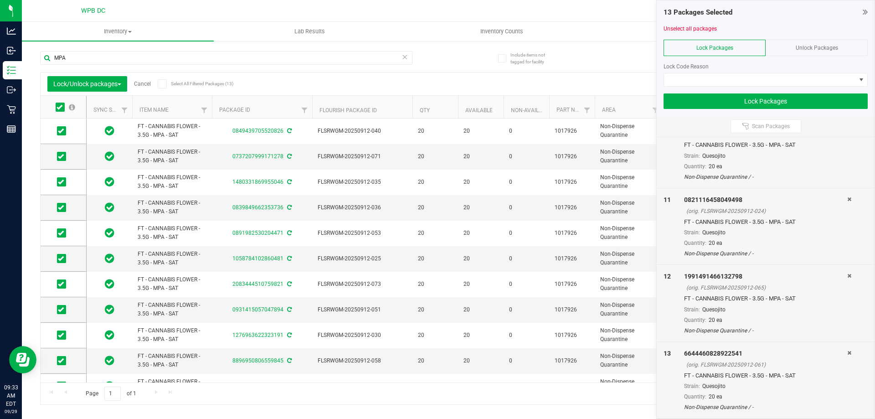
click at [817, 48] on span "Unlock Packages" at bounding box center [816, 48] width 42 height 6
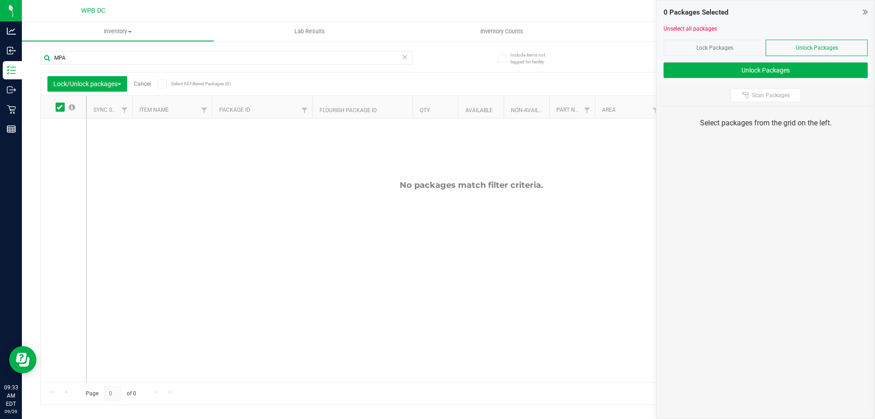
click at [298, 74] on div "Lock/Unlock packages Cancel Select All Filtered Packages (0) Add to manufacturi…" at bounding box center [448, 83] width 815 height 23
click at [300, 54] on input "MPA" at bounding box center [226, 58] width 372 height 14
click at [127, 33] on span "Inventory" at bounding box center [118, 31] width 192 height 8
click at [56, 133] on div at bounding box center [64, 250] width 46 height 264
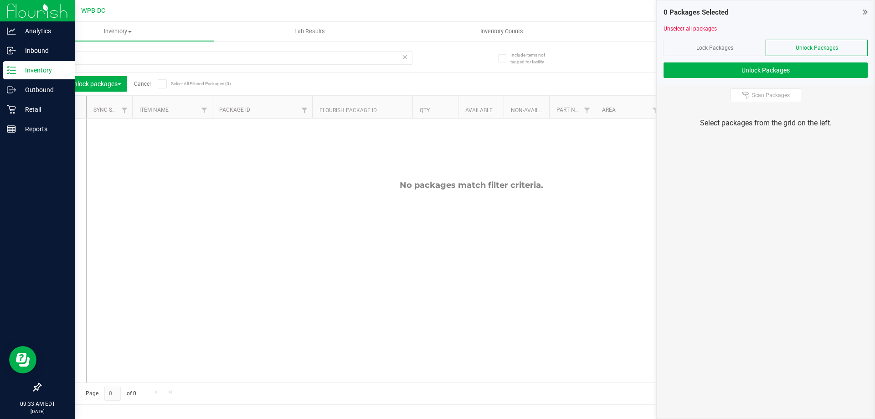
click at [46, 73] on p "Inventory" at bounding box center [43, 70] width 55 height 11
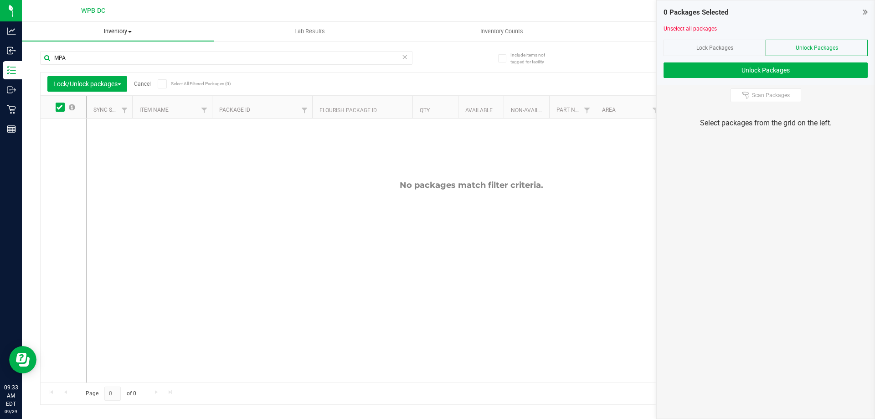
click at [117, 30] on span "Inventory" at bounding box center [118, 31] width 192 height 8
click at [118, 65] on li "All inventory" at bounding box center [118, 66] width 192 height 11
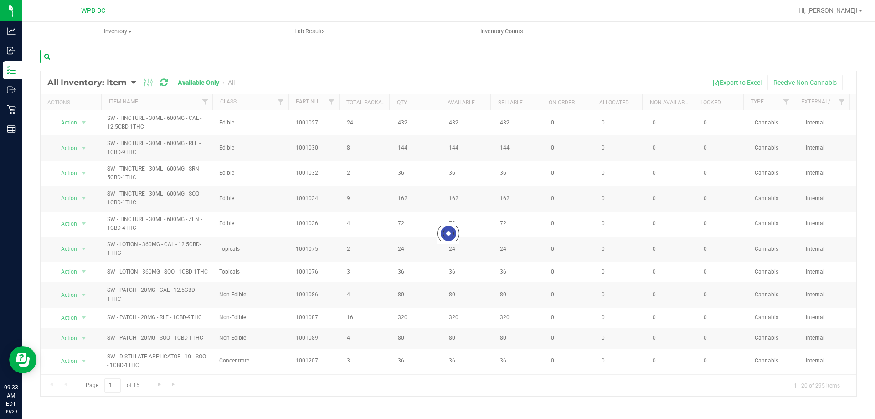
click at [260, 57] on input "text" at bounding box center [244, 57] width 408 height 14
type input "MPA"
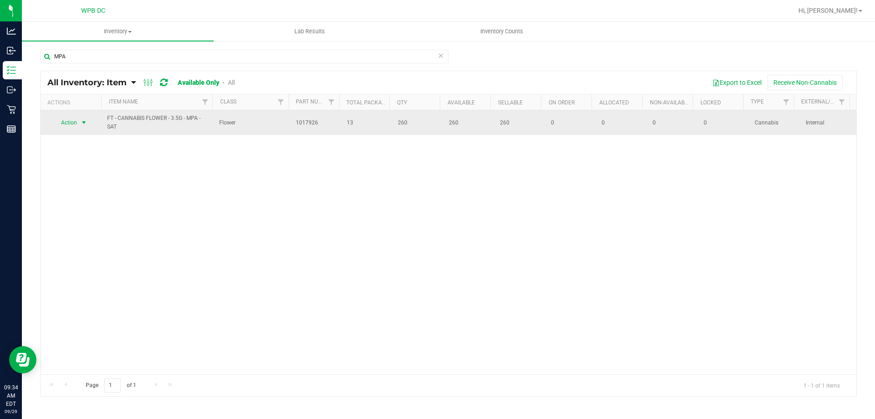
click at [80, 125] on span "select" at bounding box center [83, 122] width 7 height 7
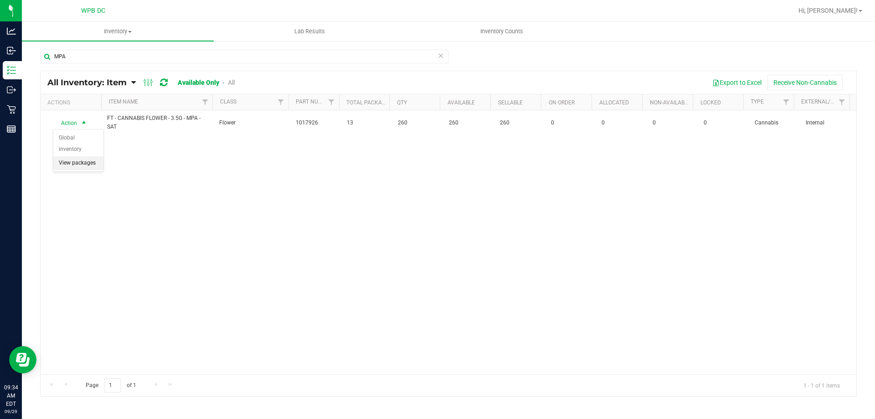
click at [90, 156] on li "View packages" at bounding box center [78, 163] width 50 height 14
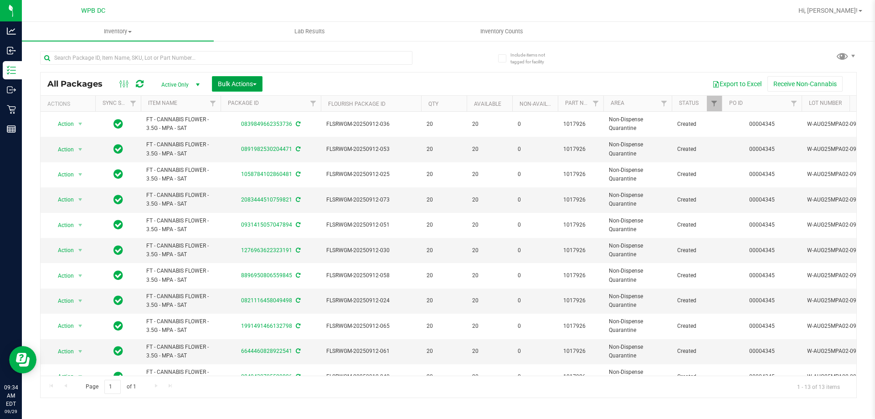
click at [262, 83] on button "Bulk Actions" at bounding box center [237, 83] width 51 height 15
click at [274, 158] on div "Locate packages" at bounding box center [246, 155] width 58 height 15
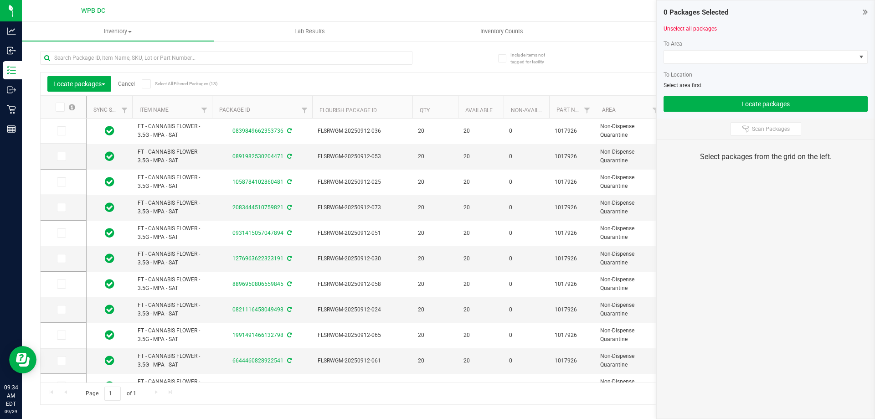
click at [53, 106] on label at bounding box center [64, 106] width 35 height 9
click at [0, 0] on input "checkbox" at bounding box center [0, 0] width 0 height 0
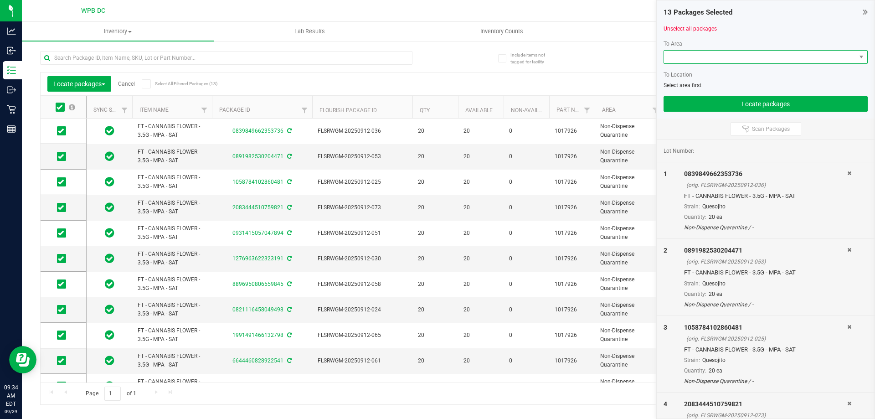
click at [789, 59] on span at bounding box center [760, 57] width 192 height 13
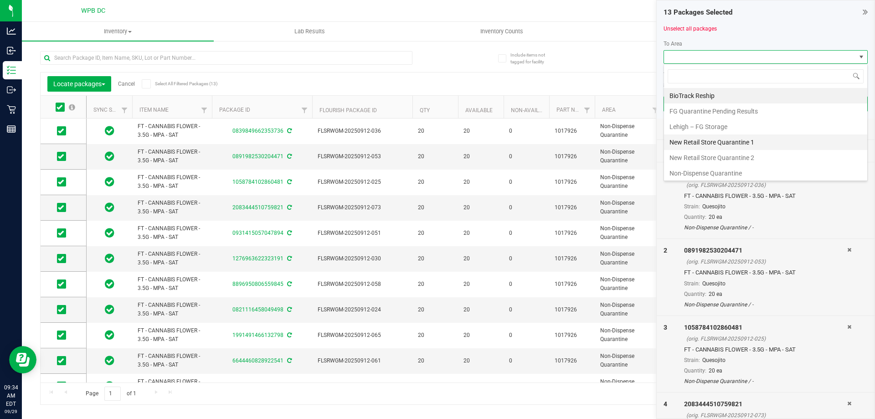
scroll to position [48, 0]
click at [741, 141] on li "Pantry" at bounding box center [765, 140] width 203 height 15
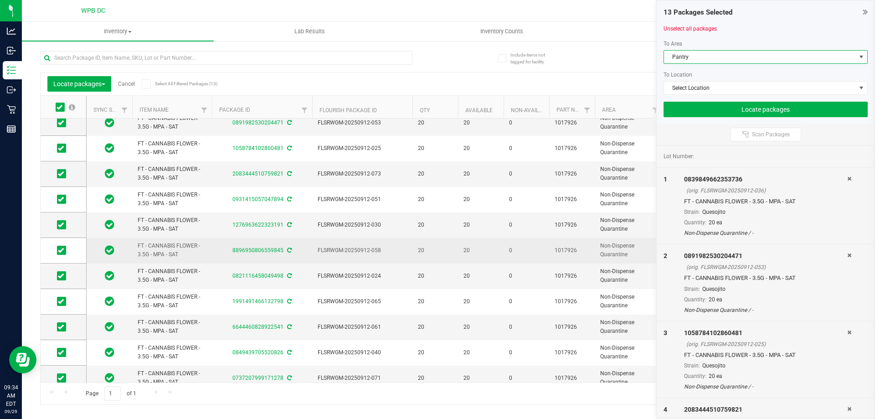
scroll to position [67, 0]
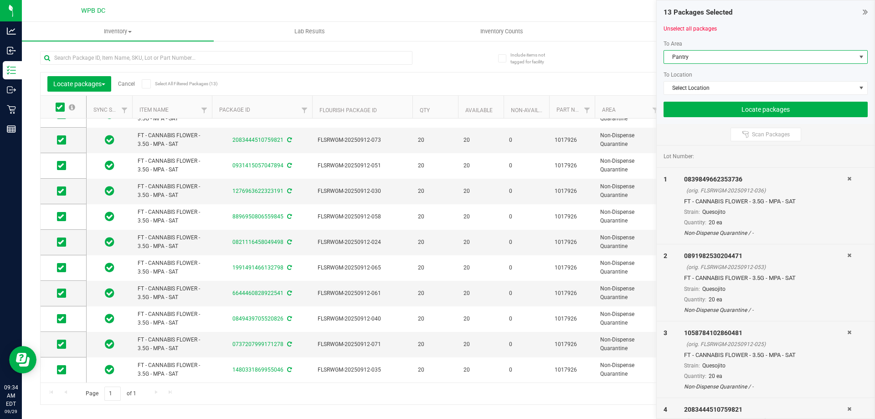
click at [794, 57] on span "Pantry" at bounding box center [760, 57] width 192 height 13
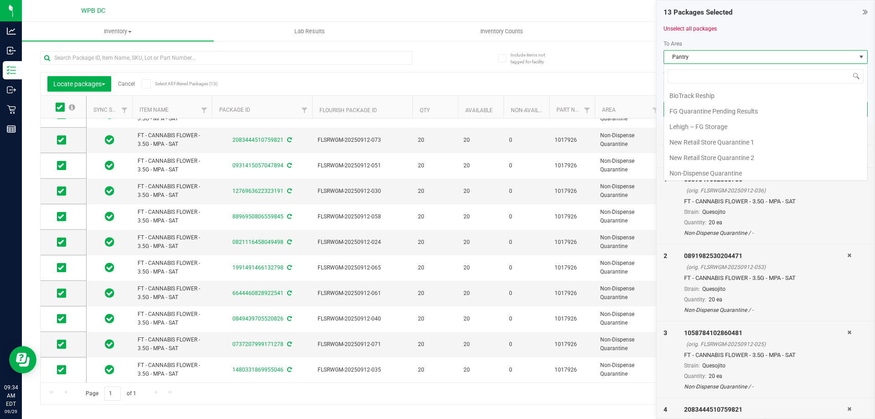
scroll to position [17, 0]
click at [794, 57] on span "Pantry" at bounding box center [760, 57] width 192 height 13
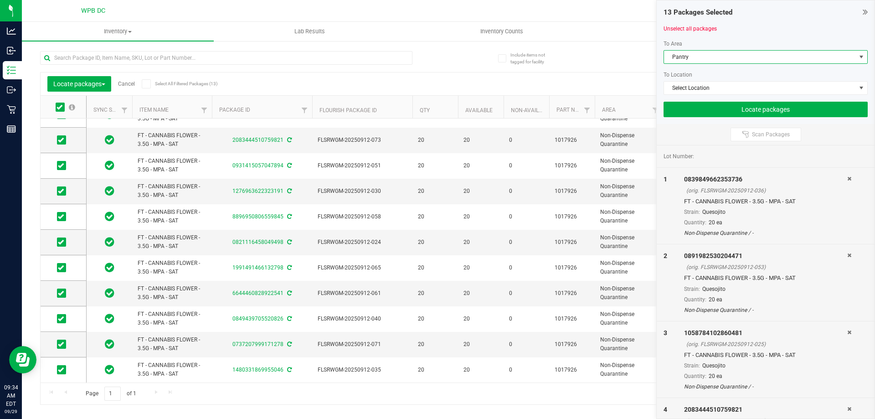
click at [794, 57] on span "Pantry" at bounding box center [760, 57] width 192 height 13
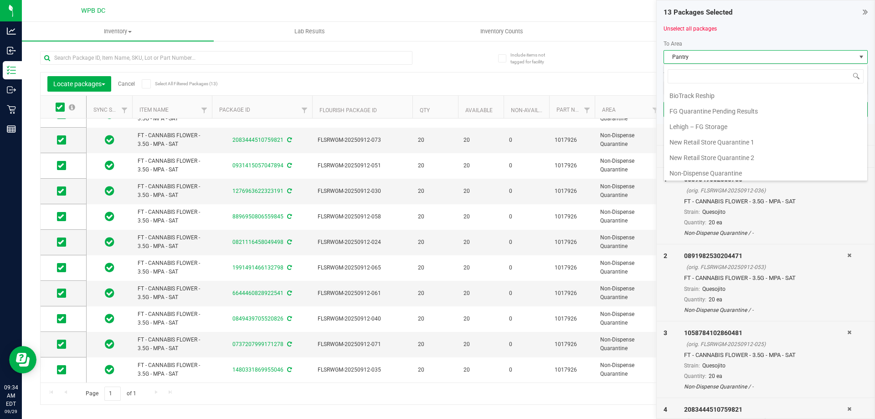
scroll to position [14, 204]
click at [794, 57] on span "Pantry" at bounding box center [760, 57] width 192 height 13
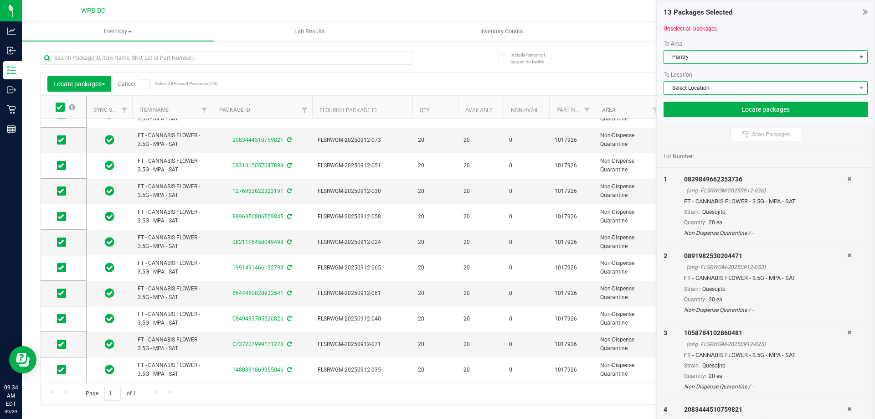
click at [758, 87] on span "Select Location" at bounding box center [760, 88] width 192 height 13
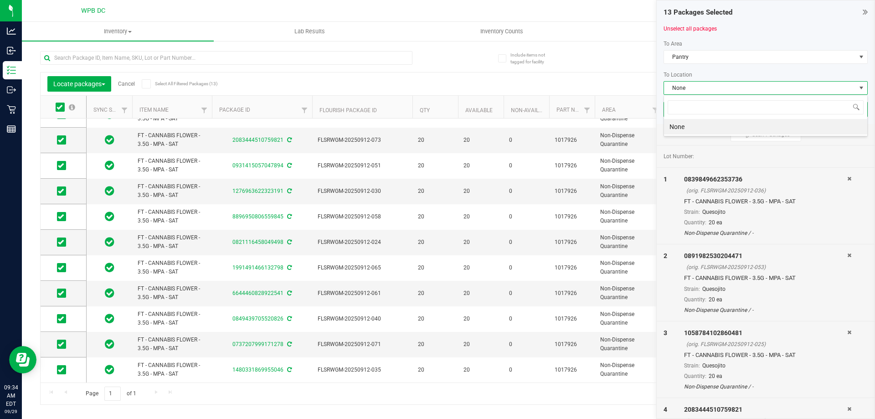
click at [760, 87] on span "None" at bounding box center [760, 88] width 192 height 13
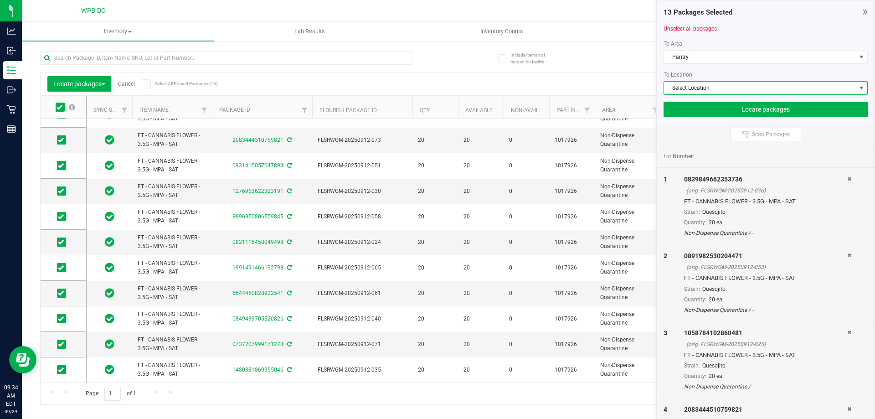
click at [763, 87] on span "Select Location" at bounding box center [760, 88] width 192 height 13
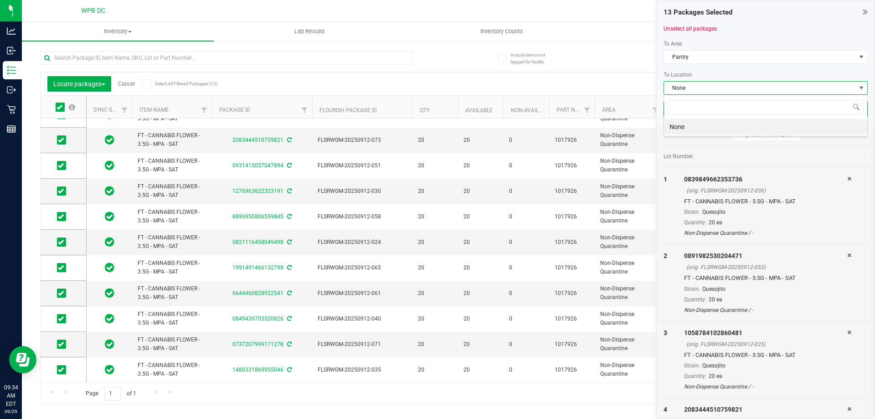
click at [768, 87] on span "None" at bounding box center [760, 88] width 192 height 13
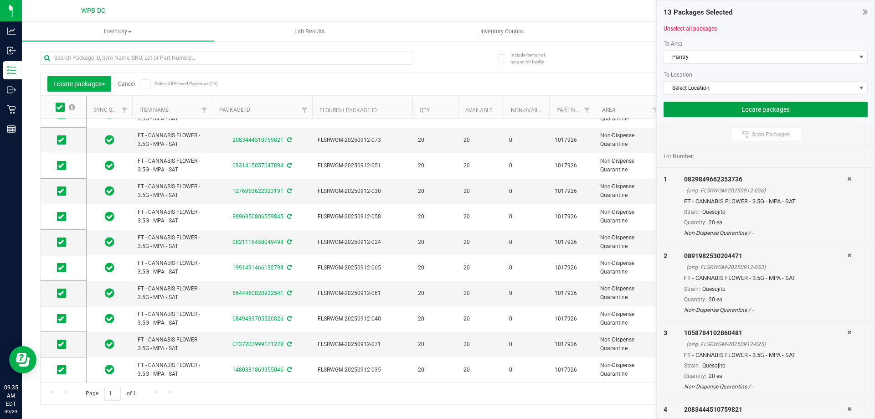
click at [796, 111] on button "Locate packages" at bounding box center [765, 109] width 204 height 15
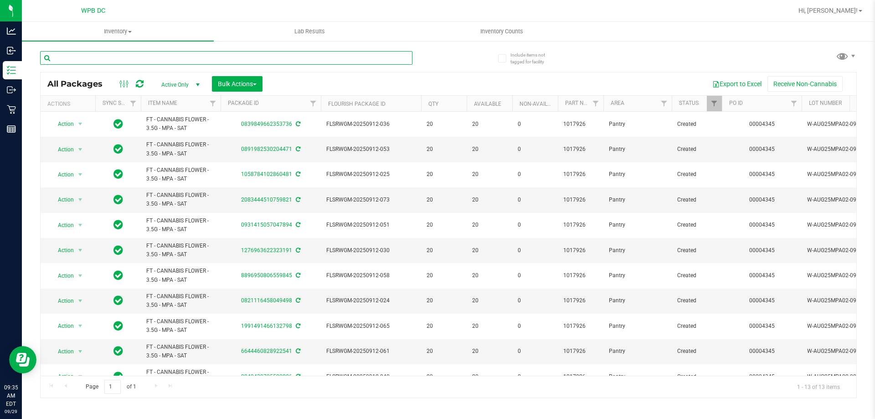
click at [217, 60] on input "text" at bounding box center [226, 58] width 372 height 14
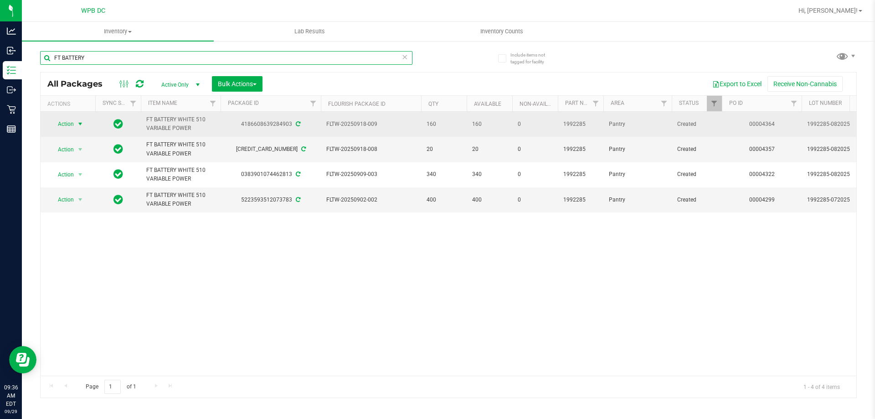
type input "FT BATTERY"
click at [67, 128] on span "Action" at bounding box center [62, 124] width 25 height 13
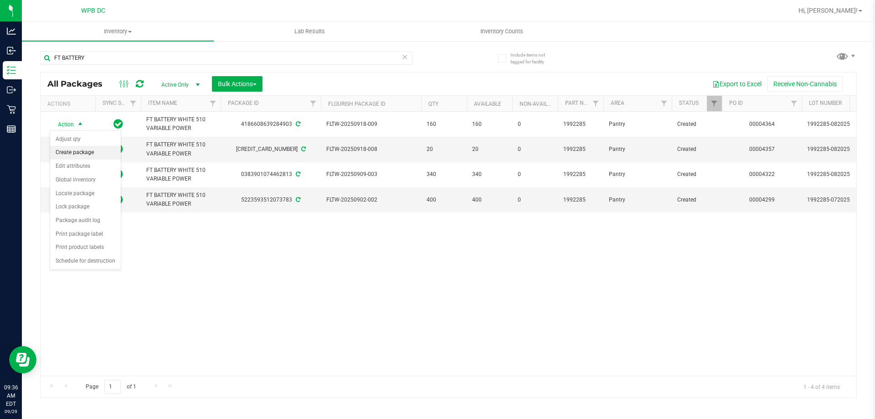
click at [94, 151] on li "Create package" at bounding box center [85, 153] width 71 height 14
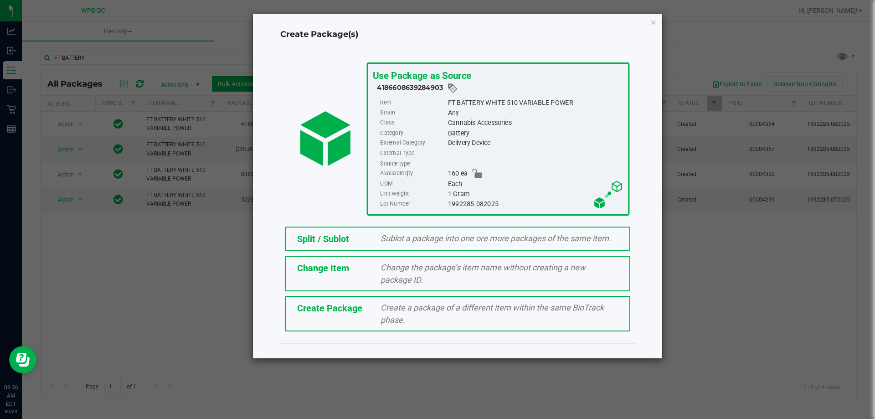
click at [352, 239] on div "Split / Sublot" at bounding box center [332, 239] width 84 height 14
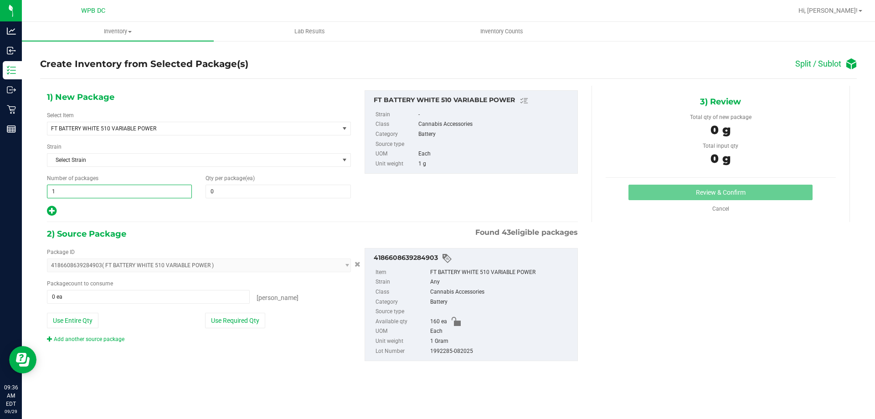
click at [81, 190] on span "1 1" at bounding box center [119, 191] width 145 height 14
type input "5"
click at [267, 196] on span at bounding box center [277, 191] width 145 height 14
type input "20"
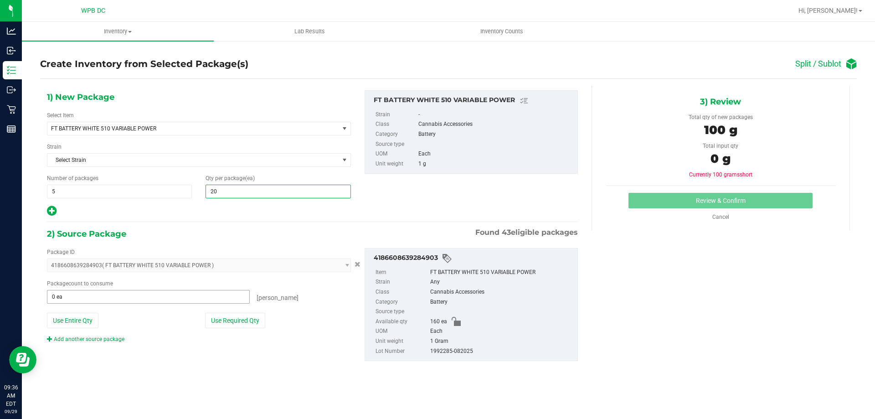
type input "20"
click at [186, 299] on span at bounding box center [148, 297] width 203 height 14
type input "100"
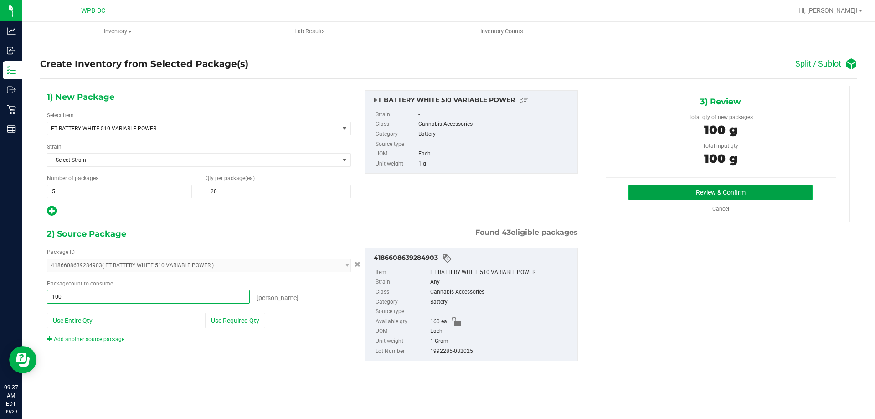
type input "100 ea"
click at [728, 194] on button "Review & Confirm" at bounding box center [720, 191] width 184 height 15
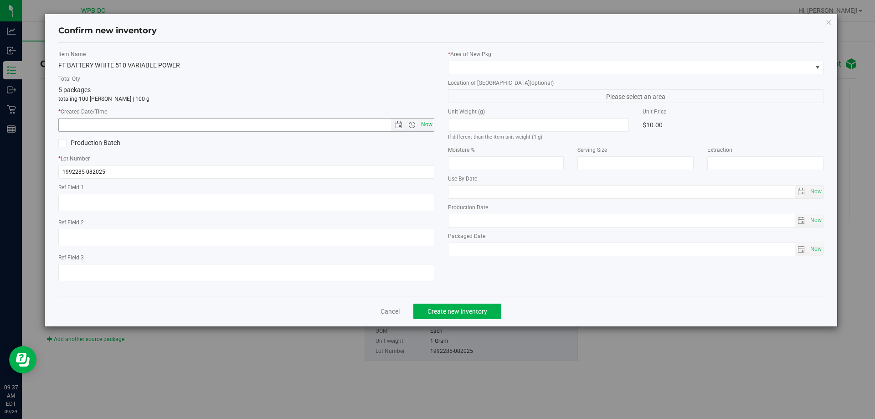
click at [430, 125] on span "Now" at bounding box center [426, 124] width 15 height 13
type input "9/29/2025 9:37 AM"
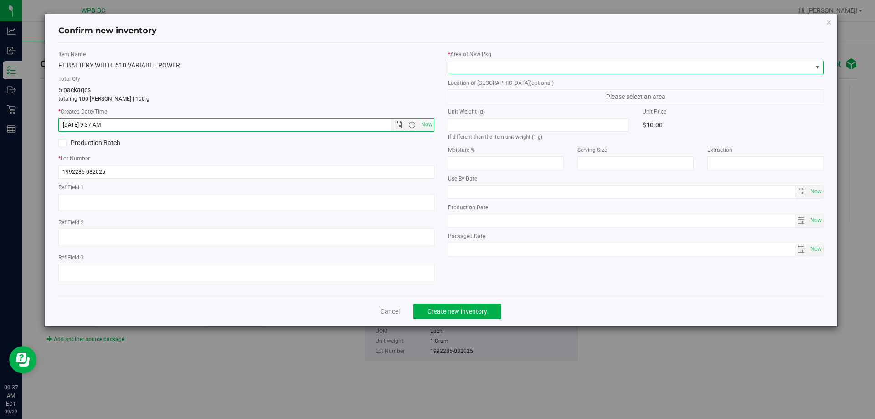
click at [816, 67] on span at bounding box center [817, 67] width 7 height 7
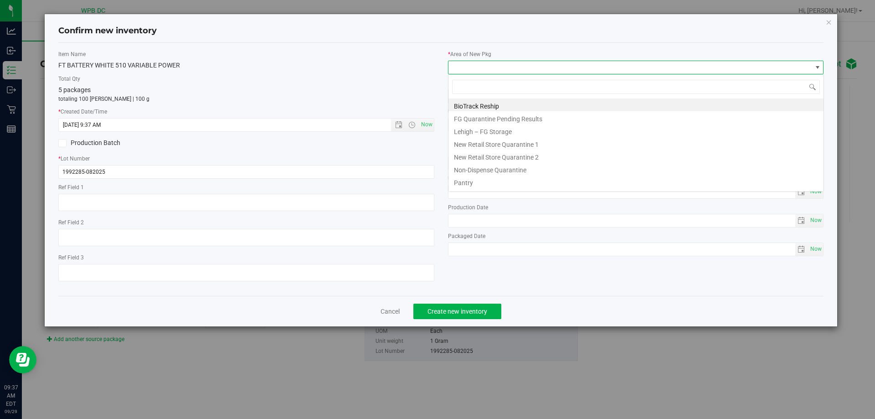
scroll to position [14, 376]
click at [471, 185] on li "Pantry" at bounding box center [635, 181] width 375 height 13
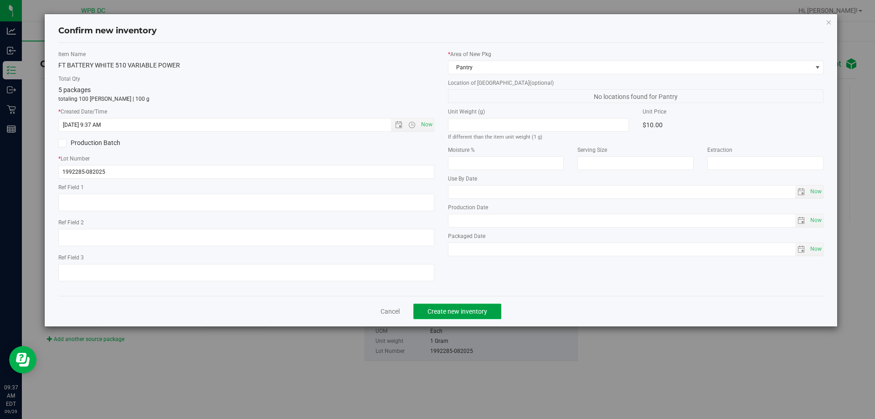
click at [471, 313] on span "Create new inventory" at bounding box center [457, 310] width 60 height 7
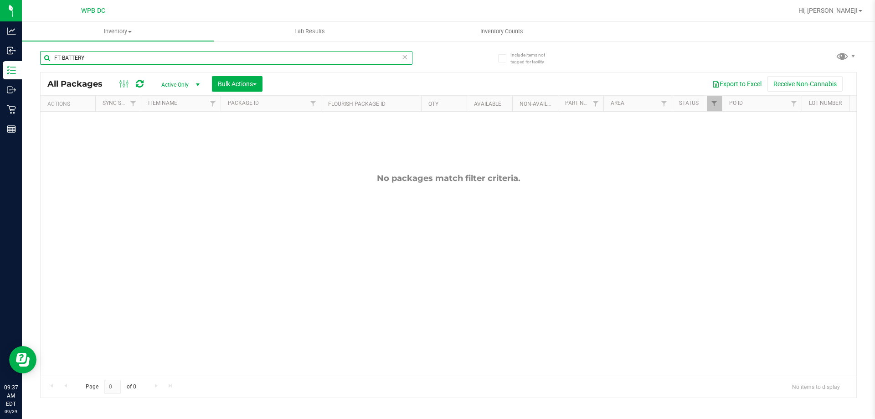
click at [142, 60] on input "FT BATTERY" at bounding box center [226, 58] width 372 height 14
click at [132, 61] on input "FT BATTERY" at bounding box center [226, 58] width 372 height 14
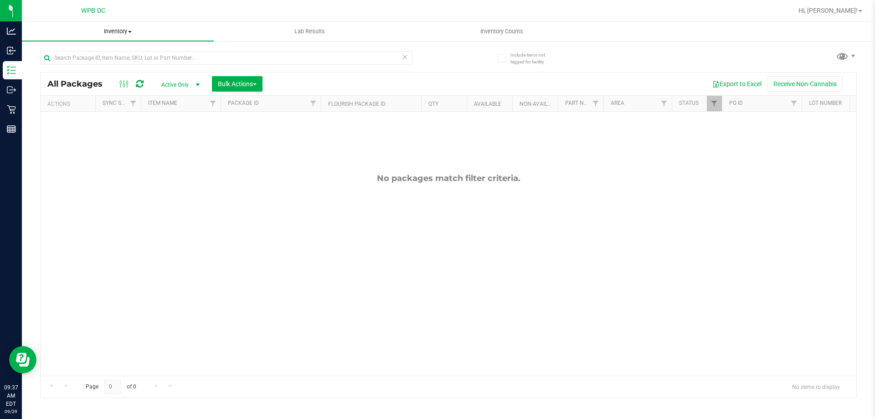
click at [127, 35] on div "Inventory All packages All inventory Waste log Create inventory Lab Results Inv…" at bounding box center [448, 220] width 853 height 397
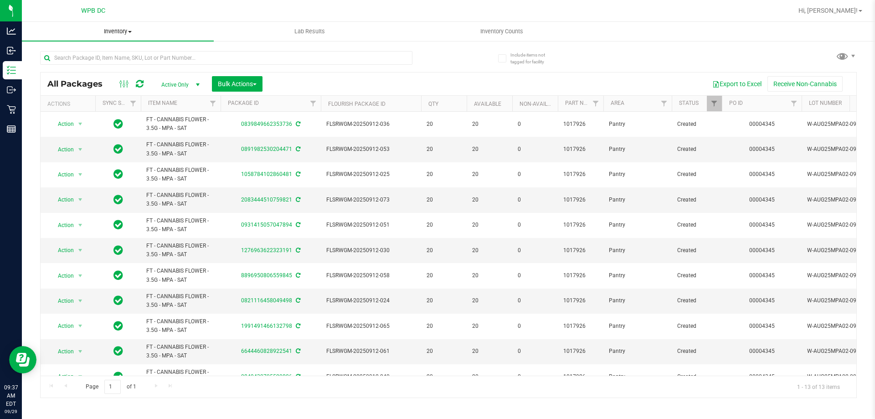
click at [117, 38] on uib-tab-heading "Inventory All packages All inventory Waste log Create inventory" at bounding box center [118, 31] width 192 height 19
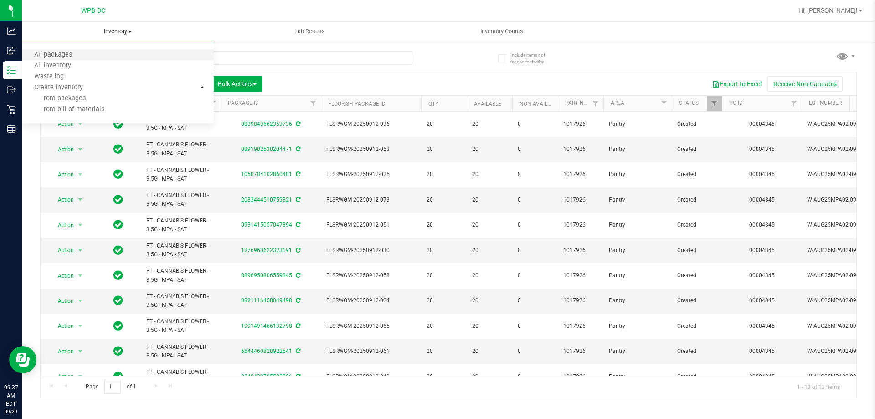
click at [115, 56] on li "All packages" at bounding box center [118, 55] width 192 height 11
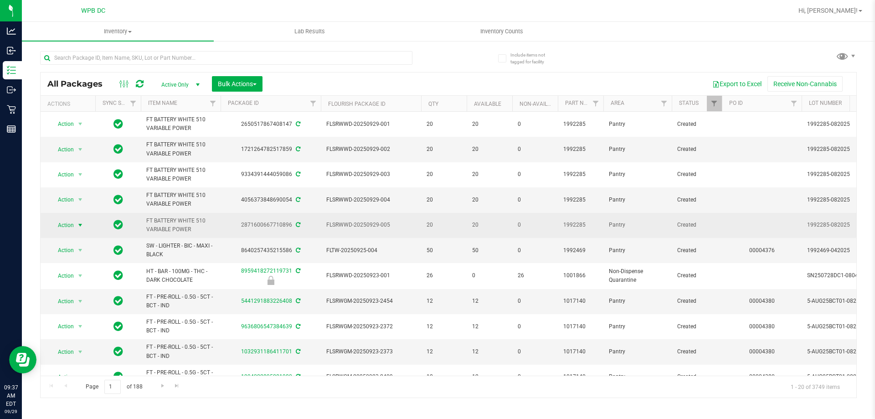
click at [65, 225] on span "Action" at bounding box center [62, 225] width 25 height 13
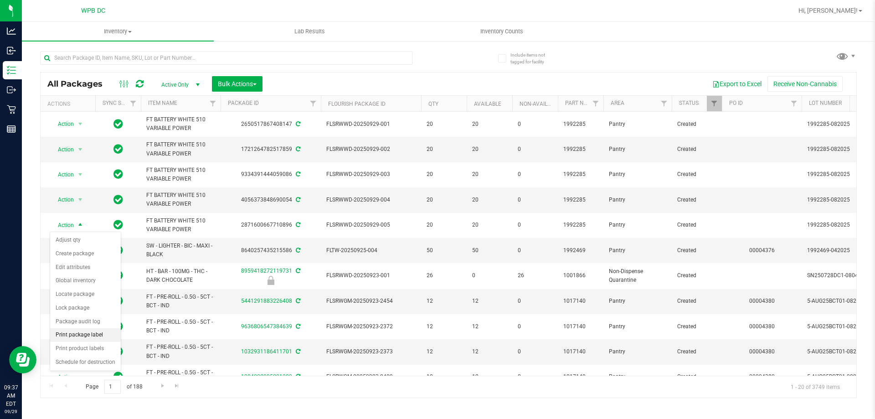
click at [96, 333] on li "Print package label" at bounding box center [85, 335] width 71 height 14
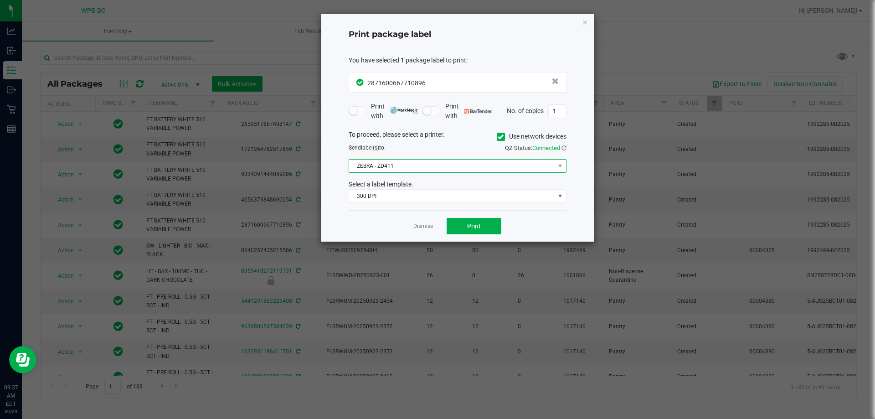
click at [473, 163] on span "ZEBRA - ZD411" at bounding box center [451, 165] width 205 height 13
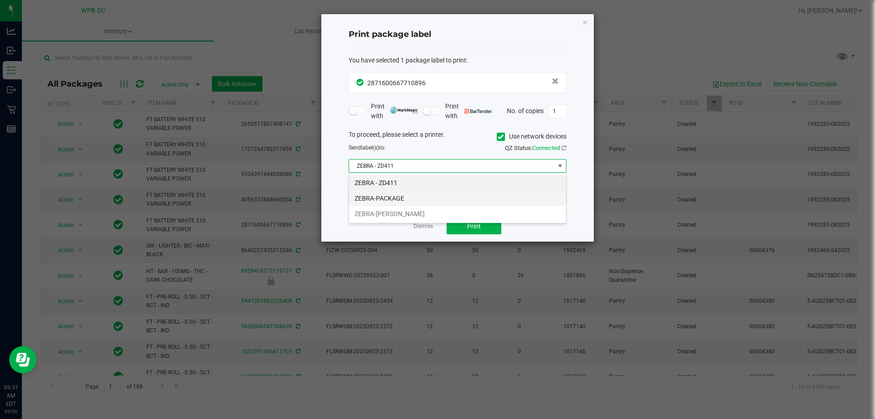
click at [443, 198] on li "ZEBRA-PACKAGE" at bounding box center [457, 197] width 217 height 15
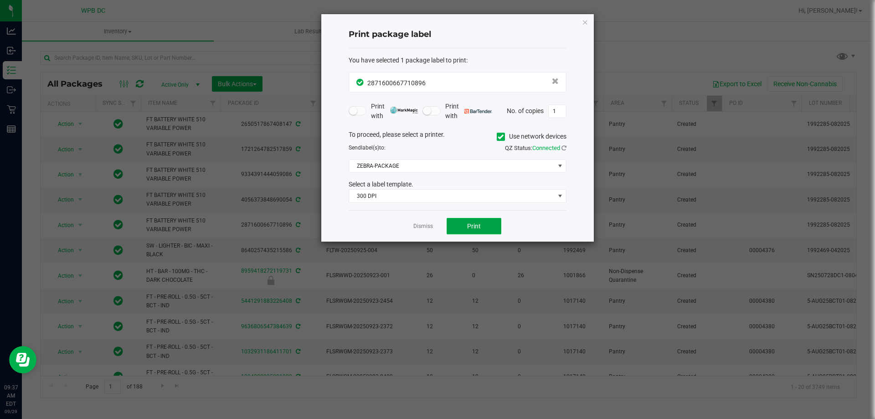
click at [469, 223] on span "Print" at bounding box center [474, 225] width 14 height 7
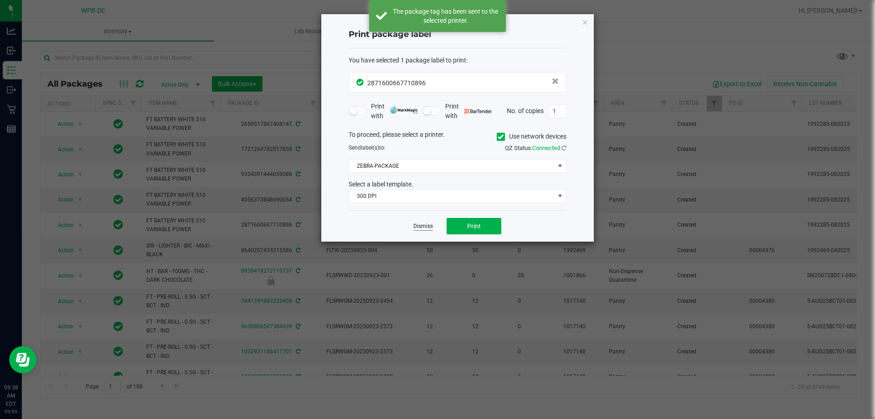
click at [425, 228] on link "Dismiss" at bounding box center [423, 226] width 20 height 8
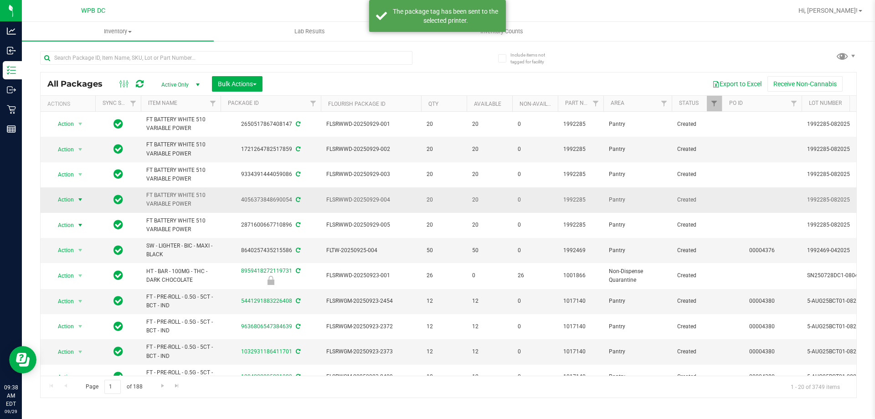
click at [79, 200] on span "select" at bounding box center [80, 199] width 7 height 7
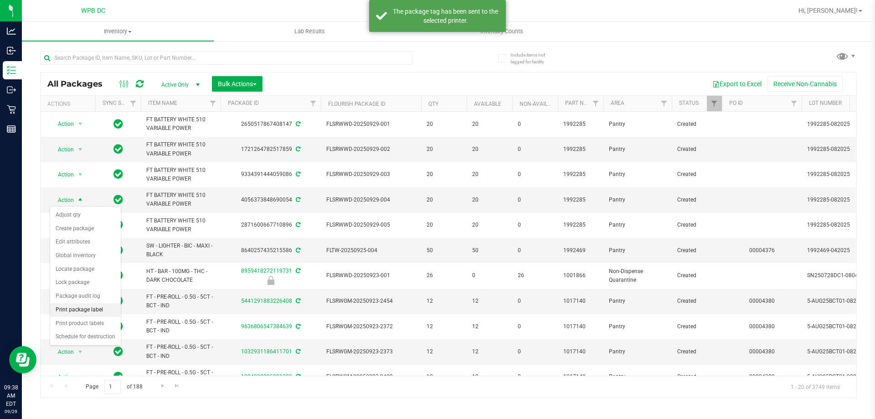
click at [97, 313] on li "Print package label" at bounding box center [85, 310] width 71 height 14
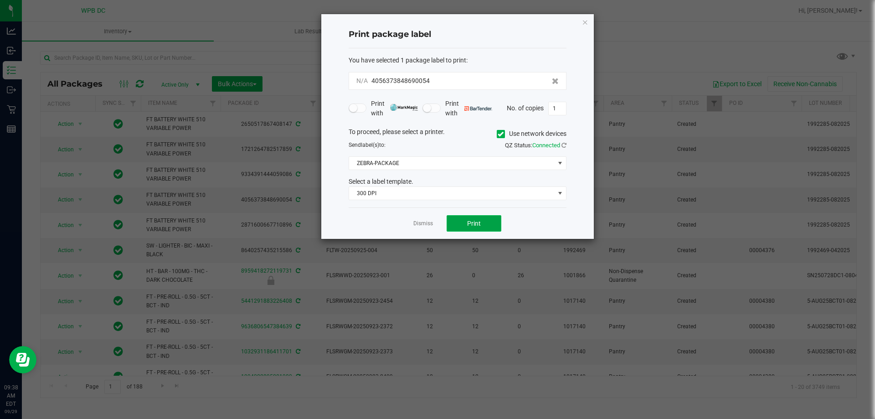
click at [484, 223] on button "Print" at bounding box center [473, 223] width 55 height 16
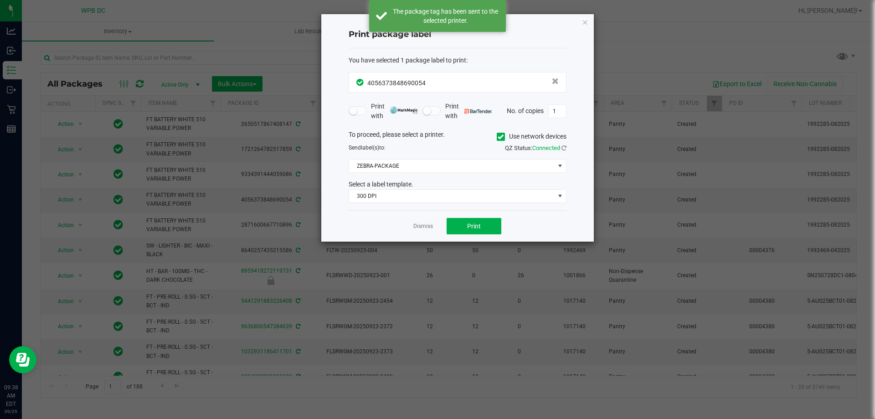
click at [424, 223] on link "Dismiss" at bounding box center [423, 226] width 20 height 8
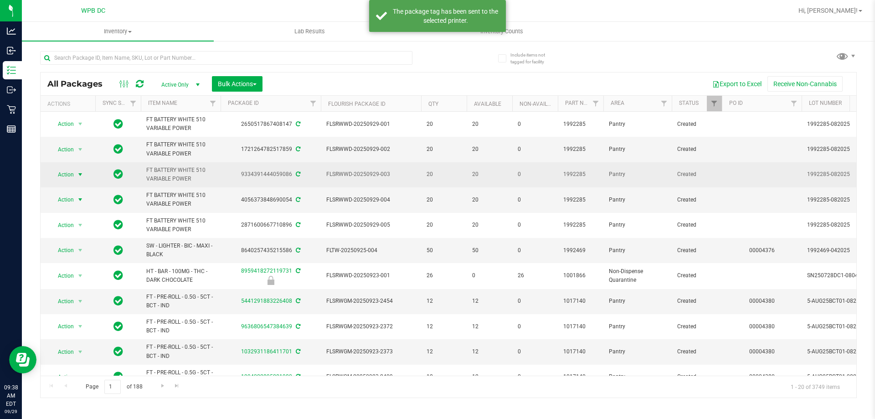
click at [77, 171] on span "select" at bounding box center [80, 174] width 7 height 7
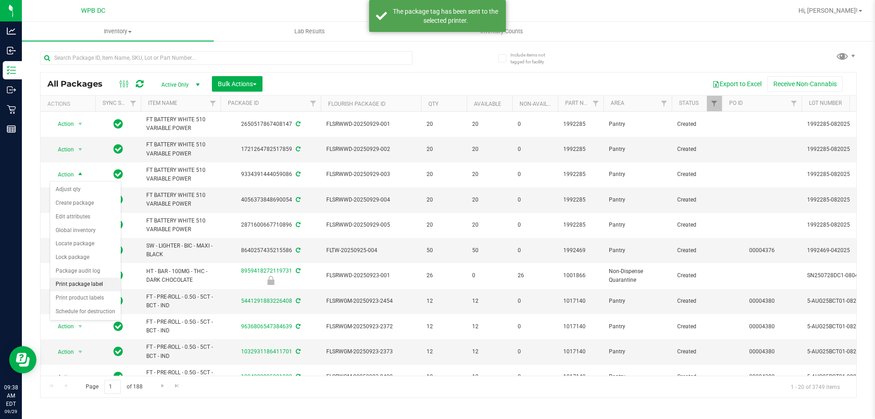
click at [99, 281] on li "Print package label" at bounding box center [85, 284] width 71 height 14
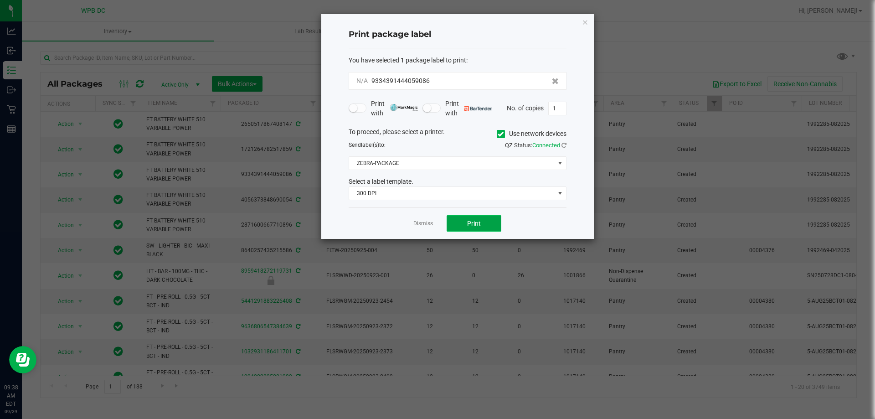
click at [484, 217] on button "Print" at bounding box center [473, 223] width 55 height 16
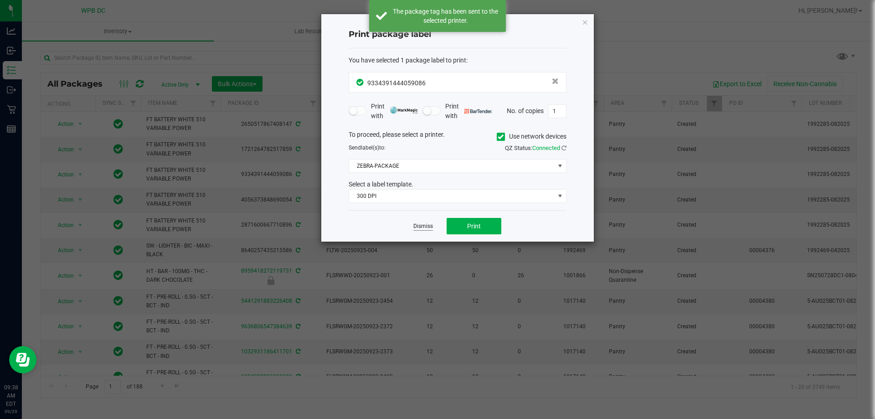
click at [428, 225] on link "Dismiss" at bounding box center [423, 226] width 20 height 8
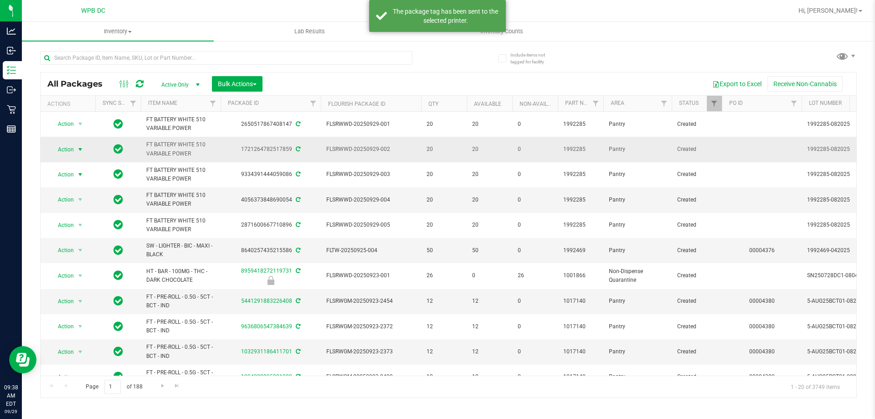
click at [70, 149] on span "Action" at bounding box center [62, 149] width 25 height 13
click at [109, 254] on li "Print package label" at bounding box center [85, 259] width 71 height 14
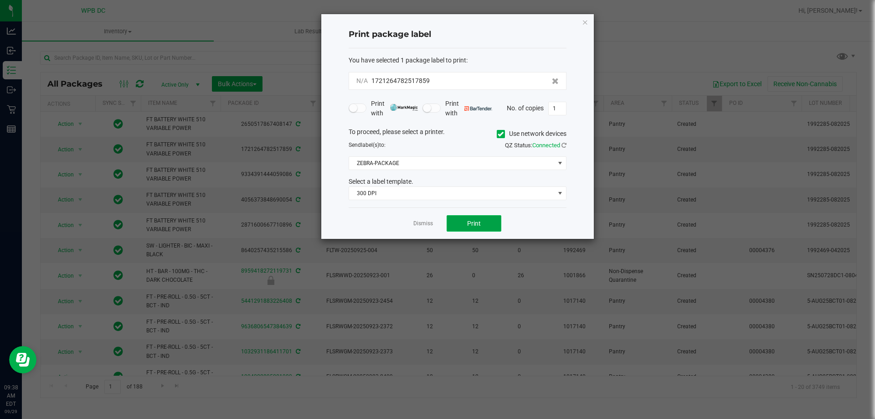
click at [472, 225] on span "Print" at bounding box center [474, 223] width 14 height 7
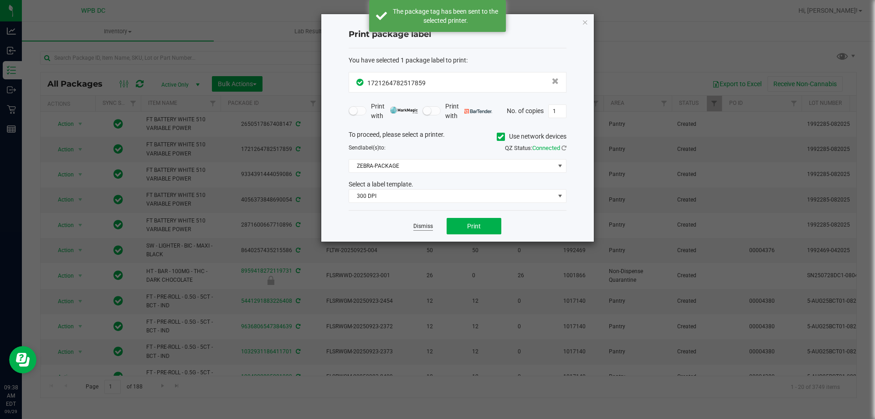
click at [421, 225] on link "Dismiss" at bounding box center [423, 226] width 20 height 8
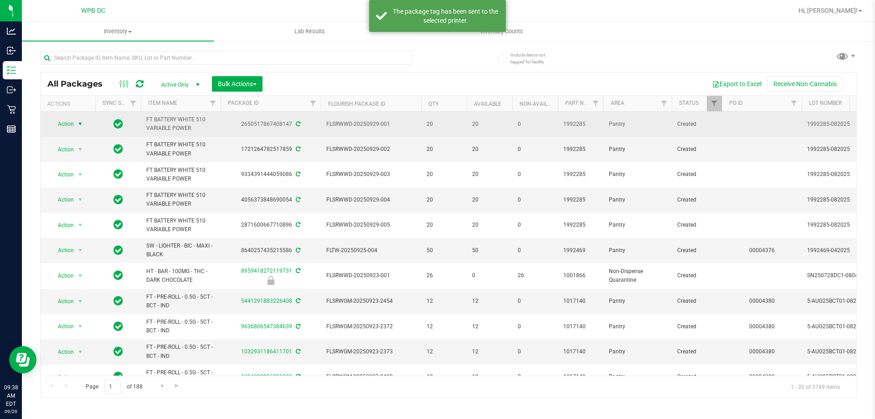
click at [76, 123] on span "select" at bounding box center [80, 124] width 11 height 13
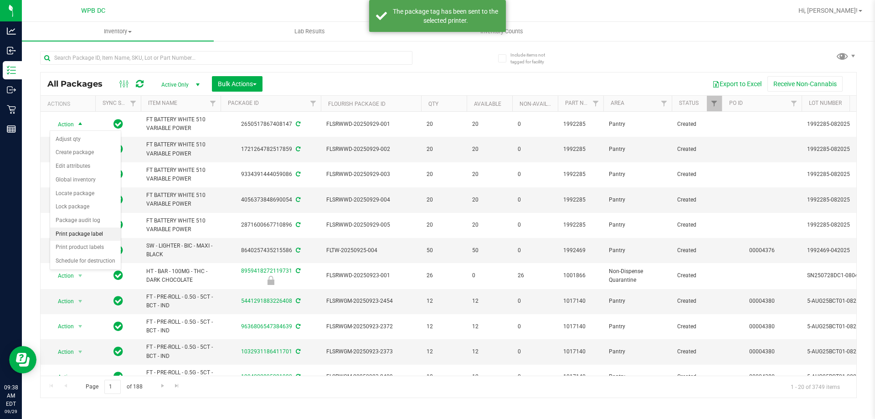
click at [105, 236] on li "Print package label" at bounding box center [85, 234] width 71 height 14
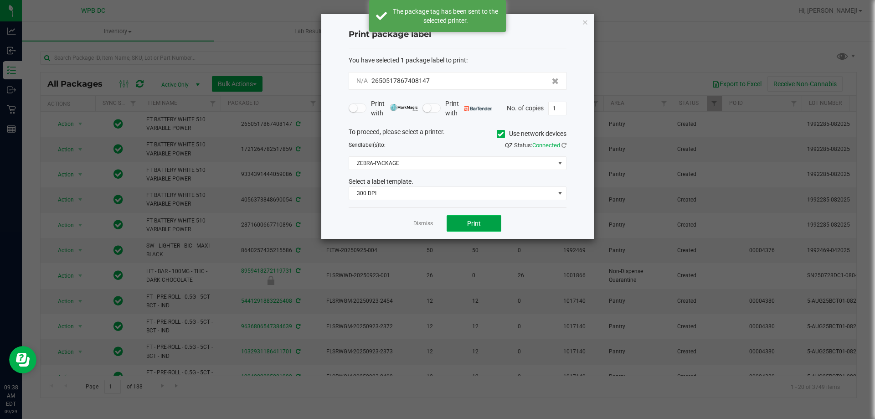
click at [481, 220] on button "Print" at bounding box center [473, 223] width 55 height 16
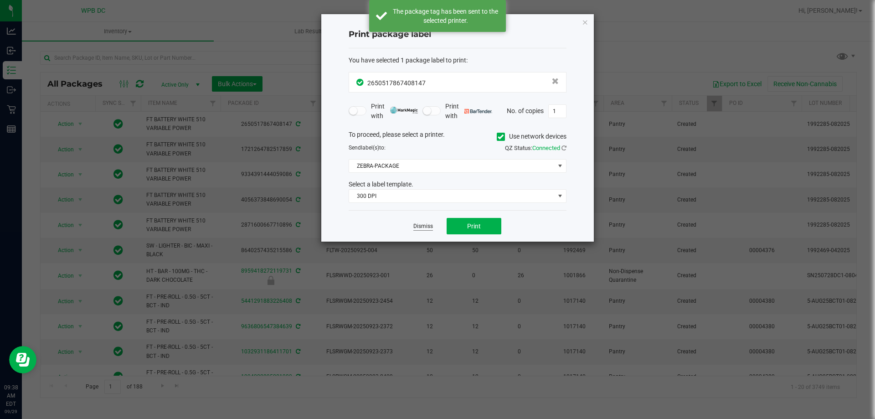
click at [425, 223] on link "Dismiss" at bounding box center [423, 226] width 20 height 8
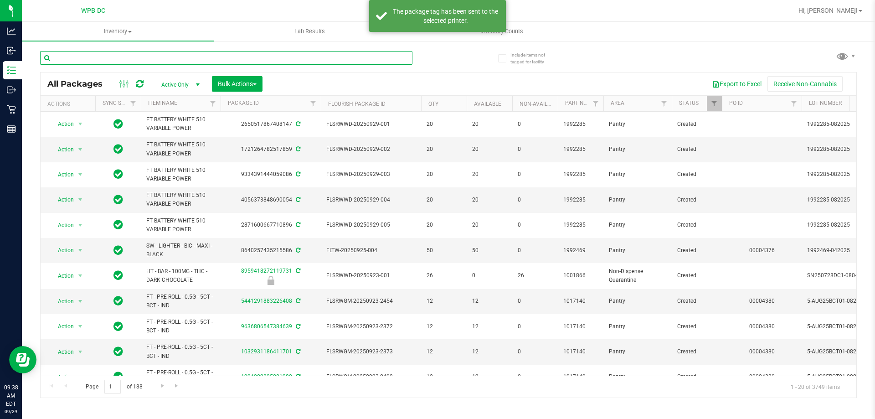
click at [307, 62] on input "text" at bounding box center [226, 58] width 372 height 14
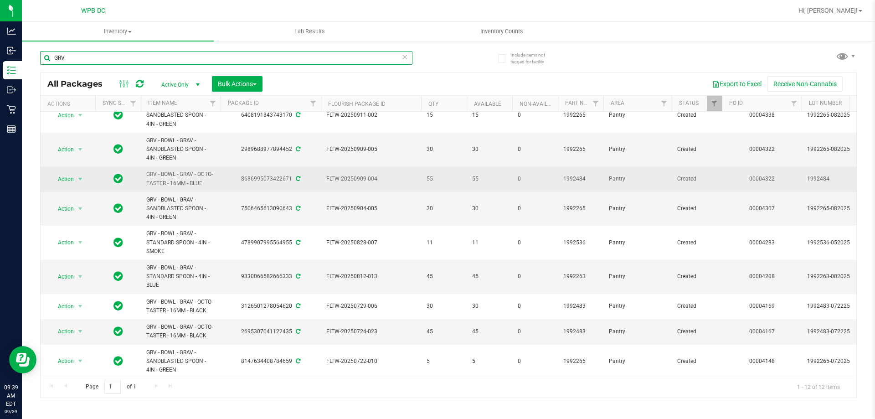
scroll to position [91, 0]
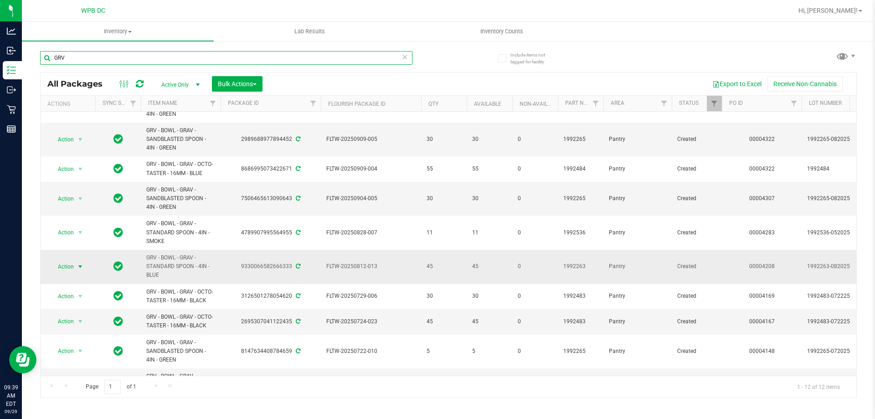
type input "GRV"
click at [77, 265] on span "select" at bounding box center [80, 266] width 7 height 7
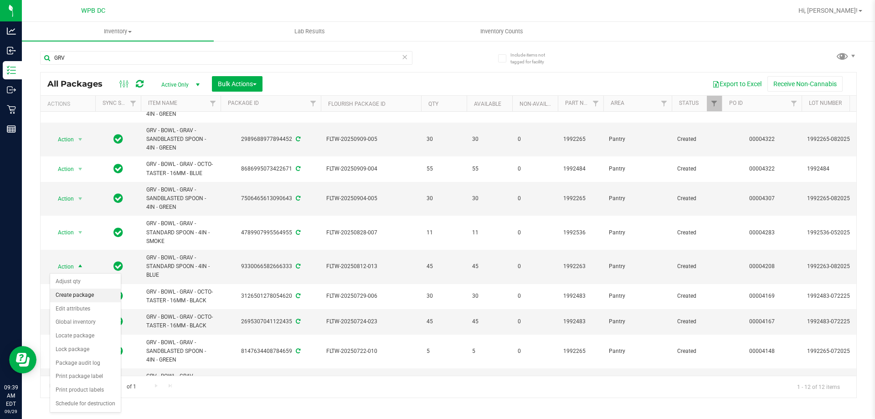
click at [99, 292] on li "Create package" at bounding box center [85, 295] width 71 height 14
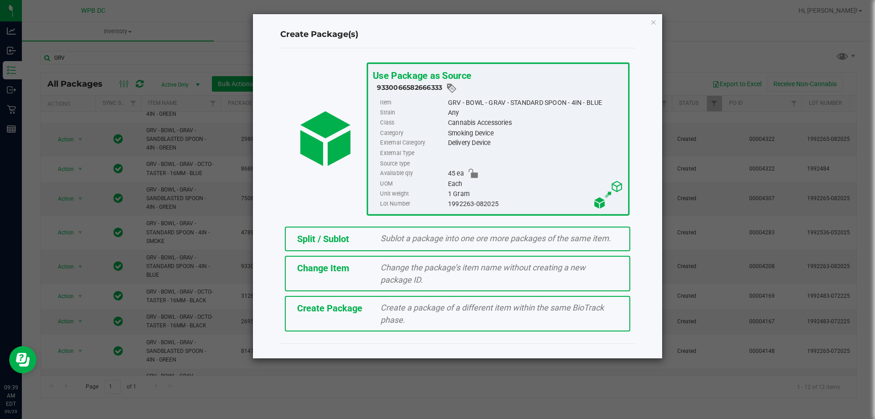
click at [339, 243] on span "Split / Sublot" at bounding box center [323, 238] width 52 height 11
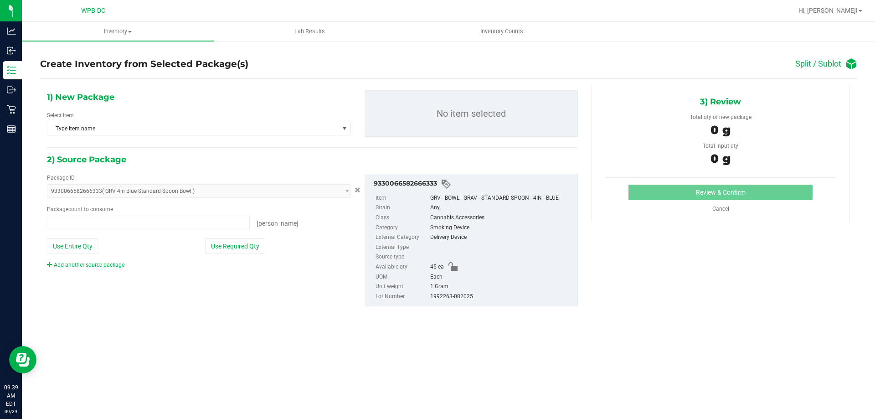
type input "0 ea"
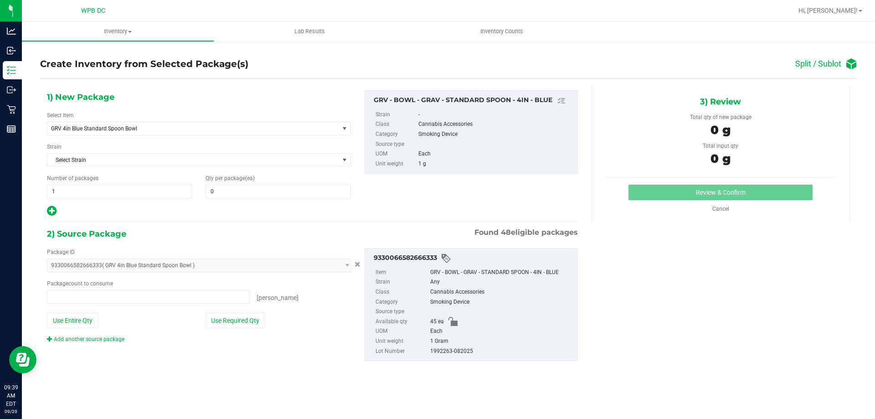
type input "0 ea"
click at [124, 192] on span "1 1" at bounding box center [119, 191] width 145 height 14
type input "3"
click at [283, 190] on span at bounding box center [277, 191] width 145 height 14
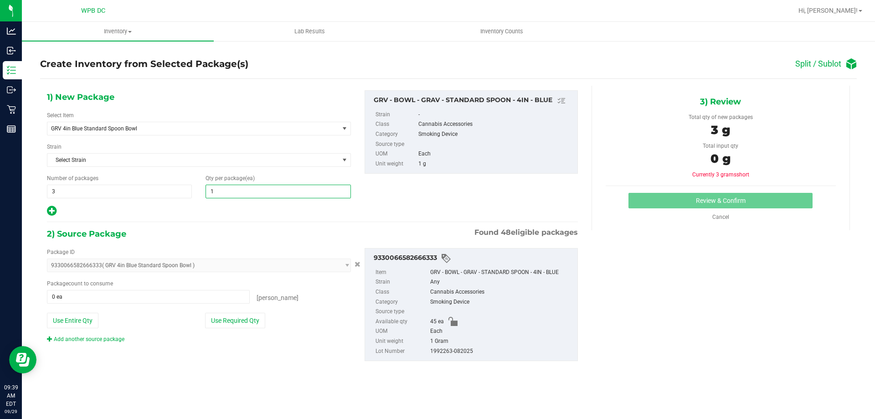
type input "15"
click at [188, 295] on span at bounding box center [148, 297] width 203 height 14
type input "45"
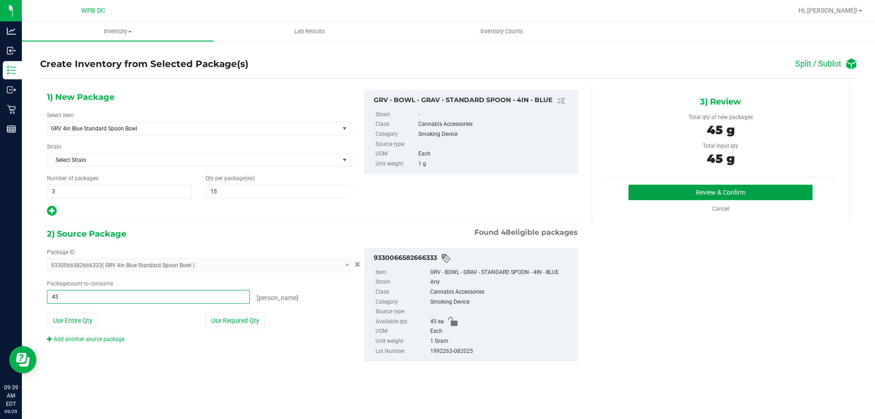
type input "45 ea"
click at [720, 187] on button "Review & Confirm" at bounding box center [720, 191] width 184 height 15
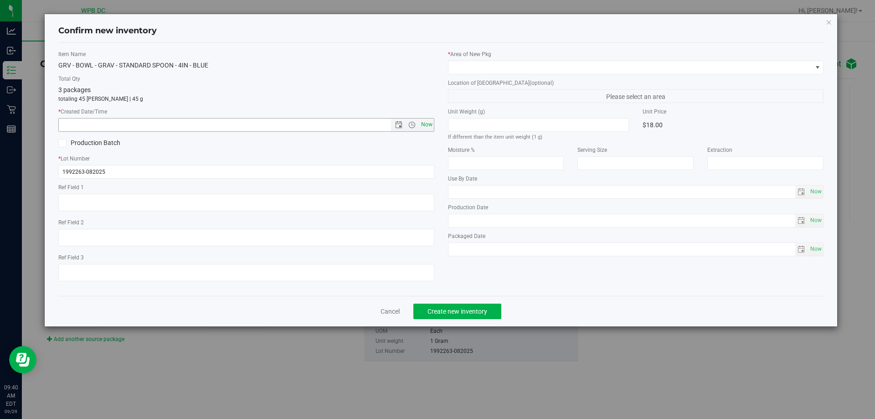
click at [422, 123] on span "Now" at bounding box center [426, 124] width 15 height 13
type input "9/29/2025 9:40 AM"
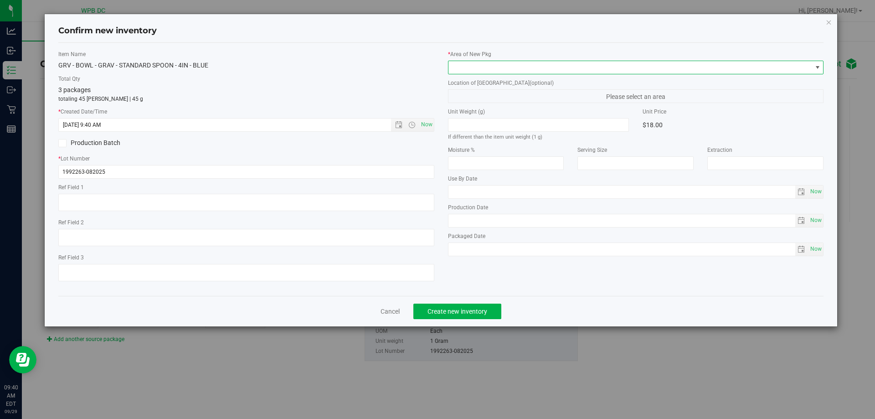
click at [637, 72] on span at bounding box center [629, 67] width 363 height 13
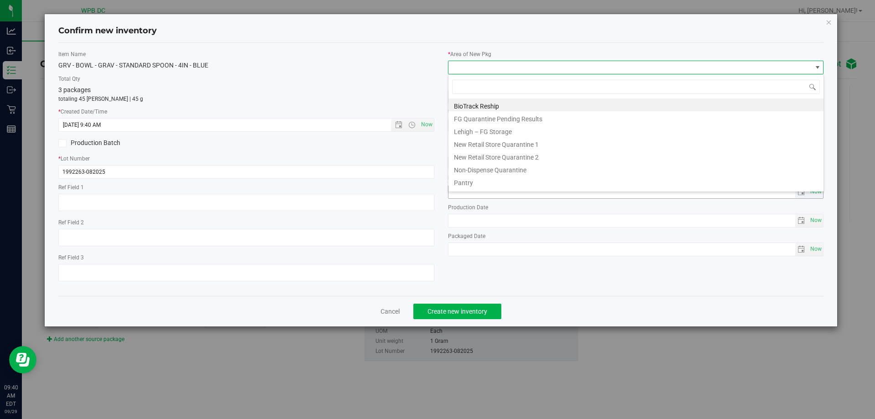
scroll to position [14, 376]
click at [484, 185] on li "Pantry" at bounding box center [635, 181] width 375 height 13
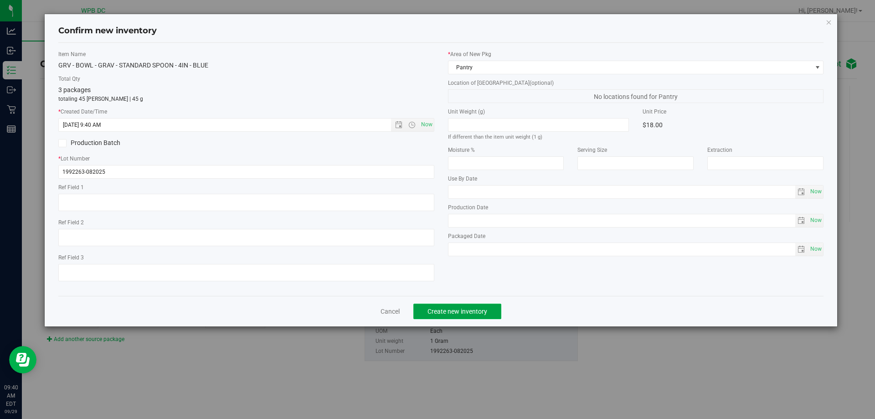
click at [470, 315] on button "Create new inventory" at bounding box center [457, 310] width 88 height 15
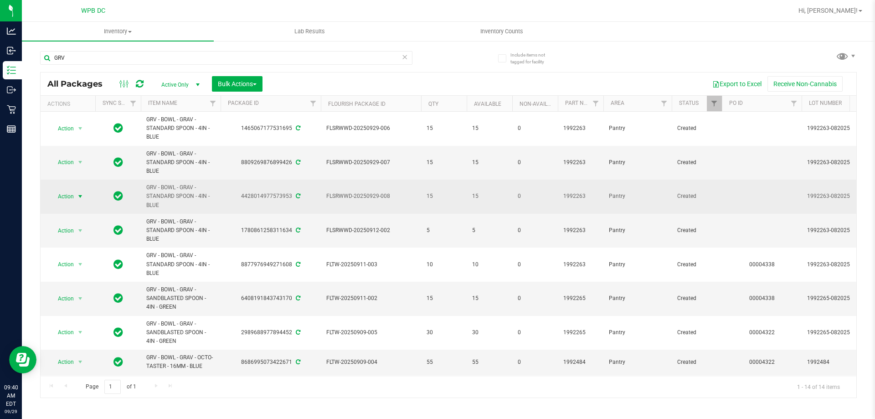
click at [75, 197] on span "select" at bounding box center [80, 196] width 11 height 13
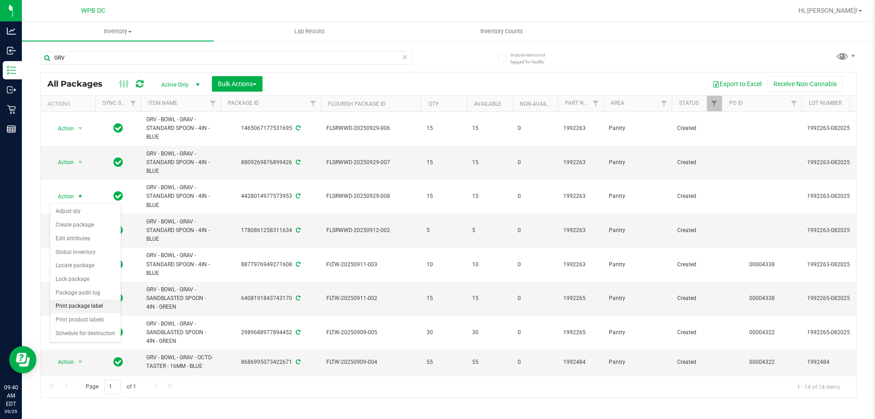
click at [106, 304] on li "Print package label" at bounding box center [85, 306] width 71 height 14
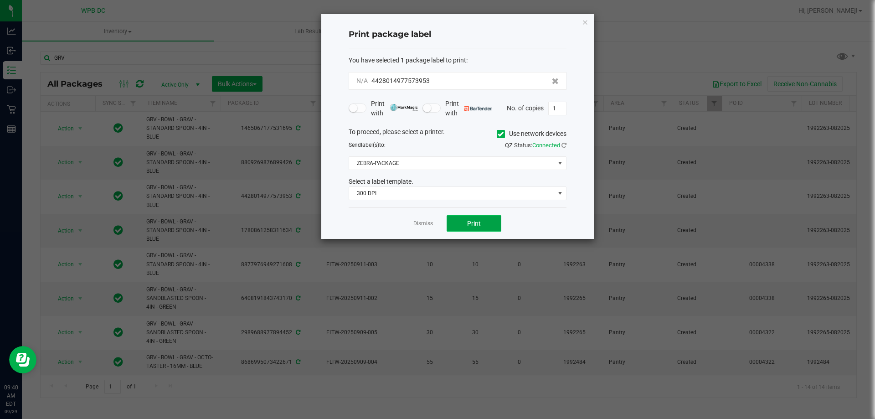
click at [478, 225] on span "Print" at bounding box center [474, 223] width 14 height 7
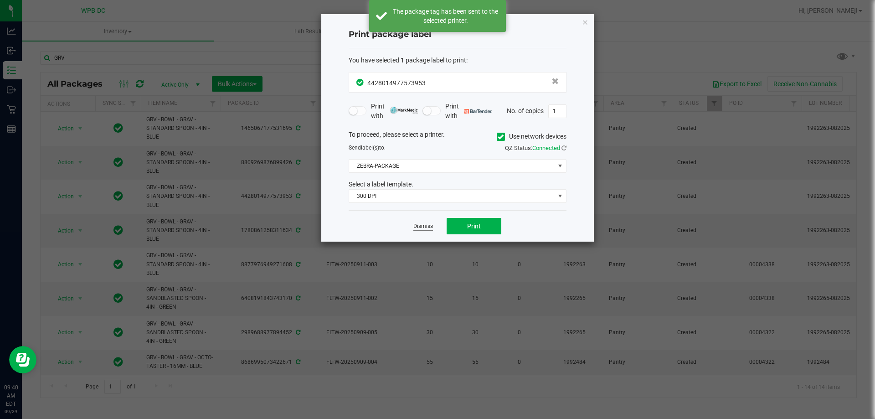
click at [430, 223] on link "Dismiss" at bounding box center [423, 226] width 20 height 8
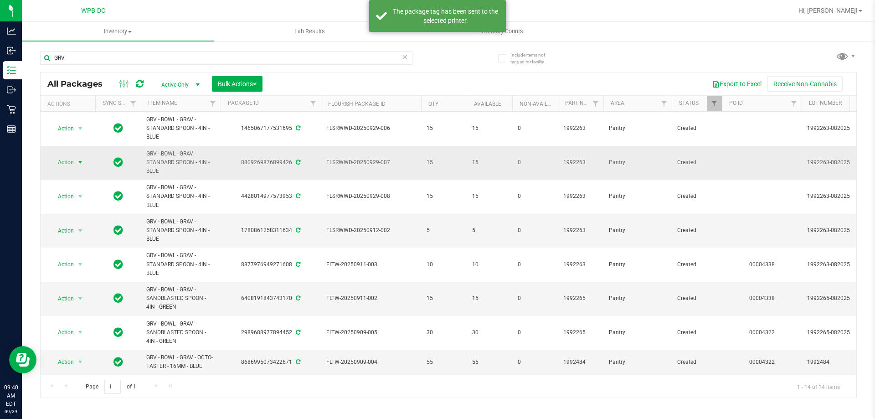
click at [61, 163] on span "Action" at bounding box center [62, 162] width 25 height 13
click at [104, 273] on li "Print package label" at bounding box center [85, 273] width 71 height 14
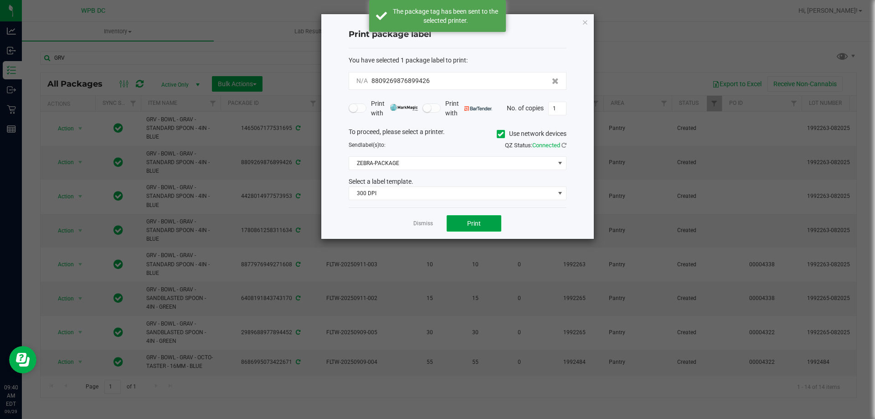
click at [470, 215] on button "Print" at bounding box center [473, 223] width 55 height 16
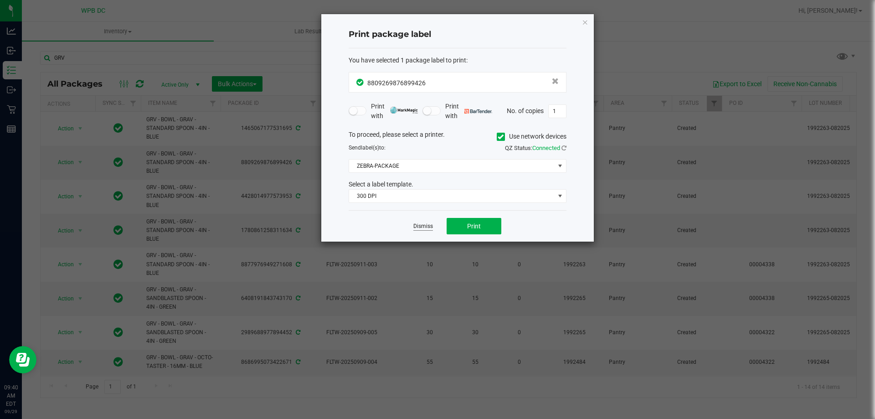
click at [428, 227] on link "Dismiss" at bounding box center [423, 226] width 20 height 8
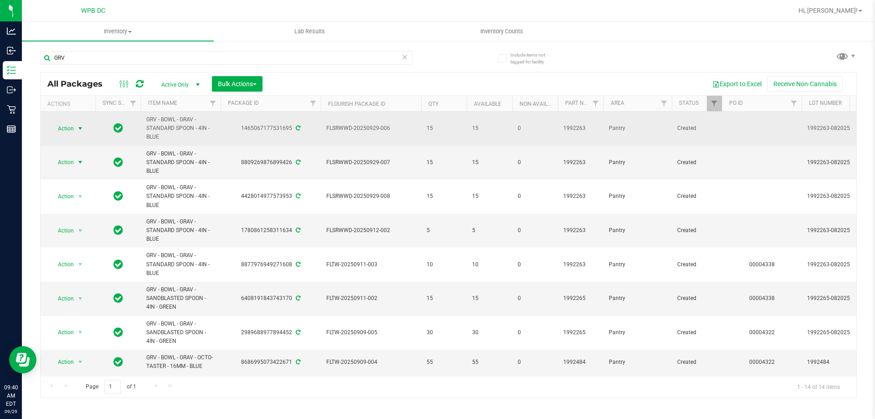
click at [81, 132] on span "select" at bounding box center [80, 128] width 7 height 7
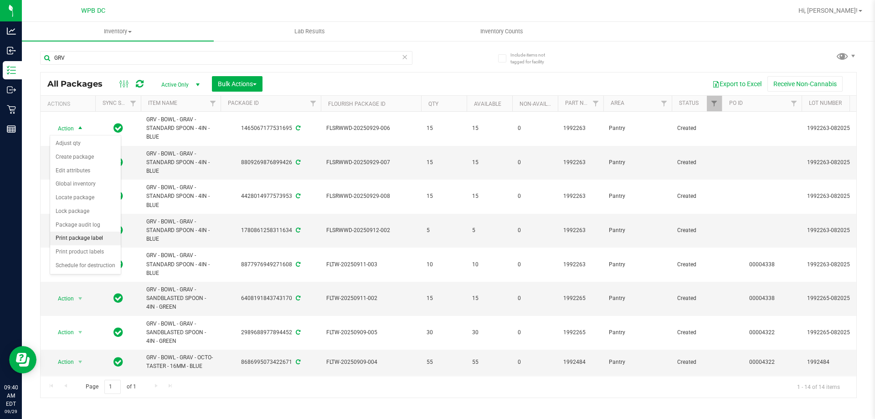
click at [103, 234] on li "Print package label" at bounding box center [85, 238] width 71 height 14
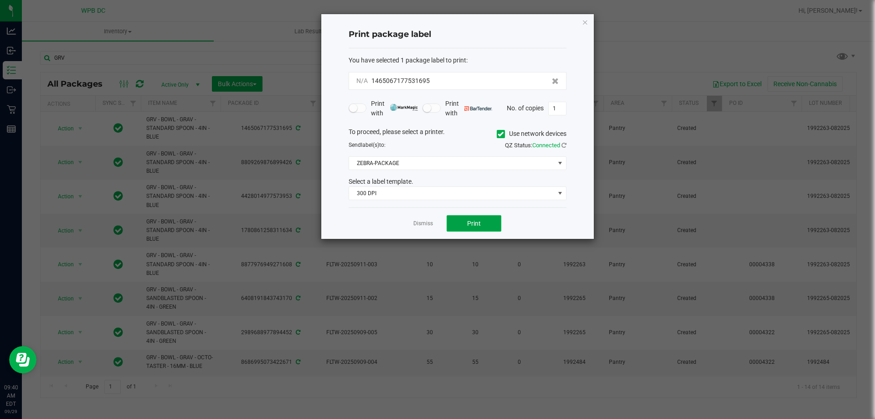
click at [460, 223] on button "Print" at bounding box center [473, 223] width 55 height 16
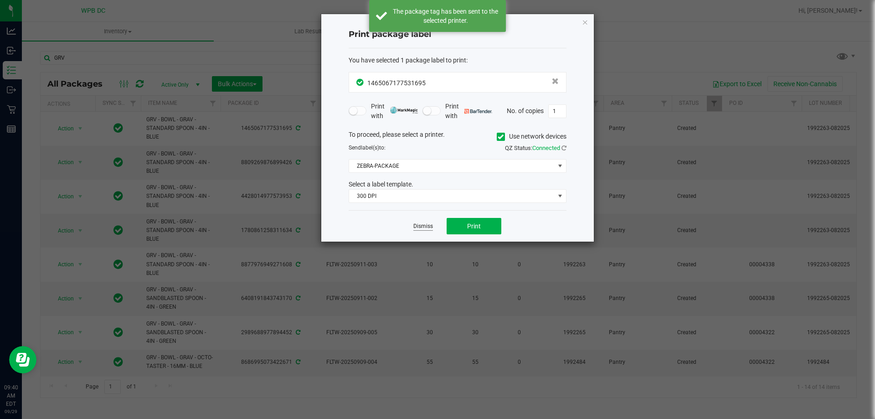
click at [429, 225] on link "Dismiss" at bounding box center [423, 226] width 20 height 8
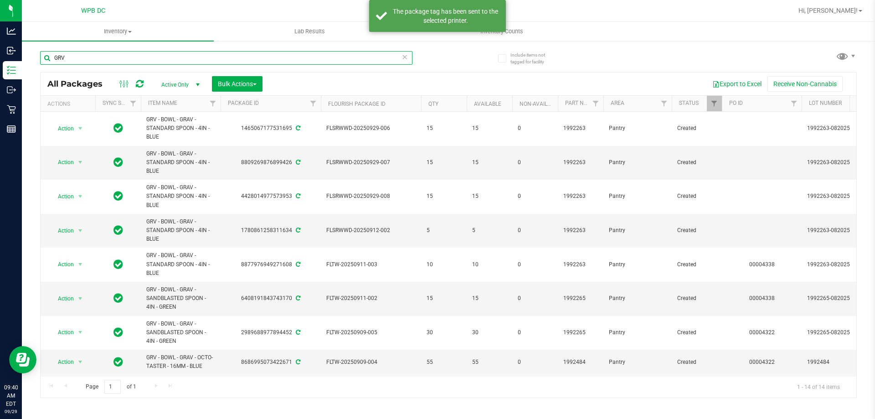
click at [247, 52] on input "GRV" at bounding box center [226, 58] width 372 height 14
type input "G"
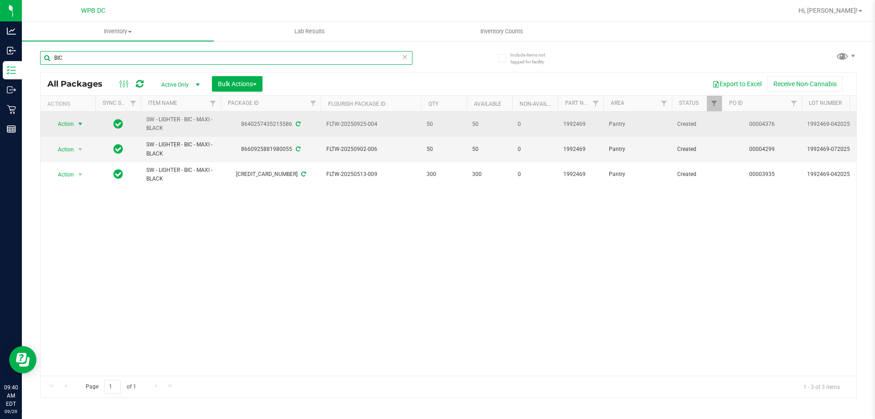
type input "BIC"
click at [76, 125] on span "select" at bounding box center [80, 124] width 11 height 13
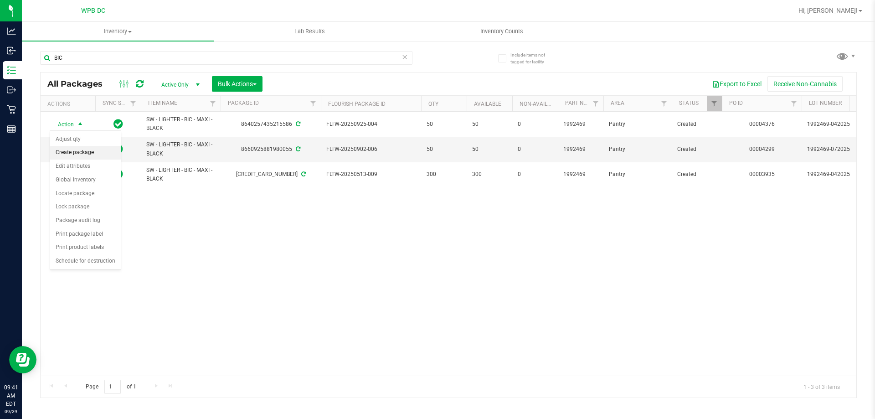
click at [82, 151] on li "Create package" at bounding box center [85, 153] width 71 height 14
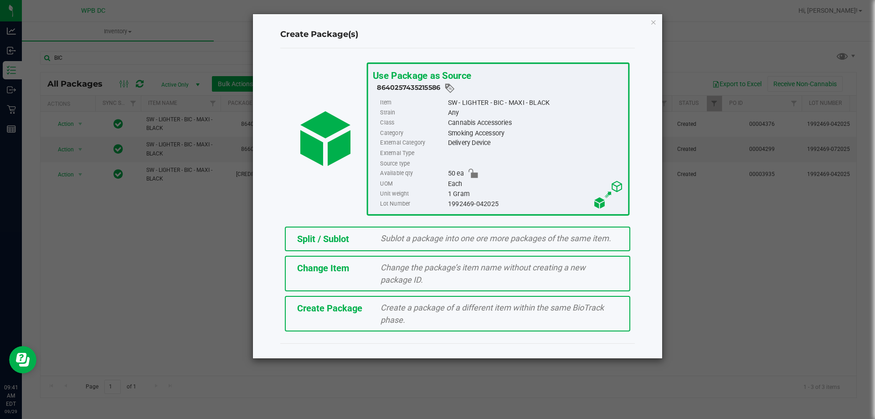
click at [349, 236] on span "Split / Sublot" at bounding box center [323, 238] width 52 height 11
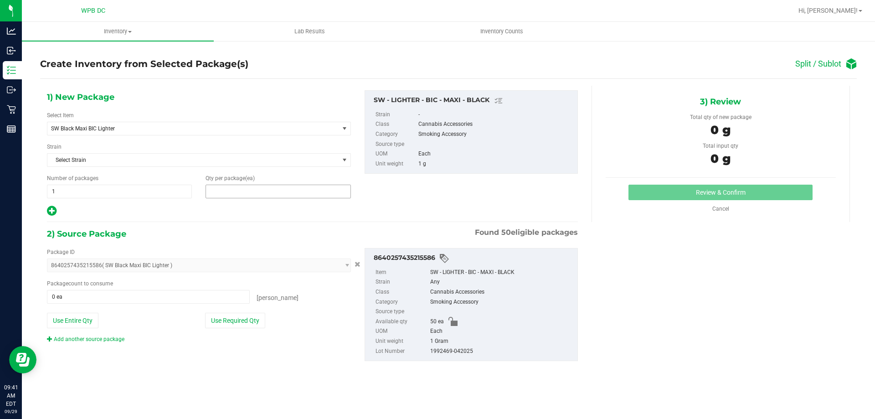
click at [262, 192] on span at bounding box center [277, 191] width 145 height 14
type input "50"
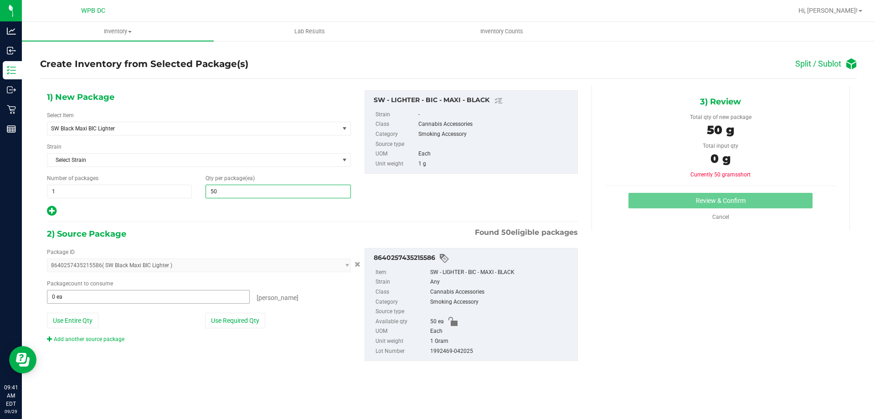
type input "50"
click at [168, 300] on span at bounding box center [148, 297] width 203 height 14
type input "50"
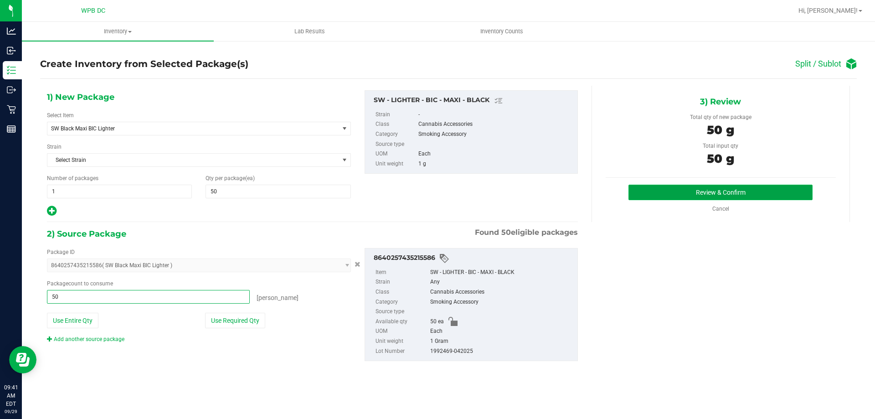
type input "50 ea"
click at [674, 198] on button "Review & Confirm" at bounding box center [720, 191] width 184 height 15
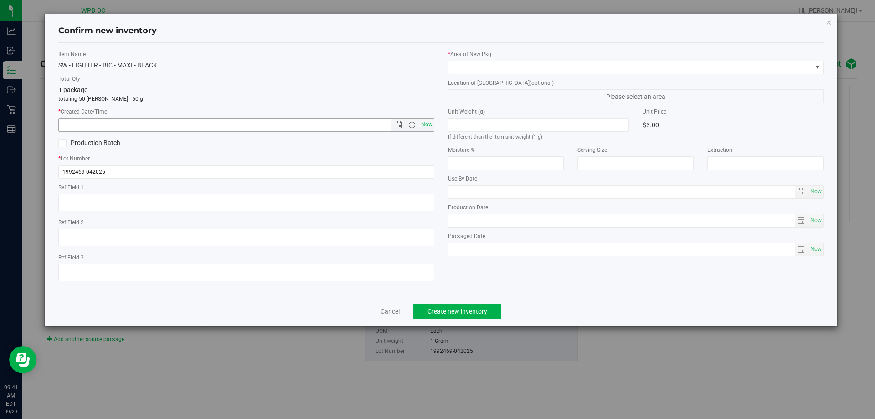
click at [425, 124] on span "Now" at bounding box center [426, 124] width 15 height 13
type input "9/29/2025 9:41 AM"
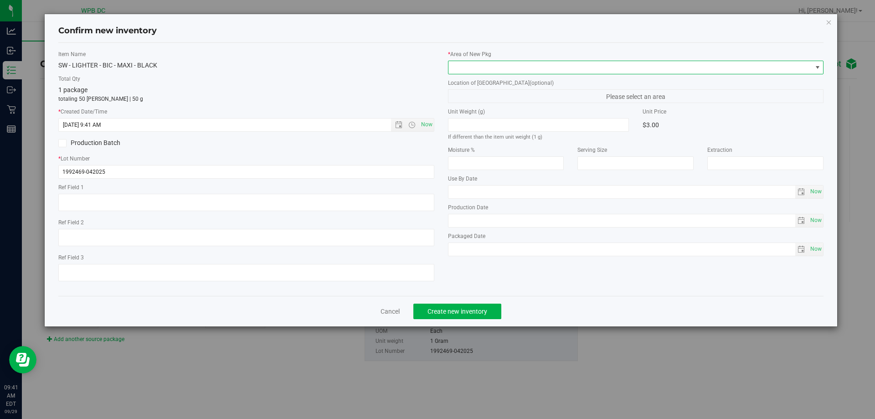
click at [580, 71] on span at bounding box center [629, 67] width 363 height 13
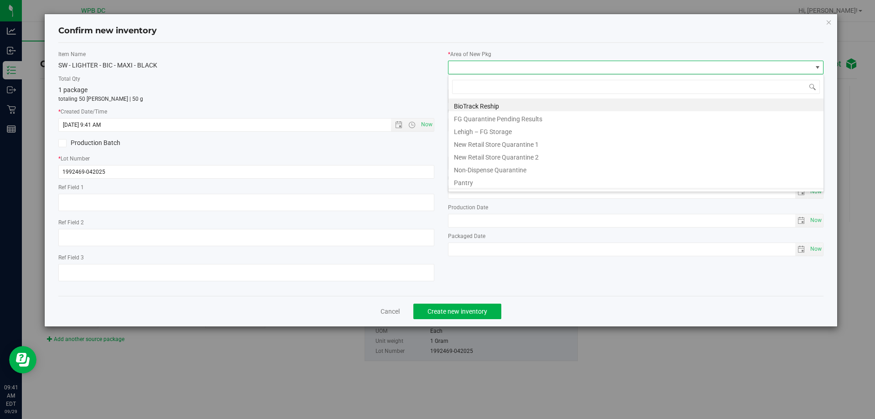
scroll to position [14, 376]
click at [538, 182] on li "Pantry" at bounding box center [635, 181] width 375 height 13
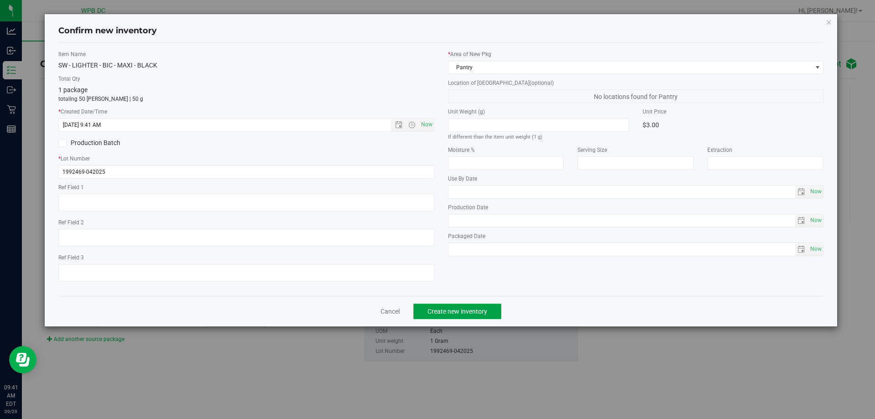
click at [463, 318] on button "Create new inventory" at bounding box center [457, 310] width 88 height 15
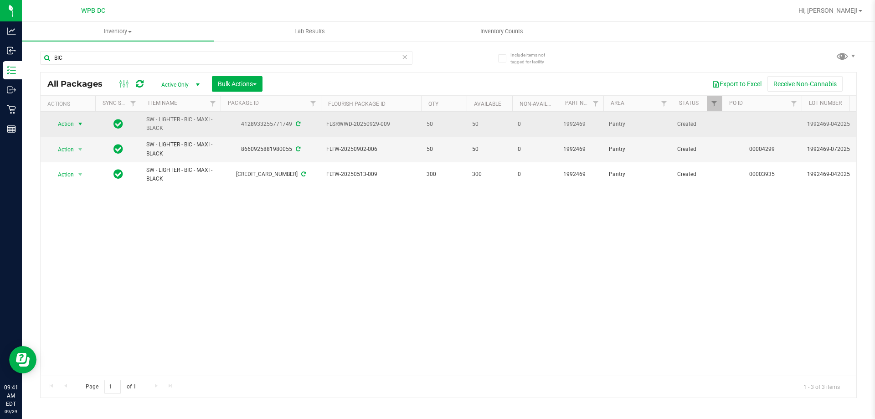
click at [70, 125] on span "Action" at bounding box center [62, 124] width 25 height 13
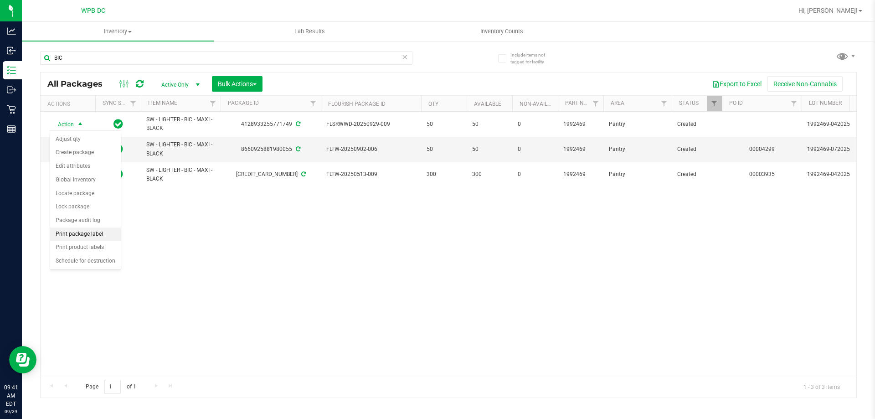
click at [104, 237] on li "Print package label" at bounding box center [85, 234] width 71 height 14
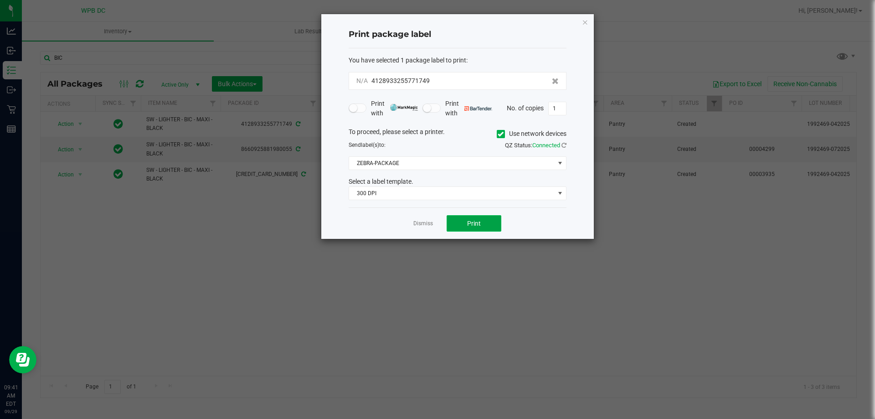
click at [495, 227] on button "Print" at bounding box center [473, 223] width 55 height 16
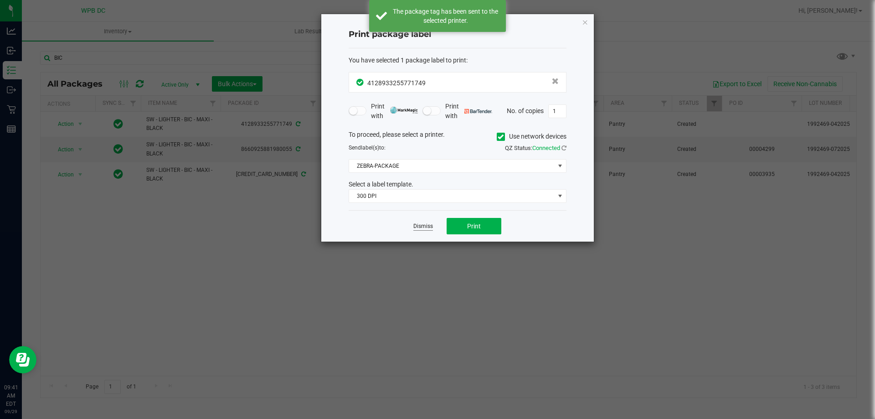
click at [420, 226] on link "Dismiss" at bounding box center [423, 226] width 20 height 8
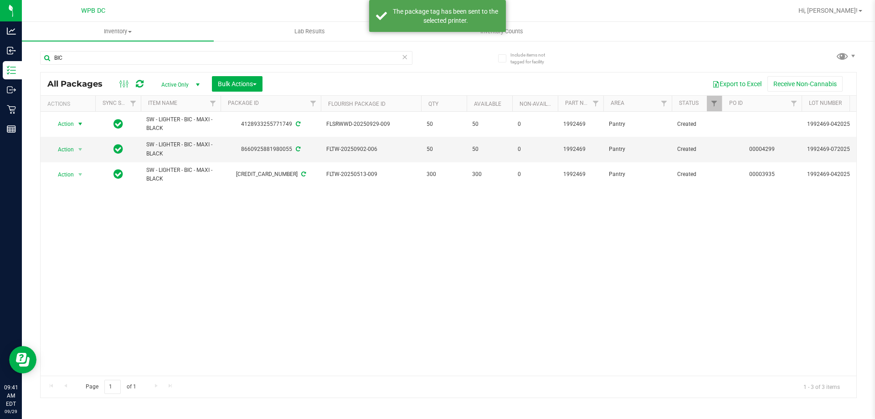
click at [404, 56] on icon at bounding box center [404, 56] width 6 height 11
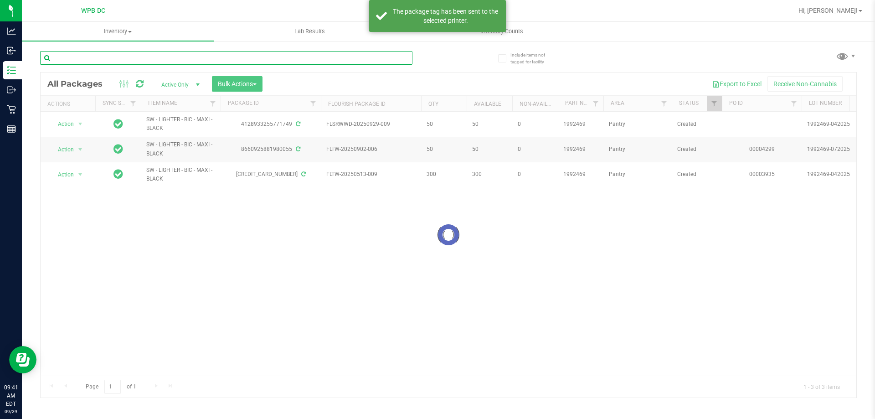
click at [276, 55] on input "text" at bounding box center [226, 58] width 372 height 14
